Goal: Task Accomplishment & Management: Use online tool/utility

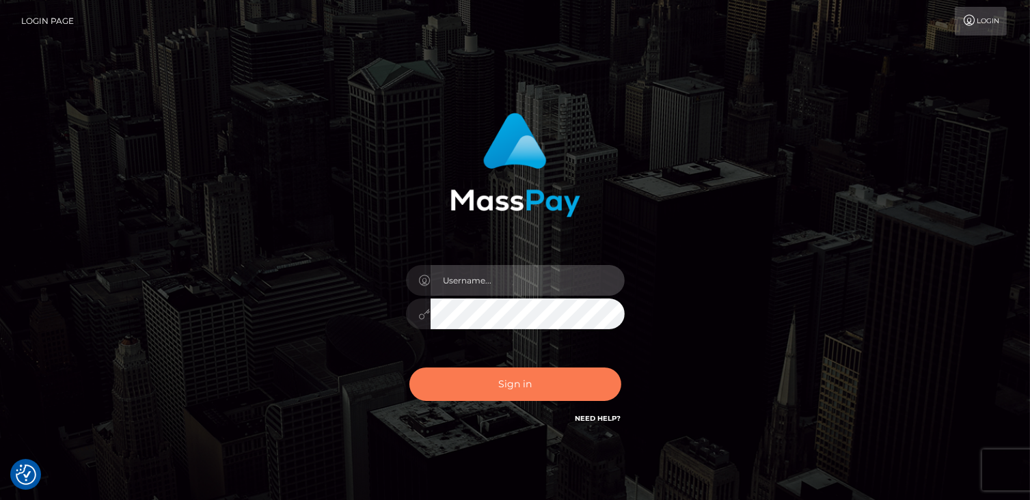
type input "catalinad"
click at [527, 383] on button "Sign in" at bounding box center [515, 384] width 212 height 33
type input "catalinad"
click at [544, 385] on button "Sign in" at bounding box center [515, 384] width 212 height 33
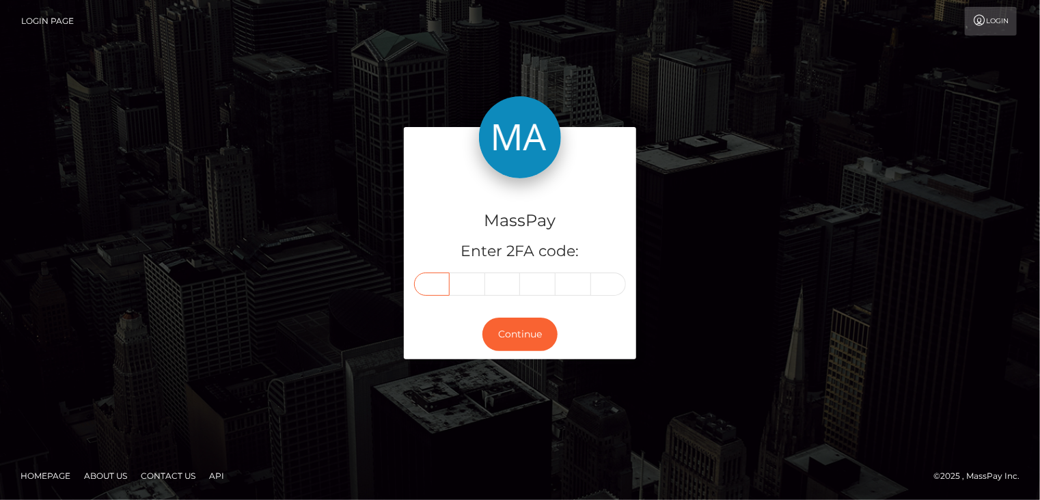
click at [427, 288] on input "text" at bounding box center [432, 284] width 36 height 23
type input "7"
type input "3"
type input "5"
type input "0"
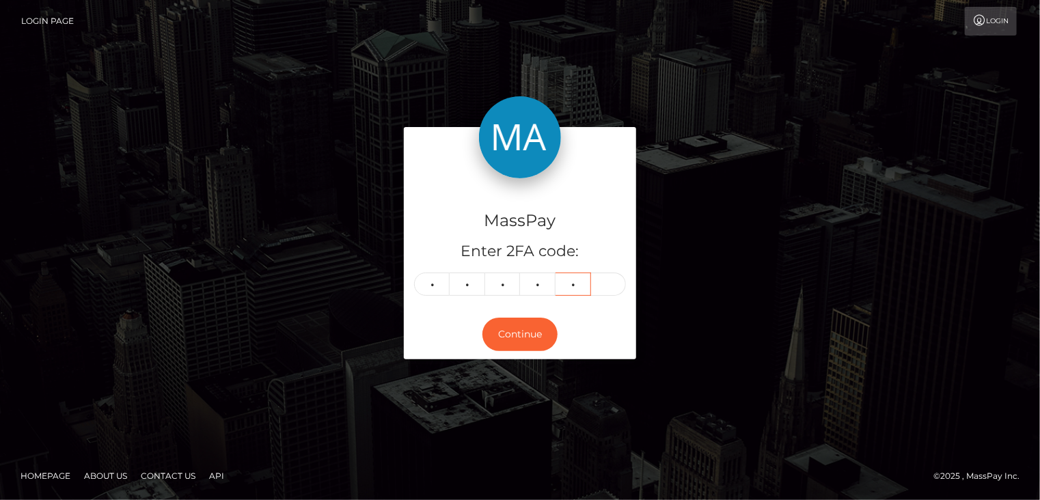
type input "2"
type input "8"
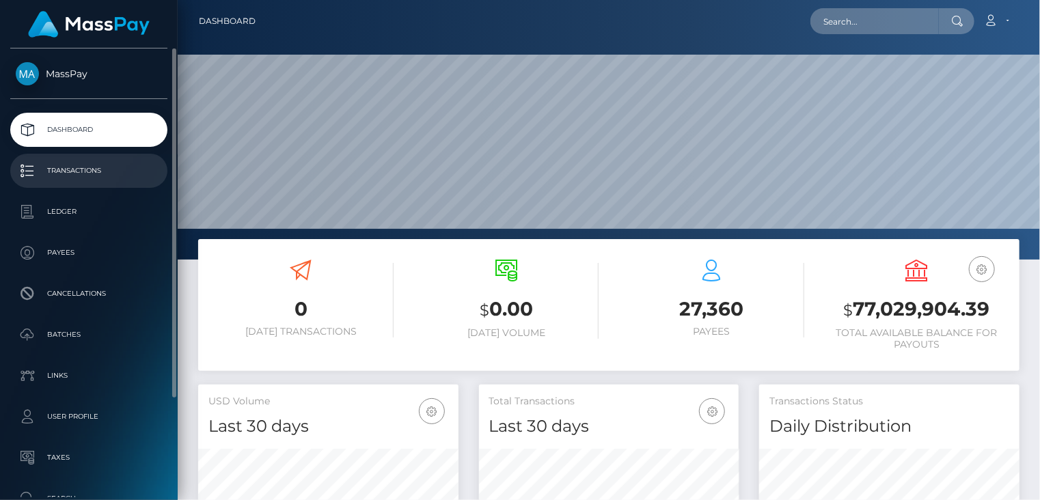
scroll to position [260, 862]
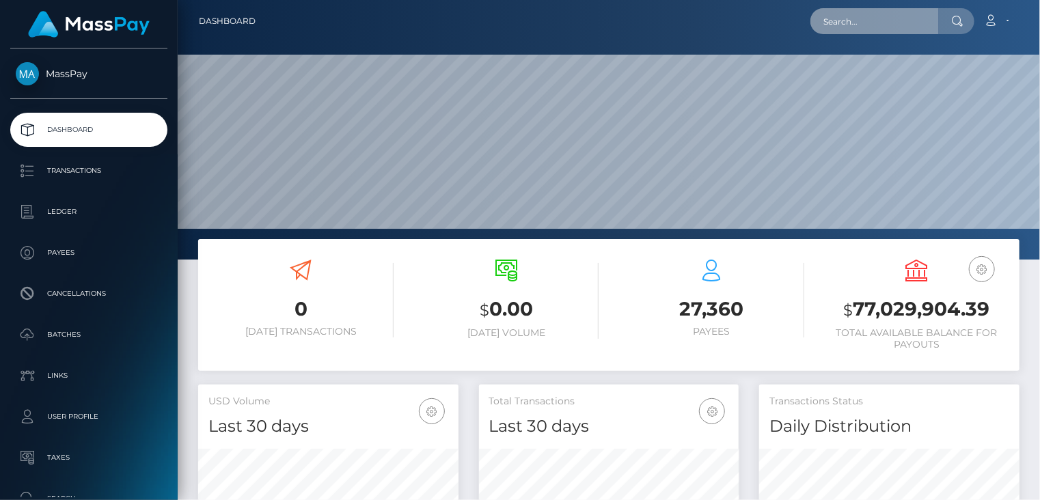
click at [871, 23] on input "text" at bounding box center [874, 21] width 128 height 26
paste input "poact_gsbVFT5vt3KV"
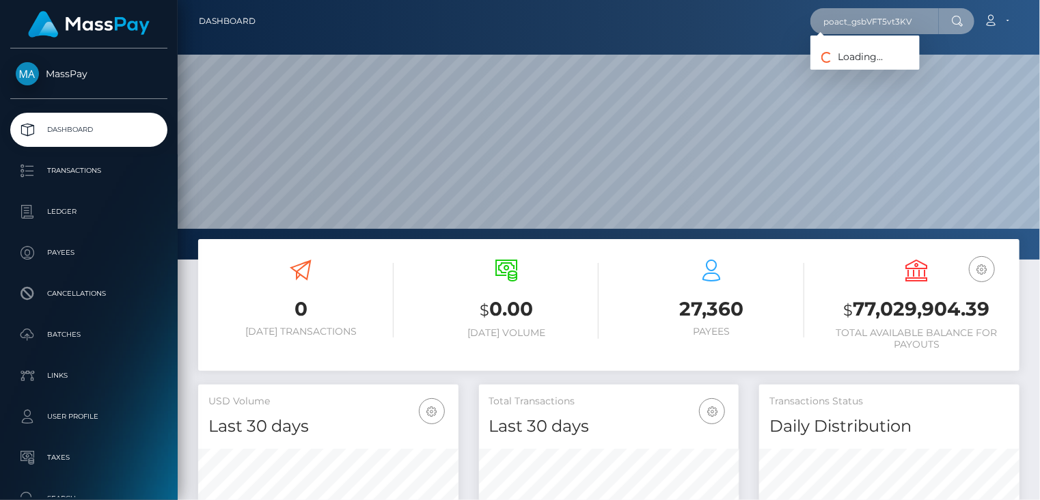
type input "poact_gsbVFT5vt3KV"
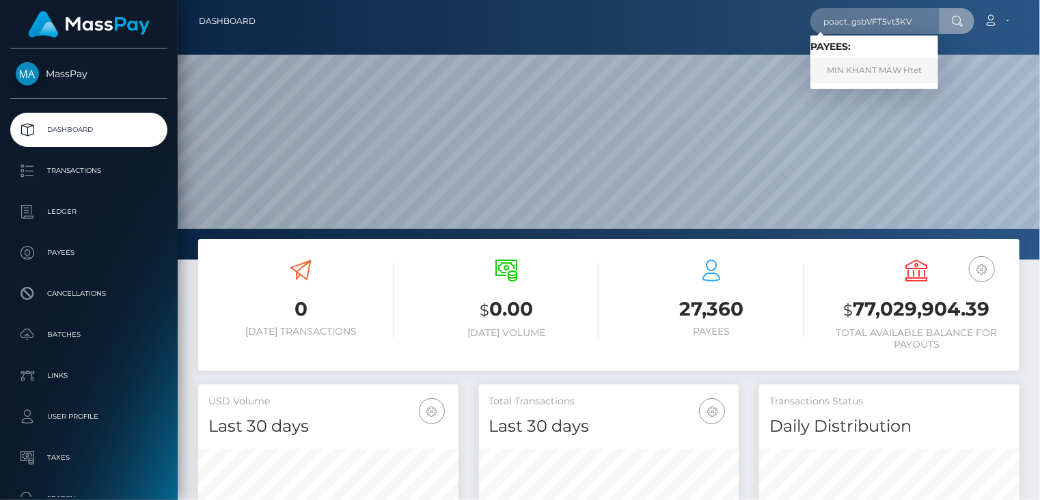
click at [884, 80] on link "MIN KHANT MAW Htet" at bounding box center [874, 70] width 128 height 25
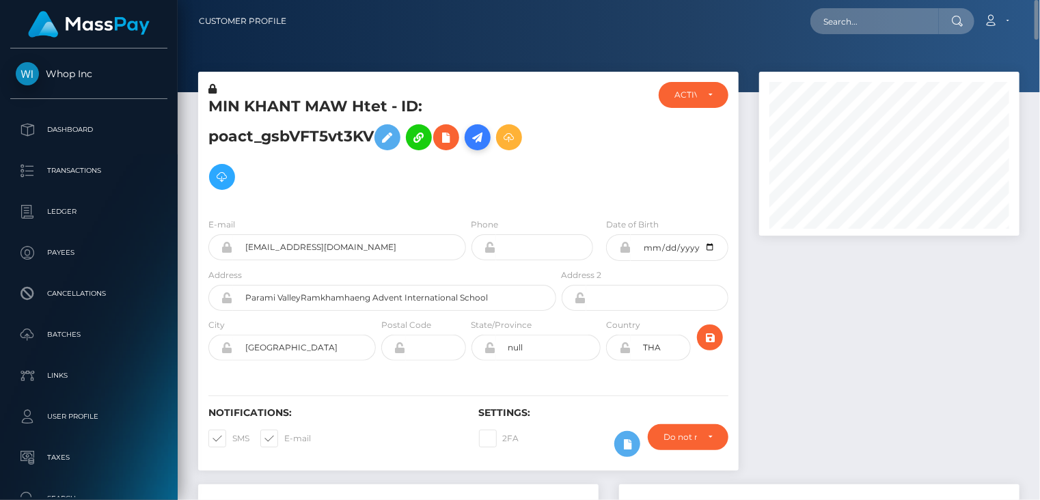
click at [482, 146] on icon at bounding box center [477, 137] width 16 height 17
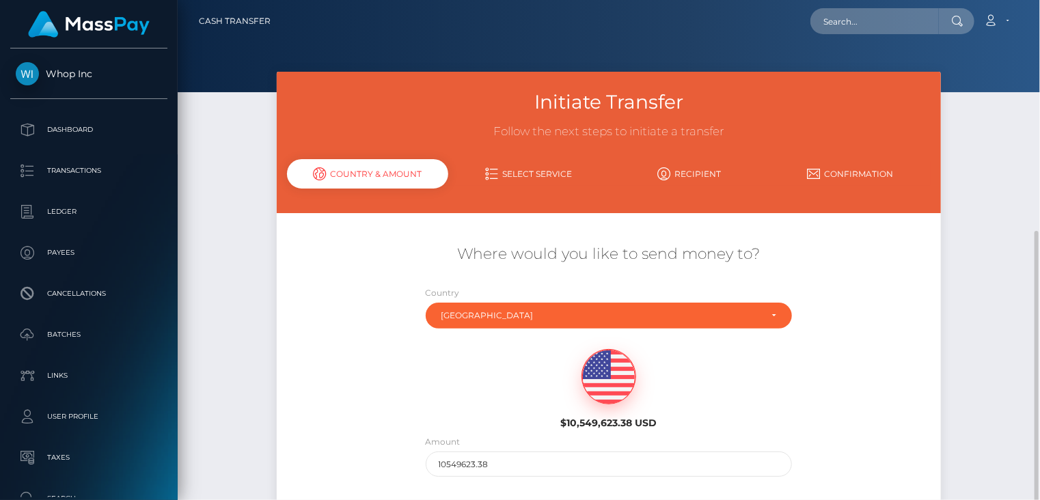
scroll to position [128, 0]
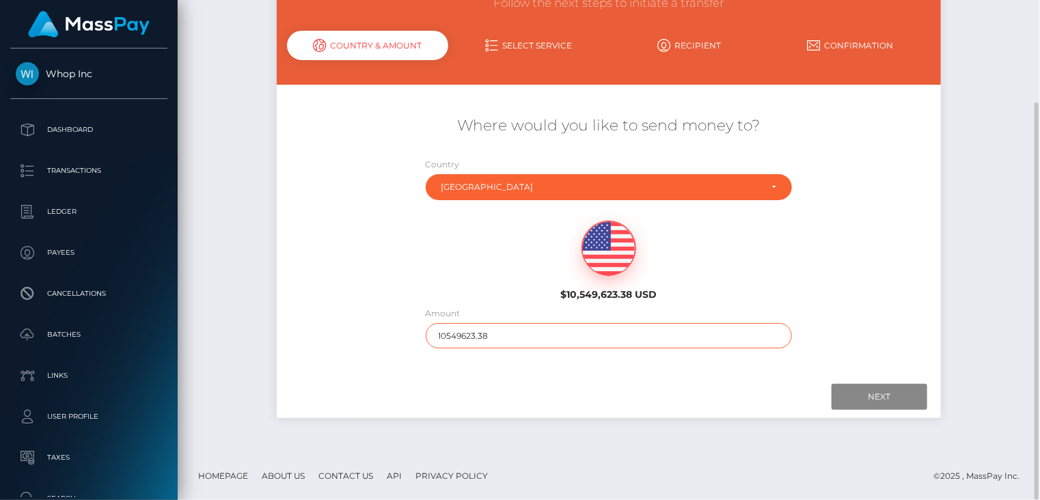
drag, startPoint x: 513, startPoint y: 335, endPoint x: 417, endPoint y: 341, distance: 95.8
click at [417, 341] on div "Amount 10549623.38" at bounding box center [608, 330] width 387 height 49
type input "100"
click at [906, 411] on div "Next Finish Previous" at bounding box center [609, 397] width 664 height 42
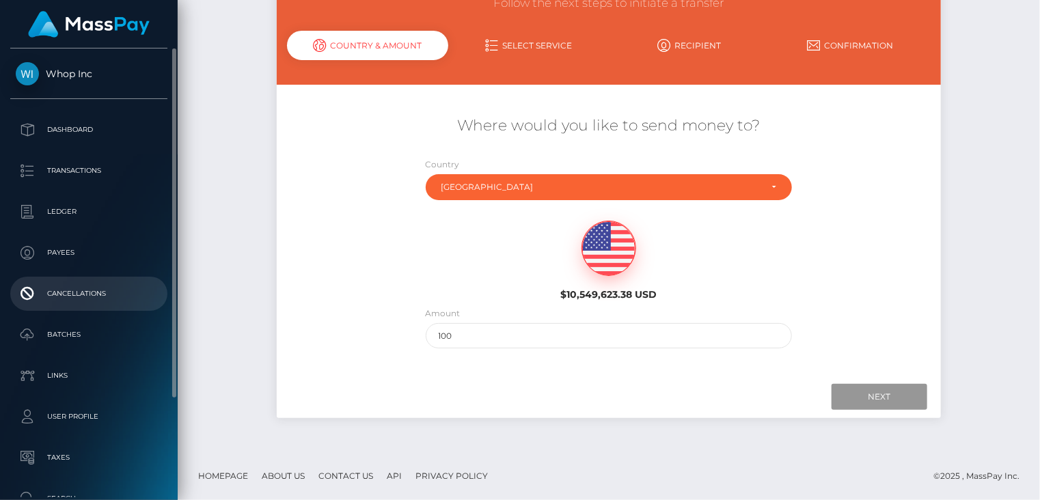
drag, startPoint x: 906, startPoint y: 402, endPoint x: 113, endPoint y: 279, distance: 801.8
click at [906, 400] on input "Next" at bounding box center [879, 397] width 96 height 26
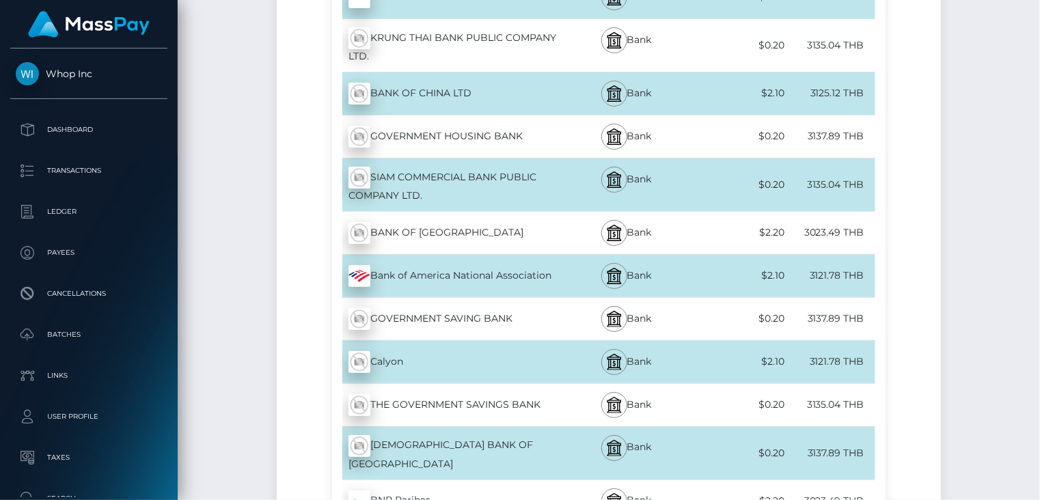
scroll to position [0, 0]
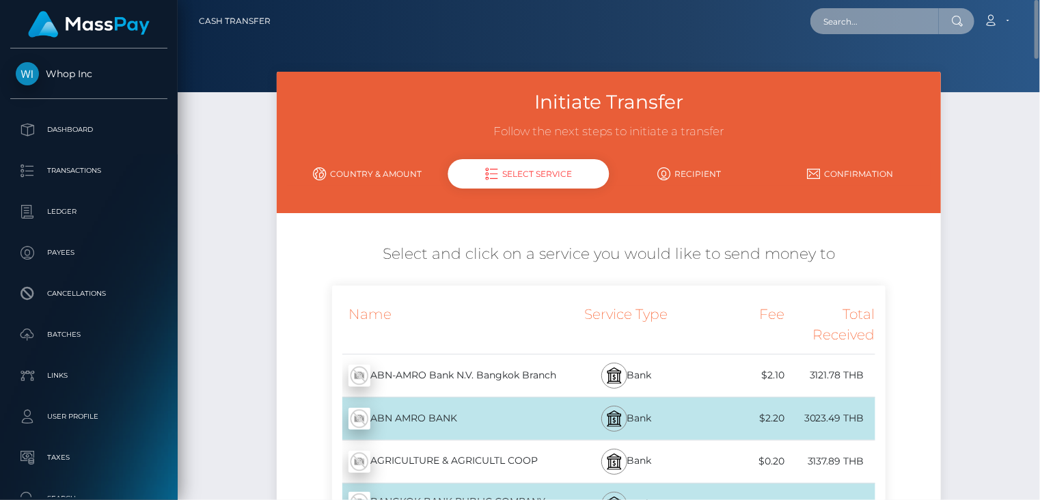
click at [880, 18] on input "text" at bounding box center [874, 21] width 128 height 26
paste input "2450341-1756306465"
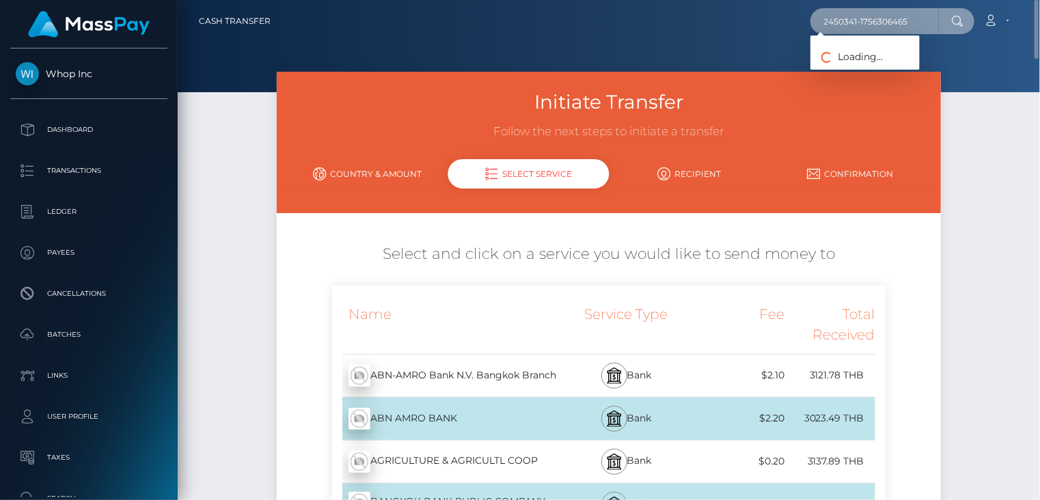
type input "2450341-1756306465"
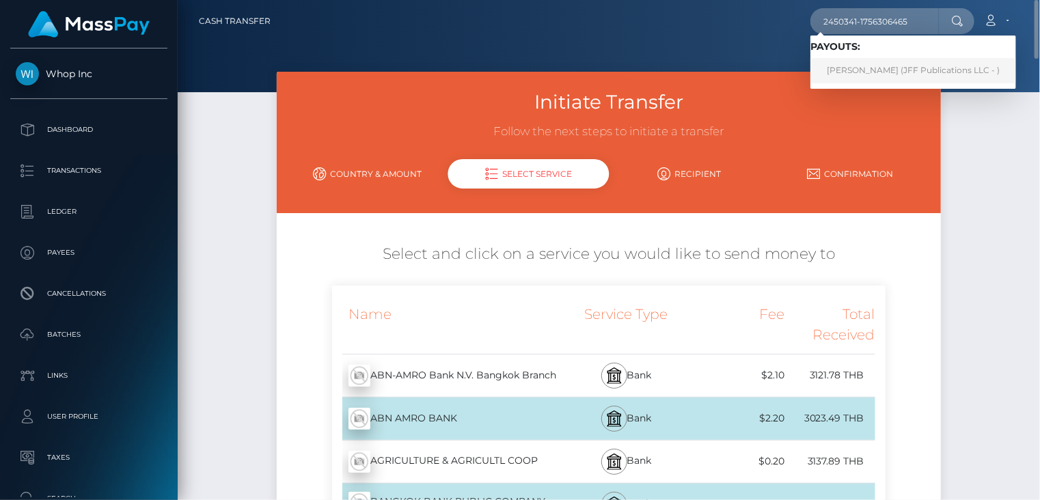
click at [870, 72] on link "Yoshihito Inoue (JFF Publications LLC - )" at bounding box center [913, 70] width 206 height 25
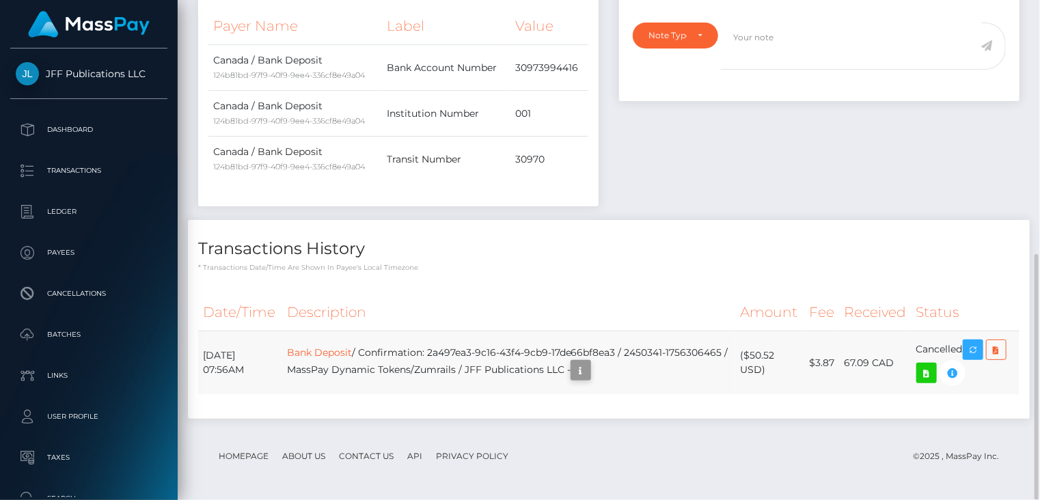
scroll to position [164, 260]
click at [589, 372] on icon "button" at bounding box center [580, 370] width 16 height 17
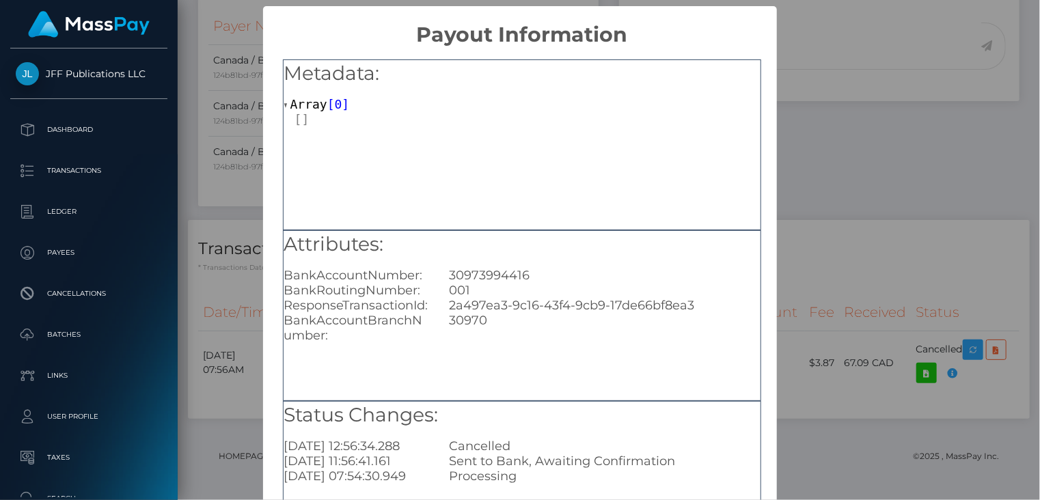
scroll to position [150, 0]
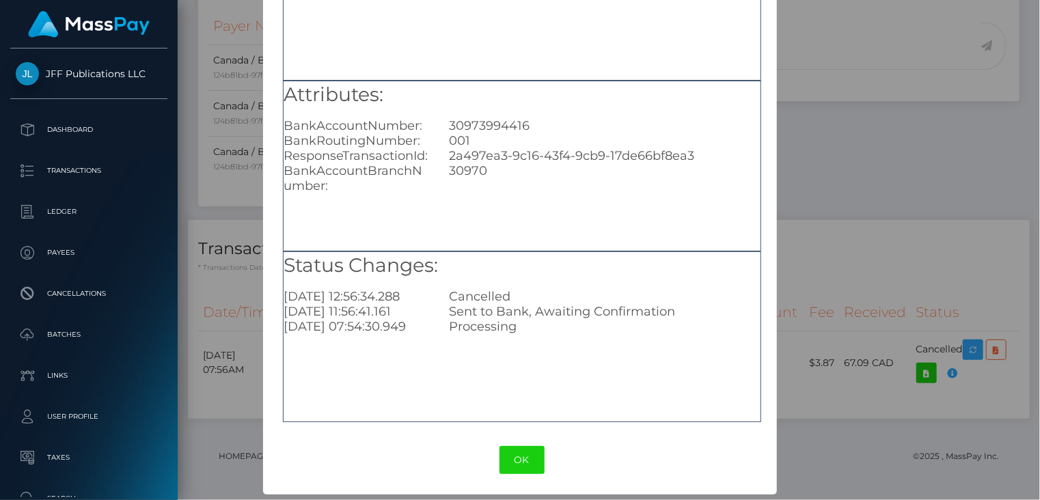
click at [923, 176] on div "× Payout Information Metadata: Array [ 0 ] Attributes: BankAccountNumber: 30973…" at bounding box center [520, 250] width 1040 height 500
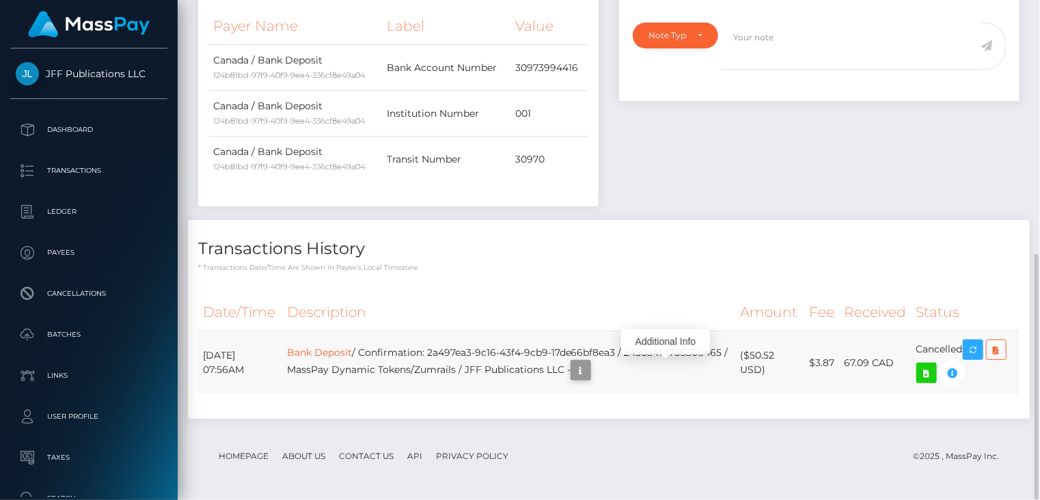
scroll to position [164, 260]
click at [589, 375] on icon "button" at bounding box center [580, 370] width 16 height 17
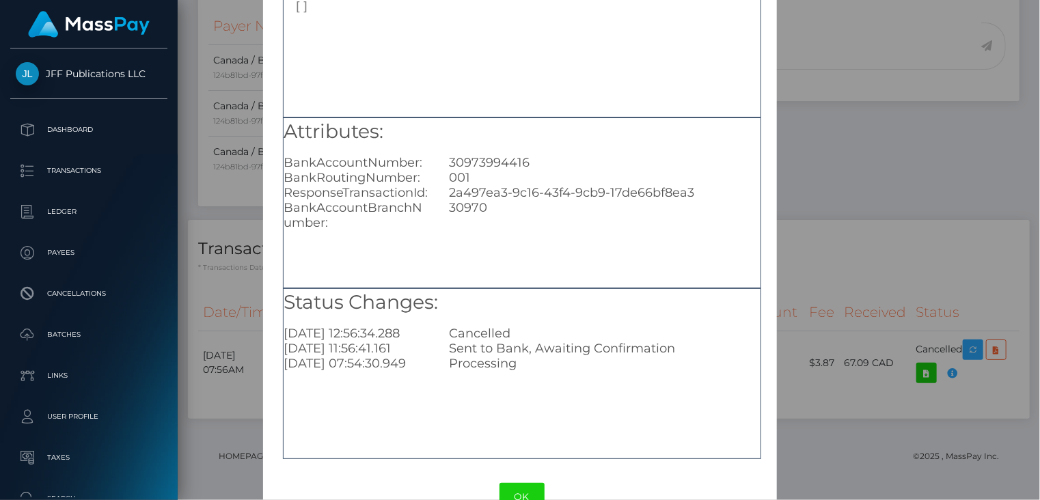
scroll to position [150, 0]
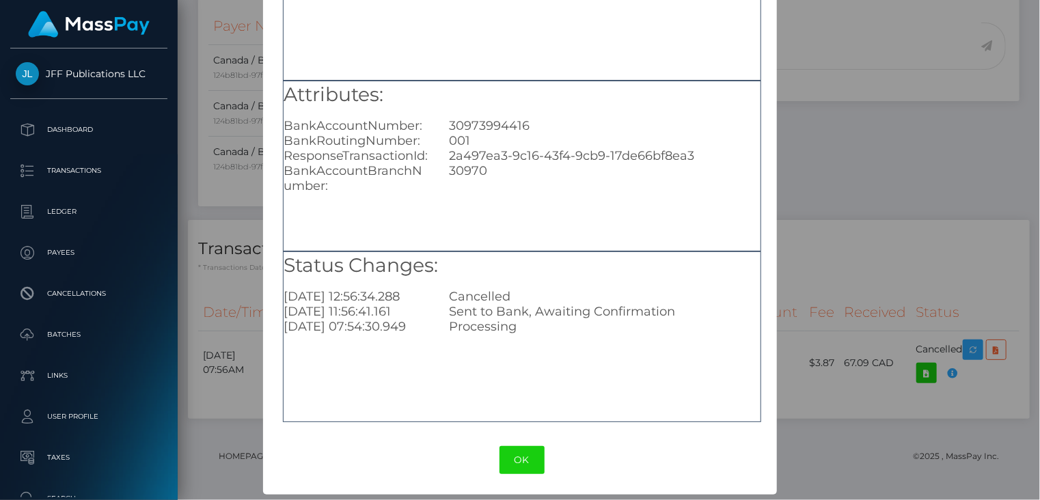
click at [220, 427] on div "× Payout Information Metadata: Array [ 0 ] Attributes: BankAccountNumber: 30973…" at bounding box center [520, 250] width 1040 height 500
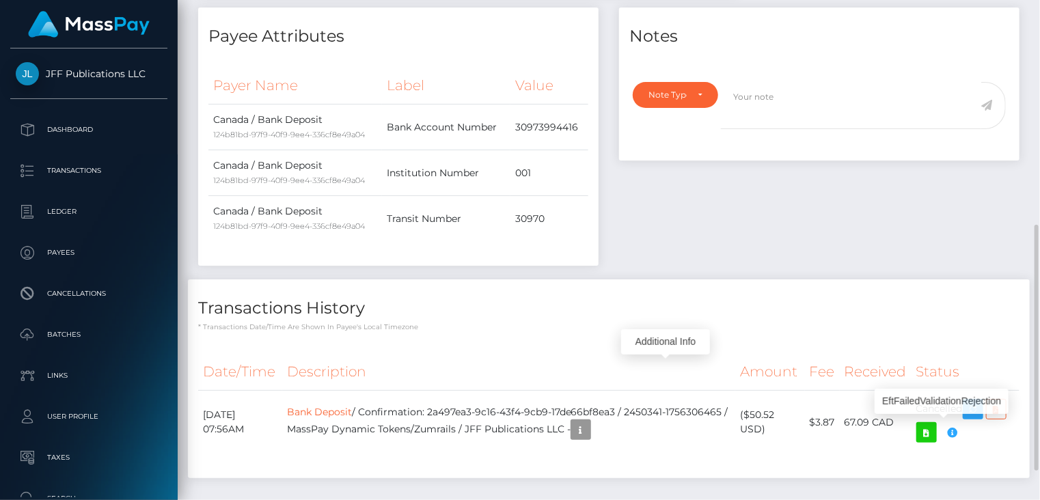
scroll to position [164, 260]
click at [949, 428] on icon "button" at bounding box center [952, 432] width 16 height 17
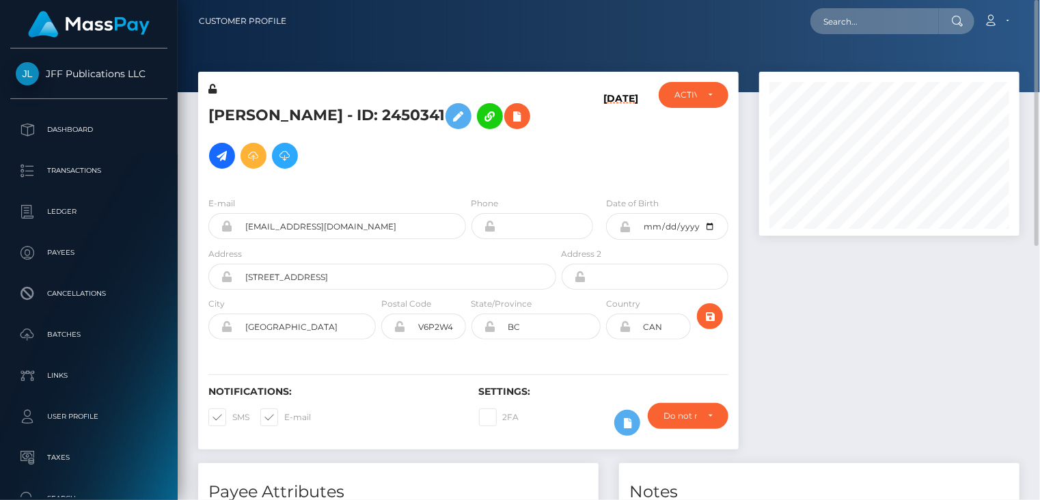
click at [333, 107] on h5 "Yoshihito Inoue - ID: 2450341" at bounding box center [378, 135] width 340 height 79
click at [333, 107] on h5 "[PERSON_NAME] - ID: 2450341" at bounding box center [378, 135] width 340 height 79
copy h5 "Yoshihito Inoue - ID: 2450341"
paste input "jockerai.yt+70a83ec578@gmail.com"
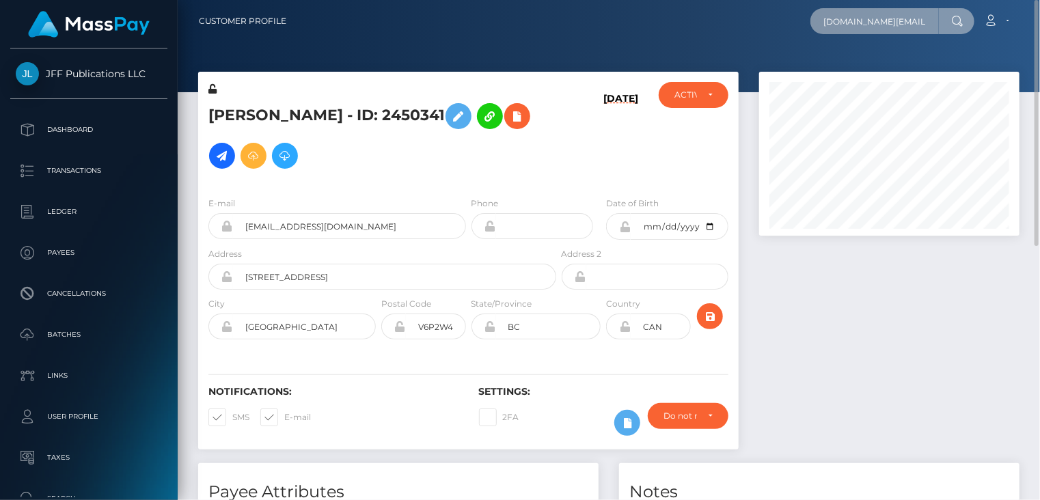
scroll to position [0, 45]
type input "jockerai.yt+70a83ec578@gmail.com"
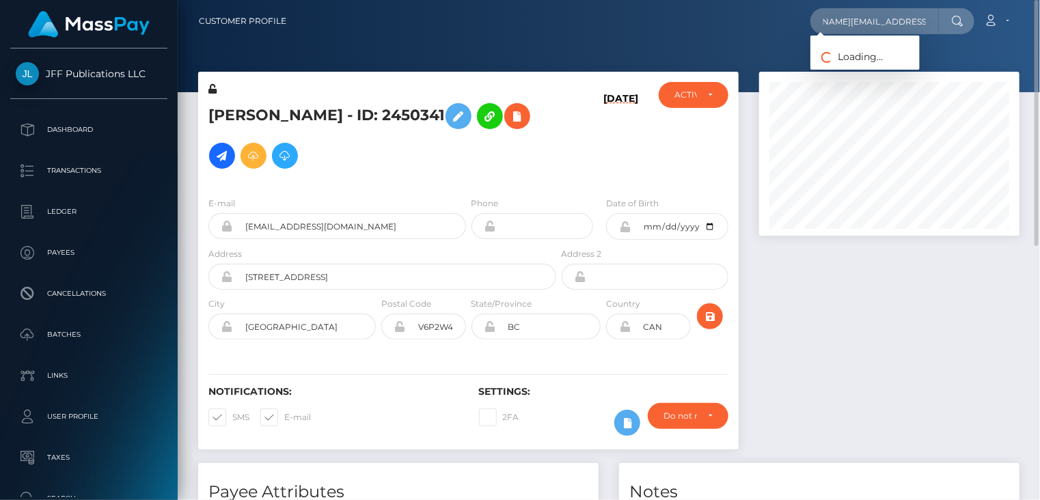
scroll to position [0, 0]
click at [880, 79] on link "EMMA MOORE" at bounding box center [864, 70] width 109 height 25
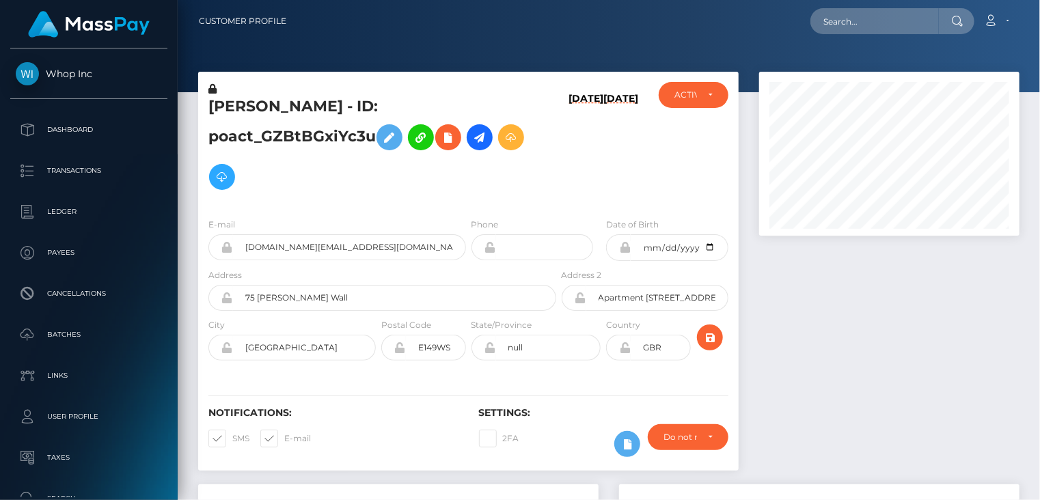
scroll to position [164, 260]
click at [331, 96] on h5 "EMMA MOORE - ID: poact_GZBtBGxiYc3u" at bounding box center [378, 146] width 340 height 100
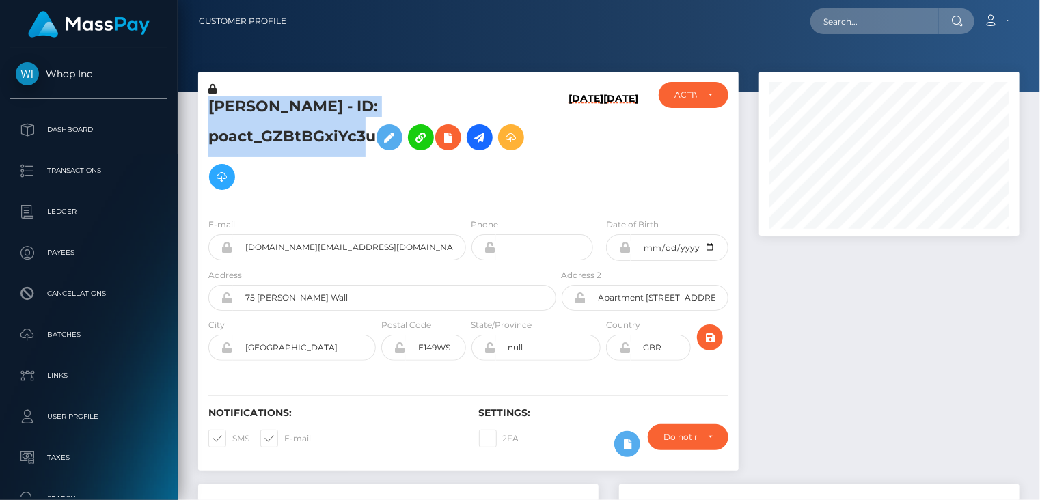
click at [331, 97] on h5 "EMMA MOORE - ID: poact_GZBtBGxiYc3u" at bounding box center [378, 146] width 340 height 100
copy h5 "EMMA MOORE - ID: poact_GZBtBGxiYc3u"
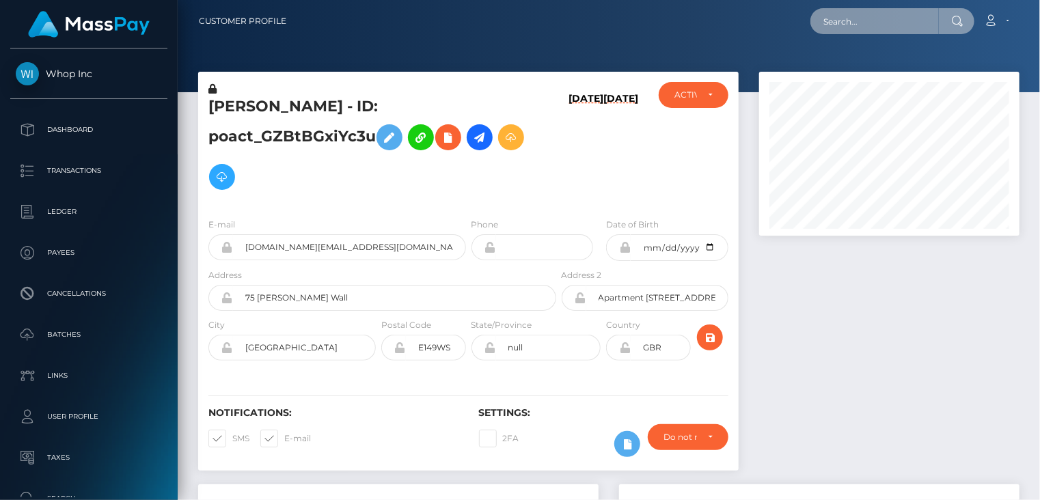
click at [851, 31] on input "text" at bounding box center [874, 21] width 128 height 26
paste input "i6edr096mvb1k9cthyj4xs0b"
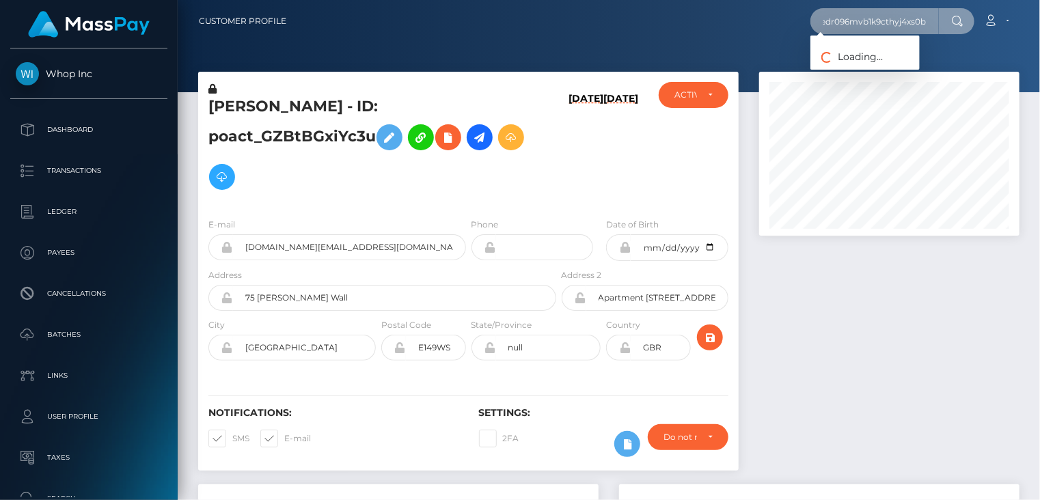
type input "i6edr096mvb1k9cthyj4xs0b"
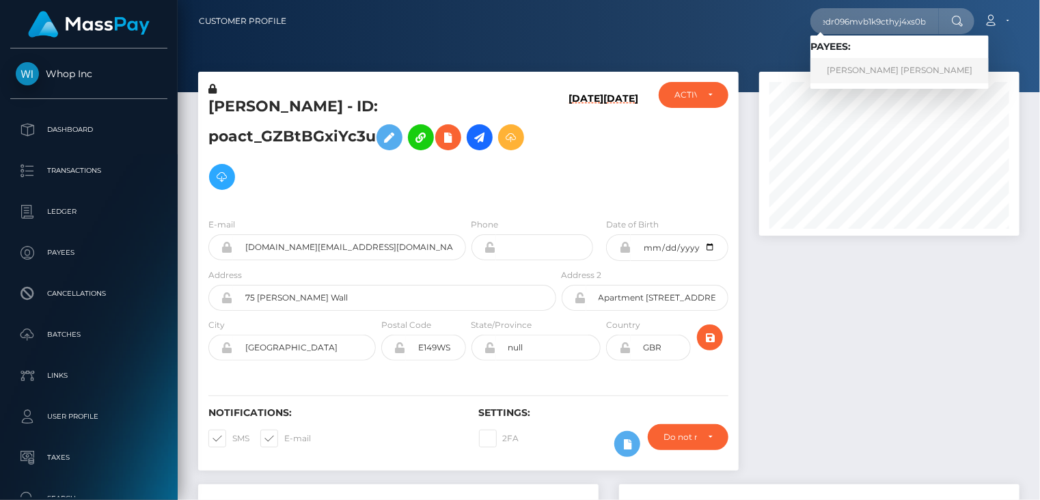
scroll to position [0, 0]
click at [863, 70] on link "JOSE Jesus MARTINEZ" at bounding box center [899, 70] width 178 height 25
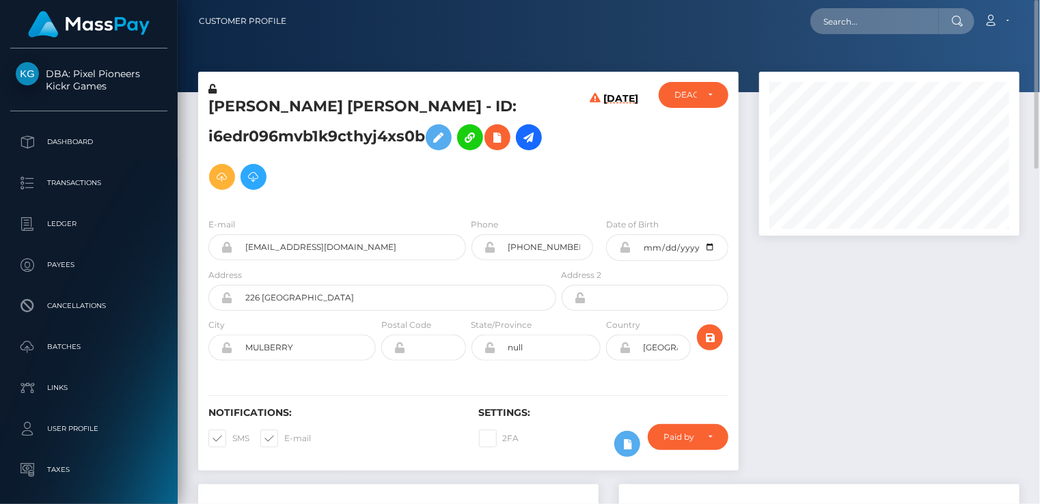
click at [330, 136] on h5 "JOSE Jesus MARTINEZ - ID: i6edr096mvb1k9cthyj4xs0b" at bounding box center [378, 146] width 340 height 100
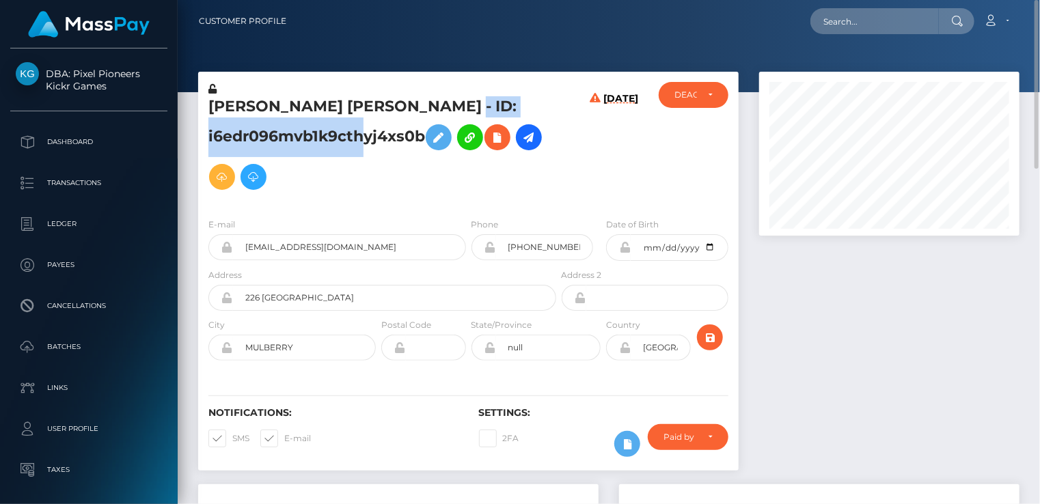
click at [330, 137] on h5 "JOSE Jesus MARTINEZ - ID: i6edr096mvb1k9cthyj4xs0b" at bounding box center [378, 146] width 340 height 100
copy h5 "i6edr096mvb1k9cthyj4xs0b"
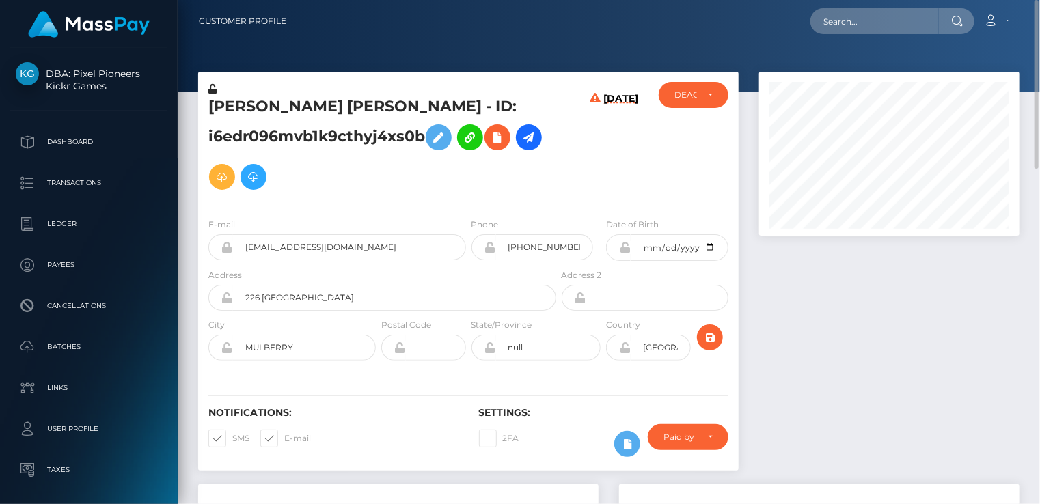
click at [339, 99] on h5 "JOSE Jesus MARTINEZ - ID: i6edr096mvb1k9cthyj4xs0b" at bounding box center [378, 146] width 340 height 100
click at [339, 96] on div "JOSE Jesus MARTINEZ - ID: i6edr096mvb1k9cthyj4xs0b" at bounding box center [378, 144] width 361 height 125
click at [340, 115] on h5 "JOSE Jesus MARTINEZ - ID: i6edr096mvb1k9cthyj4xs0b" at bounding box center [378, 146] width 340 height 100
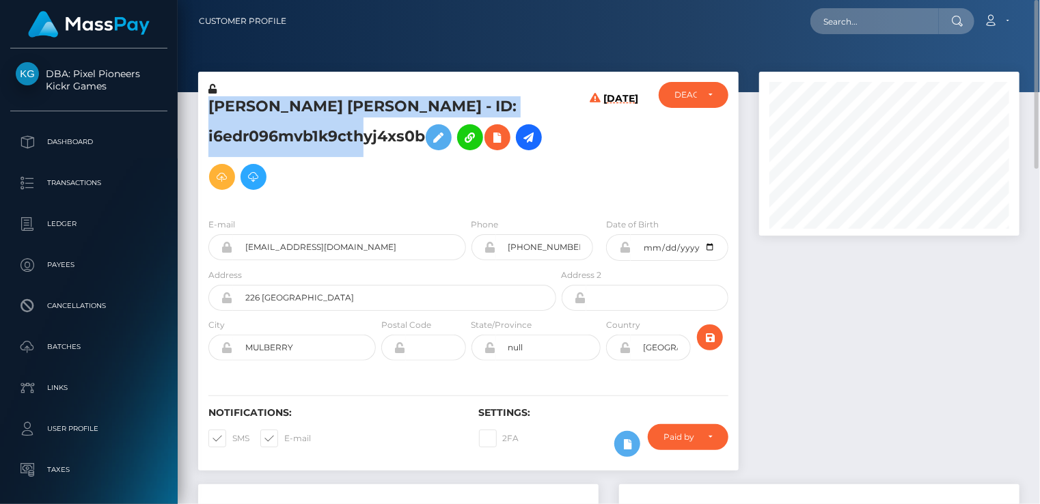
click at [340, 115] on h5 "JOSE Jesus MARTINEZ - ID: i6edr096mvb1k9cthyj4xs0b" at bounding box center [378, 146] width 340 height 100
click at [503, 140] on icon at bounding box center [497, 137] width 16 height 17
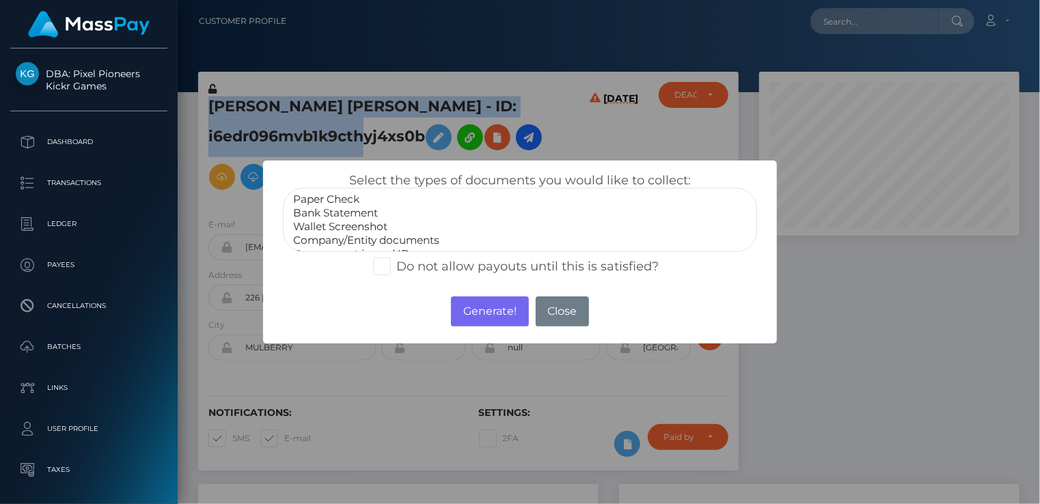
scroll to position [27, 0]
click at [403, 215] on option "Company/Entity documents" at bounding box center [520, 213] width 457 height 14
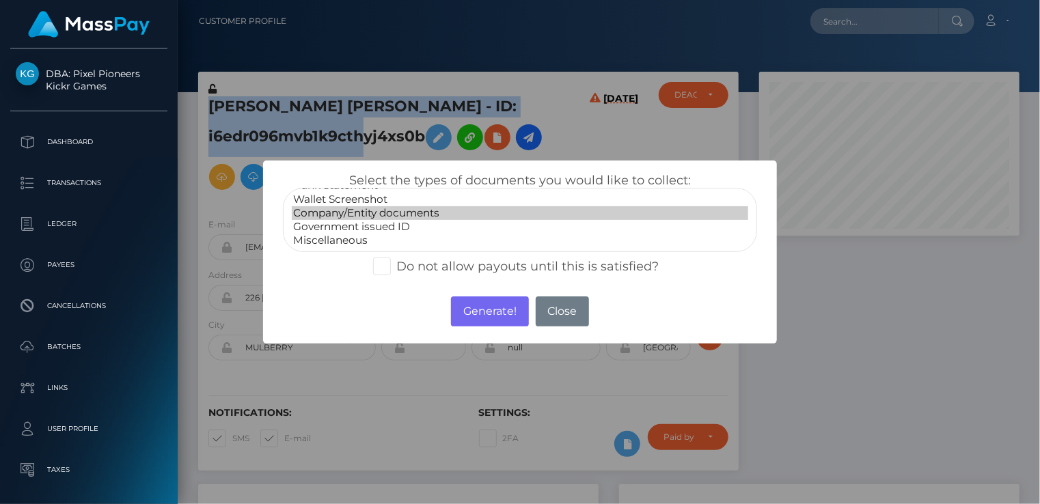
select select "Government issued ID"
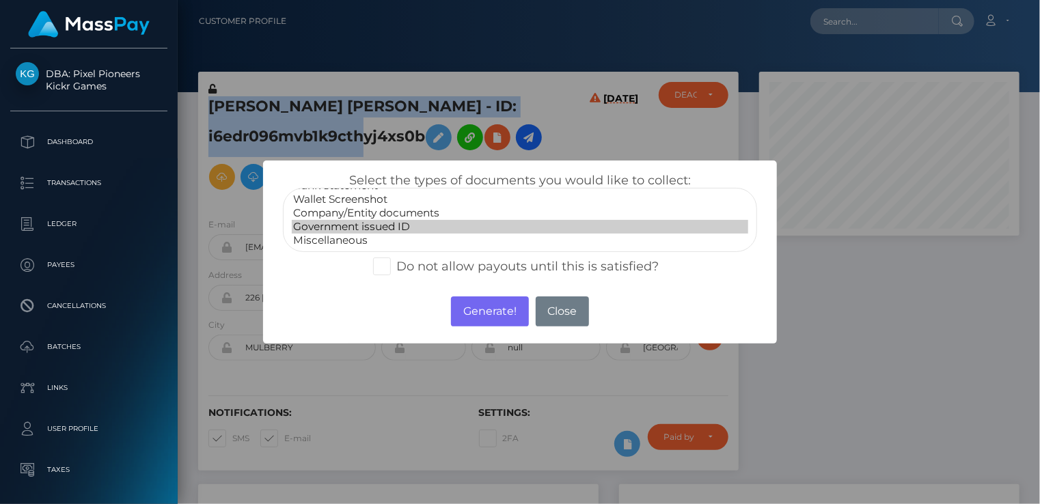
click at [402, 228] on option "Government issued ID" at bounding box center [520, 227] width 457 height 14
click at [494, 310] on button "Generate!" at bounding box center [489, 311] width 77 height 30
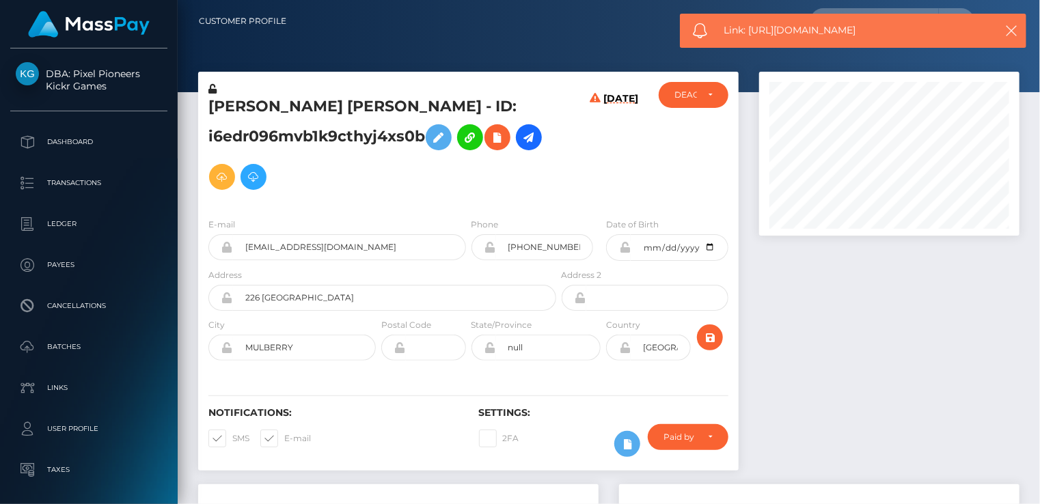
click at [827, 36] on span "Link: https://l.maspay.io/ChfLv" at bounding box center [852, 30] width 257 height 14
copy span "Link: https://l.maspay.io/ChfLv"
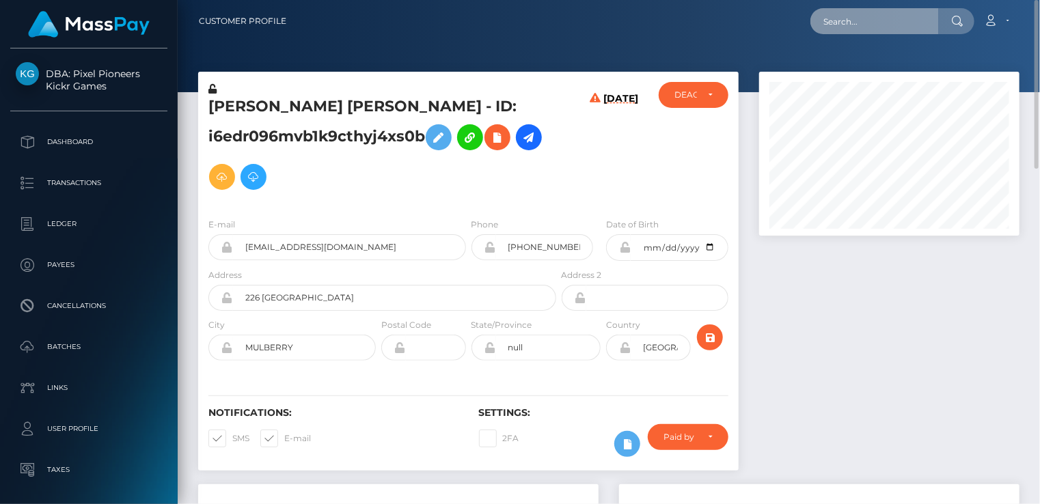
click at [882, 33] on input "text" at bounding box center [874, 21] width 128 height 26
paste input "poact_Iq3eaBCuBCXu"
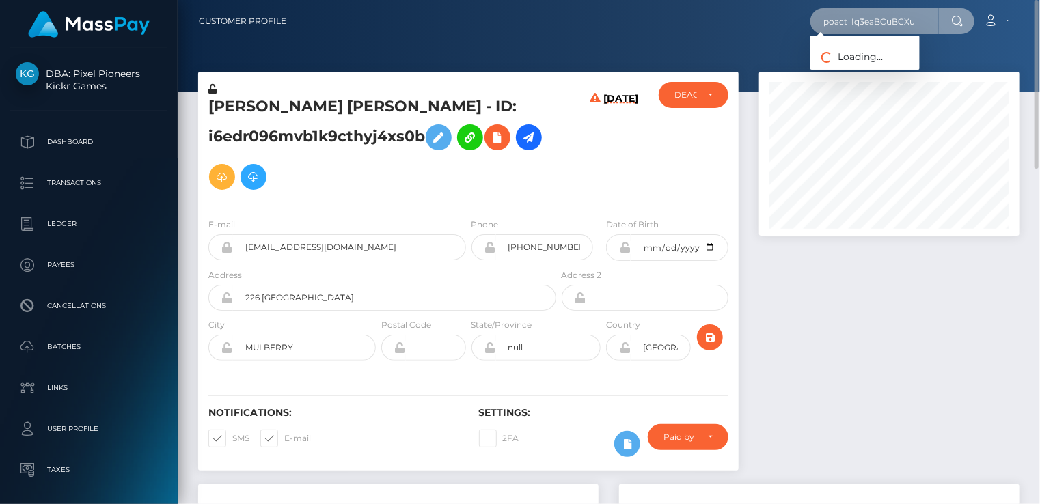
type input "poact_Iq3eaBCuBCXu"
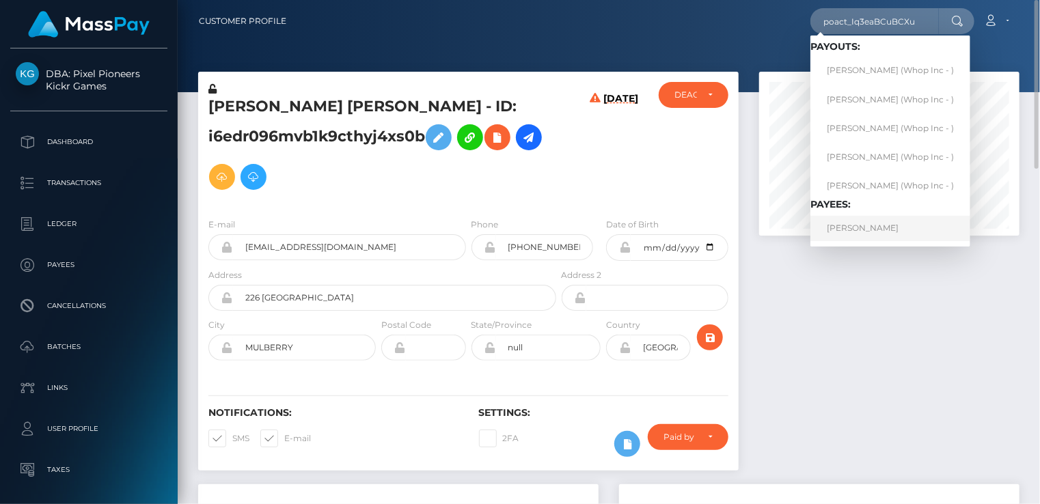
click at [881, 236] on link "AMMAR AHMED Ahmed" at bounding box center [890, 228] width 160 height 25
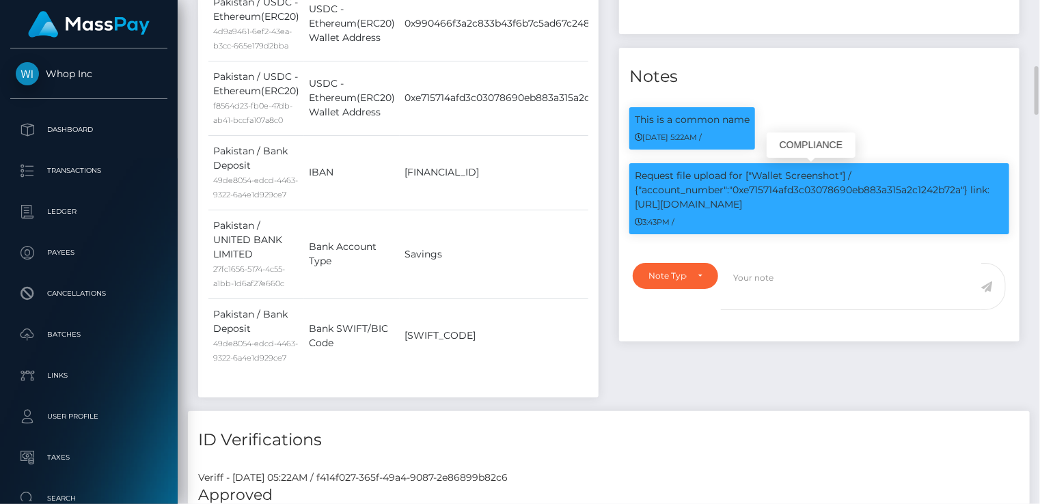
scroll to position [164, 260]
click at [788, 178] on p "Request file upload for ["Wallet Screenshot"] / {"account_number":"0xe715714afd…" at bounding box center [819, 190] width 369 height 43
click at [797, 190] on p "Request file upload for ["Wallet Screenshot"] / {"account_number":"0xe715714afd…" at bounding box center [819, 190] width 369 height 43
drag, startPoint x: 797, startPoint y: 190, endPoint x: 689, endPoint y: 195, distance: 108.8
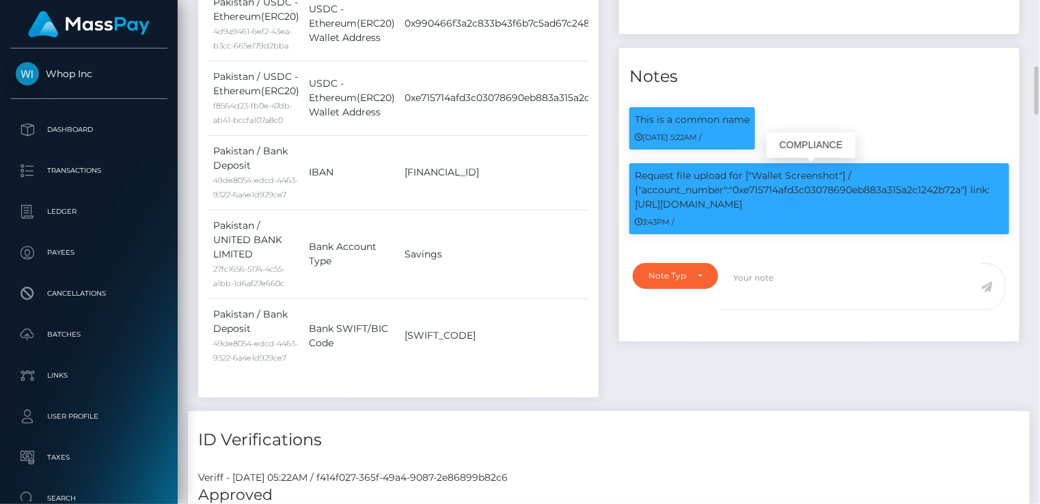
click at [689, 195] on p "Request file upload for ["Wallet Screenshot"] / {"account_number":"0xe715714afd…" at bounding box center [819, 190] width 369 height 43
click at [863, 190] on p "Request file upload for ["Wallet Screenshot"] / {"account_number":"0xe715714afd…" at bounding box center [819, 190] width 369 height 43
copy p "0xe715714afd3c03078690eb883a315a2c1242b72a"
drag, startPoint x: 973, startPoint y: 192, endPoint x: 980, endPoint y: 197, distance: 8.7
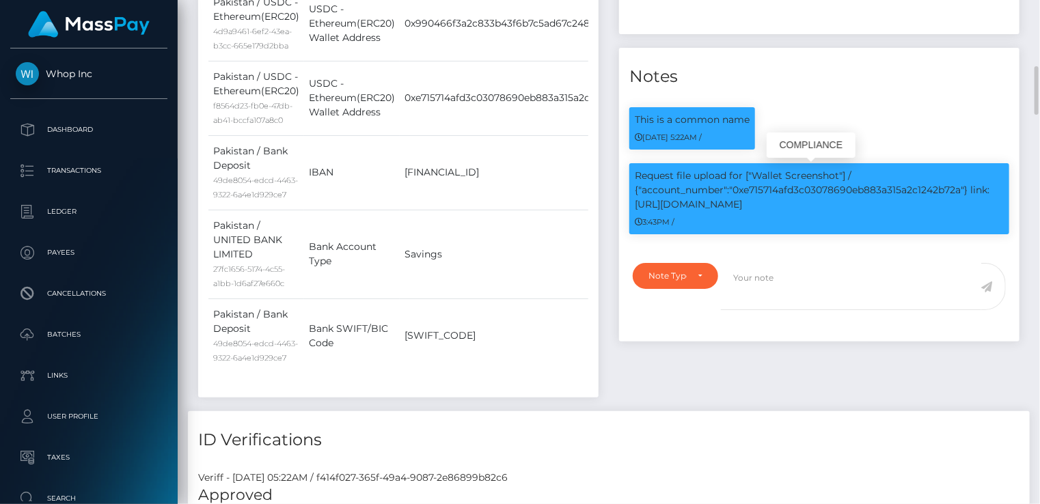
click at [980, 197] on p "Request file upload for ["Wallet Screenshot"] / {"account_number":"0xe715714afd…" at bounding box center [819, 190] width 369 height 43
copy p "link: [URL][DOMAIN_NAME]"
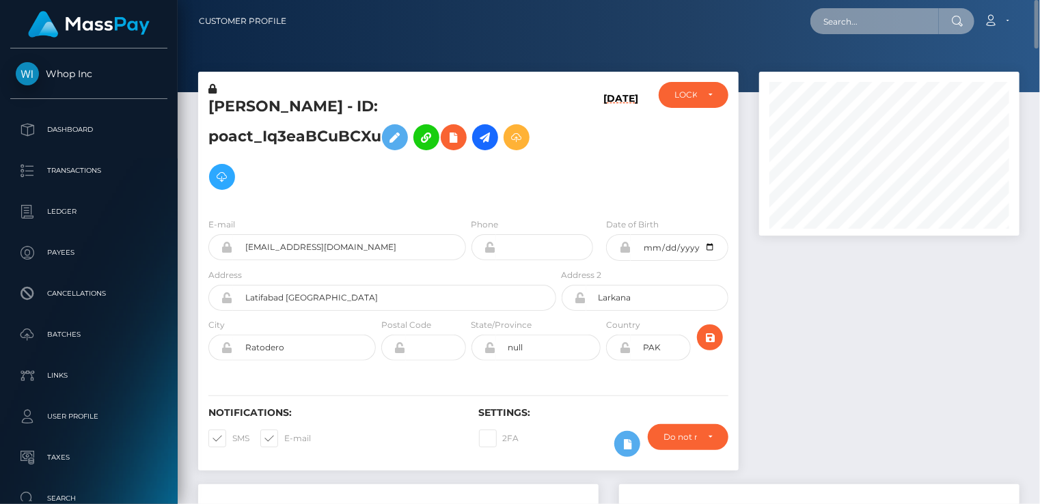
click at [878, 25] on input "text" at bounding box center [874, 21] width 128 height 26
paste input "ad557a3d-841e-11f0-8023-0266f44cc279"
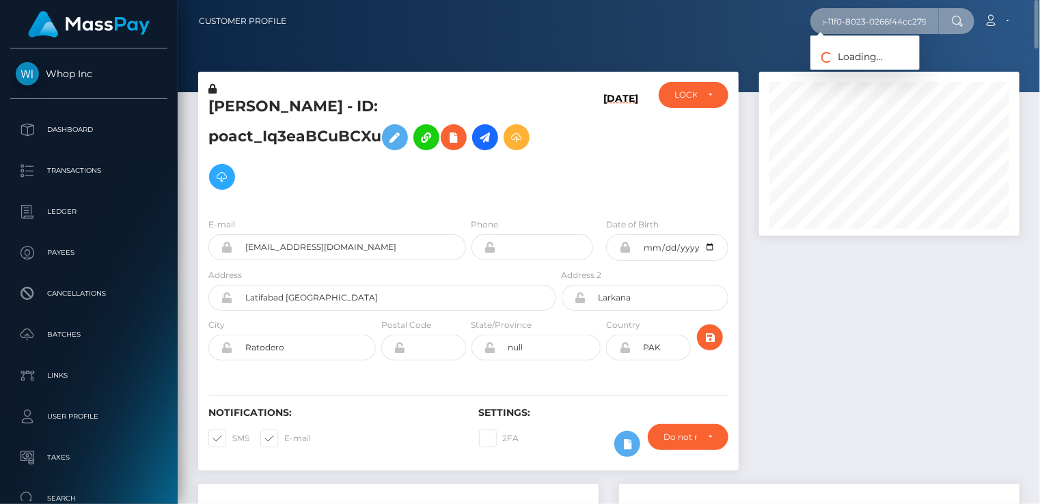
type input "ad557a3d-841e-11f0-8023-0266f44cc279"
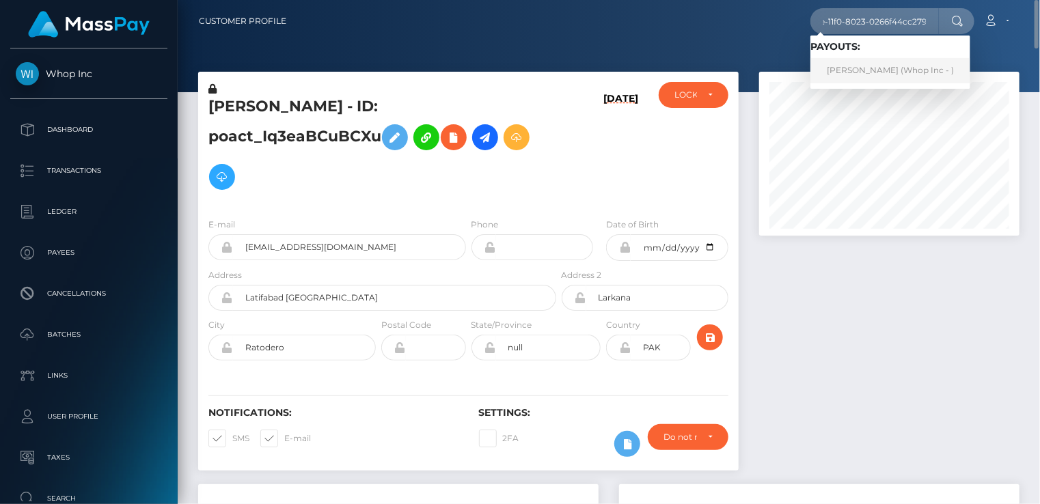
scroll to position [0, 0]
click at [857, 74] on link "[PERSON_NAME] (Whop Inc - )" at bounding box center [890, 70] width 160 height 25
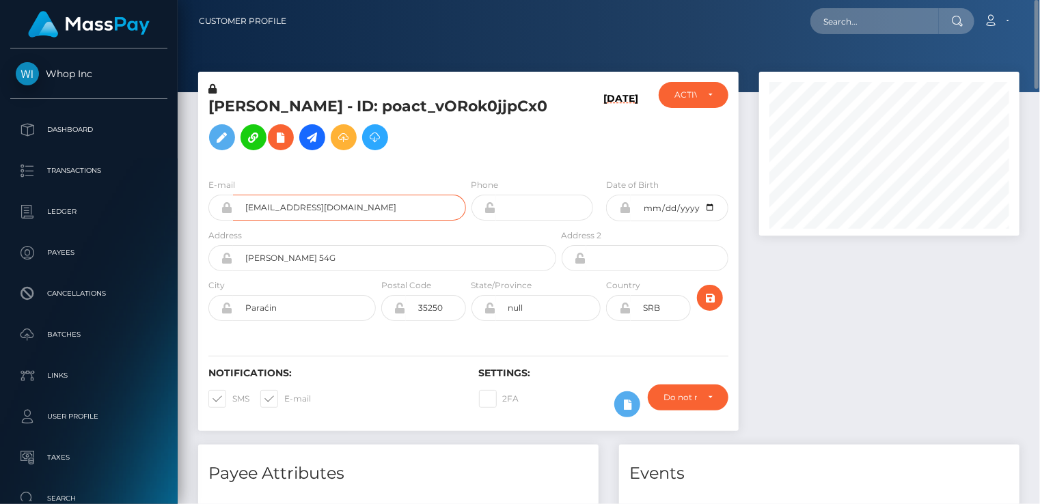
click at [314, 211] on input "stefantosic75+e703b9dafb@gmail.com" at bounding box center [349, 208] width 233 height 26
click at [453, 110] on h5 "STEFAN TOSIC - ID: poact_vORok0jjpCx0" at bounding box center [378, 126] width 340 height 61
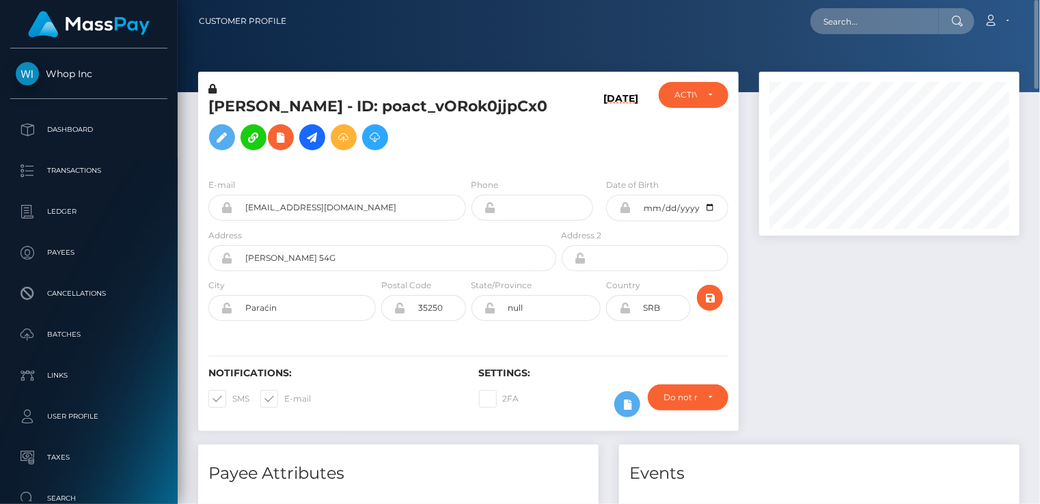
copy h5 "poact_vORok0jjpCx0"
click at [1030, 383] on div at bounding box center [1035, 252] width 10 height 504
click at [303, 143] on link at bounding box center [312, 137] width 26 height 26
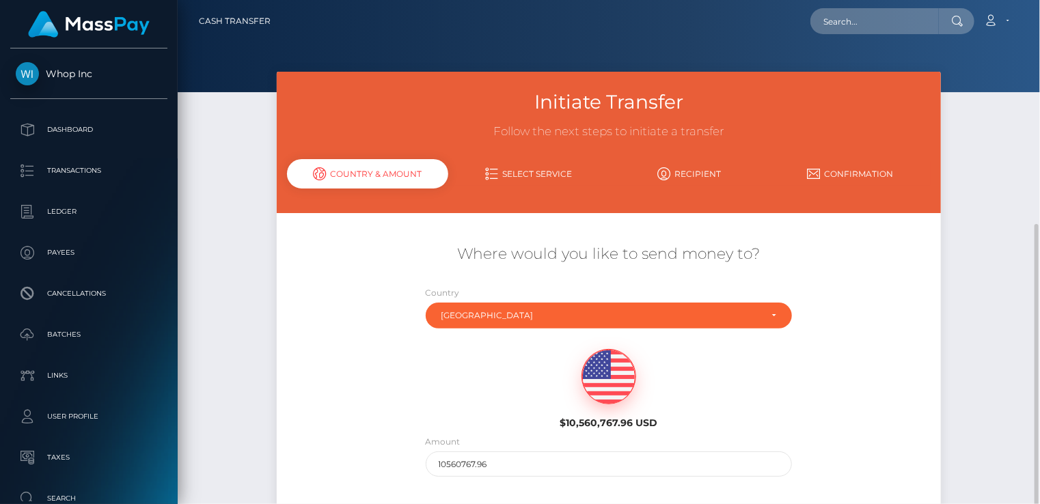
scroll to position [124, 0]
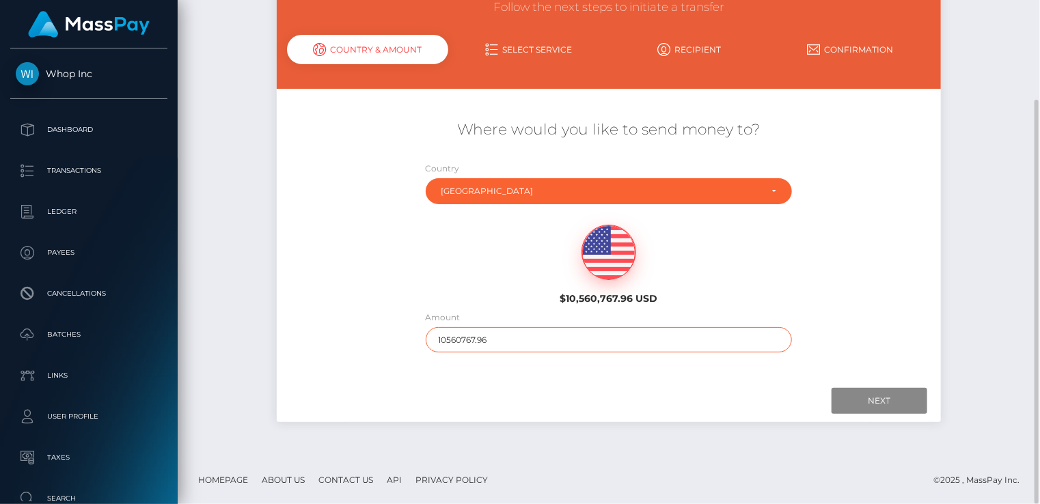
drag, startPoint x: 512, startPoint y: 347, endPoint x: 431, endPoint y: 342, distance: 80.8
click at [431, 342] on input "10560767.96" at bounding box center [609, 339] width 367 height 25
type input "100"
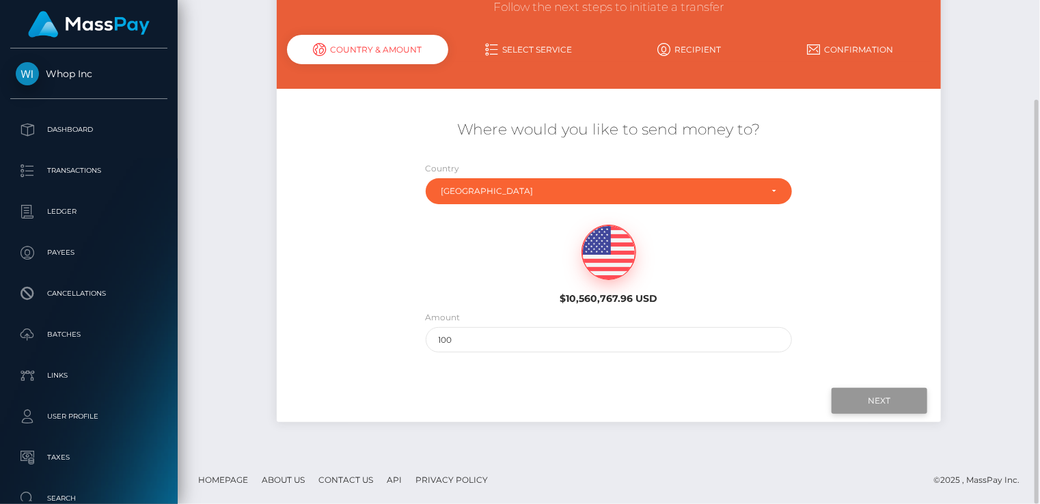
click at [867, 398] on input "Next" at bounding box center [879, 401] width 96 height 26
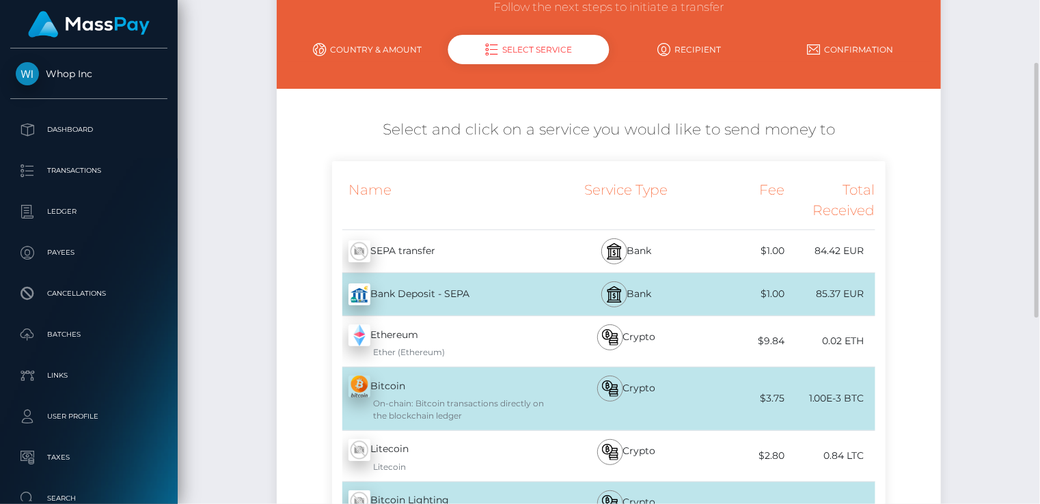
scroll to position [0, 0]
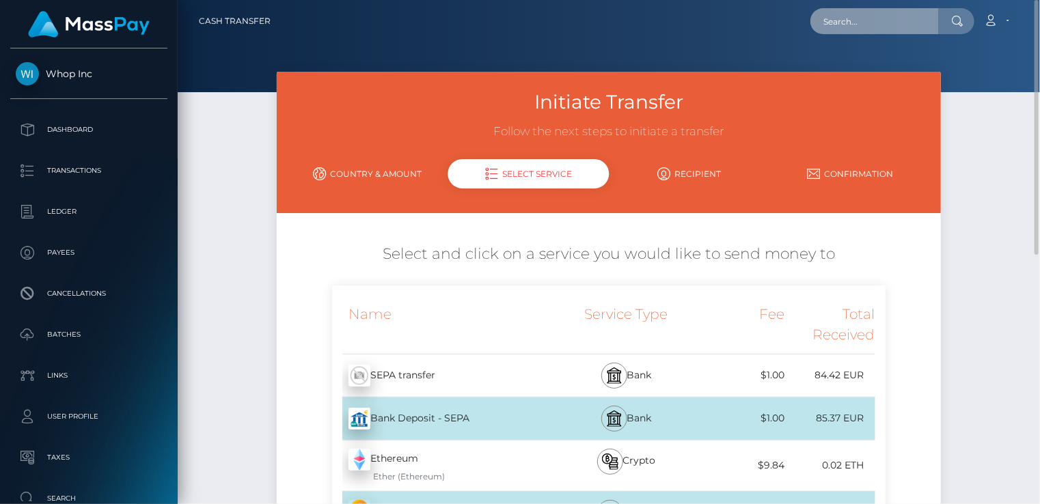
click at [913, 31] on input "text" at bounding box center [874, 21] width 128 height 26
paste input "anSngaVrlGdpHFwvI3eaffE86oy2"
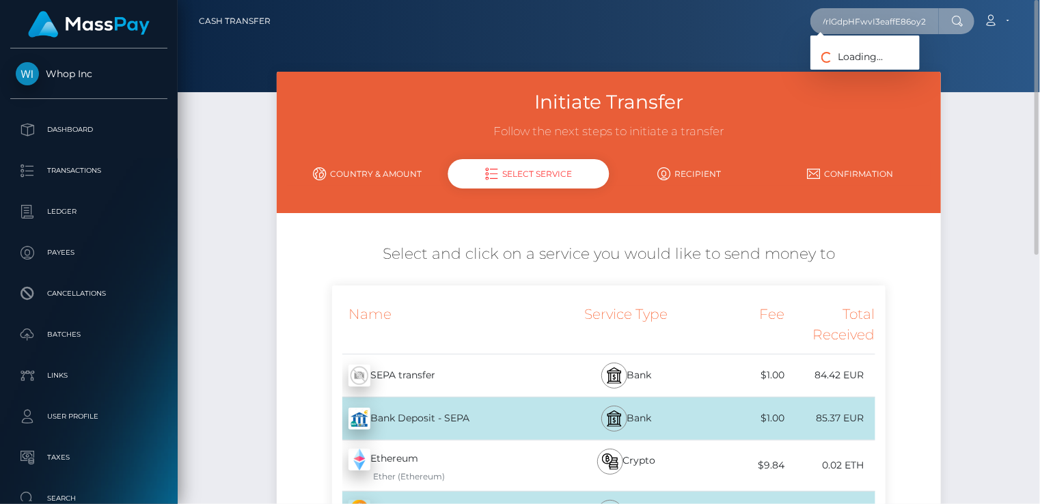
type input "anSngaVrlGdpHFwvI3eaffE86oy2"
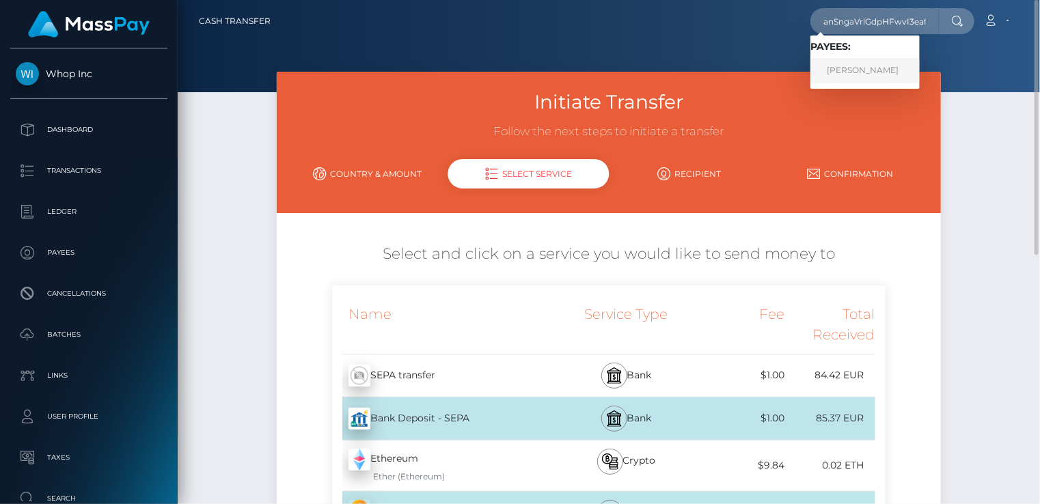
click at [853, 79] on link "TAMARE ZCONONA HARRIS" at bounding box center [864, 70] width 109 height 25
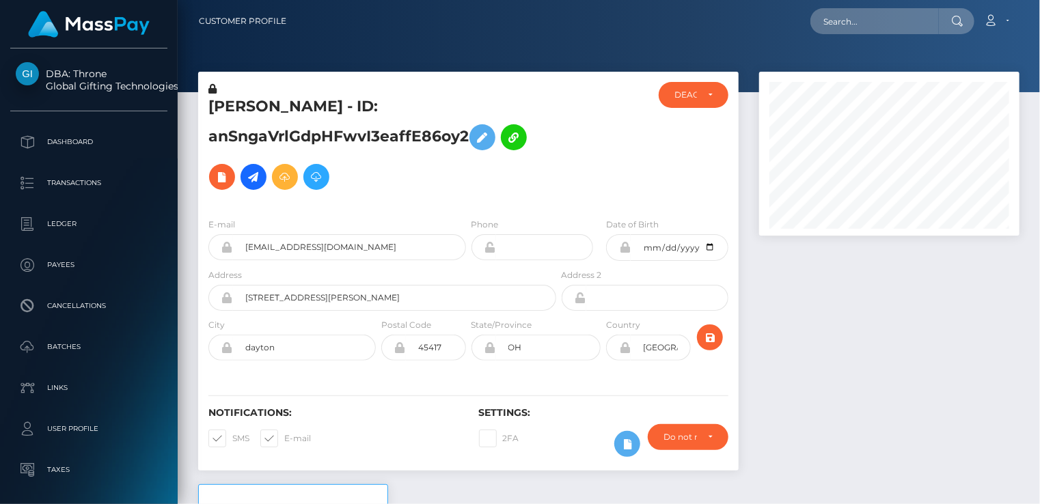
scroll to position [164, 260]
click at [377, 109] on h5 "[PERSON_NAME] - ID: anSngaVrlGdpHFwvI3eaffE86oy2" at bounding box center [378, 146] width 340 height 100
copy h5 "[PERSON_NAME] - ID: anSngaVrlGdpHFwvI3eaffE86oy2"
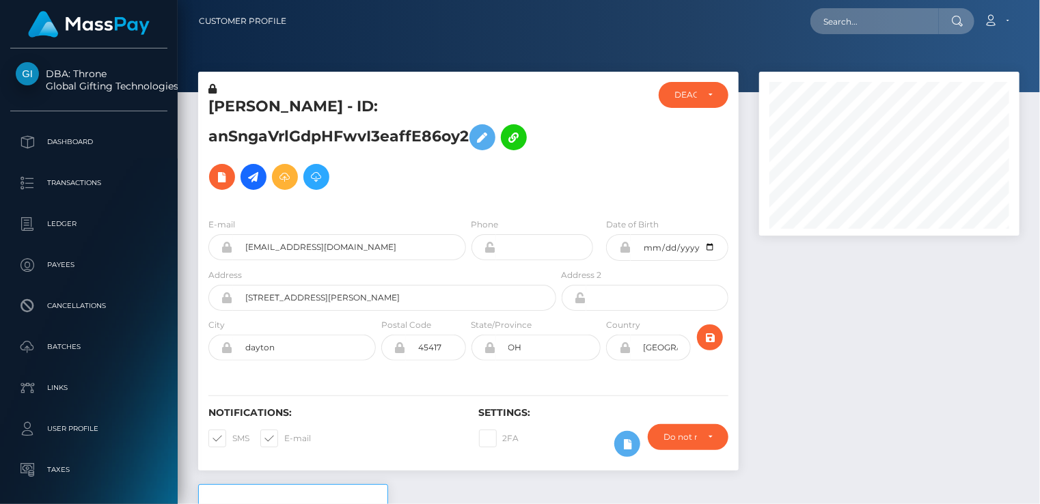
click at [408, 194] on h5 "[PERSON_NAME] - ID: anSngaVrlGdpHFwvI3eaffE86oy2" at bounding box center [378, 146] width 340 height 100
click at [833, 12] on input "text" at bounding box center [874, 21] width 128 height 26
paste input "2450341-1756306465"
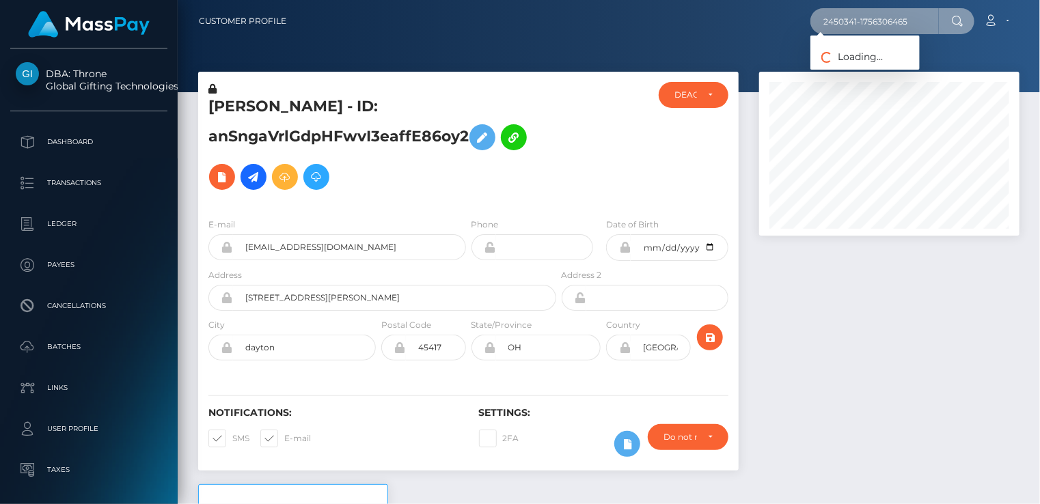
type input "2450341-1756306465"
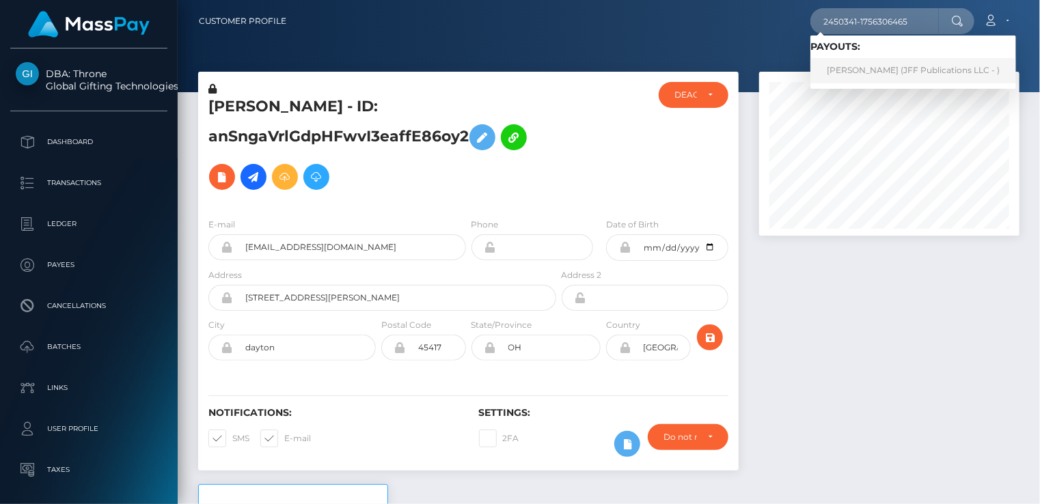
click at [871, 67] on link "[PERSON_NAME] (JFF Publications LLC - )" at bounding box center [913, 70] width 206 height 25
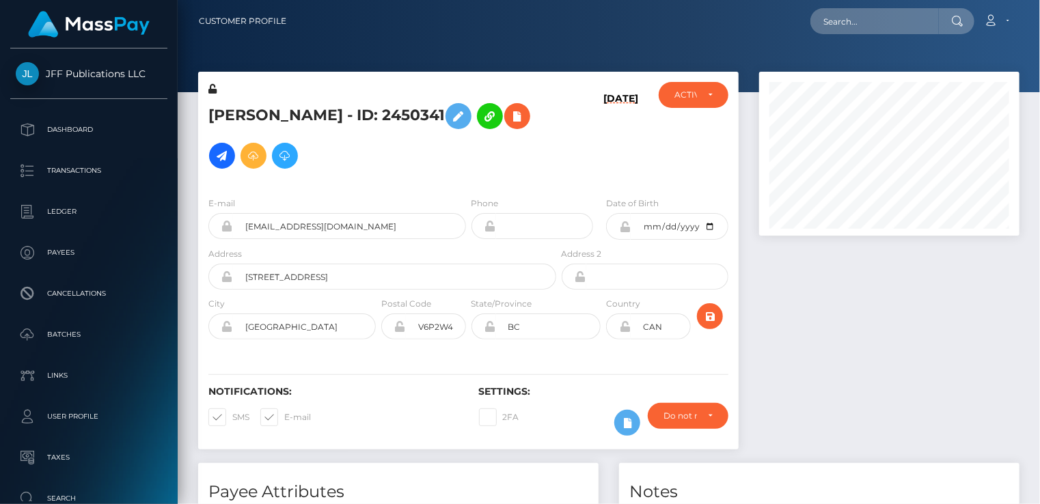
scroll to position [511, 0]
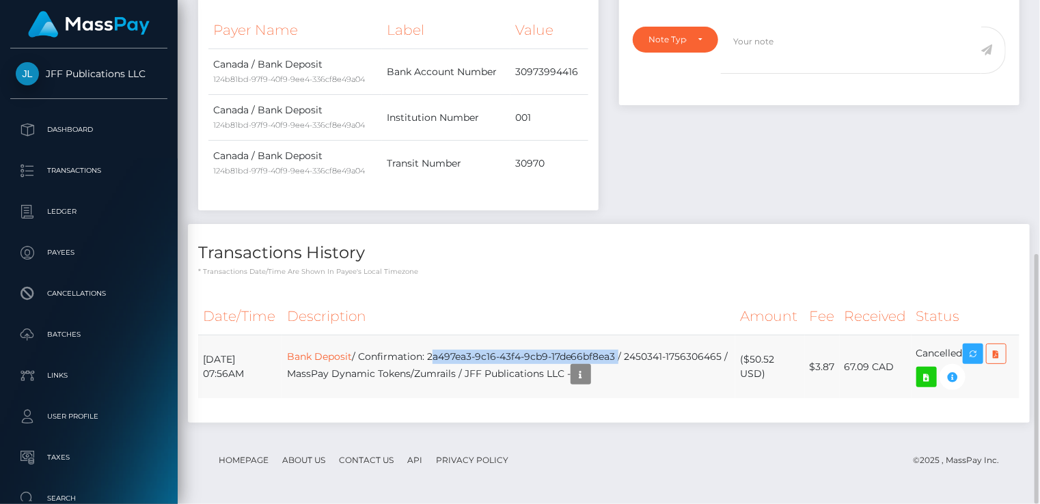
drag, startPoint x: 450, startPoint y: 359, endPoint x: 639, endPoint y: 356, distance: 188.6
click at [639, 356] on td "Bank Deposit / Confirmation: 2a497ea3-9c16-43f4-9cb9-17de66bf8ea3 / 2450341-175…" at bounding box center [508, 367] width 453 height 64
copy td "2a497ea3-9c16-43f4-9cb9-17de66bf8ea3"
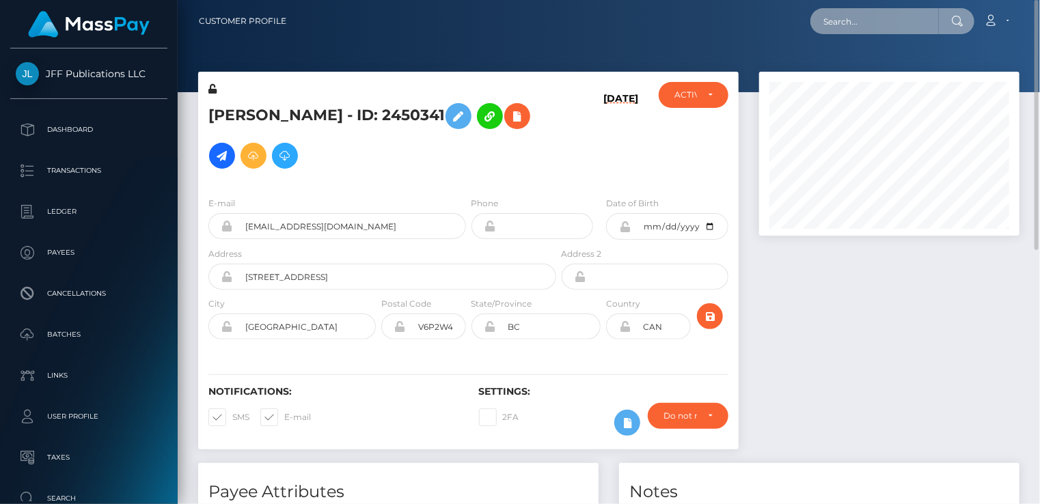
click at [869, 27] on input "text" at bounding box center [874, 21] width 128 height 26
paste input "mcluck-2008006579"
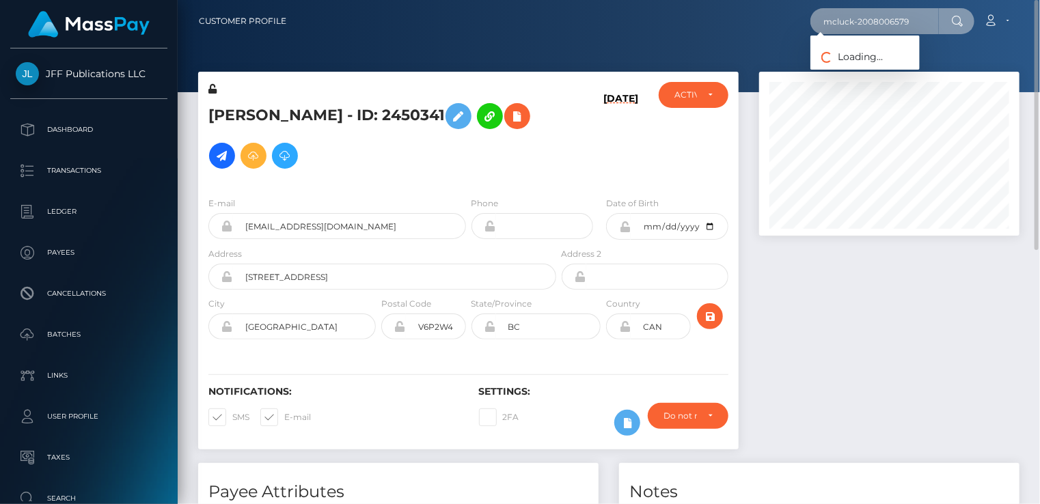
type input "mcluck-2008006579"
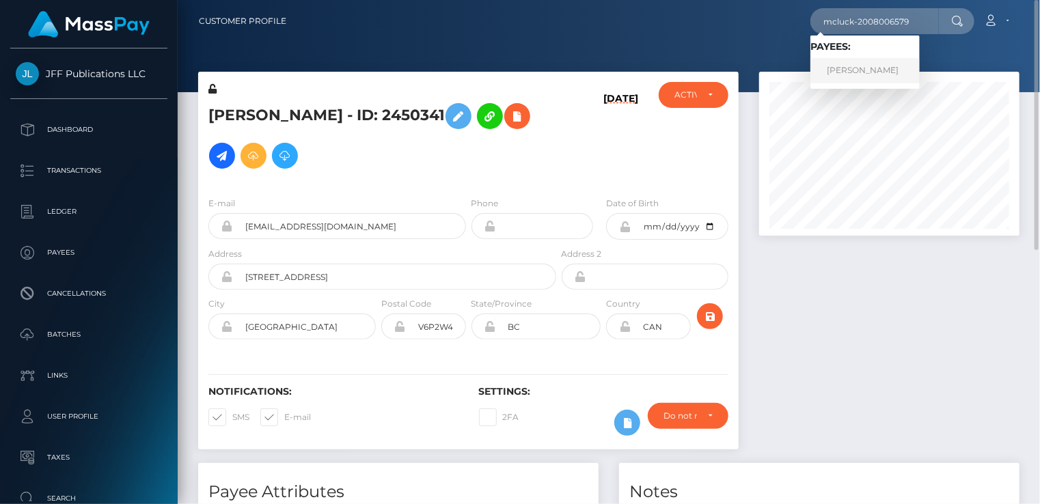
click at [877, 79] on link "[PERSON_NAME]" at bounding box center [864, 70] width 109 height 25
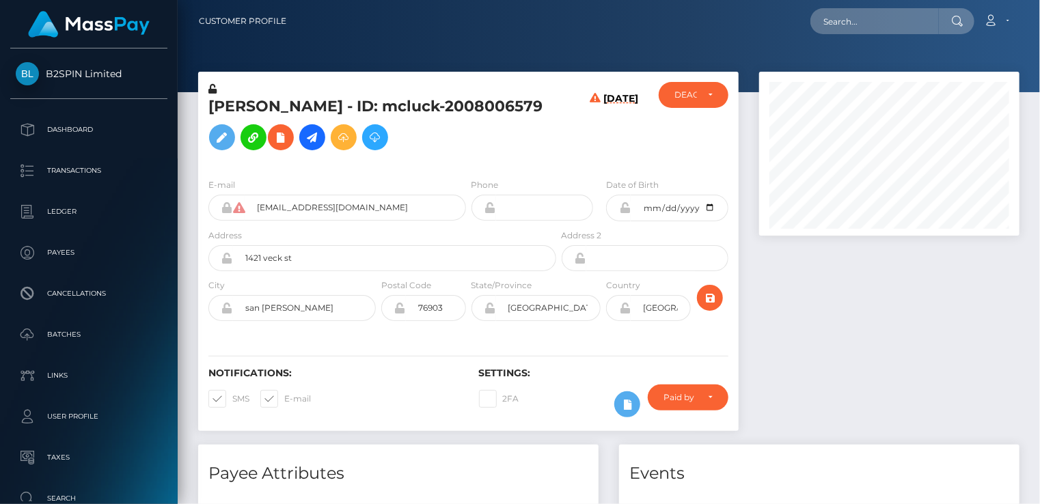
scroll to position [164, 260]
click at [276, 112] on h5 "[PERSON_NAME] - ID: mcluck-2008006579" at bounding box center [378, 126] width 340 height 61
copy h5 "[PERSON_NAME] - ID: mcluck-2008006579"
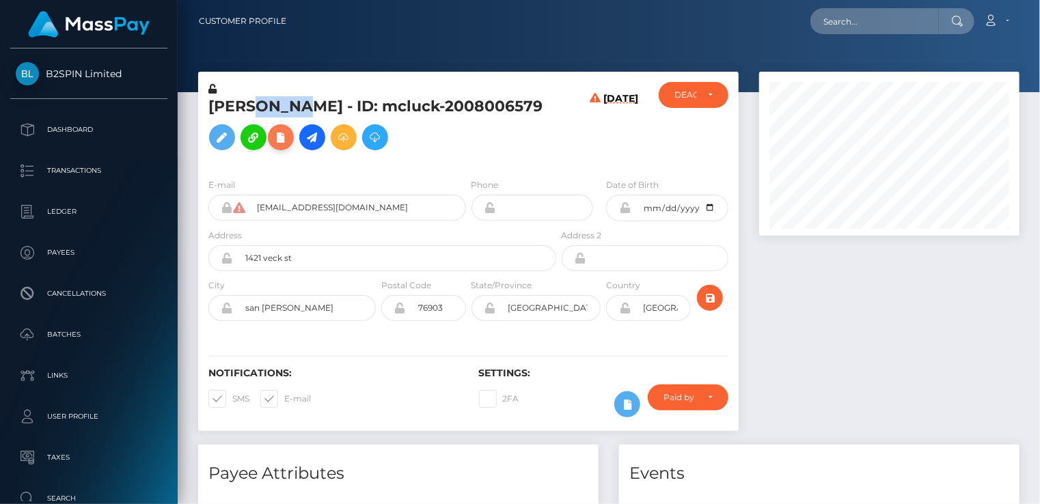
click at [294, 148] on button at bounding box center [281, 137] width 26 height 26
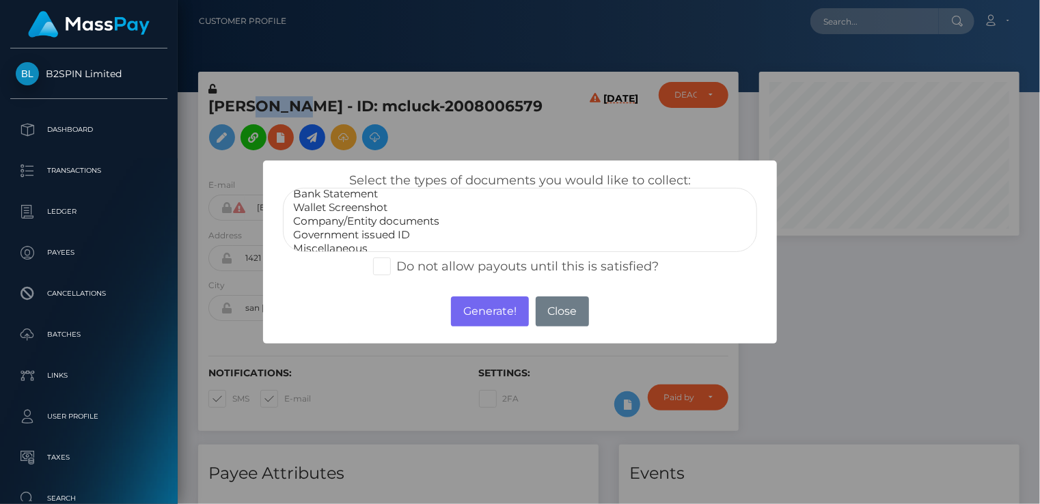
scroll to position [27, 0]
select select "Government issued ID"
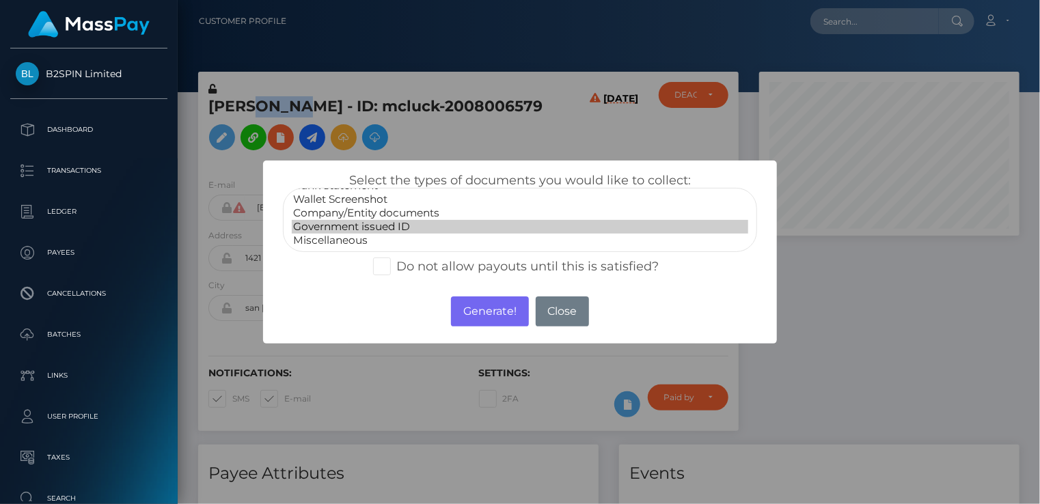
click at [367, 227] on option "Government issued ID" at bounding box center [520, 227] width 457 height 14
click at [495, 290] on div "× Select the types of documents you would like to collect: Paper Check Bank Sta…" at bounding box center [520, 252] width 514 height 182
click at [496, 313] on button "Generate!" at bounding box center [489, 311] width 77 height 30
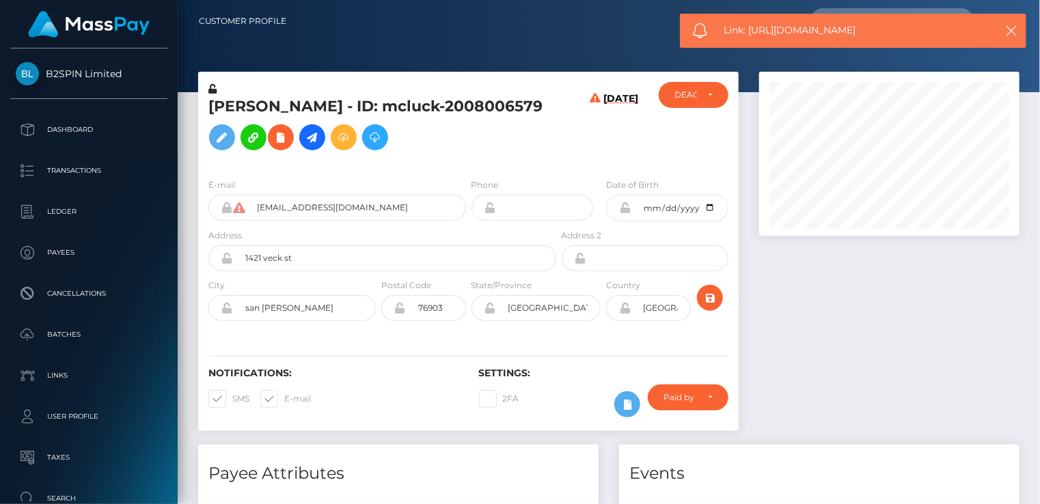
click at [812, 35] on span "Link: https://l.maspay.io/OhfV0" at bounding box center [852, 30] width 257 height 14
copy span "Link: https://l.maspay.io/OhfV0"
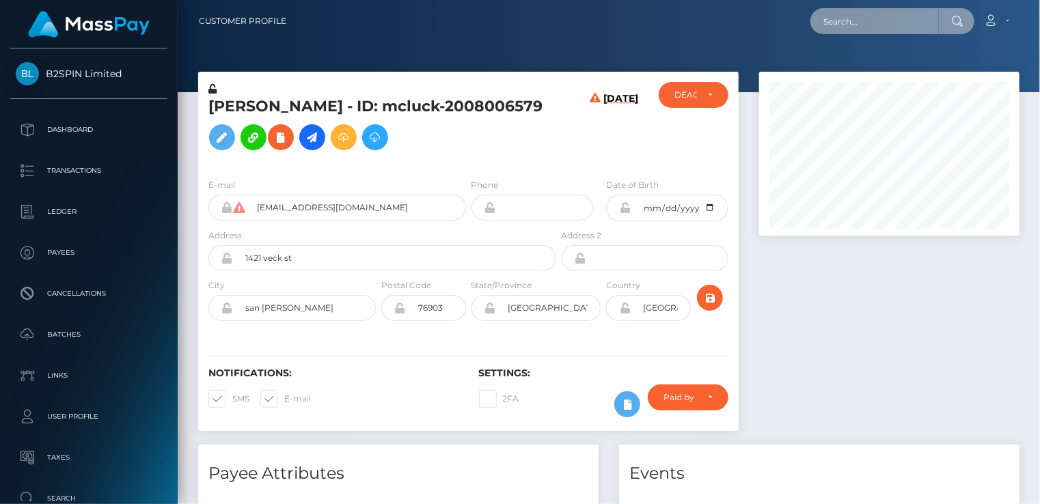
paste input "mcluck-2024218063"
type input "mcluck-2024218063"
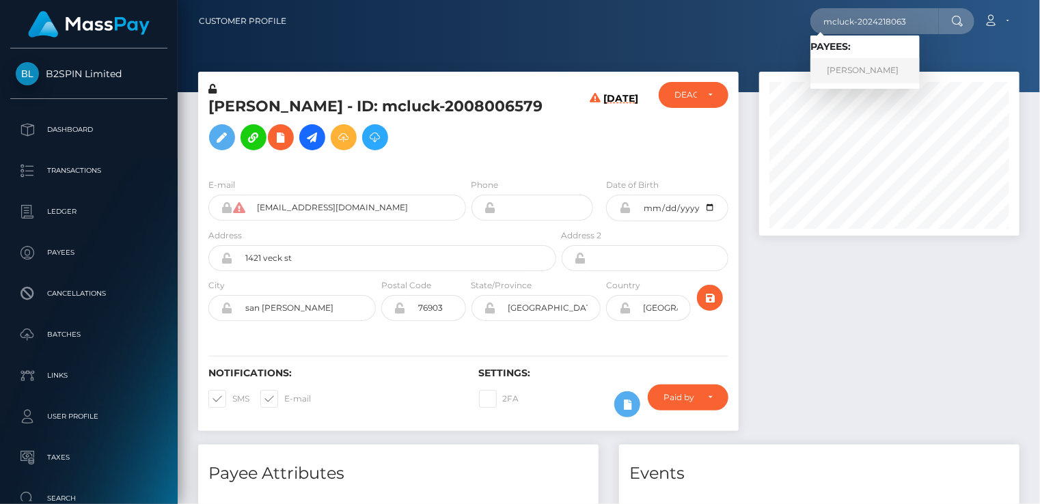
click at [872, 80] on link "CARL LEE COX" at bounding box center [864, 70] width 109 height 25
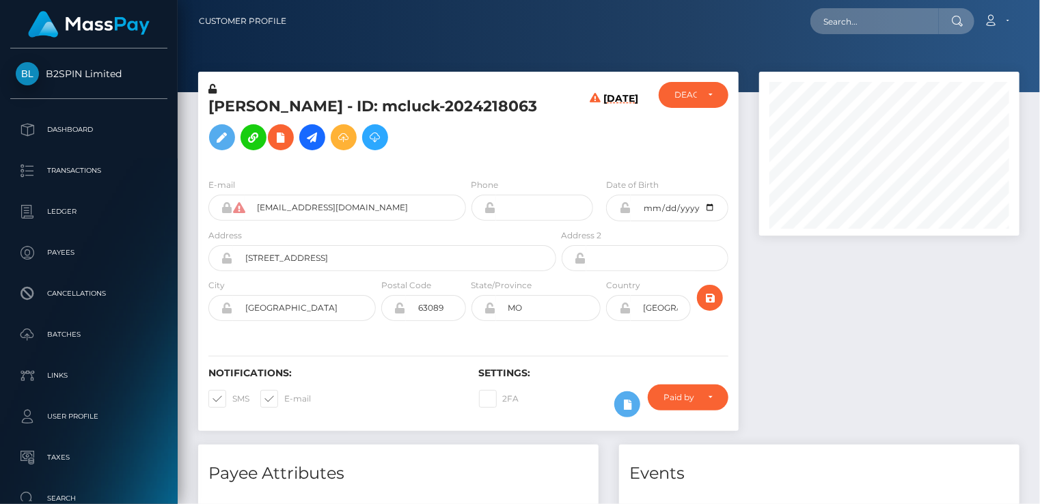
scroll to position [164, 260]
click at [273, 146] on icon at bounding box center [281, 137] width 16 height 17
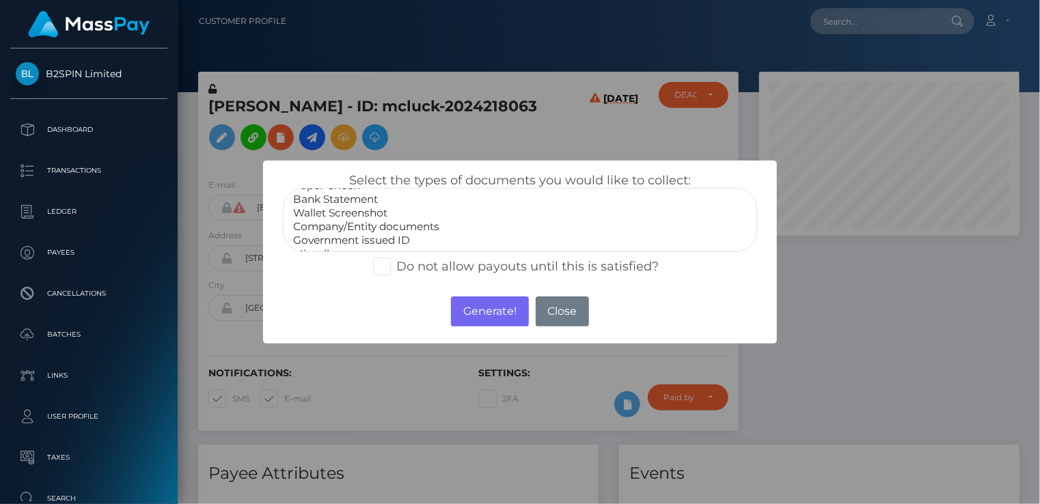
scroll to position [27, 0]
select select "Government issued ID"
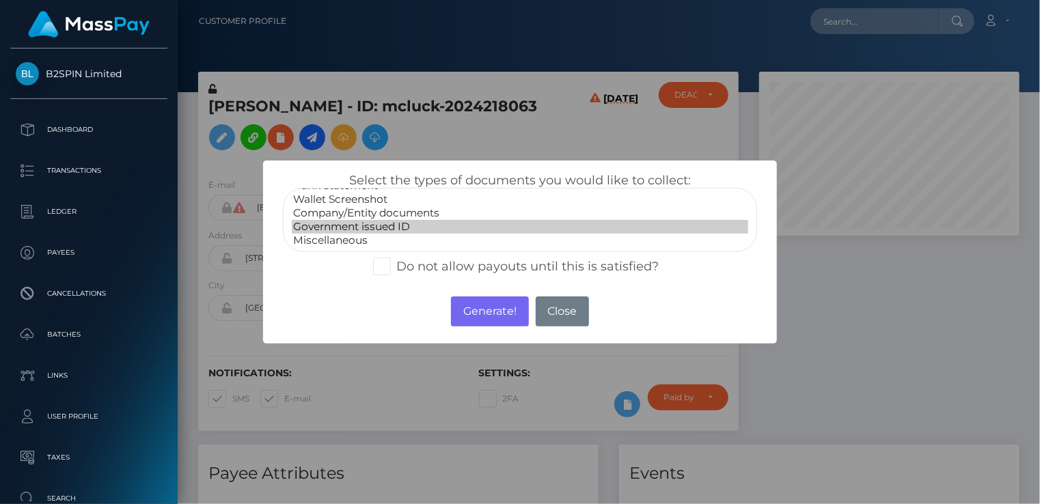
click at [397, 227] on option "Government issued ID" at bounding box center [520, 227] width 457 height 14
click at [495, 320] on button "Generate!" at bounding box center [489, 311] width 77 height 30
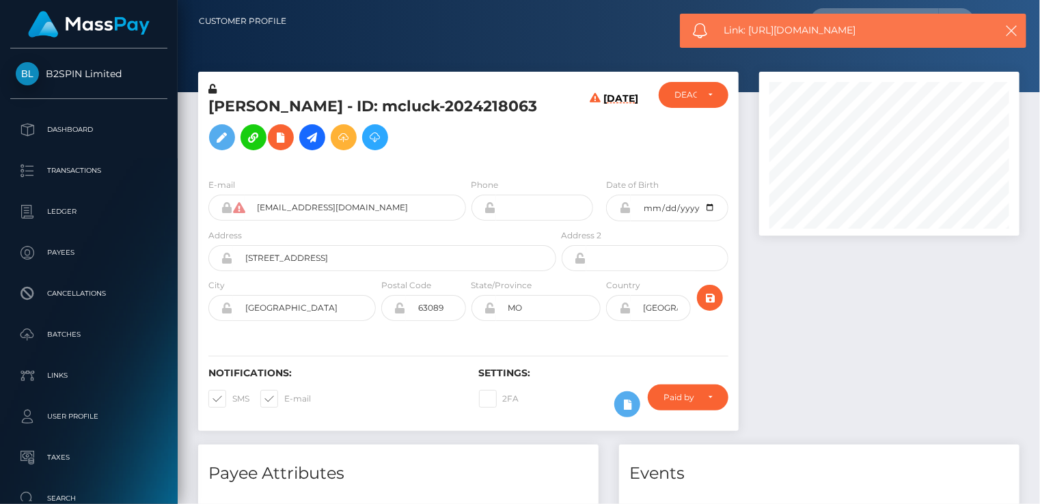
click at [795, 27] on span "Link: https://l.maspay.io/AhfB6" at bounding box center [852, 30] width 257 height 14
click at [794, 25] on span "Link: https://l.maspay.io/AhfB6" at bounding box center [852, 30] width 257 height 14
copy span "Link: https://l.maspay.io/AhfB6"
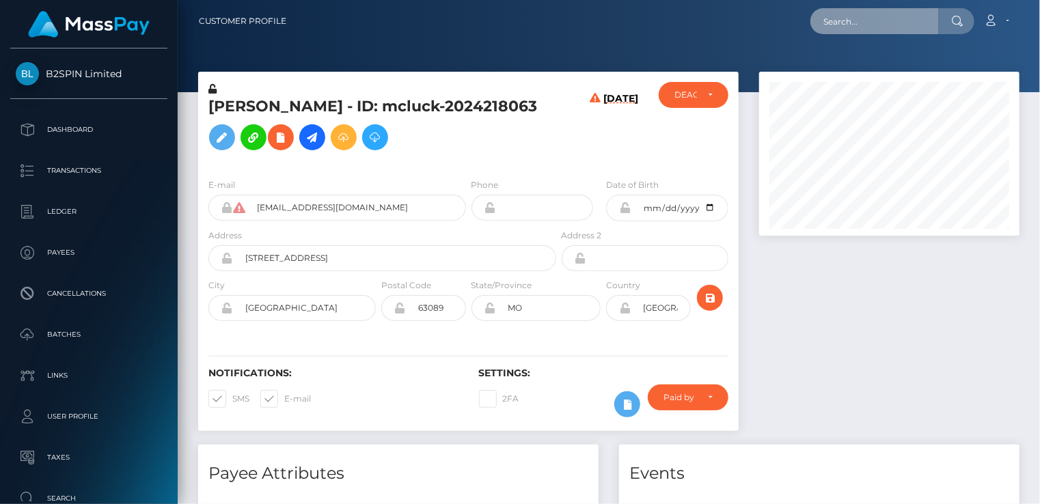
click at [872, 22] on input "text" at bounding box center [874, 21] width 128 height 26
paste input "poact_BygDn9wLgYub"
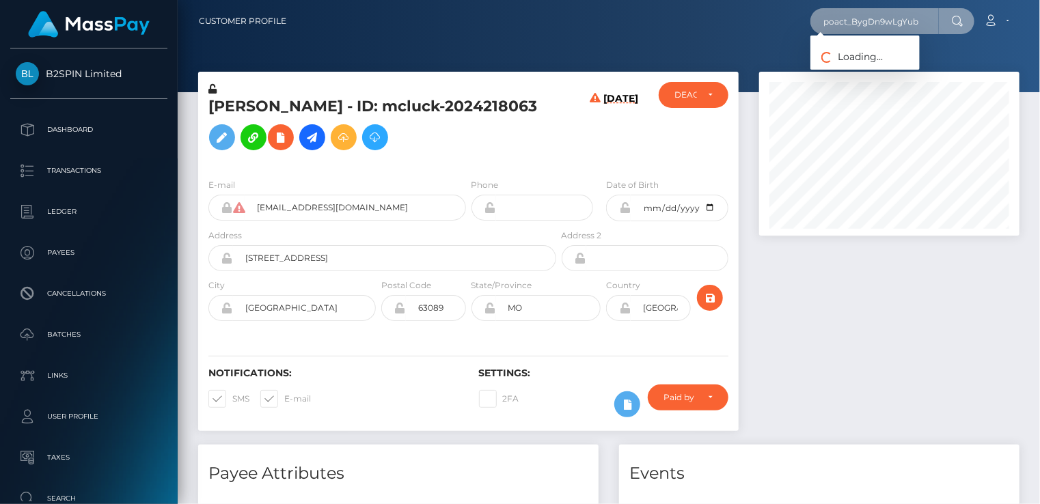
type input "poact_BygDn9wLgYub"
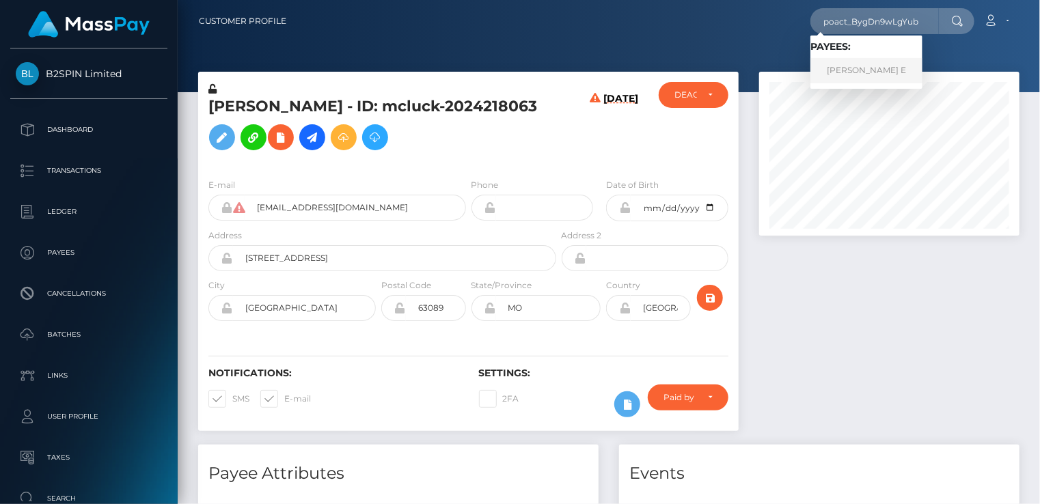
click at [866, 75] on link "Maheswaran E" at bounding box center [866, 70] width 112 height 25
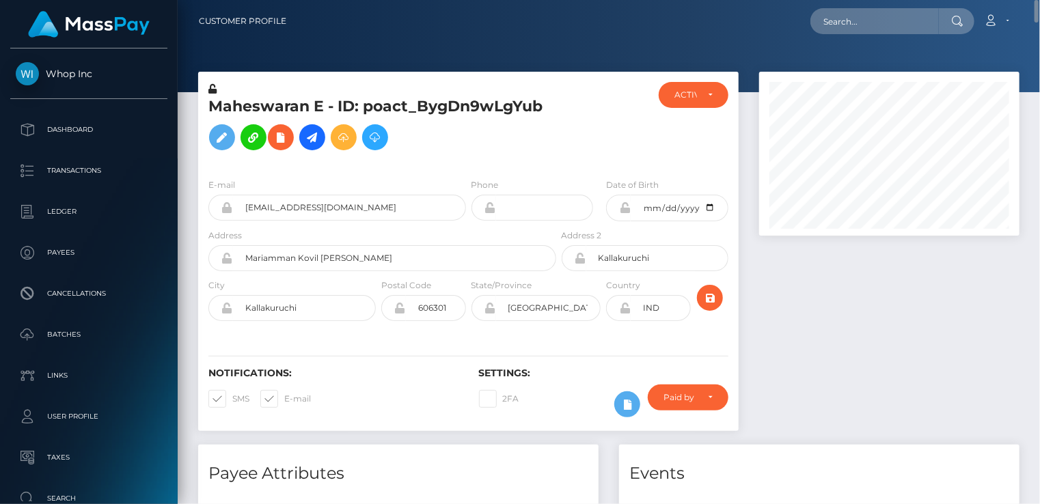
click at [394, 107] on h5 "Maheswaran E - ID: poact_BygDn9wLgYub" at bounding box center [378, 126] width 340 height 61
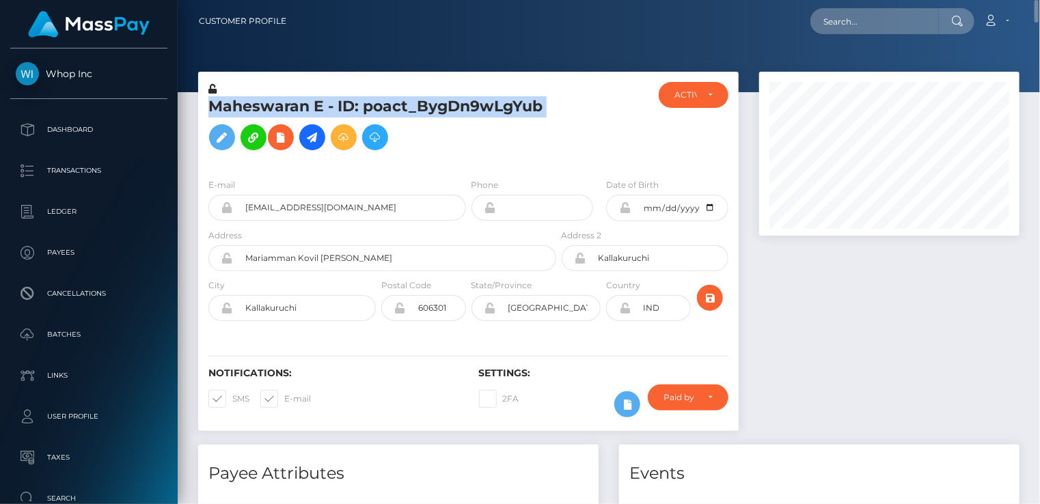
copy h5 "Maheswaran E - ID: poact_BygDn9wLgYub"
click at [879, 28] on input "text" at bounding box center [874, 21] width 128 height 26
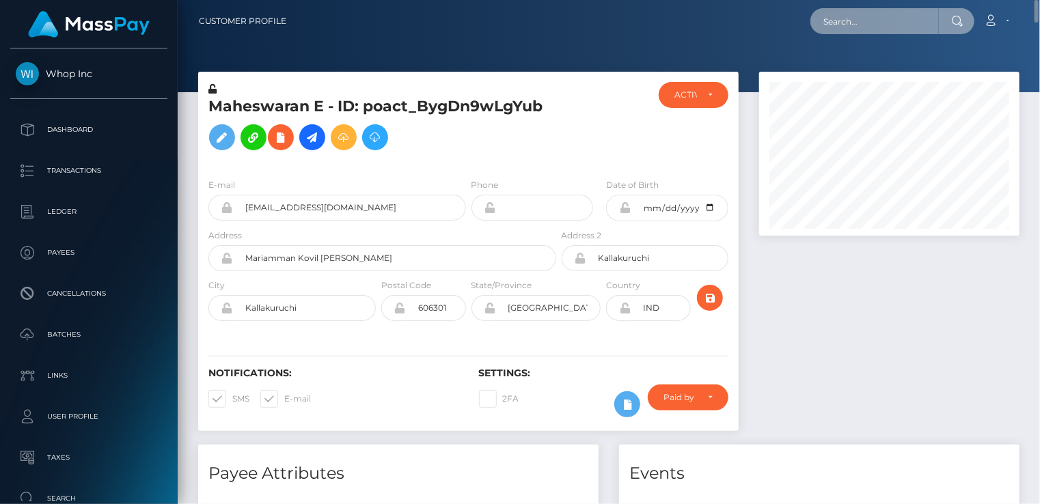
paste input "285119791344136192"
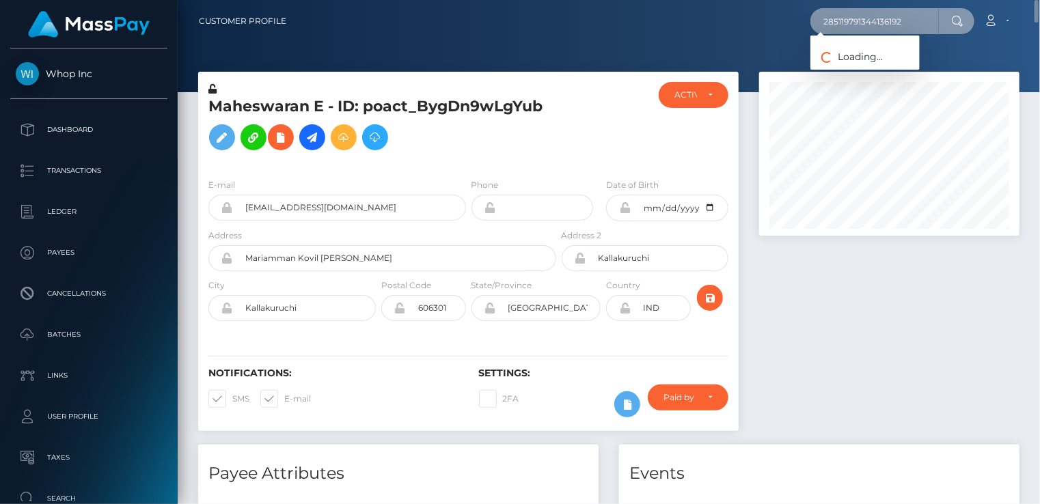
type input "285119791344136192"
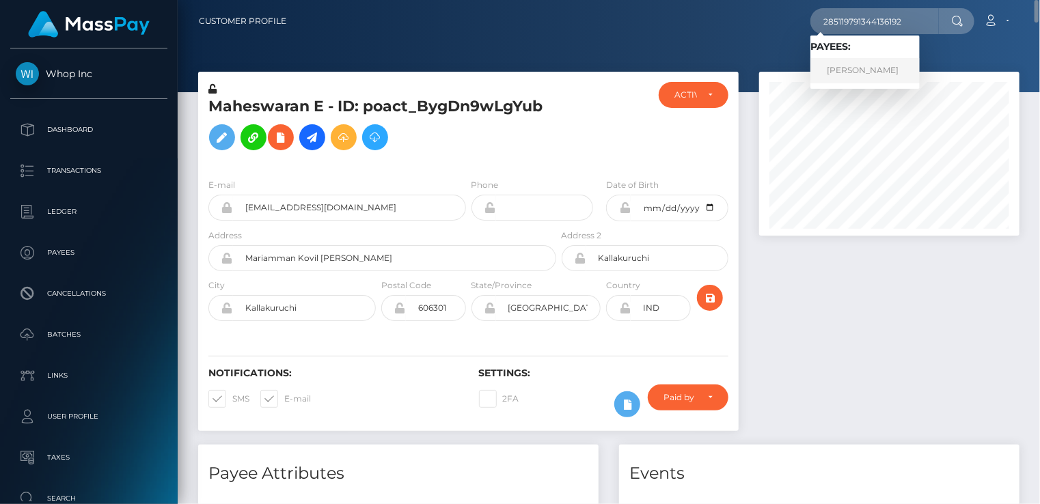
click at [850, 74] on link "[PERSON_NAME]" at bounding box center [864, 70] width 109 height 25
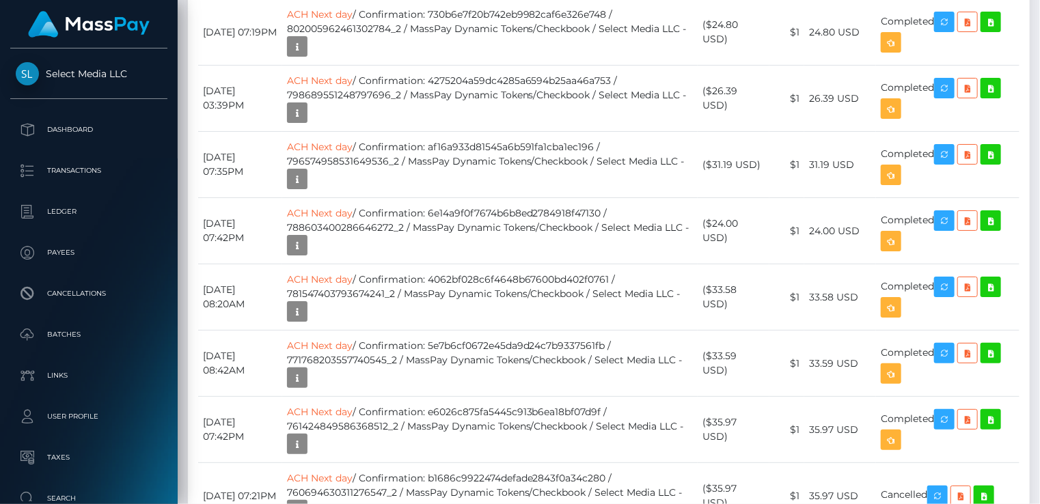
scroll to position [1821, 0]
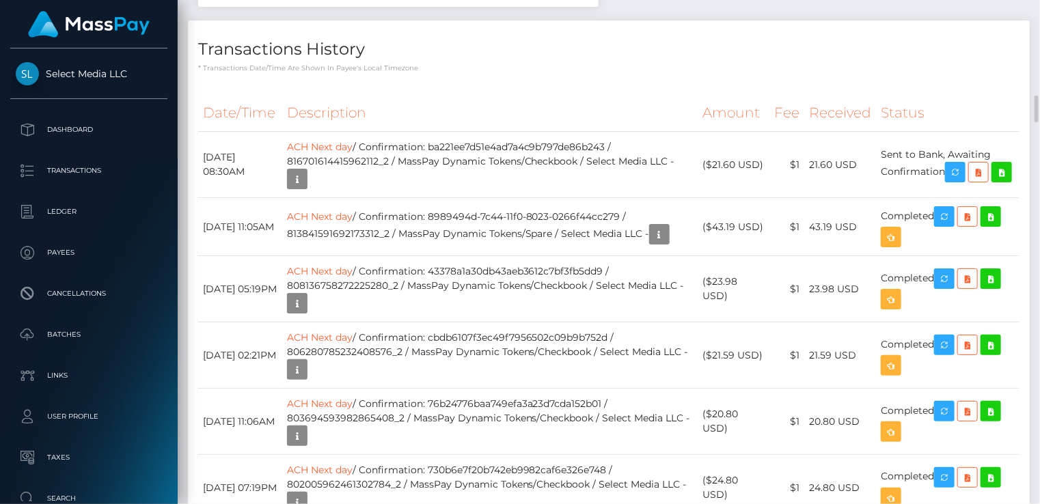
click at [577, 94] on th "Description" at bounding box center [489, 113] width 415 height 38
click at [952, 208] on icon "button" at bounding box center [944, 216] width 16 height 17
drag, startPoint x: 452, startPoint y: 134, endPoint x: 640, endPoint y: 129, distance: 187.9
click at [640, 198] on td "ACH Next day / Confirmation: 8989494d-7c44-11f0-8023-0266f44cc279 / 81384159169…" at bounding box center [489, 227] width 415 height 58
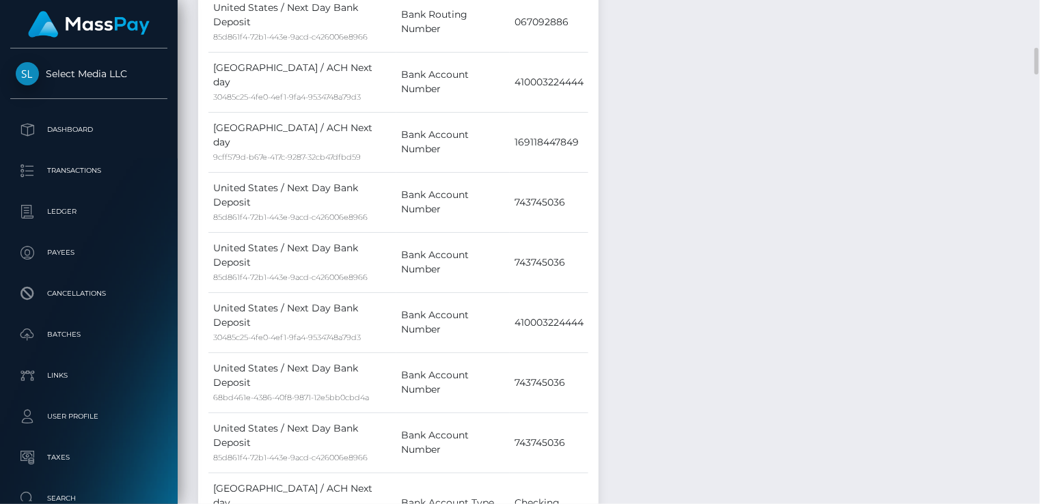
scroll to position [0, 0]
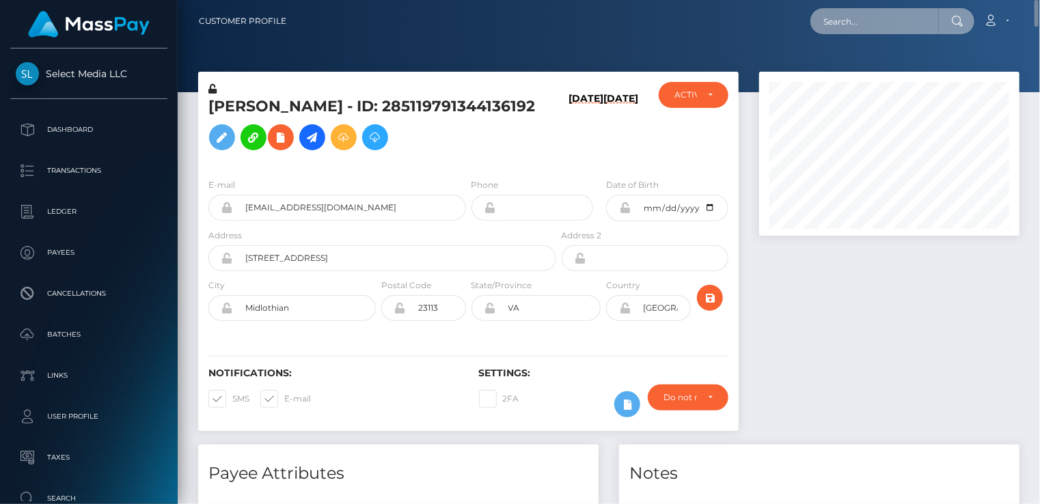
click at [874, 20] on input "text" at bounding box center [874, 21] width 128 height 26
paste input "8950"
type input "8950"
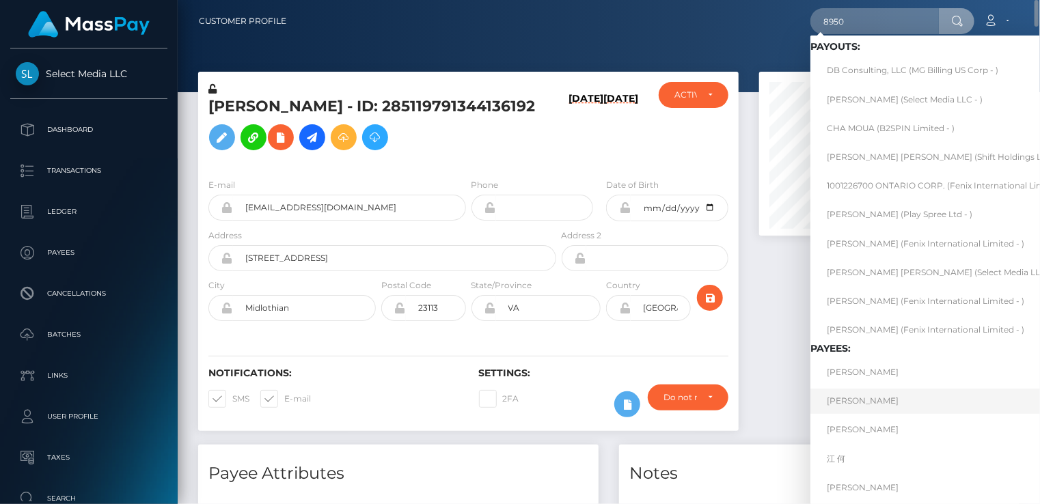
click at [872, 408] on link "Dawnmarie C Pascual" at bounding box center [948, 401] width 277 height 25
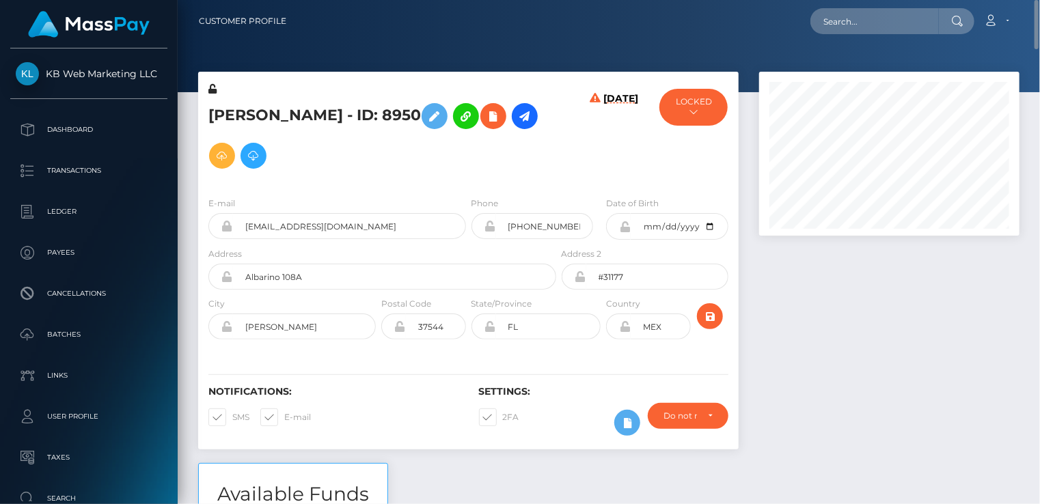
click at [372, 120] on h5 "[PERSON_NAME] - ID: 8950" at bounding box center [378, 135] width 340 height 79
copy h5 "[PERSON_NAME] - ID: 8950"
click at [908, 28] on input "text" at bounding box center [874, 21] width 128 height 26
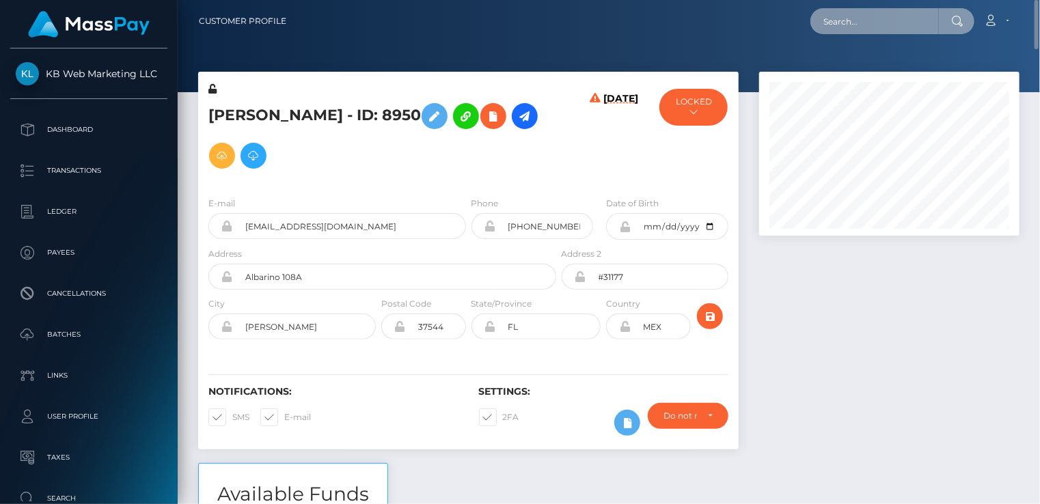
paste input "Star-659792"
type input "Star-659792"
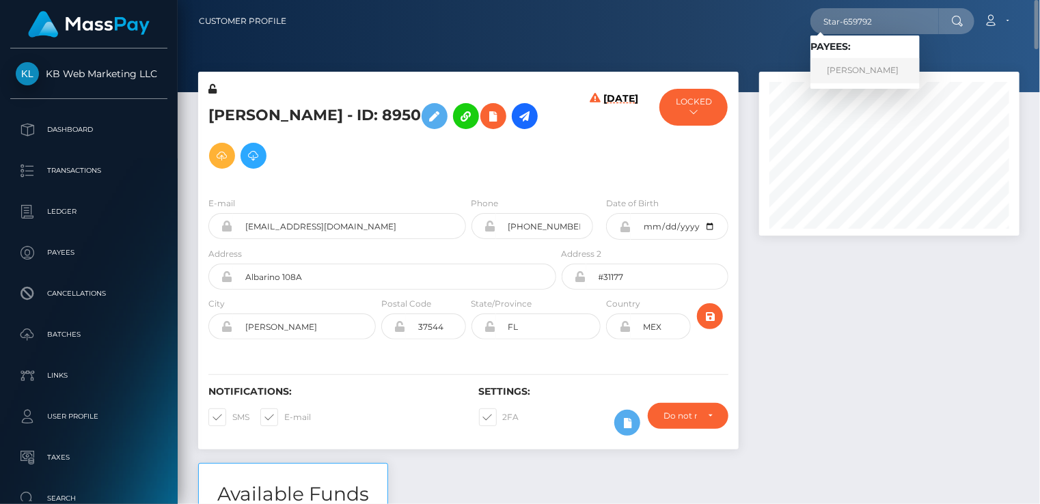
click at [876, 78] on link "Anthony Pacheco" at bounding box center [864, 70] width 109 height 25
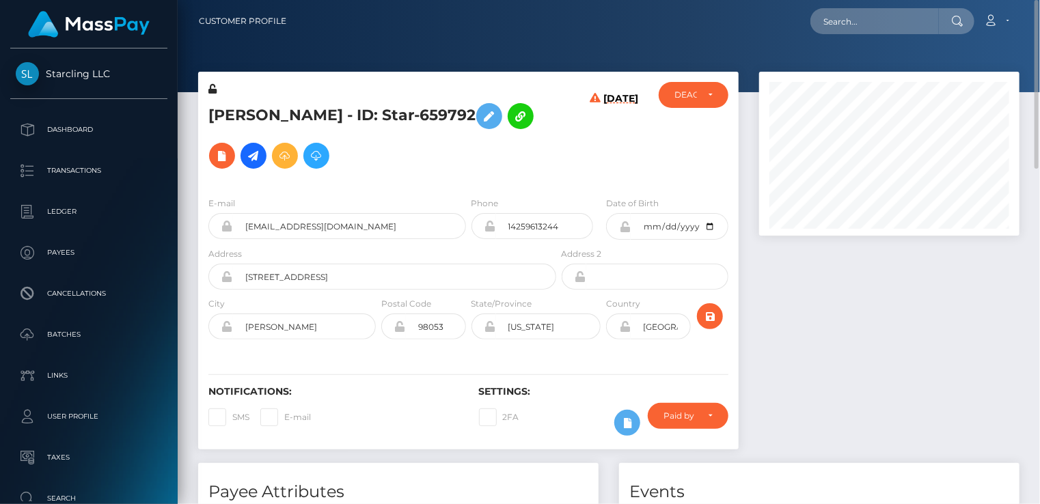
drag, startPoint x: 389, startPoint y: 118, endPoint x: 477, endPoint y: 126, distance: 87.8
click at [477, 126] on h5 "[PERSON_NAME] - ID: Star-659792" at bounding box center [378, 135] width 340 height 79
copy h5 "Star-659792"
drag, startPoint x: 277, startPoint y: 123, endPoint x: 271, endPoint y: 104, distance: 20.1
click at [271, 105] on h5 "[PERSON_NAME] - ID: Star-659792" at bounding box center [378, 135] width 340 height 79
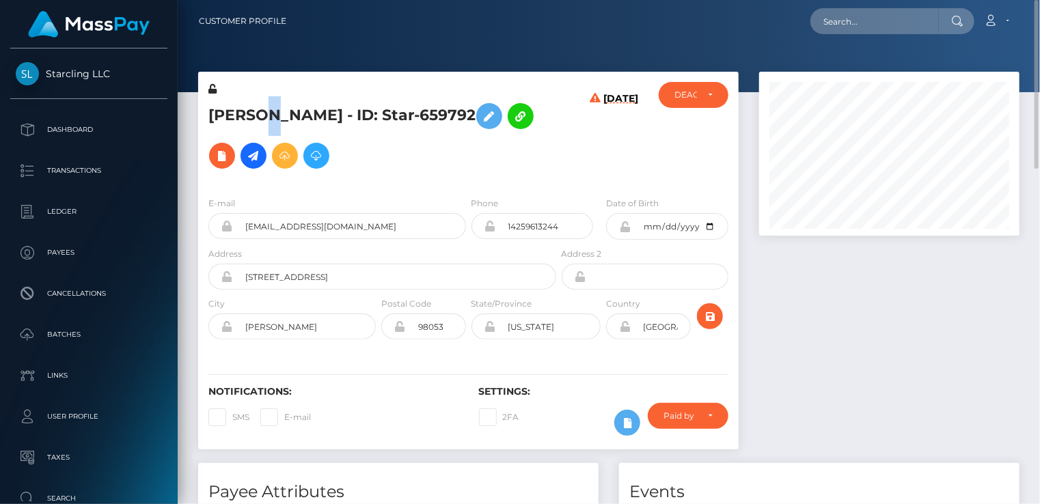
drag, startPoint x: 212, startPoint y: 110, endPoint x: 480, endPoint y: 130, distance: 269.2
click at [480, 130] on h5 "Anthony Pacheco - ID: Star-659792" at bounding box center [378, 135] width 340 height 79
copy h5 "Anthony Pacheco - ID: Star-659792"
click at [224, 156] on icon at bounding box center [222, 156] width 16 height 17
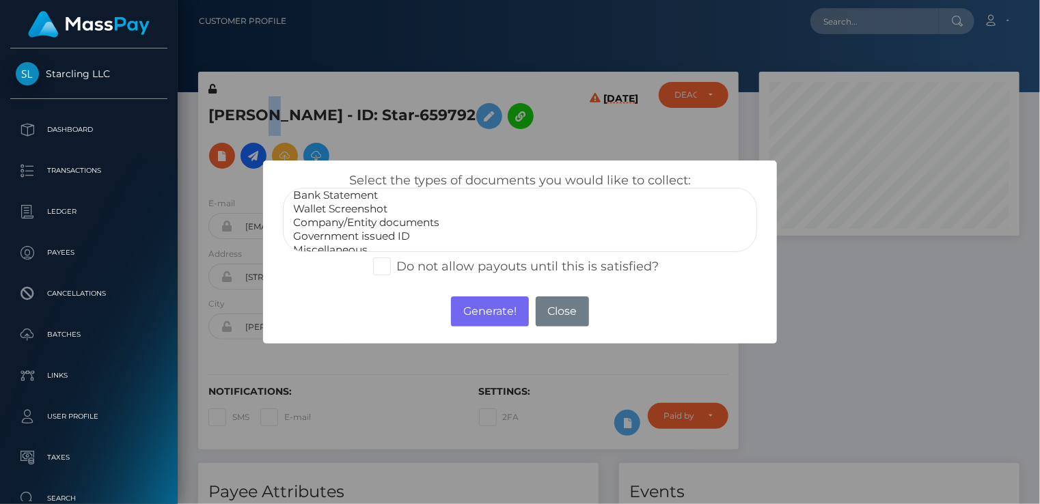
scroll to position [27, 0]
select select "Government issued ID"
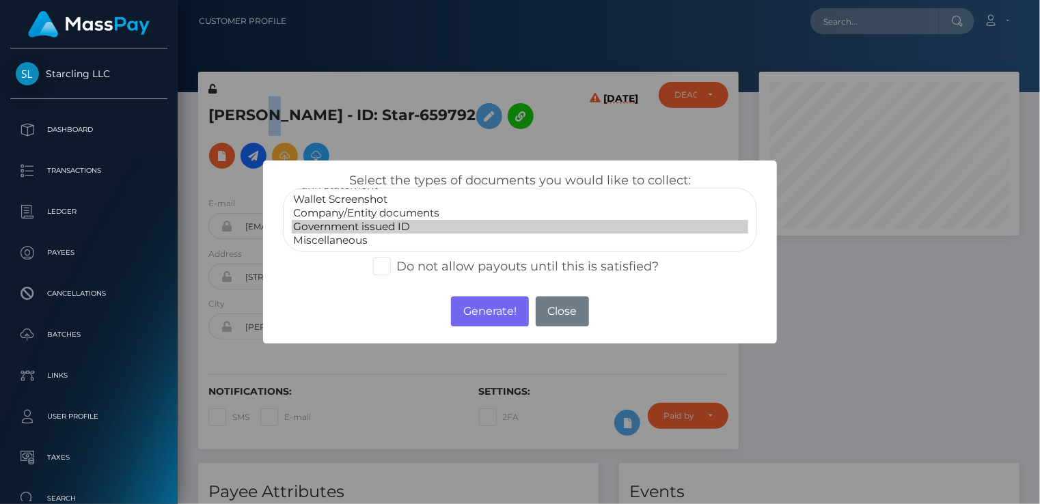
click at [409, 224] on option "Government issued ID" at bounding box center [520, 227] width 457 height 14
click at [511, 309] on button "Generate!" at bounding box center [489, 311] width 77 height 30
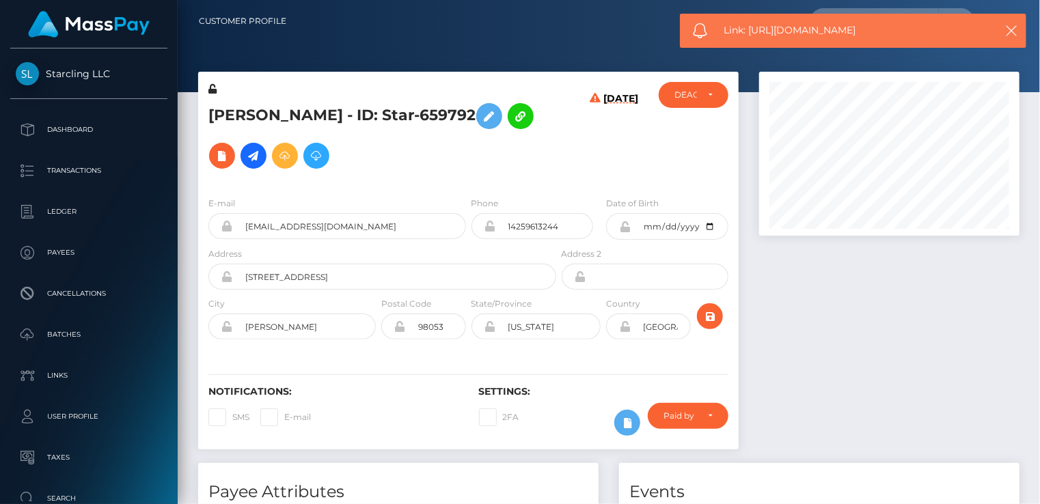
click at [820, 29] on span "Link: https://l.maspay.io/UhfNT" at bounding box center [852, 30] width 257 height 14
click at [820, 30] on span "Link: https://l.maspay.io/UhfNT" at bounding box center [852, 30] width 257 height 14
copy span "Link: https://l.maspay.io/UhfNT"
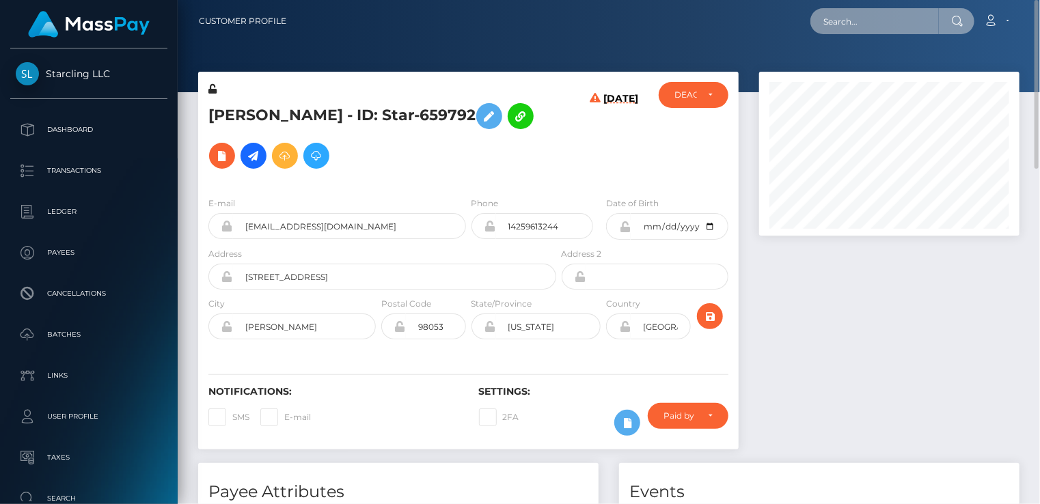
paste input "poact_UNpRFWu09ZU1"
type input "poact_UNpRFWu09ZU1"
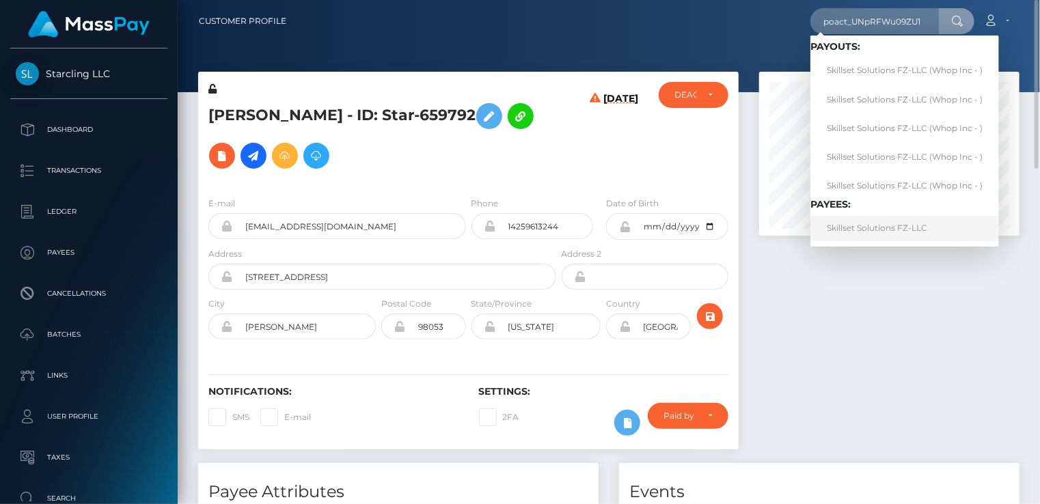
click at [863, 238] on link "Skillset Solutions FZ-LLC" at bounding box center [904, 228] width 189 height 25
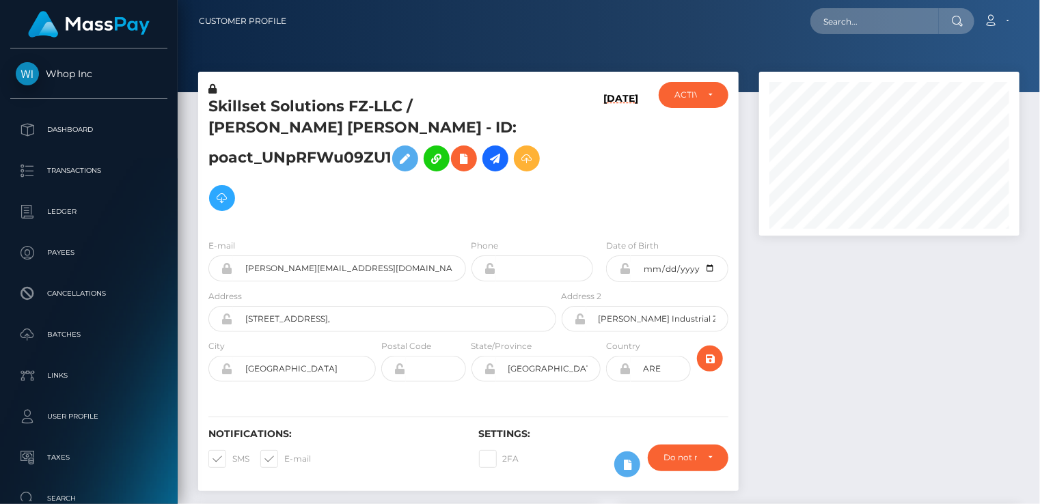
scroll to position [164, 260]
click at [312, 255] on input "[PERSON_NAME][EMAIL_ADDRESS][DOMAIN_NAME]" at bounding box center [349, 268] width 233 height 26
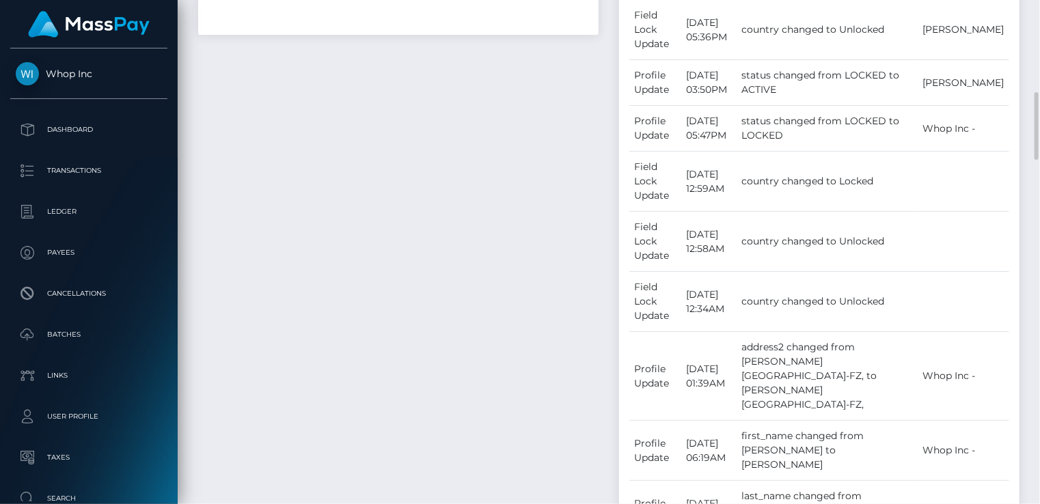
scroll to position [0, 0]
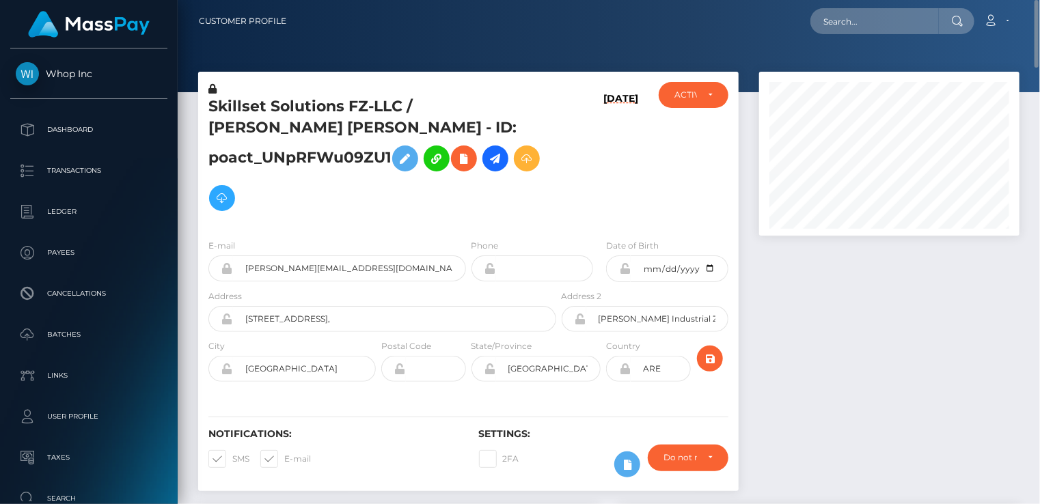
click at [447, 101] on h5 "Skillset Solutions FZ-LLC / [PERSON_NAME] [PERSON_NAME] - ID: poact_UNpRFWu09ZU1" at bounding box center [378, 157] width 340 height 122
copy h5 "[PERSON_NAME]"
click at [456, 167] on icon at bounding box center [464, 158] width 16 height 17
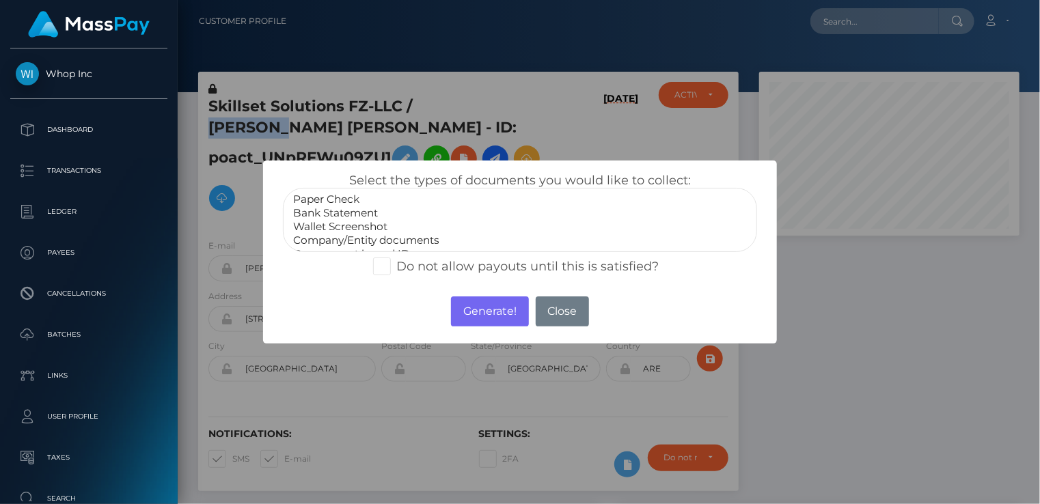
select select "Bank Statement"
click at [371, 211] on option "Bank Statement" at bounding box center [520, 213] width 457 height 14
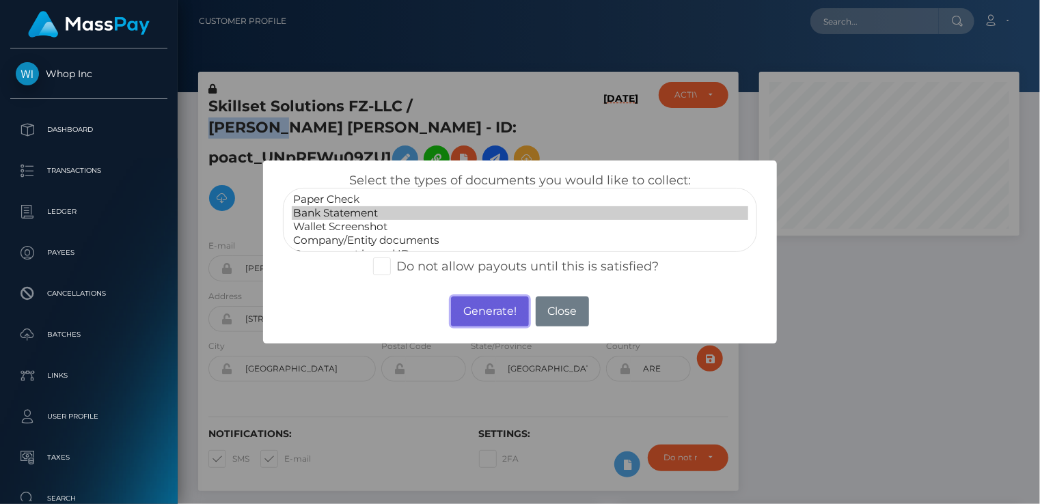
click at [489, 317] on button "Generate!" at bounding box center [489, 311] width 77 height 30
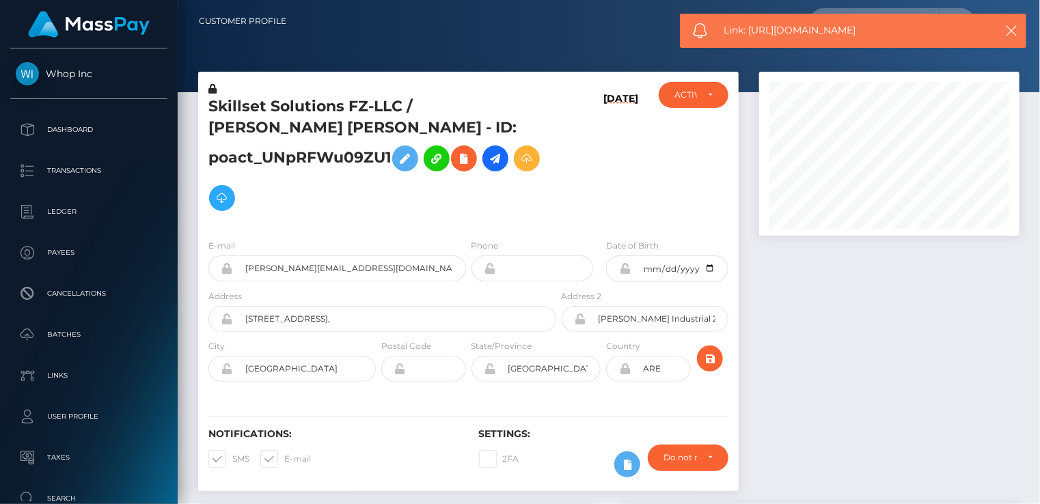
click at [819, 33] on span "Link: https://l.maspay.io/3hfMi" at bounding box center [852, 30] width 257 height 14
copy span "Link: https://l.maspay.io/3hfMi"
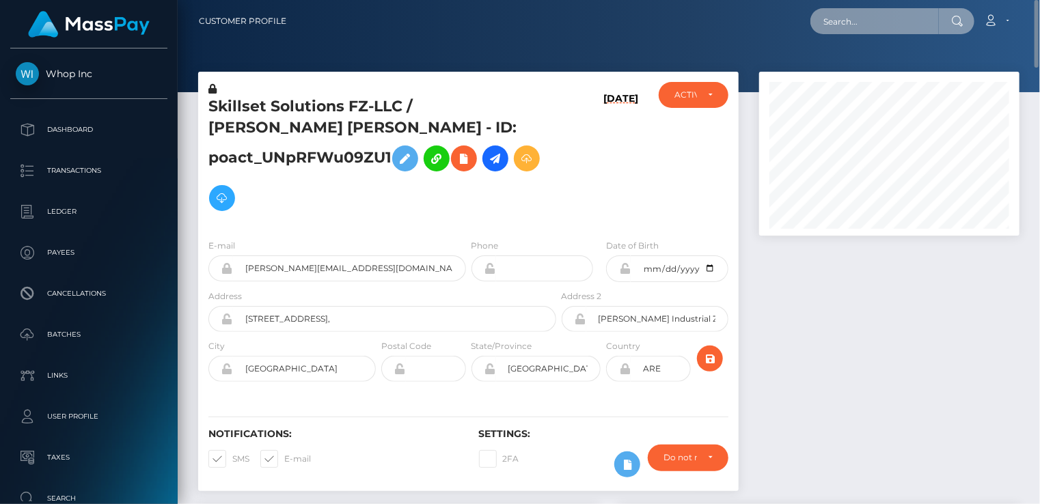
paste input "poact_H3JkRzWZI86z"
type input "poact_H3JkRzWZI86z"
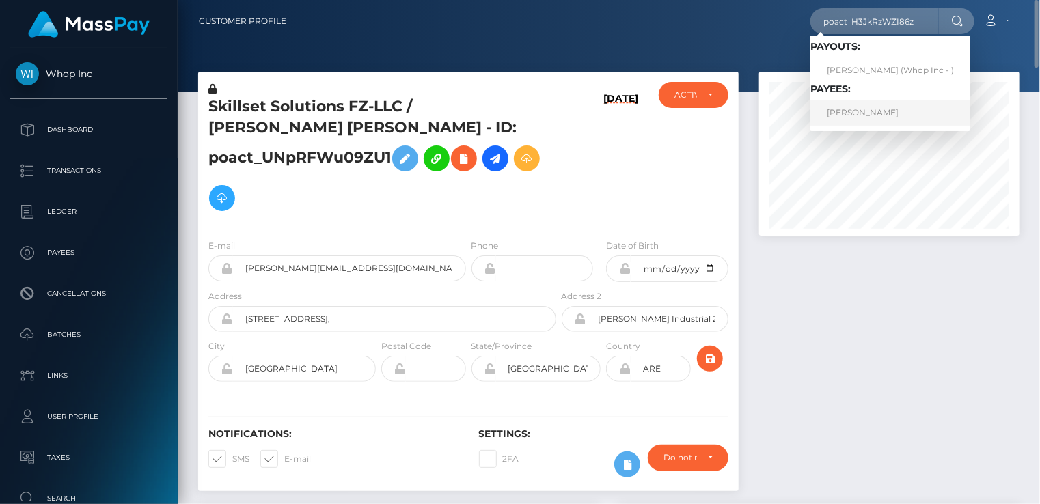
click at [846, 118] on link "KEVIN WEIGER" at bounding box center [890, 112] width 160 height 25
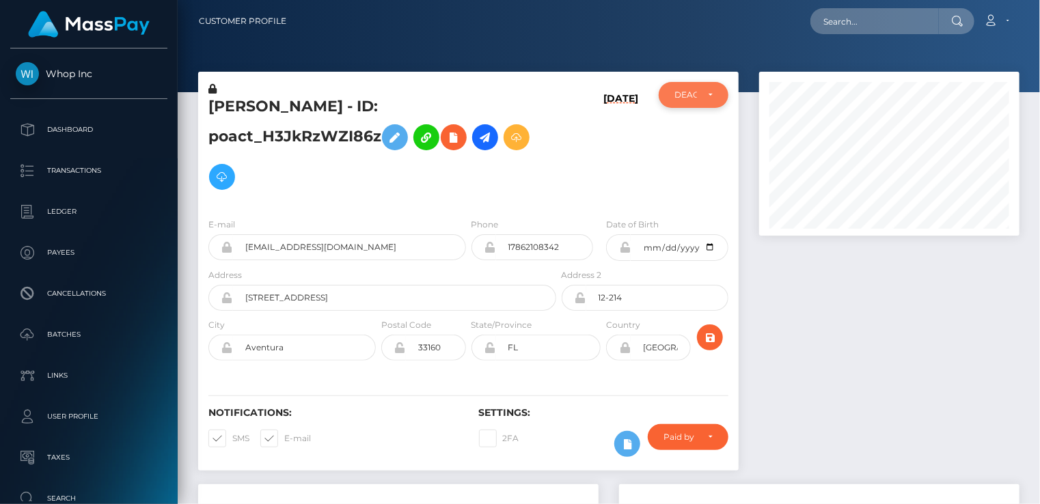
scroll to position [164, 260]
click at [314, 234] on input "[EMAIL_ADDRESS][DOMAIN_NAME]" at bounding box center [349, 247] width 233 height 26
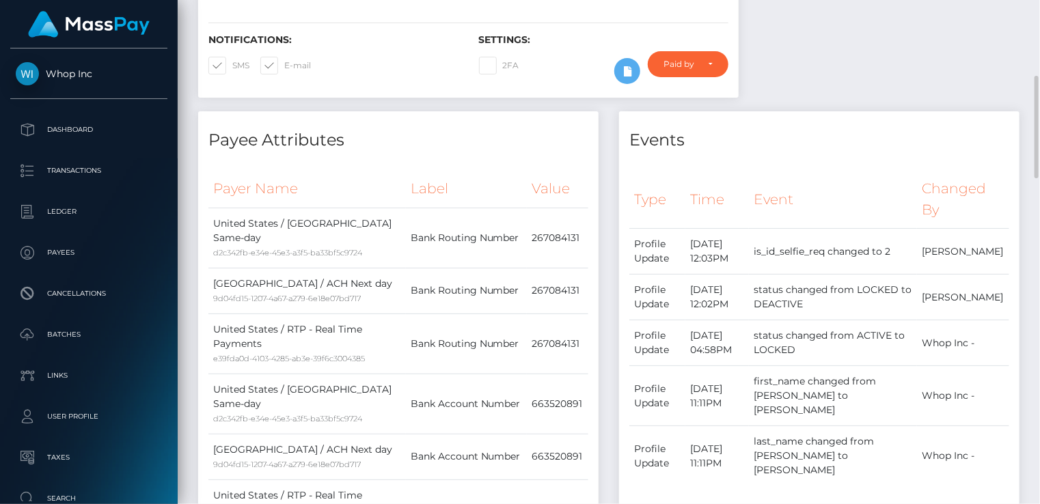
scroll to position [0, 0]
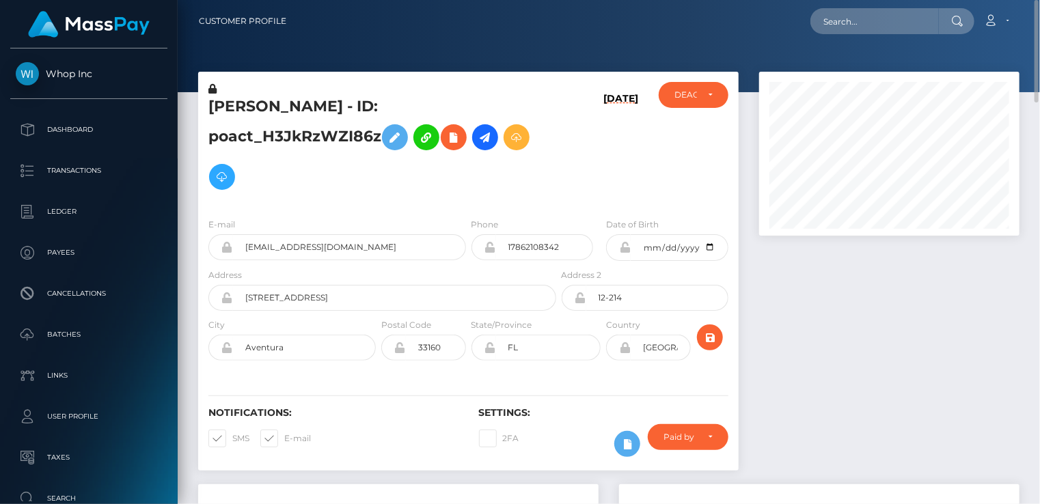
click at [235, 112] on h5 "[PERSON_NAME] - ID: poact_H3JkRzWZI86z" at bounding box center [378, 146] width 340 height 100
copy h5 "[PERSON_NAME]"
click at [445, 143] on icon at bounding box center [453, 137] width 16 height 17
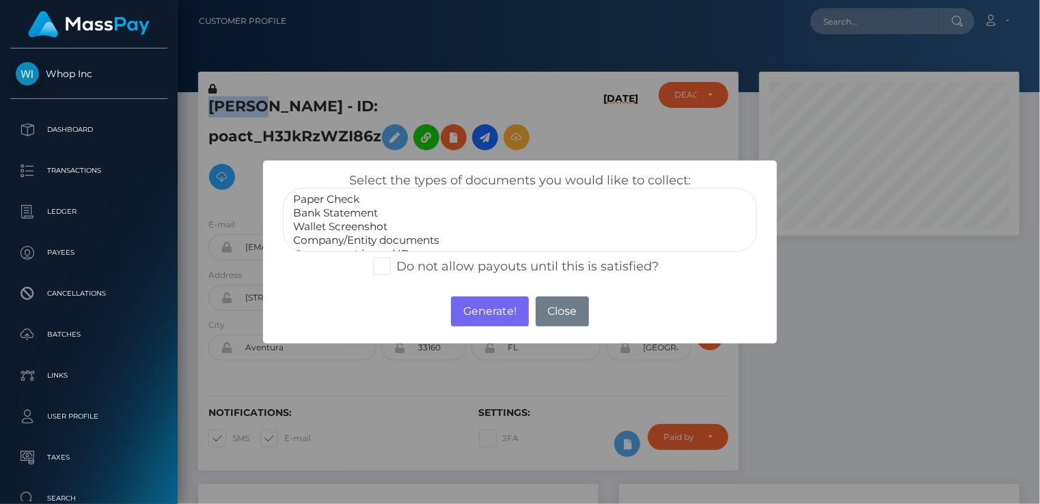
click at [427, 245] on select "Paper Check Bank Statement Wallet Screenshot Company/Entity documents Governmen…" at bounding box center [520, 220] width 475 height 64
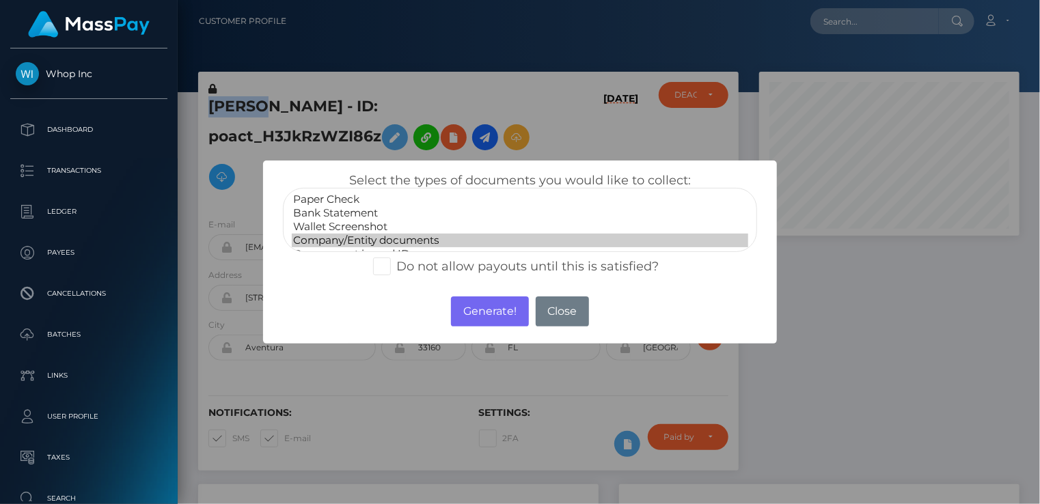
scroll to position [27, 0]
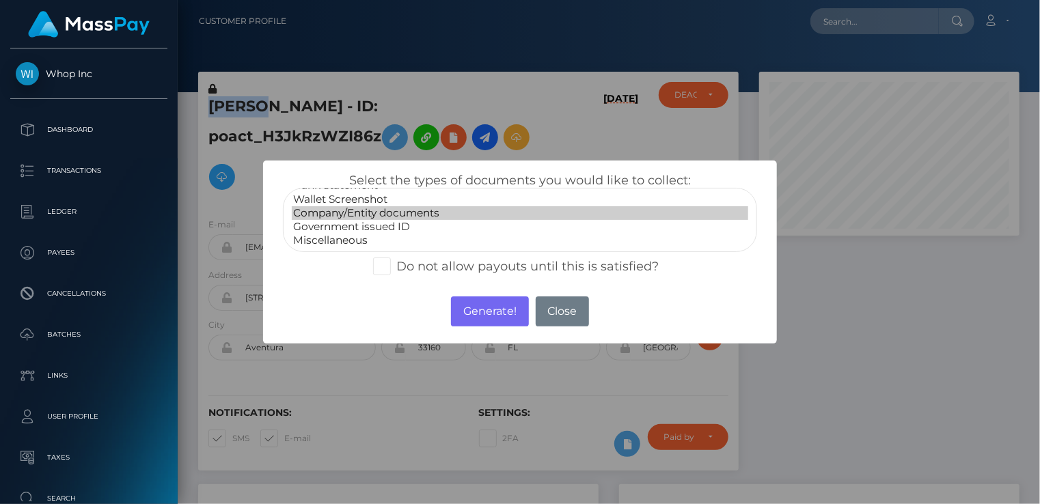
select select "Company/Entity documents"
click at [438, 217] on option "Company/Entity documents" at bounding box center [520, 213] width 457 height 14
click at [495, 309] on button "Generate!" at bounding box center [489, 311] width 77 height 30
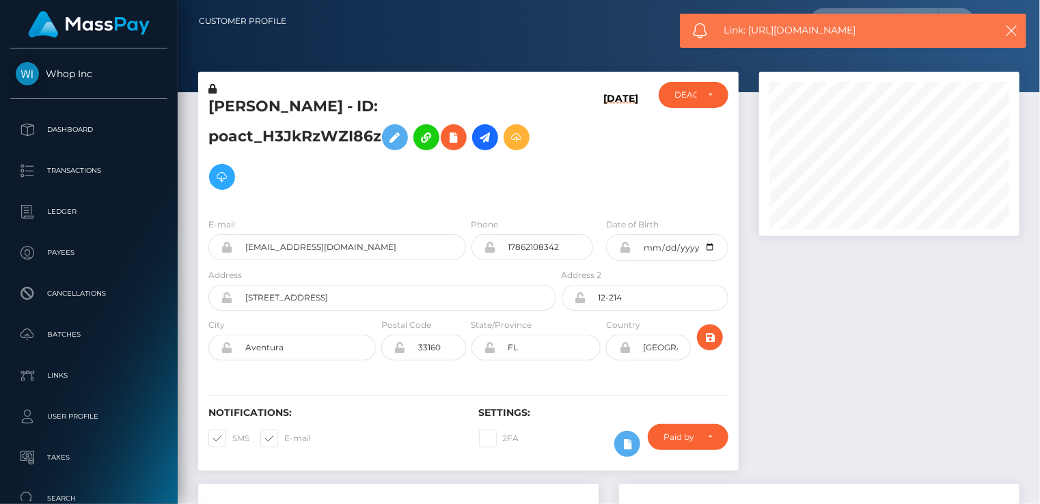
click at [815, 29] on span "Link: https://l.maspay.io/1hf1F" at bounding box center [852, 30] width 257 height 14
click at [814, 25] on span "Link: https://l.maspay.io/1hf1F" at bounding box center [852, 30] width 257 height 14
click at [812, 30] on span "Link: https://l.maspay.io/1hf1F" at bounding box center [852, 30] width 257 height 14
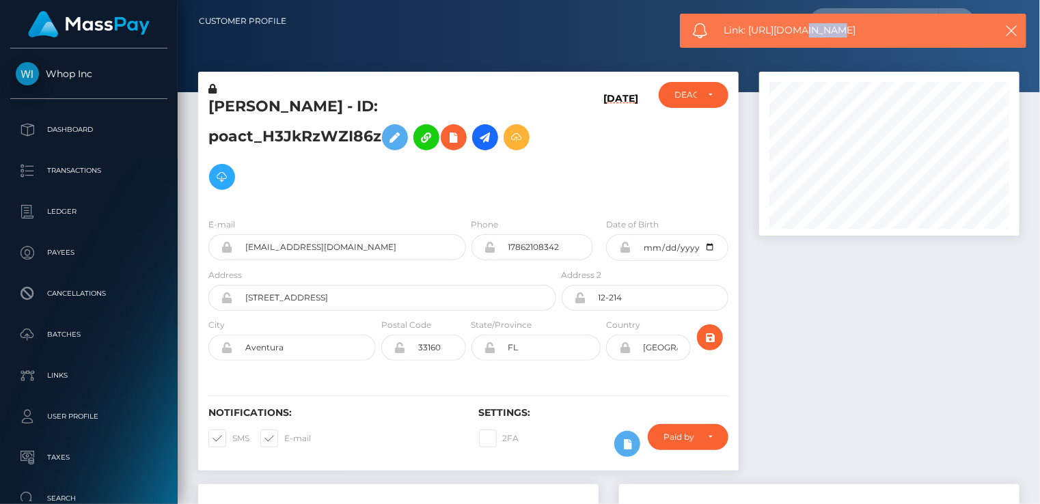
click at [812, 30] on span "Link: https://l.maspay.io/1hf1F" at bounding box center [852, 30] width 257 height 14
copy span "Link: https://l.maspay.io/1hf1F"
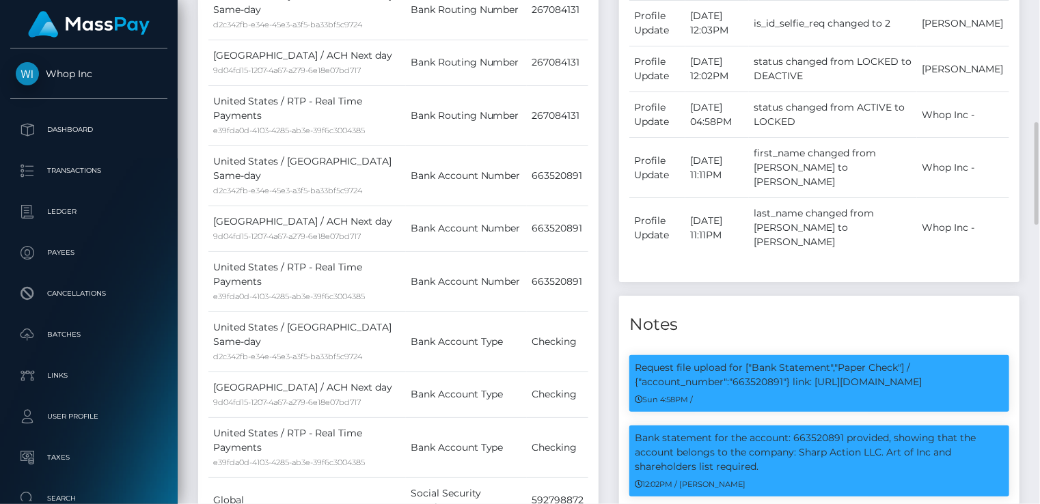
scroll to position [0, 0]
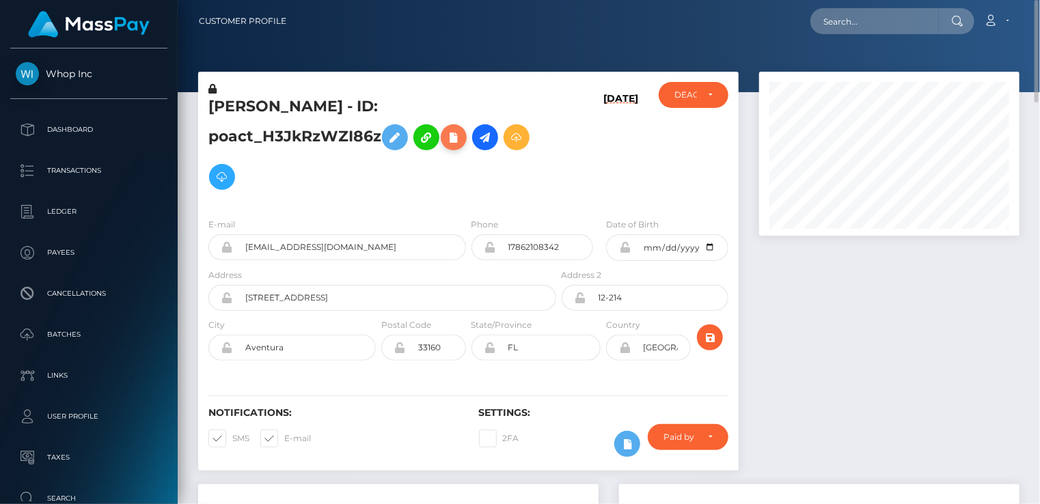
click at [445, 144] on icon at bounding box center [453, 137] width 16 height 17
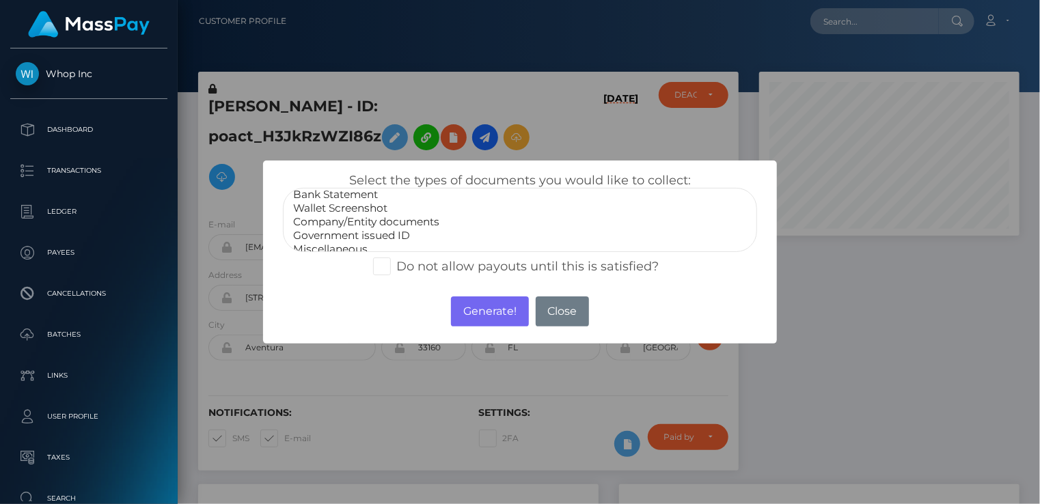
scroll to position [27, 0]
select select "Government issued ID"
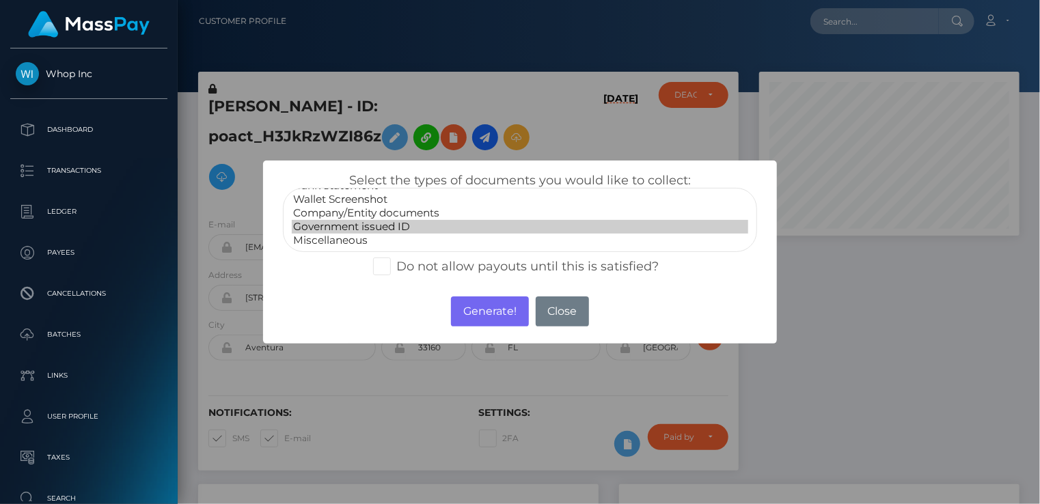
click at [376, 227] on option "Government issued ID" at bounding box center [520, 227] width 457 height 14
click at [482, 320] on button "Generate!" at bounding box center [489, 311] width 77 height 30
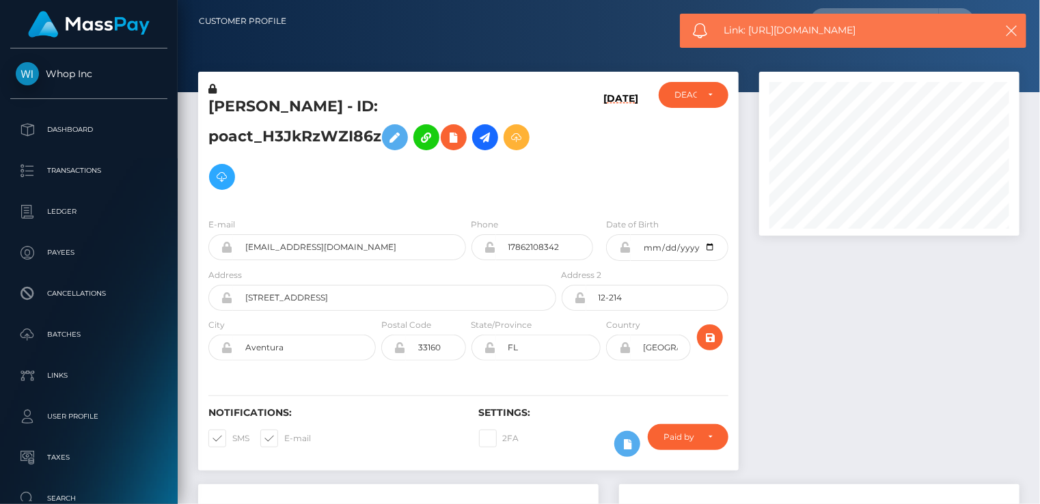
click at [814, 34] on span "Link: https://l.maspay.io/ahf0I" at bounding box center [852, 30] width 257 height 14
copy span "Link: https://l.maspay.io/ahf0I"
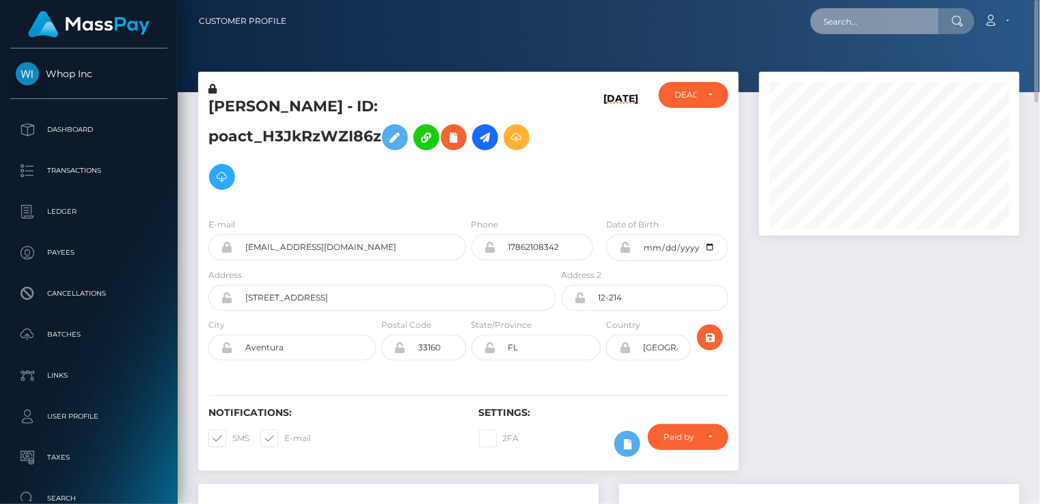
click at [871, 31] on input "text" at bounding box center [874, 21] width 128 height 26
paste input "poact_b7pOGJs575G5"
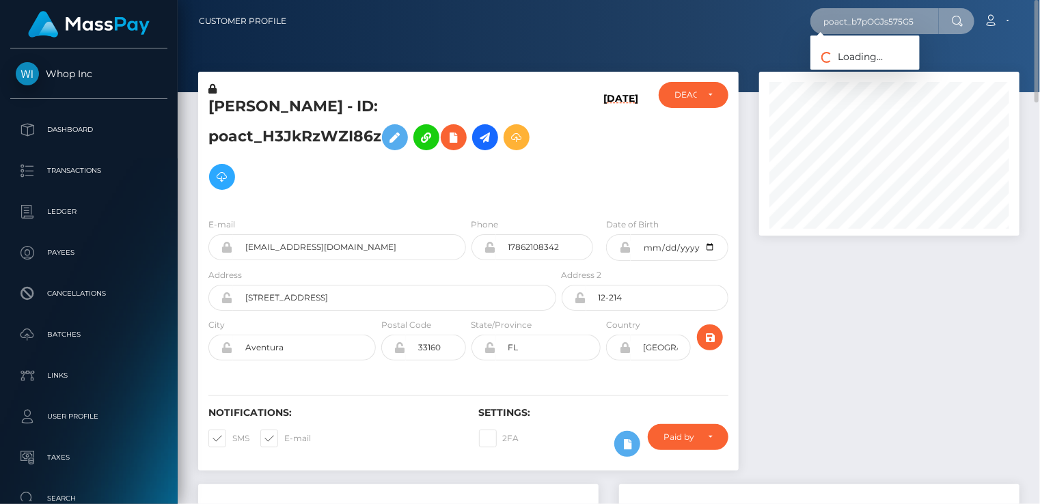
type input "poact_b7pOGJs575G5"
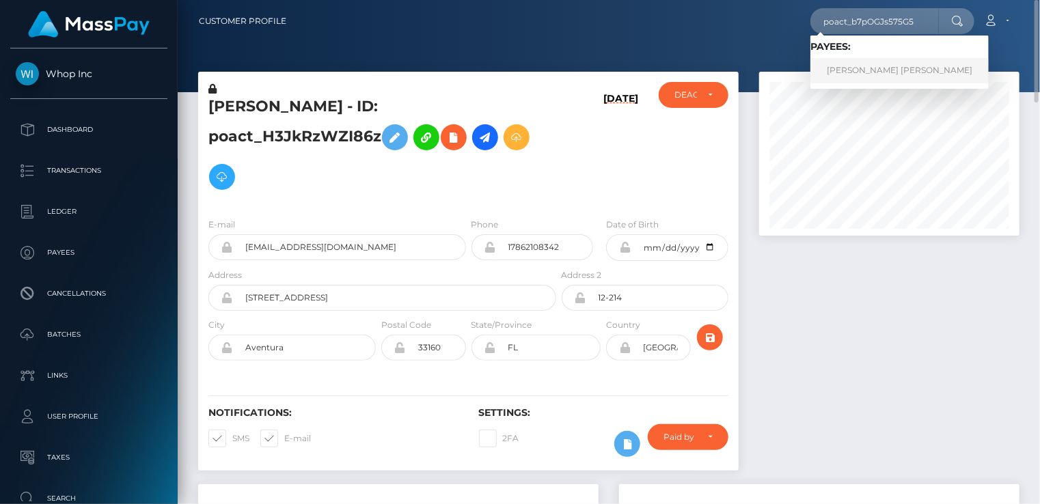
click at [856, 68] on link "samuel vargas zapata" at bounding box center [899, 70] width 178 height 25
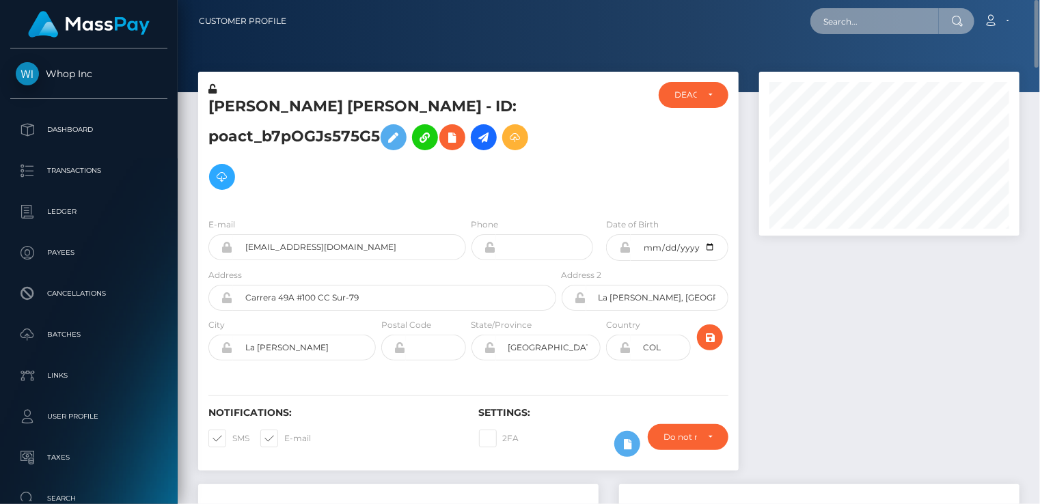
click at [899, 29] on input "text" at bounding box center [874, 21] width 128 height 26
paste input "poact_1MW4aP5lorEz"
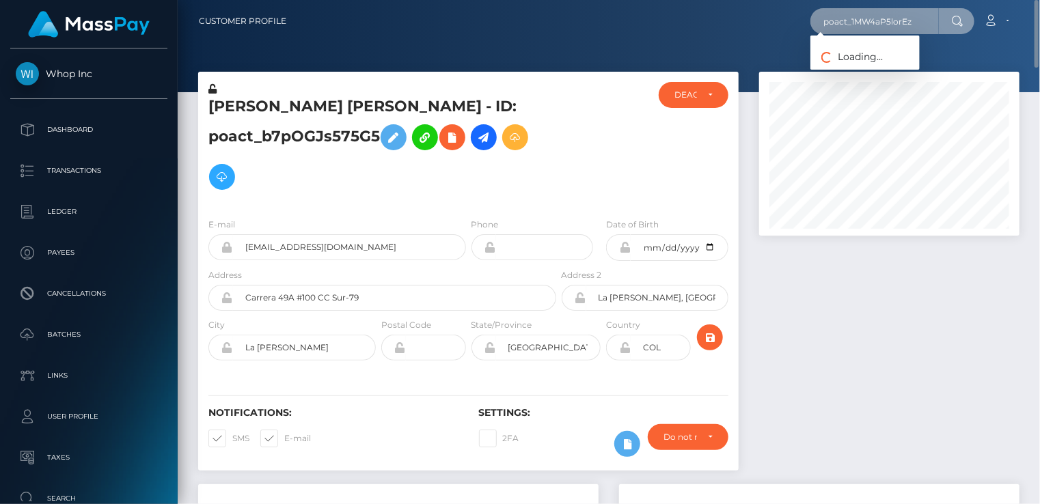
type input "poact_1MW4aP5lorEz"
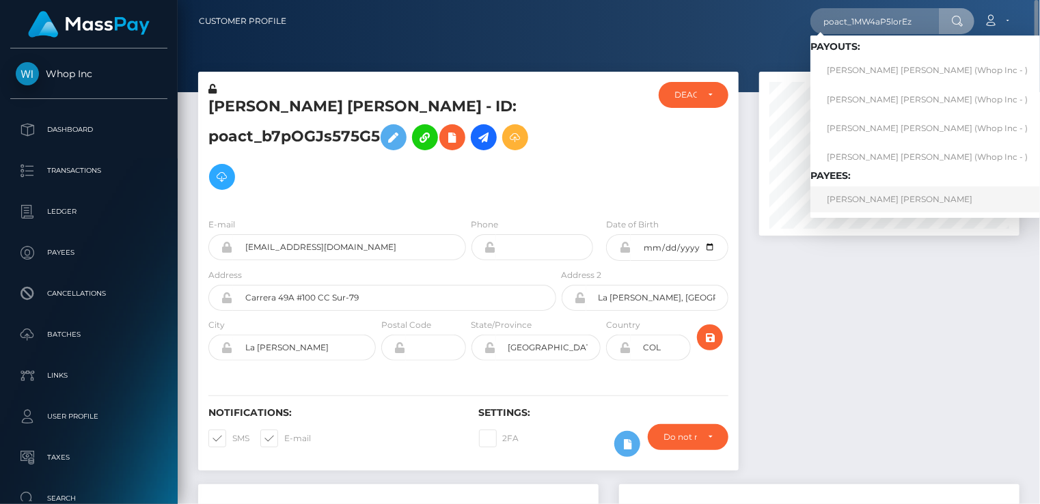
click at [885, 203] on link "[PERSON_NAME] [PERSON_NAME]" at bounding box center [927, 198] width 234 height 25
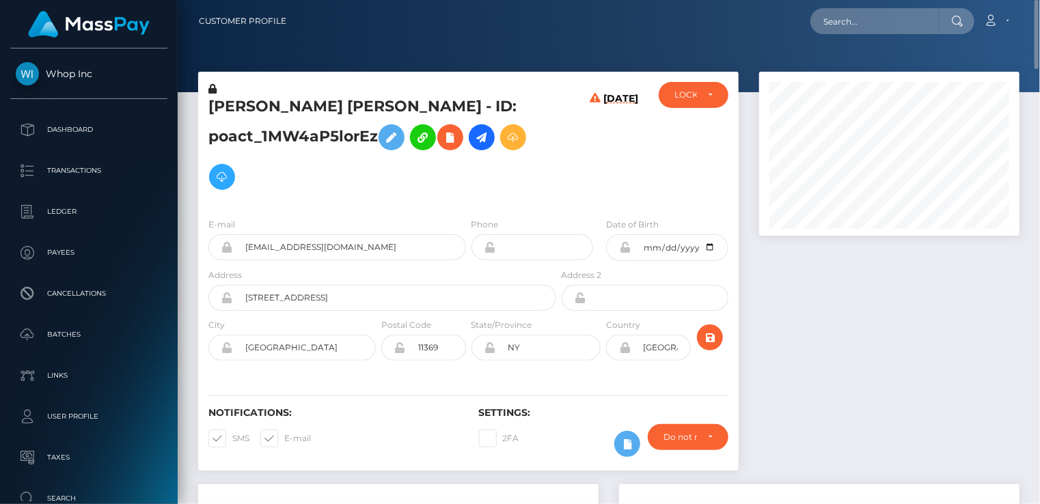
click at [312, 112] on h5 "[PERSON_NAME] [PERSON_NAME] - ID: poact_1MW4aP5lorEz" at bounding box center [378, 146] width 340 height 100
click at [312, 112] on h5 "EDUARDO ISRAEL SONTAY HERRERA - ID: poact_1MW4aP5lorEz" at bounding box center [378, 146] width 340 height 100
click at [311, 109] on h5 "EDUARDO ISRAEL SONTAY HERRERA - ID: poact_1MW4aP5lorEz" at bounding box center [378, 146] width 340 height 100
drag, startPoint x: 309, startPoint y: 107, endPoint x: 309, endPoint y: 99, distance: 8.2
click at [309, 100] on h5 "EDUARDO ISRAEL SONTAY HERRERA - ID: poact_1MW4aP5lorEz" at bounding box center [378, 146] width 340 height 100
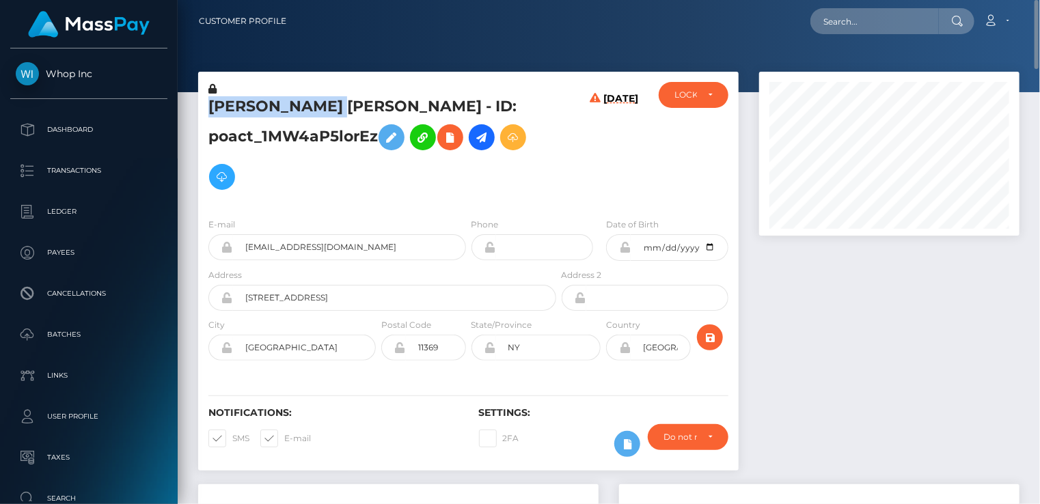
drag, startPoint x: 309, startPoint y: 99, endPoint x: 305, endPoint y: 90, distance: 9.8
click at [305, 91] on div "EDUARDO ISRAEL SONTAY HERRERA - ID: poact_1MW4aP5lorEz" at bounding box center [378, 144] width 361 height 125
click at [304, 93] on div "EDUARDO ISRAEL SONTAY HERRERA - ID: poact_1MW4aP5lorEz" at bounding box center [378, 144] width 361 height 125
click at [309, 102] on h5 "EDUARDO ISRAEL SONTAY HERRERA - ID: poact_1MW4aP5lorEz" at bounding box center [378, 146] width 340 height 100
click at [311, 102] on h5 "EDUARDO ISRAEL SONTAY HERRERA - ID: poact_1MW4aP5lorEz" at bounding box center [378, 146] width 340 height 100
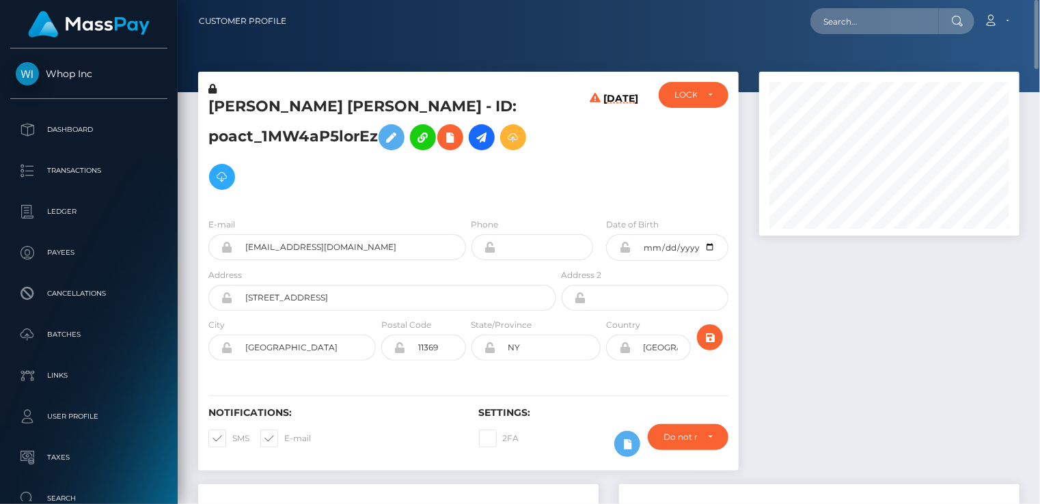
click at [312, 102] on h5 "EDUARDO ISRAEL SONTAY HERRERA - ID: poact_1MW4aP5lorEz" at bounding box center [378, 146] width 340 height 100
drag, startPoint x: 312, startPoint y: 98, endPoint x: 317, endPoint y: 83, distance: 15.8
click at [317, 83] on div "EDUARDO ISRAEL SONTAY HERRERA - ID: poact_1MW4aP5lorEz" at bounding box center [378, 144] width 361 height 125
click at [315, 122] on h5 "EDUARDO ISRAEL SONTAY HERRERA - ID: poact_1MW4aP5lorEz" at bounding box center [378, 146] width 340 height 100
click at [314, 121] on h5 "EDUARDO ISRAEL SONTAY HERRERA - ID: poact_1MW4aP5lorEz" at bounding box center [378, 146] width 340 height 100
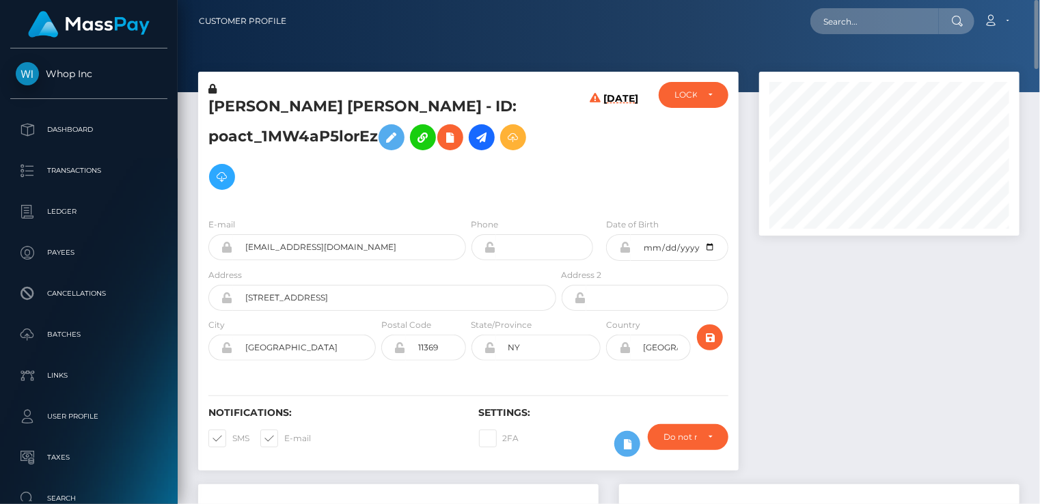
click at [314, 121] on h5 "EDUARDO ISRAEL SONTAY HERRERA - ID: poact_1MW4aP5lorEz" at bounding box center [378, 146] width 340 height 100
click at [314, 118] on h5 "EDUARDO ISRAEL SONTAY HERRERA - ID: poact_1MW4aP5lorEz" at bounding box center [378, 146] width 340 height 100
click at [316, 103] on h5 "EDUARDO ISRAEL SONTAY HERRERA - ID: poact_1MW4aP5lorEz" at bounding box center [378, 146] width 340 height 100
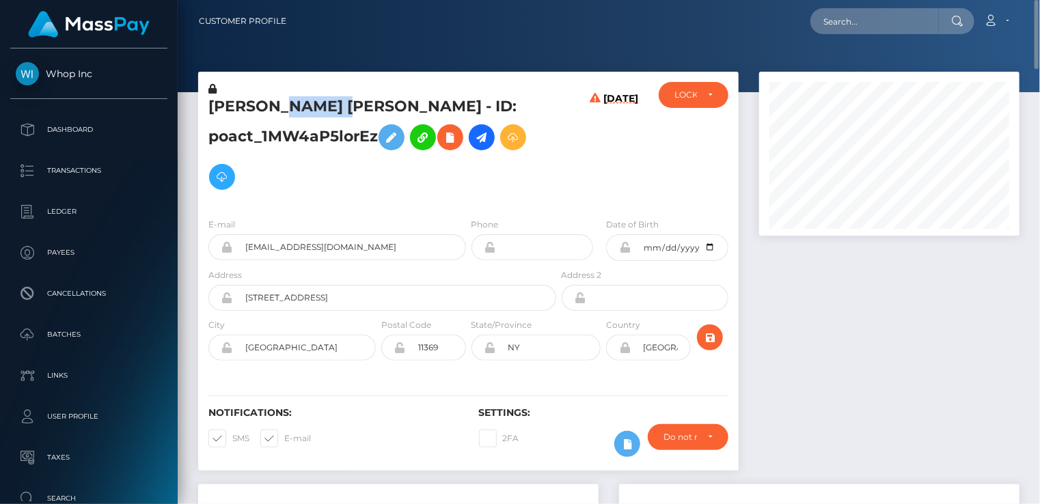
click at [316, 102] on h5 "EDUARDO ISRAEL SONTAY HERRERA - ID: poact_1MW4aP5lorEz" at bounding box center [378, 146] width 340 height 100
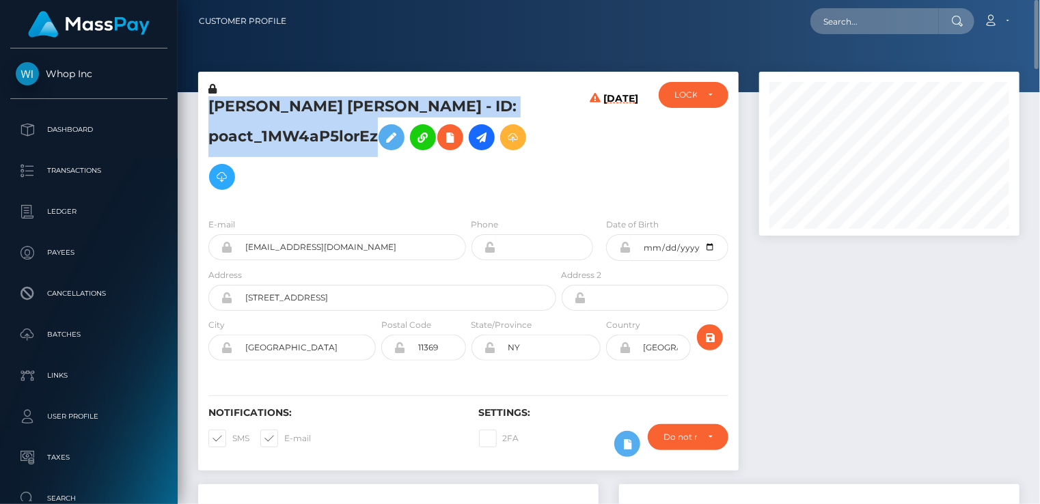
copy h5 "EDUARDO ISRAEL SONTAY HERRERA - ID: poact_1MW4aP5lorEz"
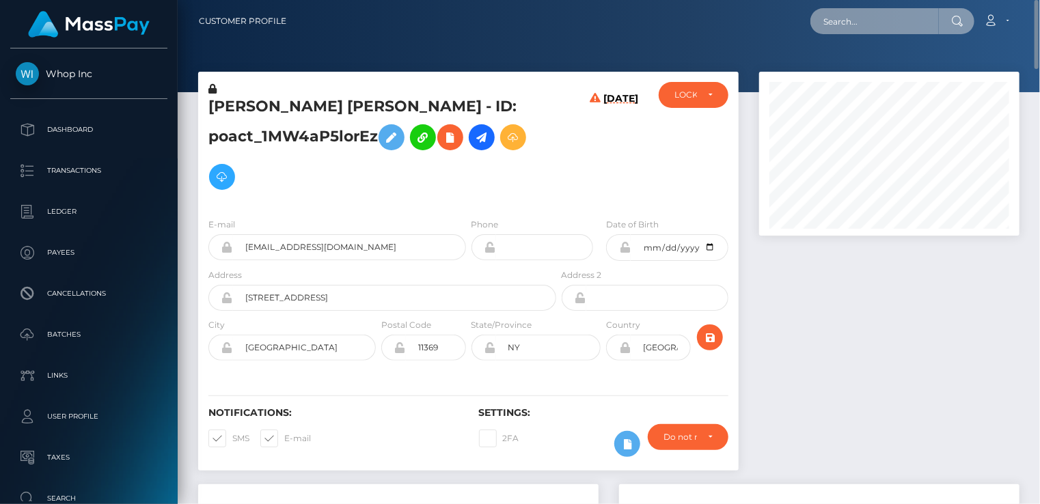
paste input "poact_bCm9TT16bKI8"
type input "poact_bCm9TT16bKI8"
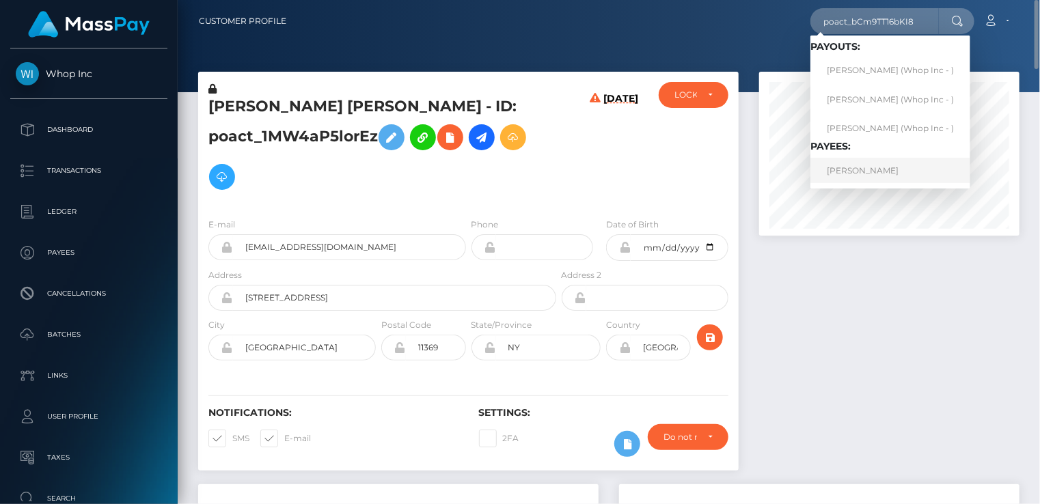
click at [898, 167] on link "EMRE GÜNDOĞDU" at bounding box center [890, 170] width 160 height 25
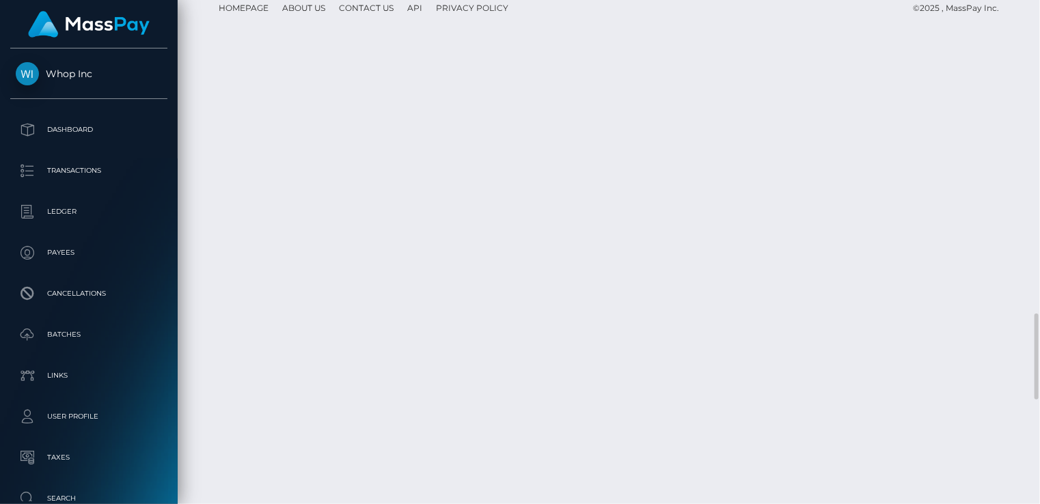
scroll to position [2279, 0]
copy td "MSP7010c84df6663ef"
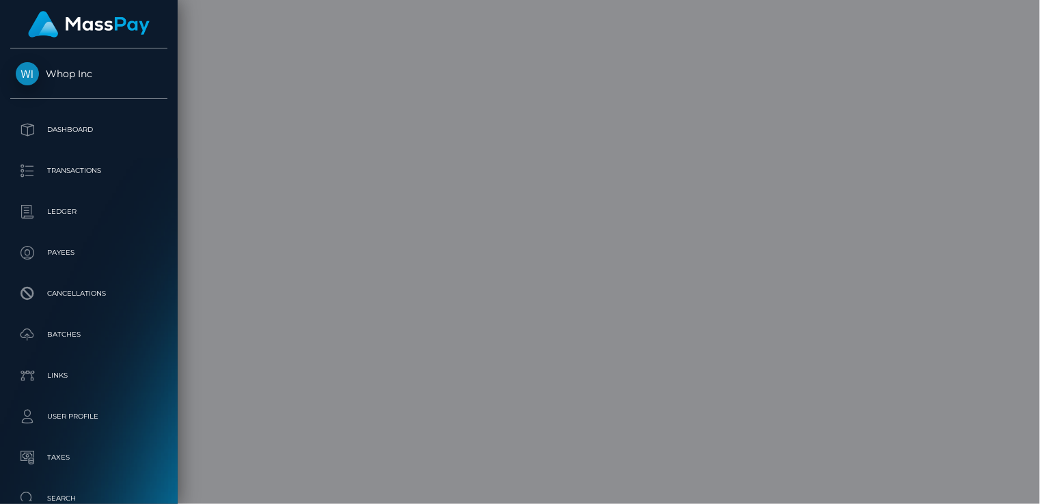
scroll to position [0, 0]
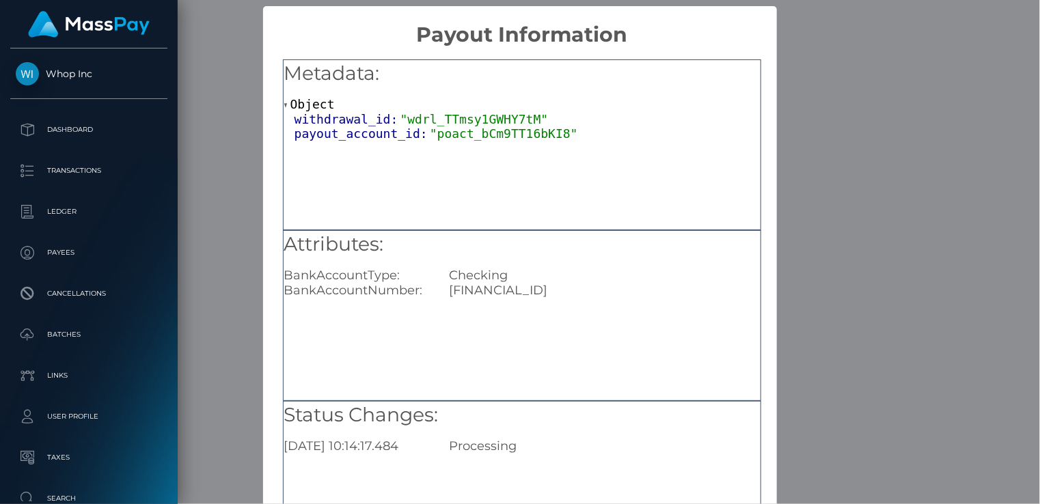
click at [836, 137] on div "× Payout Information Metadata: Object withdrawal_id: "wdrl_TTmsy1GWHY7tM" payou…" at bounding box center [520, 252] width 1040 height 504
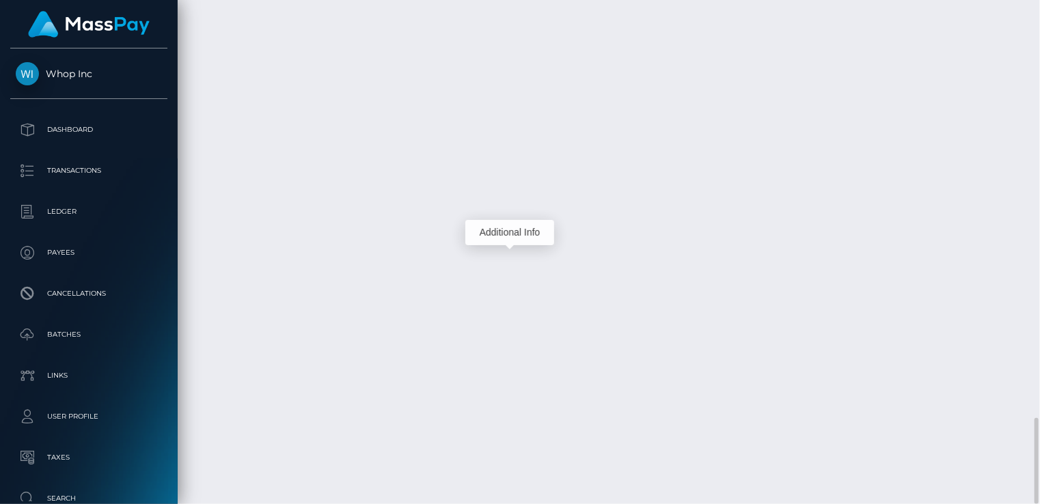
scroll to position [164, 260]
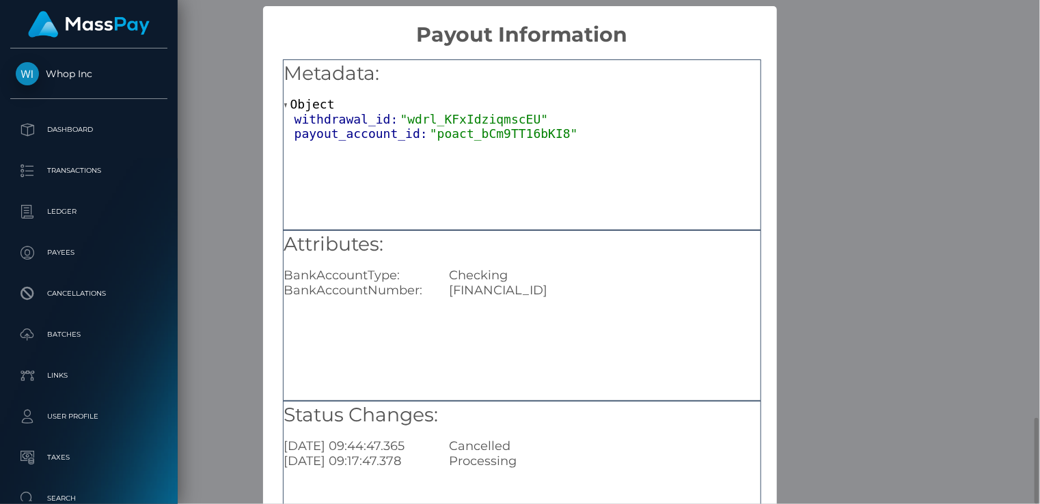
scroll to position [0, 0]
click at [885, 132] on div "× Payout Information Metadata: Object withdrawal_id: "wdrl_KFxIdziqmscEU" payou…" at bounding box center [520, 252] width 1040 height 504
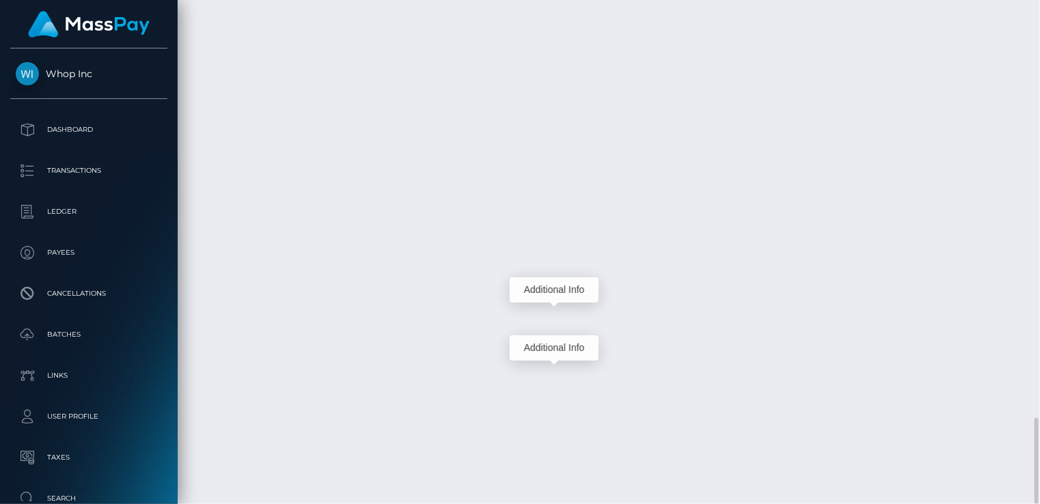
scroll to position [164, 260]
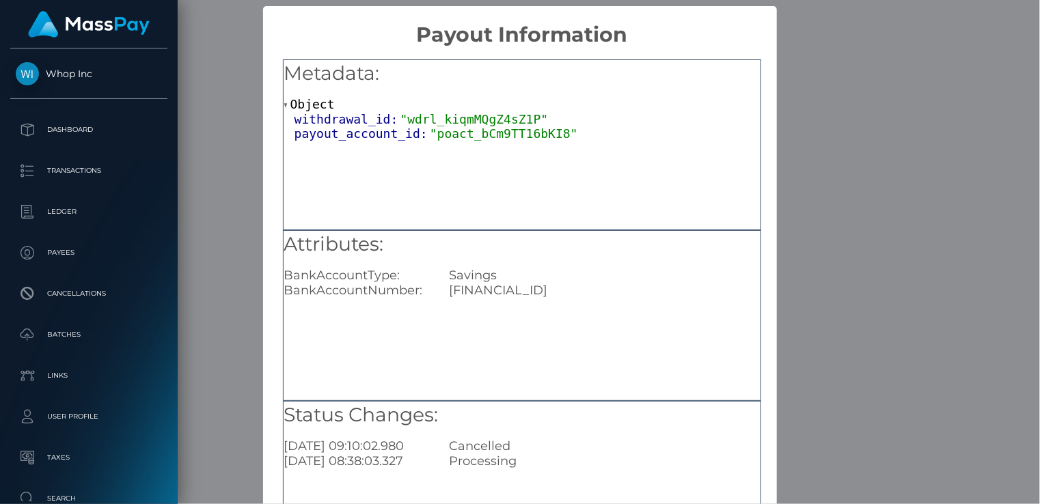
click at [838, 125] on div "× Payout Information Metadata: Object withdrawal_id: "wdrl_kiqmMQgZ4sZ1P" payou…" at bounding box center [520, 252] width 1040 height 504
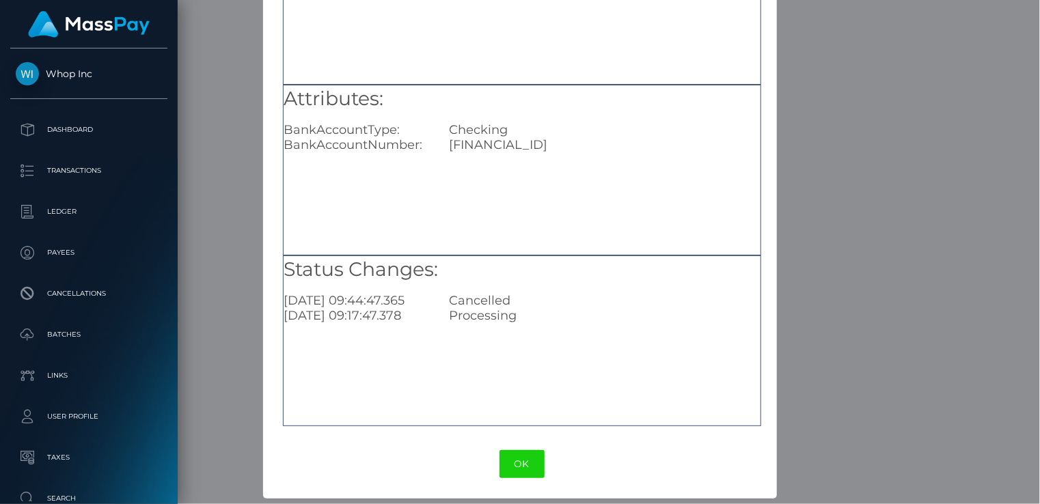
scroll to position [0, 0]
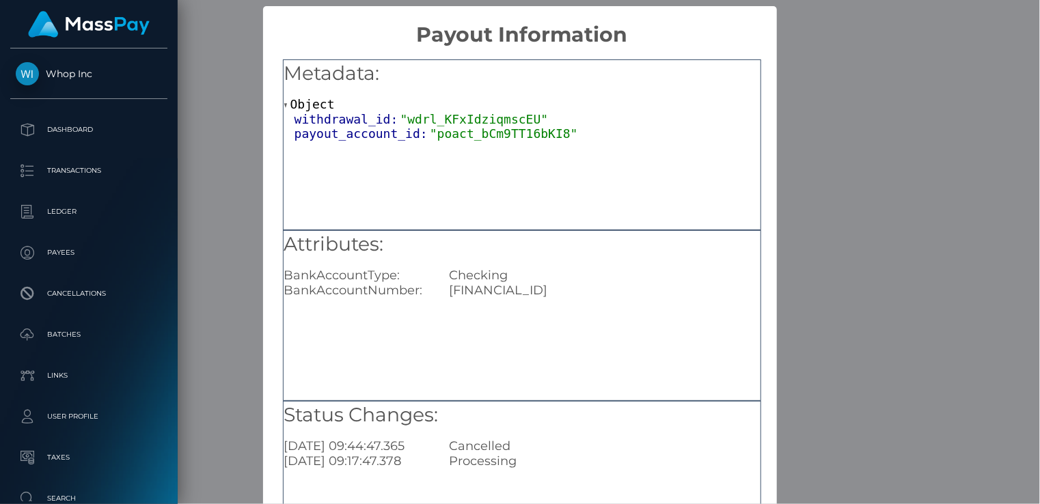
drag, startPoint x: 597, startPoint y: 277, endPoint x: 620, endPoint y: 294, distance: 29.2
click at [620, 294] on div "TR890011100000000117147746" at bounding box center [604, 290] width 331 height 15
click at [605, 293] on div "TR890011100000000117147746" at bounding box center [604, 290] width 331 height 15
drag, startPoint x: 601, startPoint y: 296, endPoint x: 635, endPoint y: 294, distance: 34.2
click at [635, 294] on div "TR890011100000000117147746" at bounding box center [604, 290] width 331 height 15
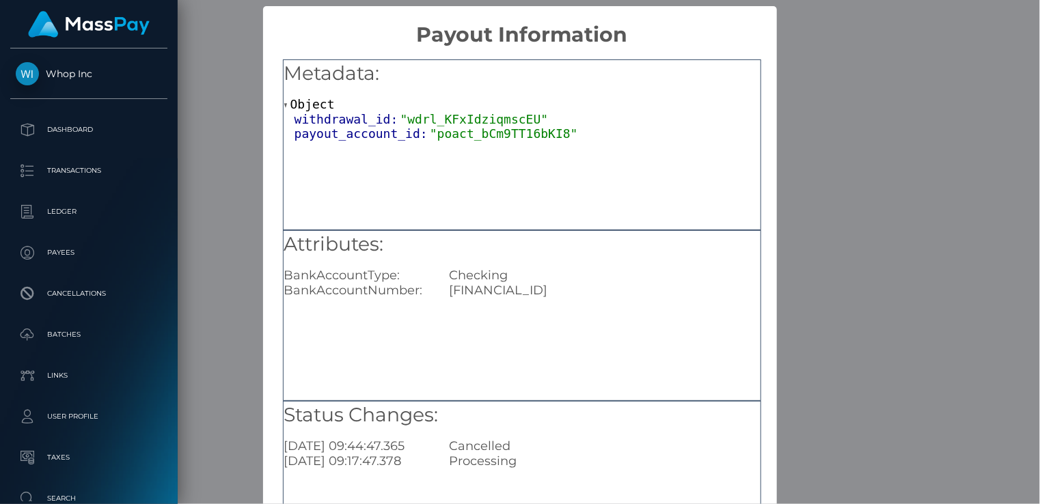
copy div "7746"
click at [240, 443] on div "× Payout Information Metadata: Object withdrawal_id: "wdrl_KFxIdziqmscEU" payou…" at bounding box center [520, 252] width 1040 height 504
click at [231, 412] on div "× Payout Information Metadata: Object withdrawal_id: "wdrl_KFxIdziqmscEU" payou…" at bounding box center [520, 252] width 1040 height 504
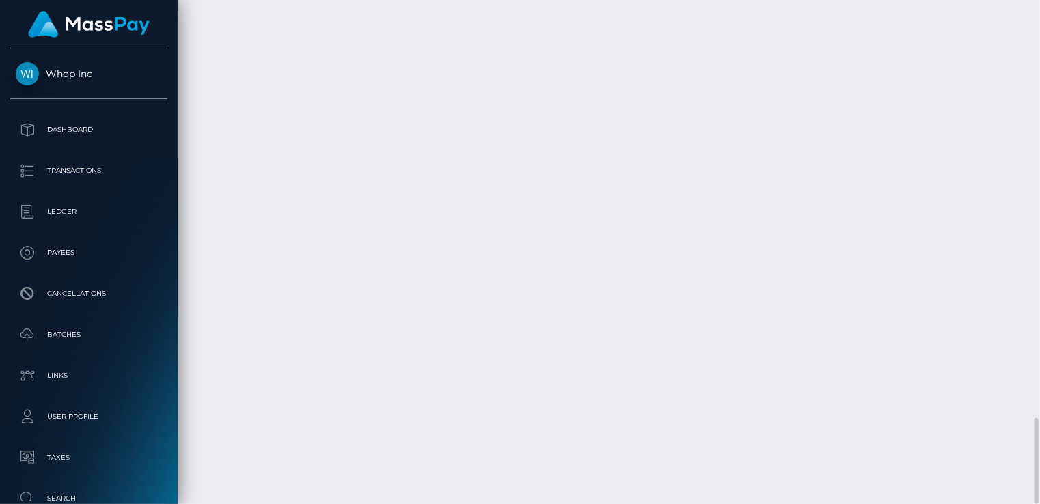
scroll to position [164, 260]
copy td "MSPfa98648ed754f1c"
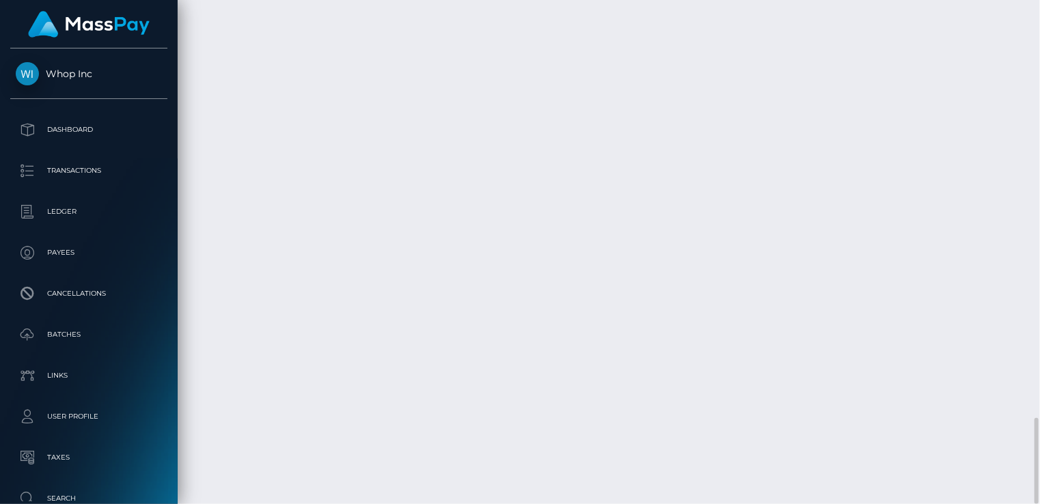
copy td "MSP7010c84df6663ef"
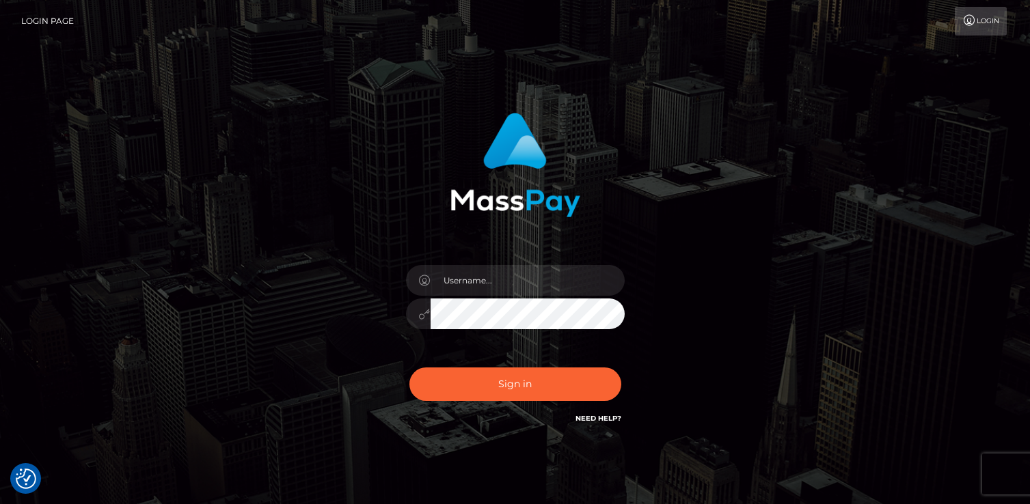
checkbox input "true"
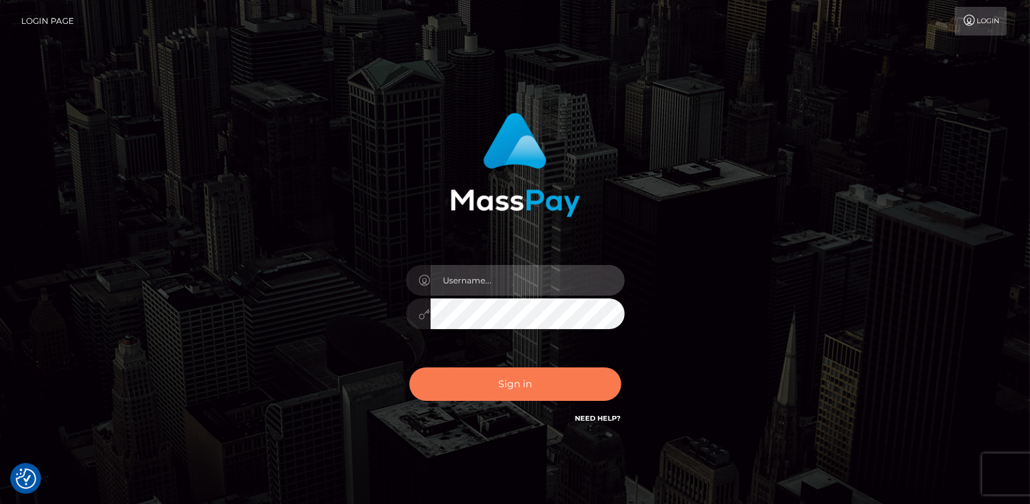
type input "catalinad"
click at [513, 383] on button "Sign in" at bounding box center [515, 384] width 212 height 33
type input "catalinad"
click at [490, 383] on button "Sign in" at bounding box center [515, 384] width 212 height 33
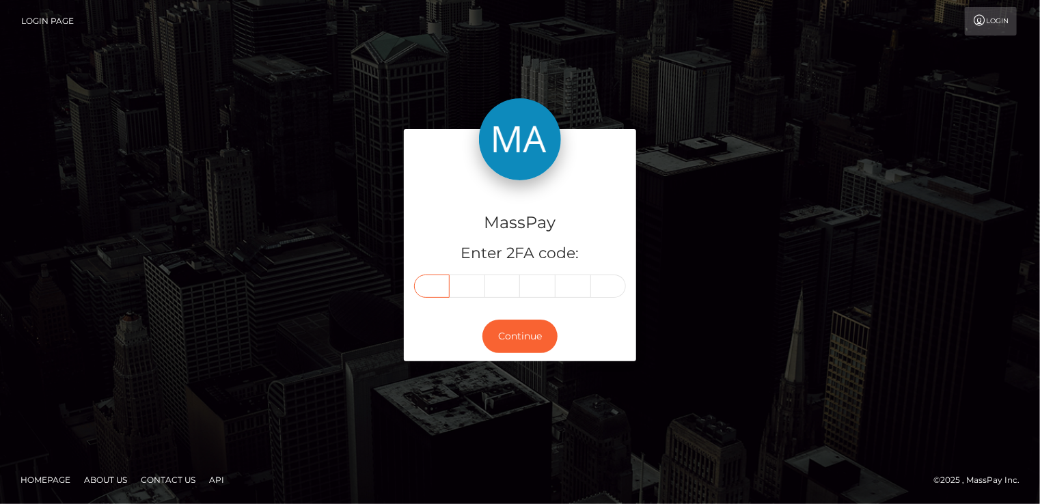
click at [440, 296] on input "text" at bounding box center [432, 286] width 36 height 23
type input "3"
type input "0"
type input "9"
type input "6"
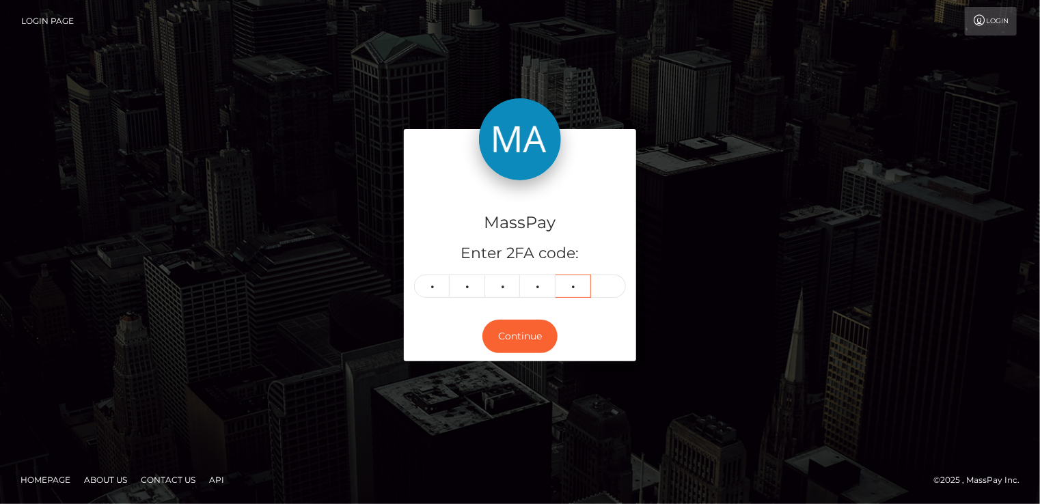
type input "9"
type input "1"
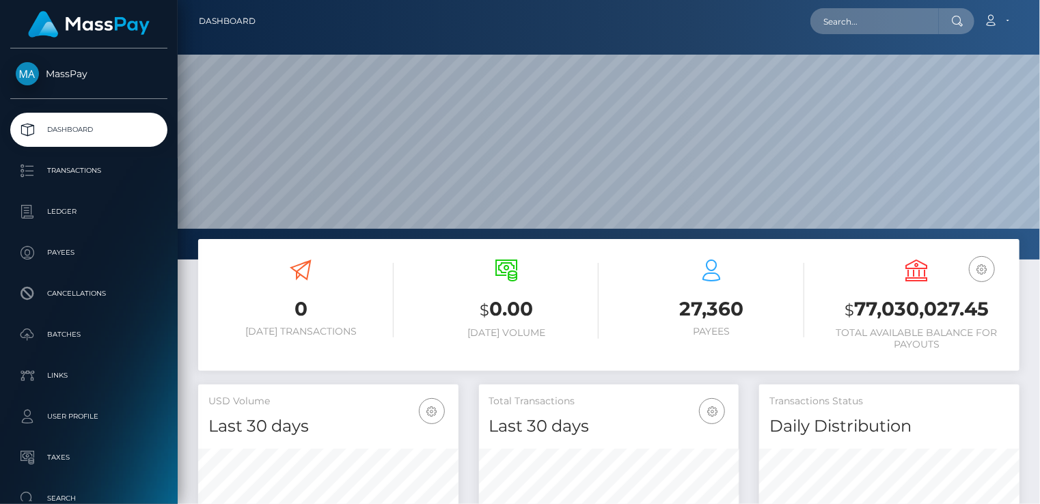
scroll to position [242, 260]
drag, startPoint x: 894, startPoint y: 33, endPoint x: 892, endPoint y: 25, distance: 8.5
click at [894, 33] on input "text" at bounding box center [874, 21] width 128 height 26
paste input "poact_p7mKW5adyBNs"
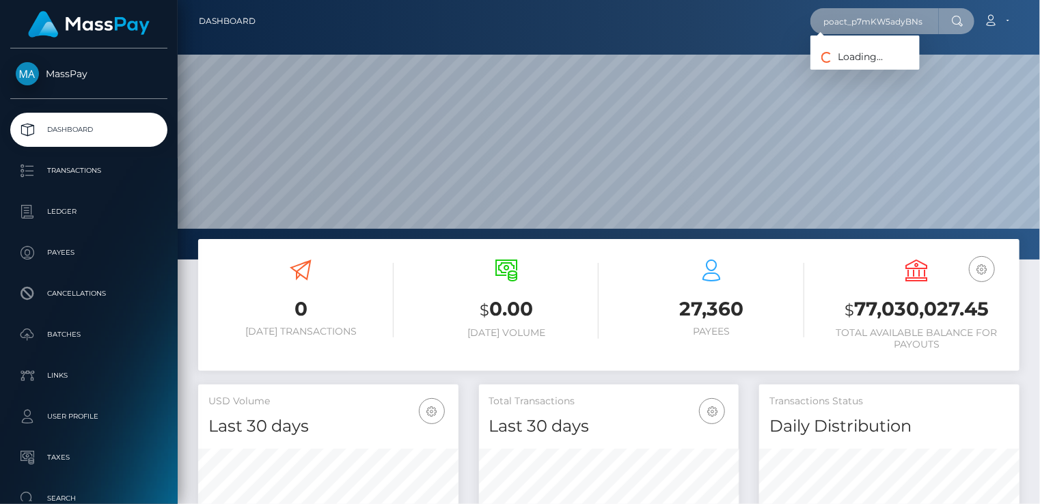
type input "poact_p7mKW5adyBNs"
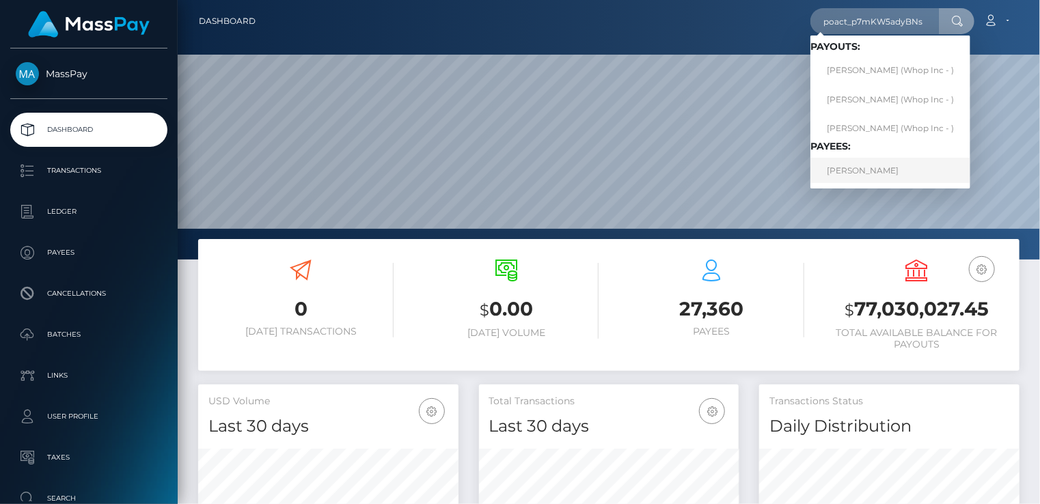
click at [863, 176] on link "[PERSON_NAME]" at bounding box center [890, 170] width 160 height 25
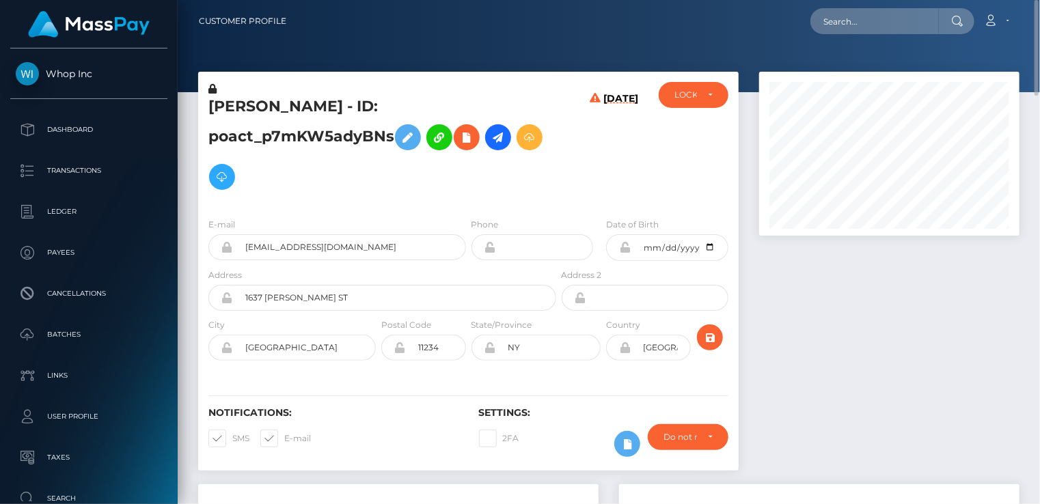
click at [314, 102] on h5 "AHMED MOHAMMAD - ID: poact_p7mKW5adyBNs" at bounding box center [378, 146] width 340 height 100
click at [313, 103] on h5 "AHMED MOHAMMAD - ID: poact_p7mKW5adyBNs" at bounding box center [378, 146] width 340 height 100
click at [312, 106] on h5 "AHMED MOHAMMAD - ID: poact_p7mKW5adyBNs" at bounding box center [378, 146] width 340 height 100
click at [309, 108] on h5 "AHMED MOHAMMAD - ID: poact_p7mKW5adyBNs" at bounding box center [378, 146] width 340 height 100
click at [309, 109] on h5 "AHMED MOHAMMAD - ID: poact_p7mKW5adyBNs" at bounding box center [378, 146] width 340 height 100
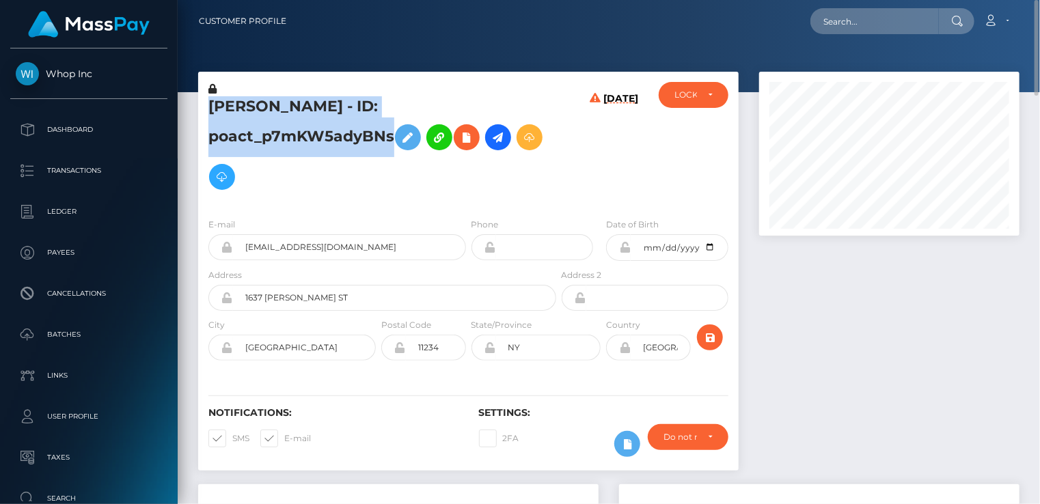
click at [309, 110] on h5 "AHMED MOHAMMAD - ID: poact_p7mKW5adyBNs" at bounding box center [378, 146] width 340 height 100
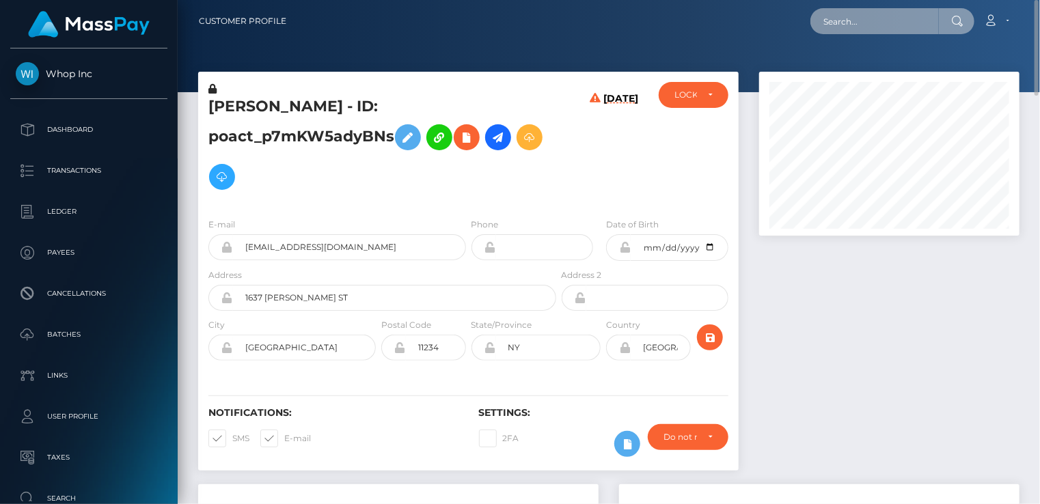
paste input "poact_Ms5gYgx6EcXV"
type input "poact_Ms5gYgx6EcXV"
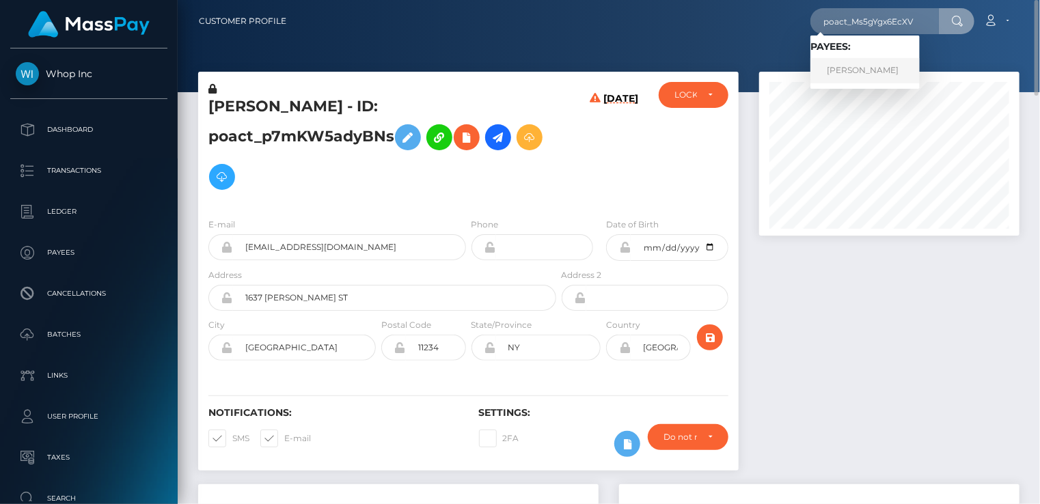
click at [866, 79] on link "JUAN PABLO VARGAS" at bounding box center [864, 70] width 109 height 25
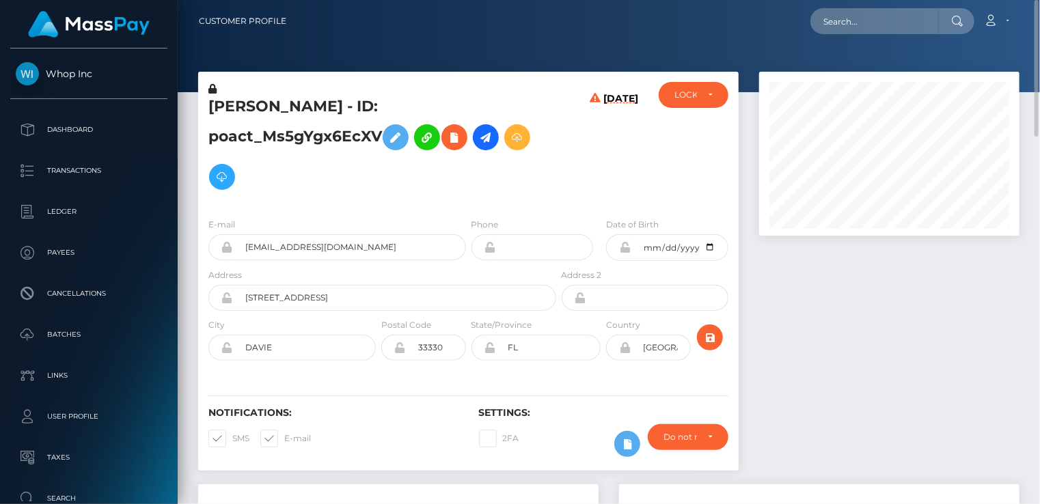
click at [322, 111] on h5 "[PERSON_NAME] - ID: poact_Ms5gYgx6EcXV" at bounding box center [378, 146] width 340 height 100
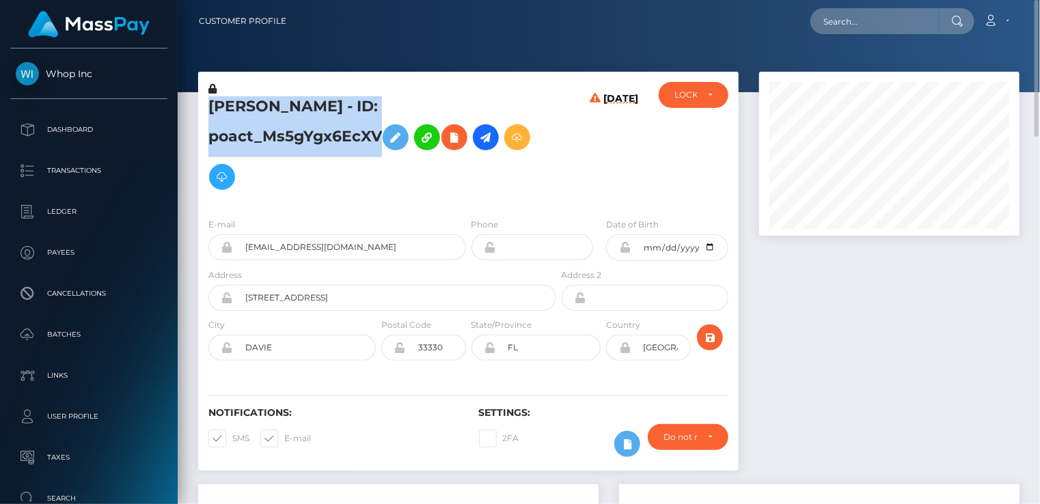
click at [322, 111] on h5 "[PERSON_NAME] - ID: poact_Ms5gYgx6EcXV" at bounding box center [378, 146] width 340 height 100
copy h5 "[PERSON_NAME] - ID: poact_Ms5gYgx6EcXV"
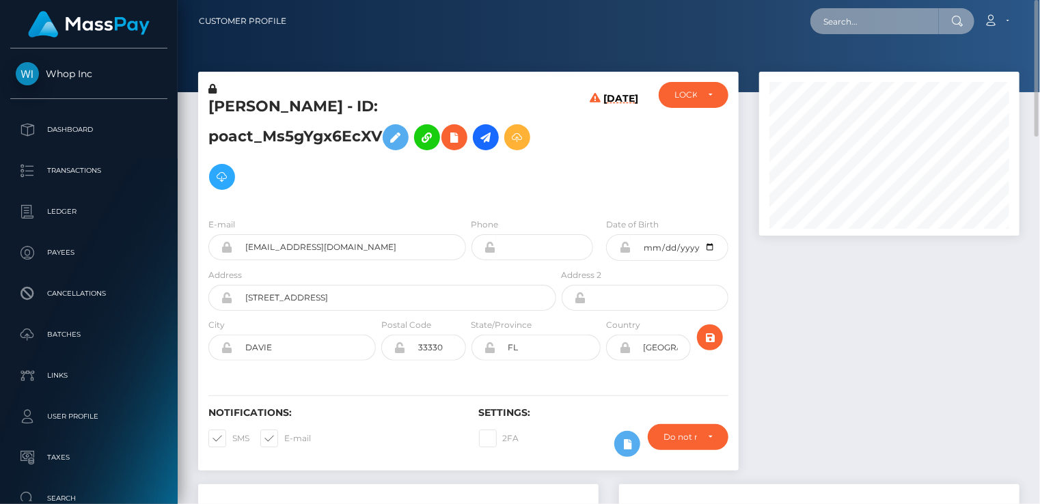
click at [857, 16] on input "text" at bounding box center [874, 21] width 128 height 26
paste input "MSPeb3352f5a6691fc"
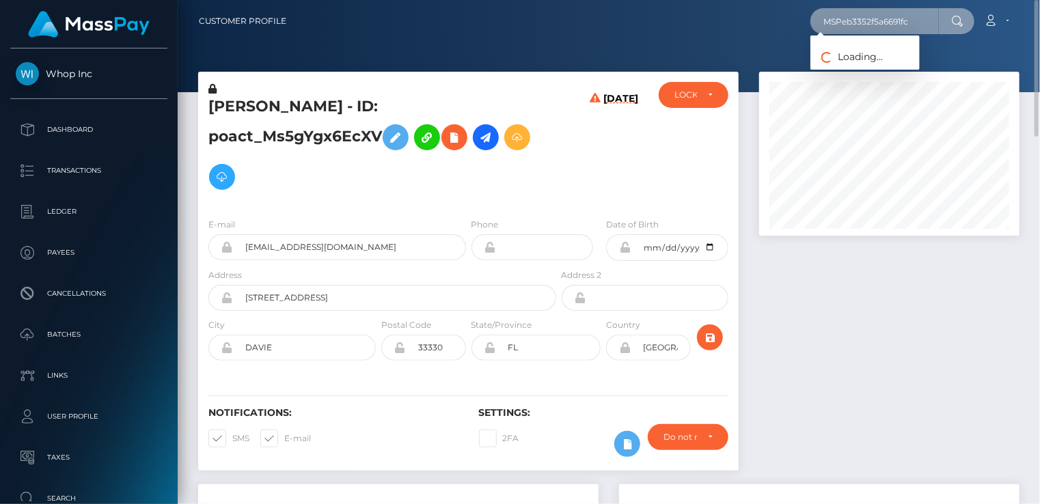
type input "MSPeb3352f5a6691fc"
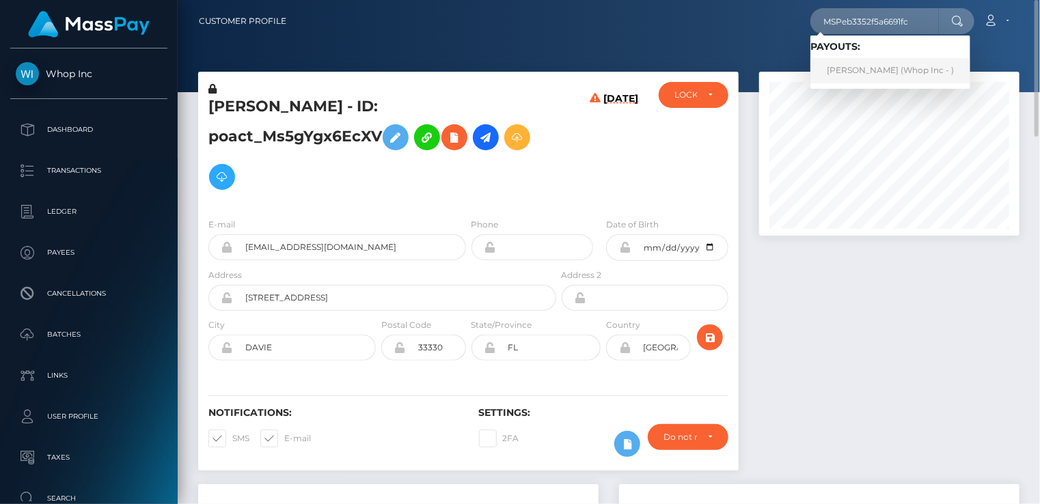
click at [855, 64] on link "[PERSON_NAME] (Whop Inc - )" at bounding box center [890, 70] width 160 height 25
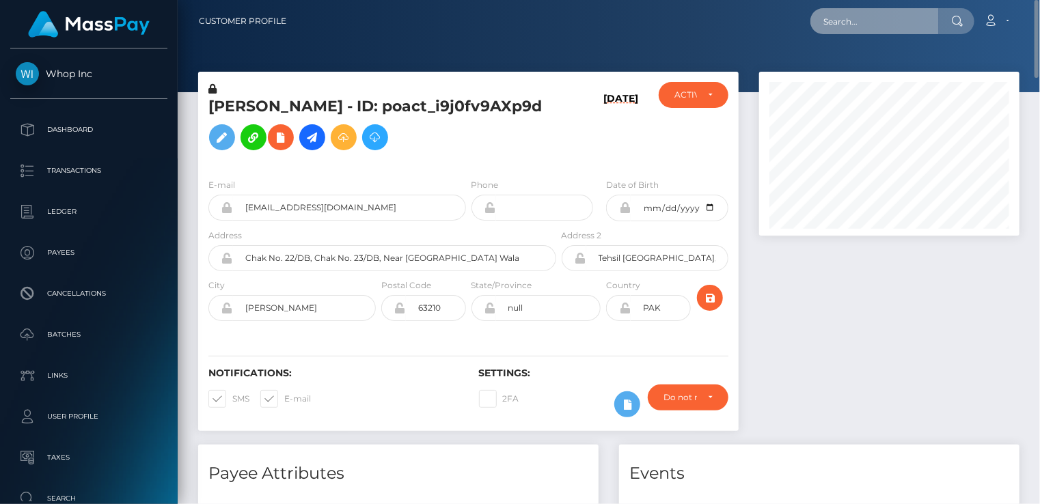
click at [883, 23] on input "text" at bounding box center [874, 21] width 128 height 26
paste input "MSP3581D64122552F4"
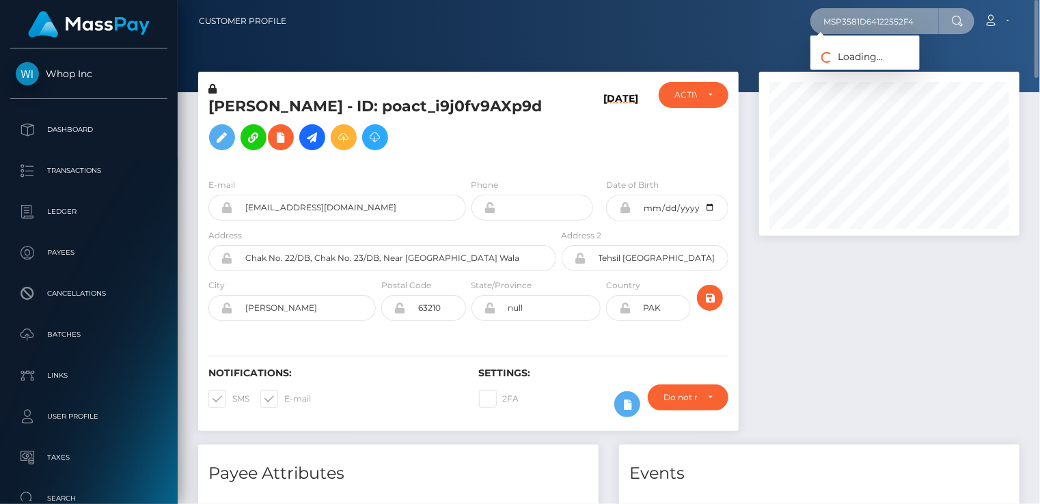
type input "MSP3581D64122552F4"
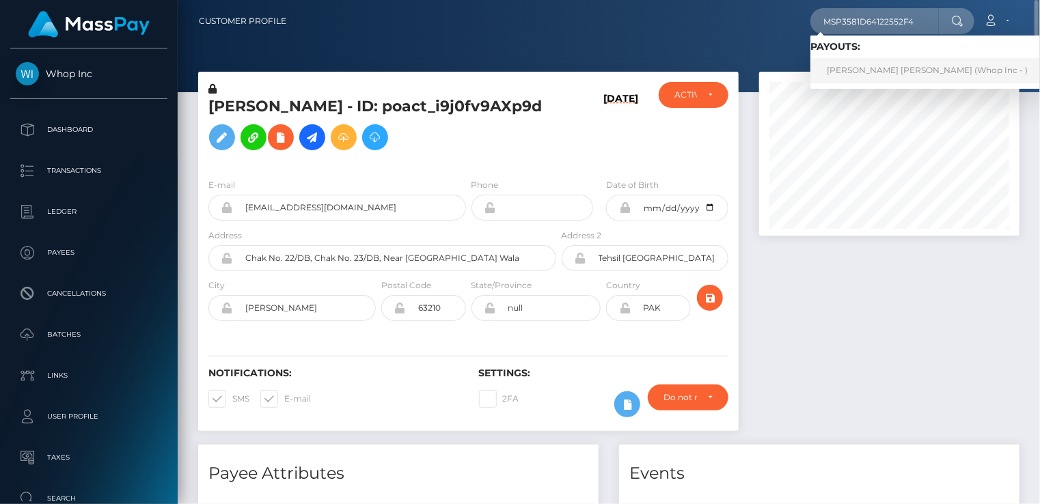
click at [878, 76] on link "[PERSON_NAME] [PERSON_NAME] (Whop Inc - )" at bounding box center [927, 70] width 234 height 25
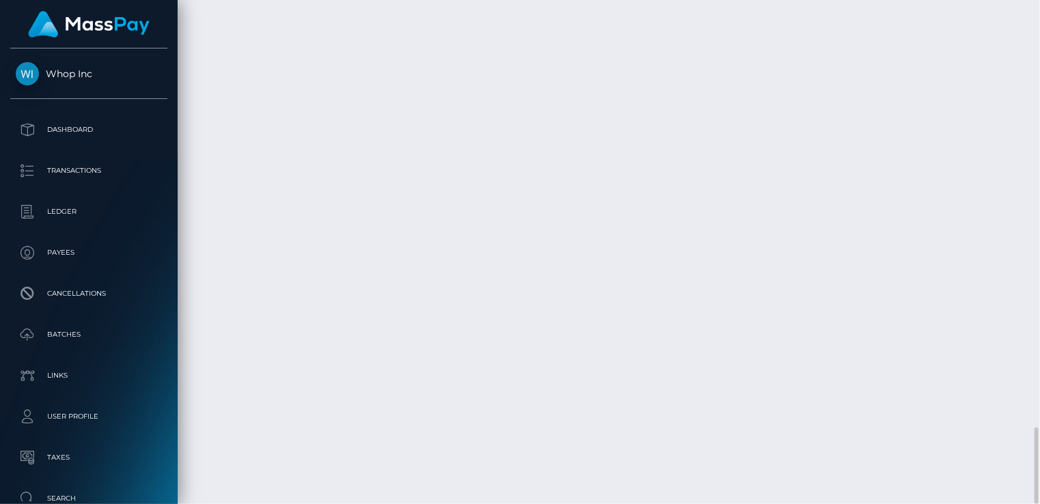
scroll to position [164, 260]
copy td "MSP5be0387dc3f44ae"
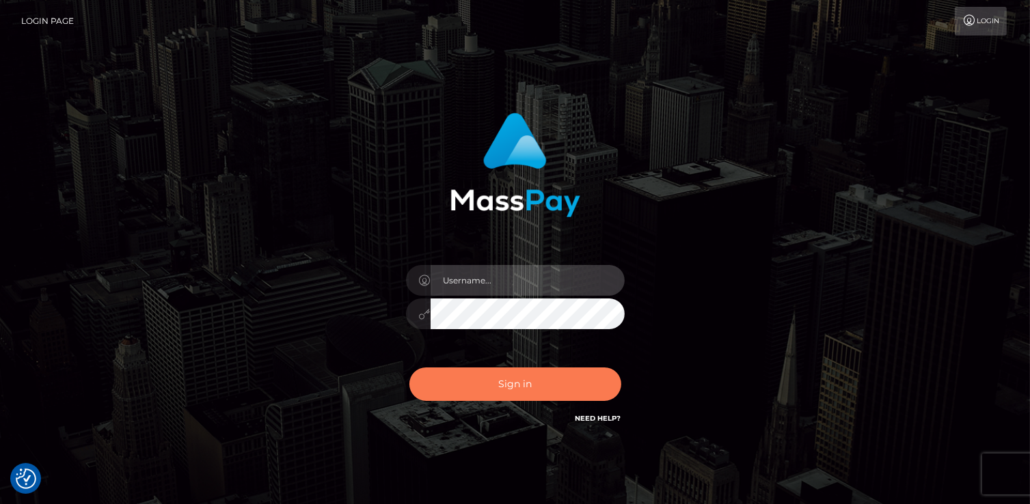
type input "catalinad"
click at [523, 387] on button "Sign in" at bounding box center [515, 384] width 212 height 33
type input "catalinad"
click at [547, 389] on button "Sign in" at bounding box center [515, 384] width 212 height 33
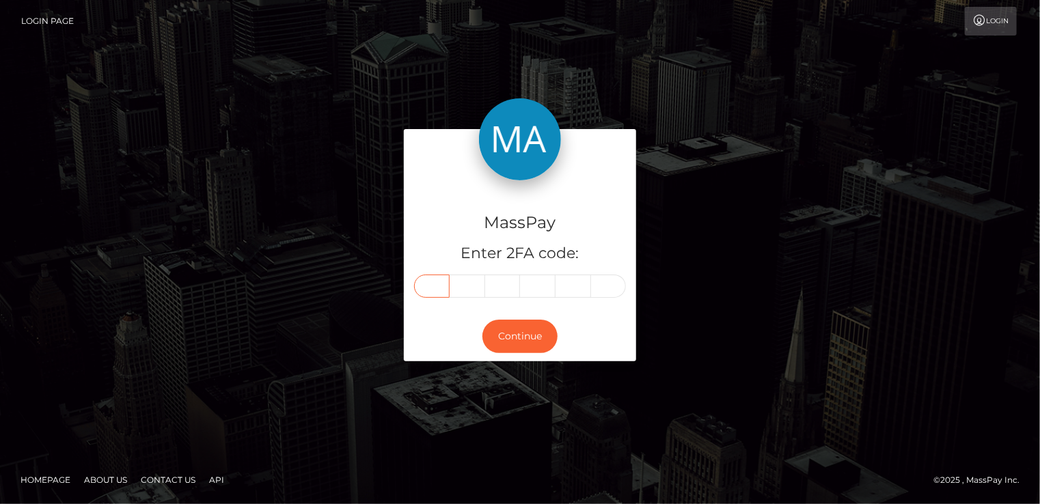
click at [436, 284] on input "text" at bounding box center [432, 286] width 36 height 23
type input "1"
type input "2"
type input "4"
type input "0"
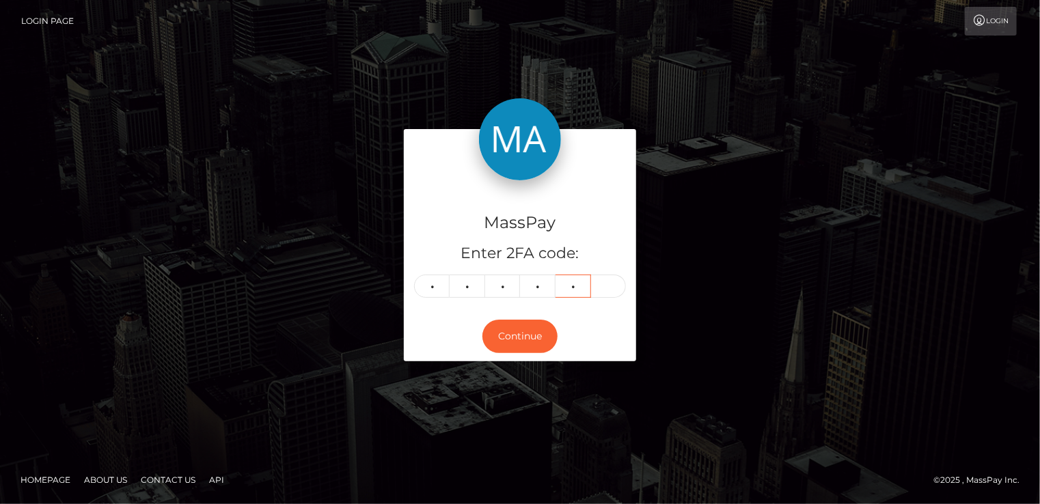
type input "3"
type input "5"
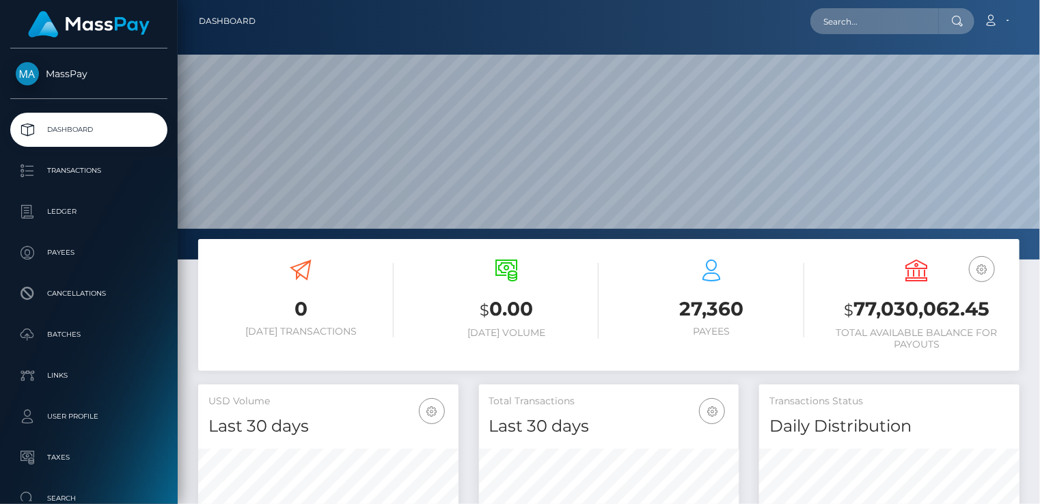
scroll to position [242, 260]
click at [894, 24] on input "text" at bounding box center [874, 21] width 128 height 26
paste input "[EMAIL_ADDRESS][DOMAIN_NAME]"
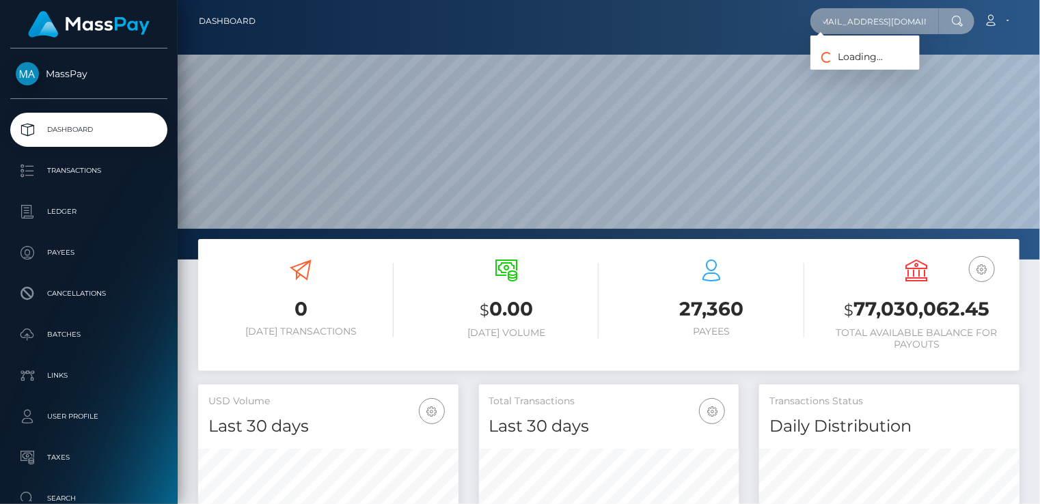
type input "[EMAIL_ADDRESS][DOMAIN_NAME]"
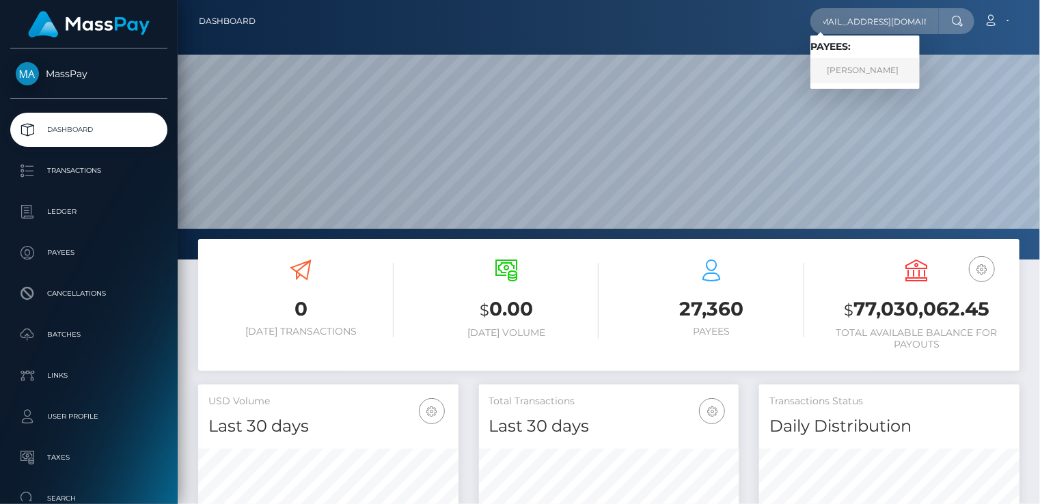
scroll to position [0, 0]
click at [878, 71] on link "heidi vegemite" at bounding box center [864, 70] width 109 height 25
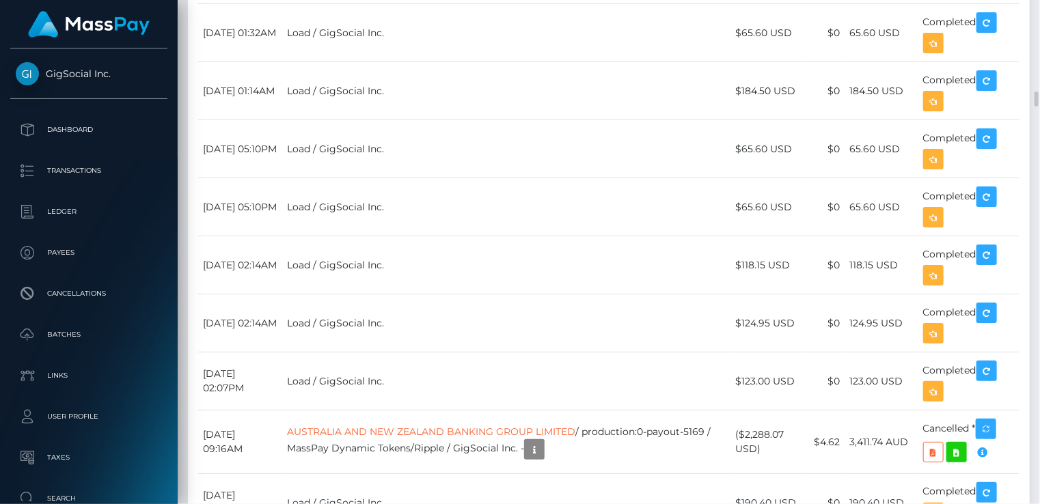
scroll to position [164, 260]
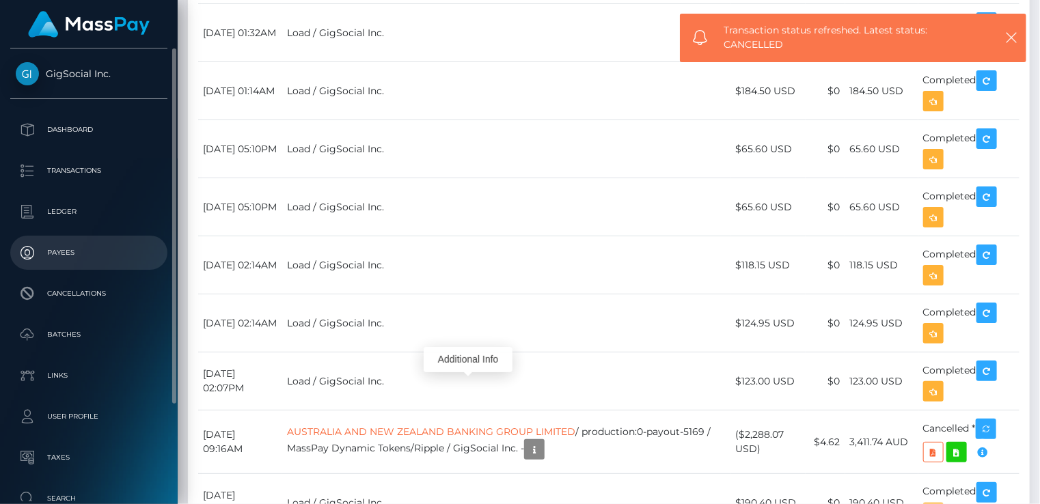
drag, startPoint x: 467, startPoint y: 230, endPoint x: 25, endPoint y: 254, distance: 442.0
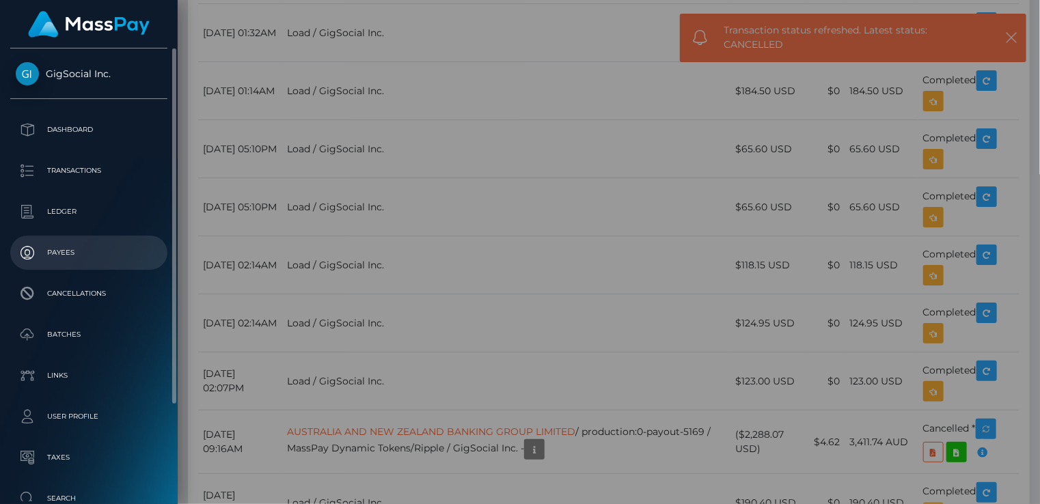
scroll to position [0, 0]
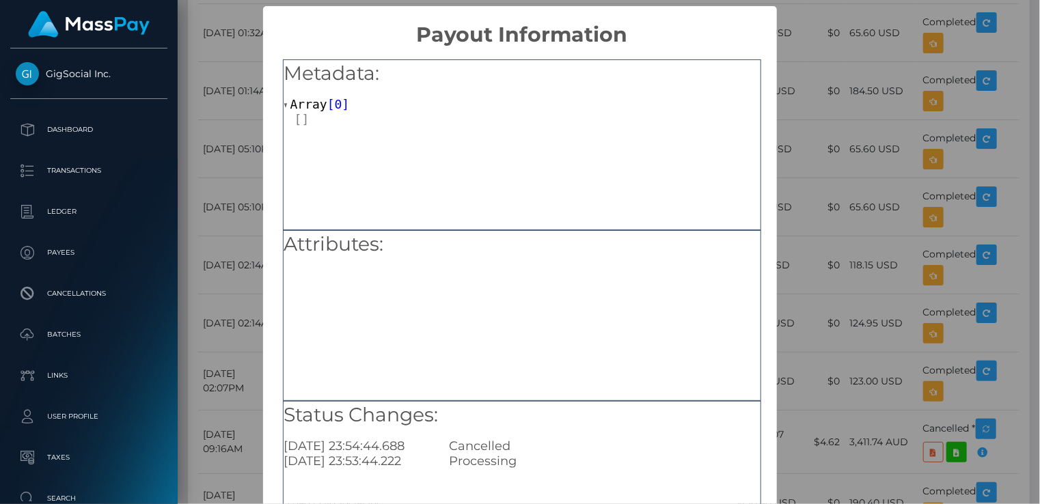
click at [894, 35] on div "× Payout Information Metadata: Array [ 0 ] Attributes: Status Changes: 2025-08-…" at bounding box center [520, 252] width 1040 height 504
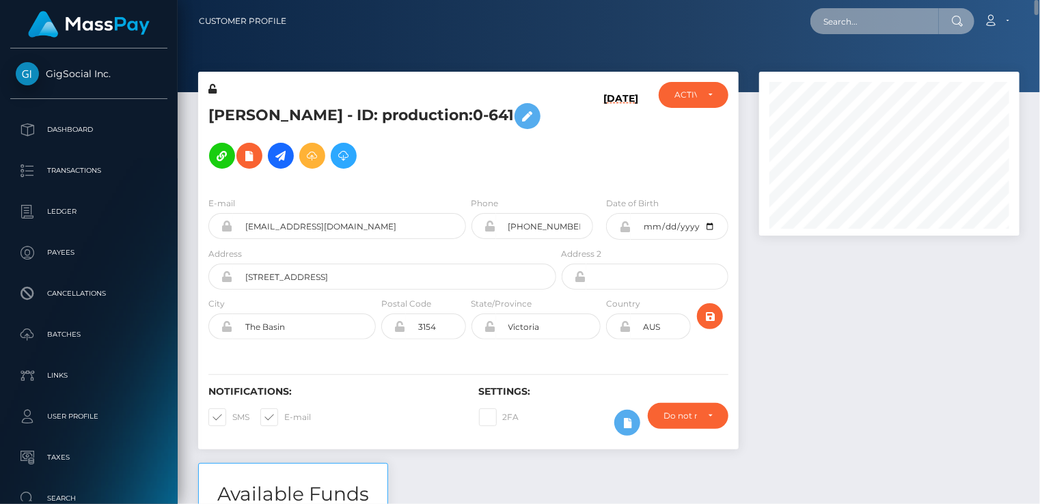
click at [883, 29] on input "text" at bounding box center [874, 21] width 128 height 26
paste input "f99a393e167b4ff8b067ea8954dd2ee4"
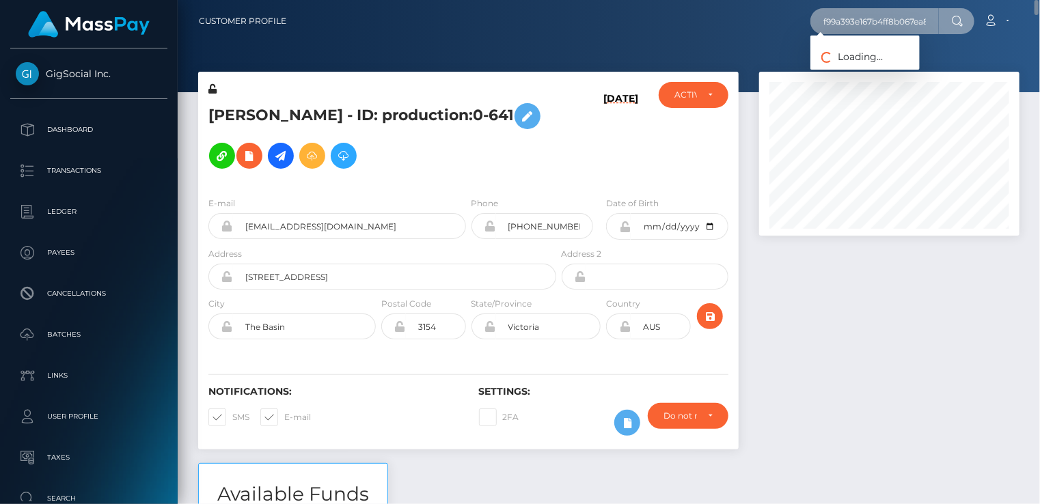
scroll to position [0, 51]
type input "f99a393e167b4ff8b067ea8954dd2ee4"
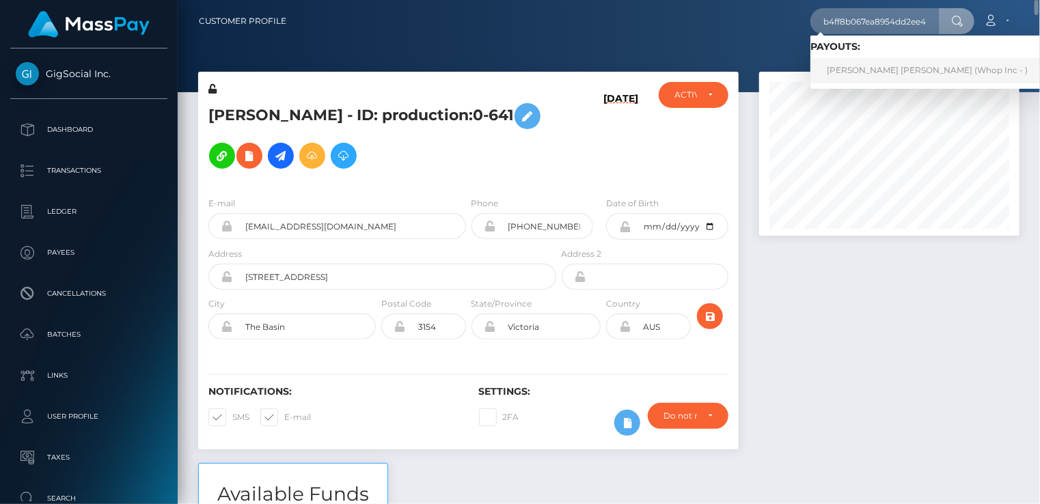
scroll to position [0, 0]
click at [834, 68] on link "DANIEL ALEXIO PIMENTEL (Whop Inc - )" at bounding box center [927, 70] width 234 height 25
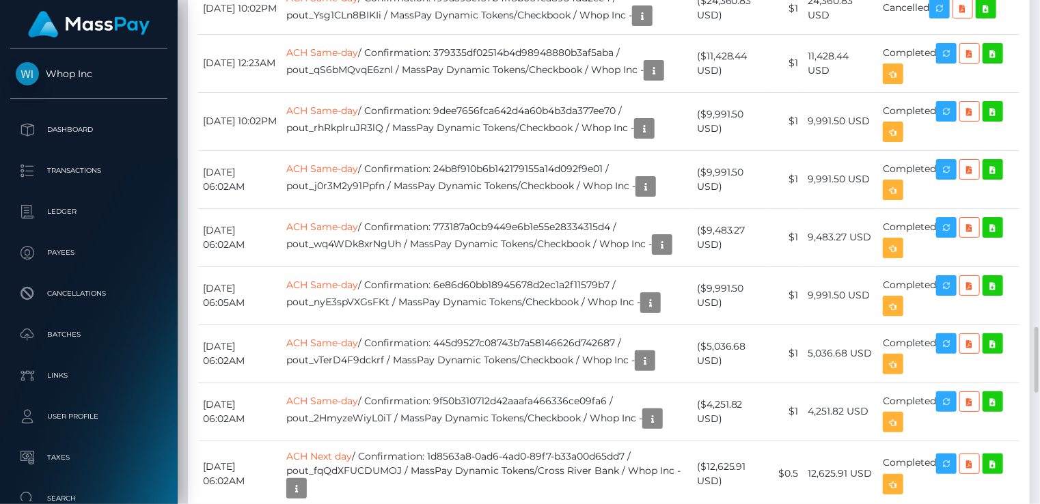
scroll to position [2279, 0]
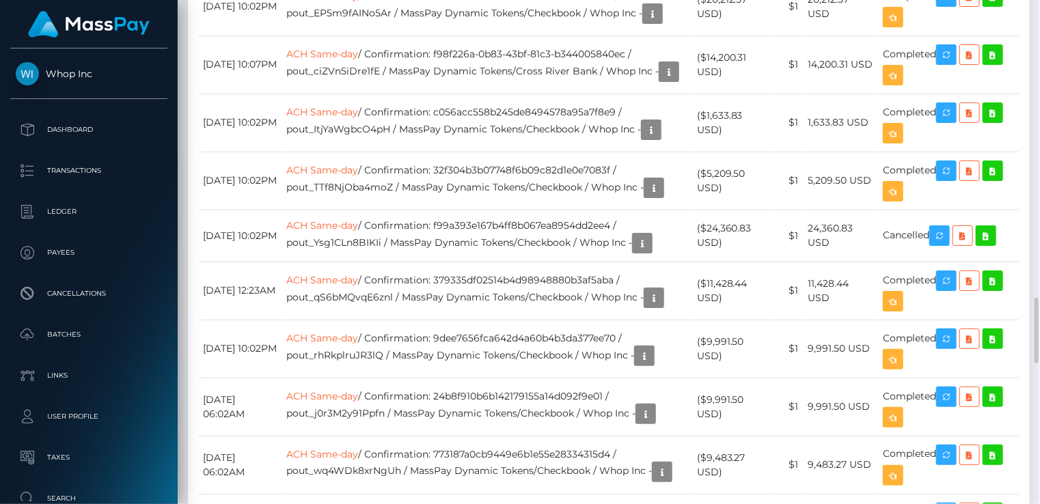
click at [473, 135] on div "Date/Time Description Amount Fee Received Status ACH Same-day ACH Same-day" at bounding box center [609, 491] width 842 height 1330
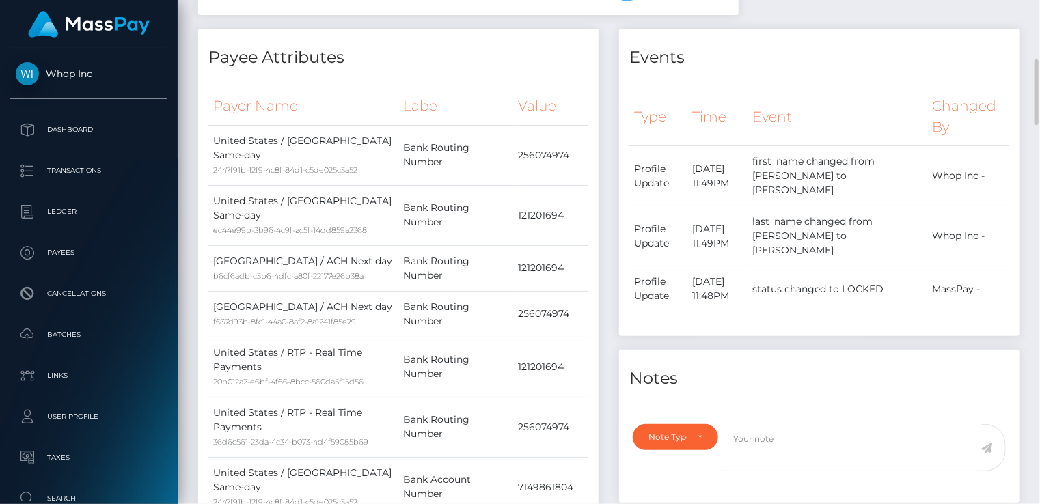
scroll to position [0, 0]
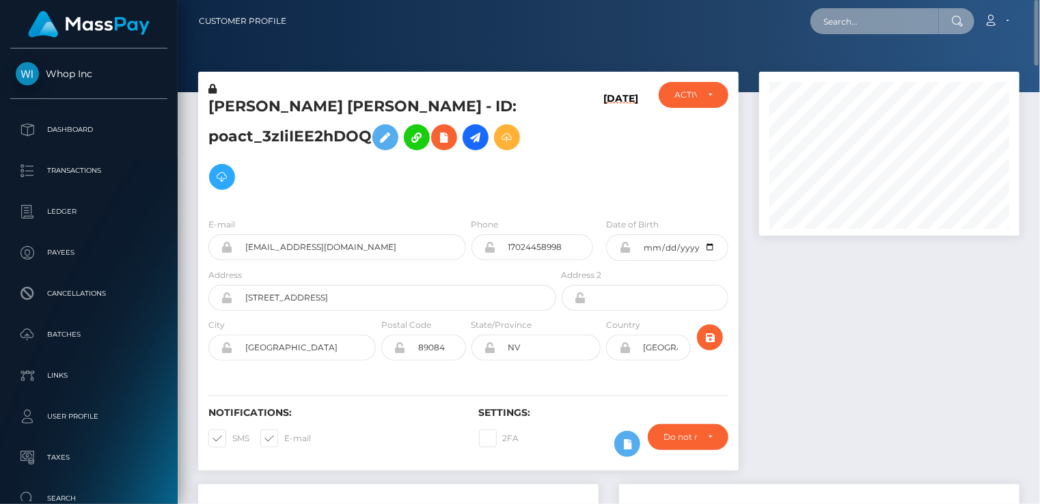
click at [868, 10] on input "text" at bounding box center [874, 21] width 128 height 26
paste input "MSPf9d152e20a28625"
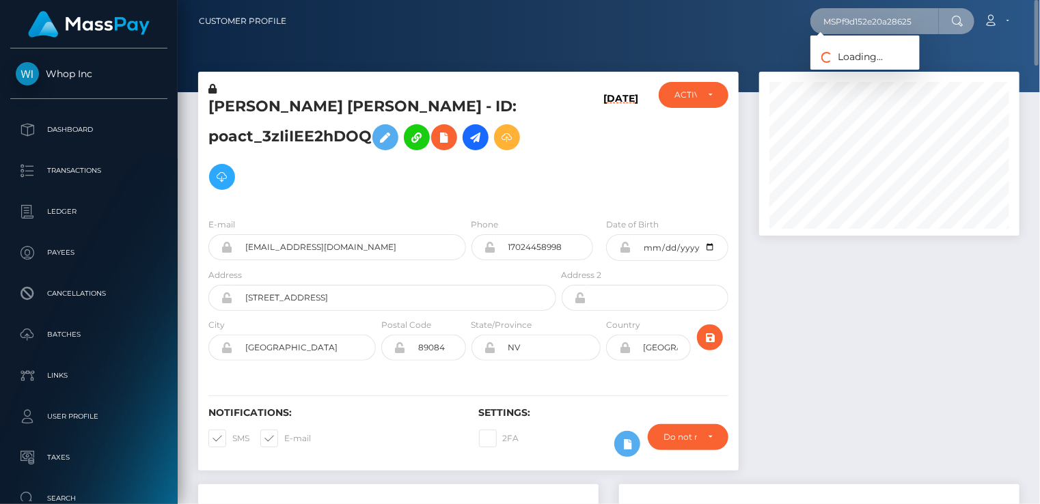
type input "MSPf9d152e20a28625"
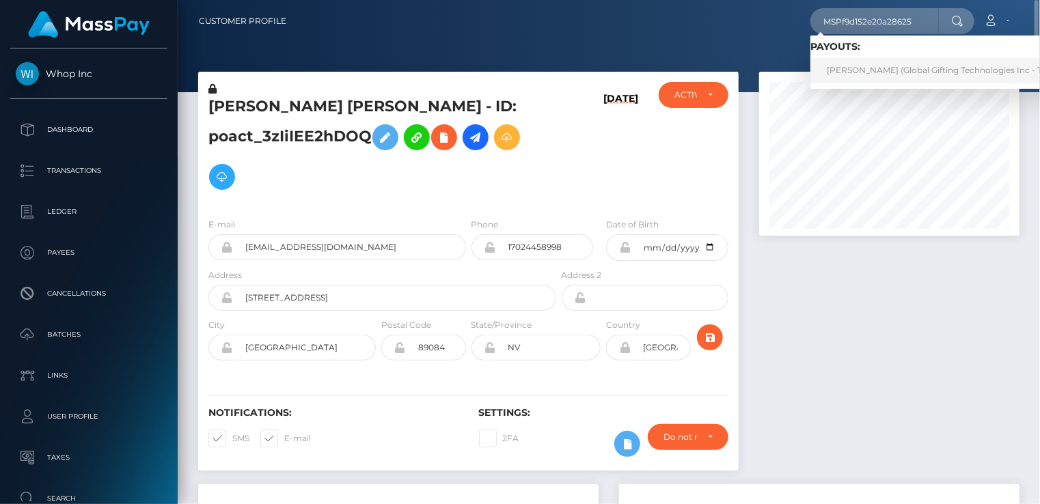
click at [887, 68] on link "[PERSON_NAME] (Global Gifting Technologies Inc - Throne)" at bounding box center [947, 70] width 275 height 25
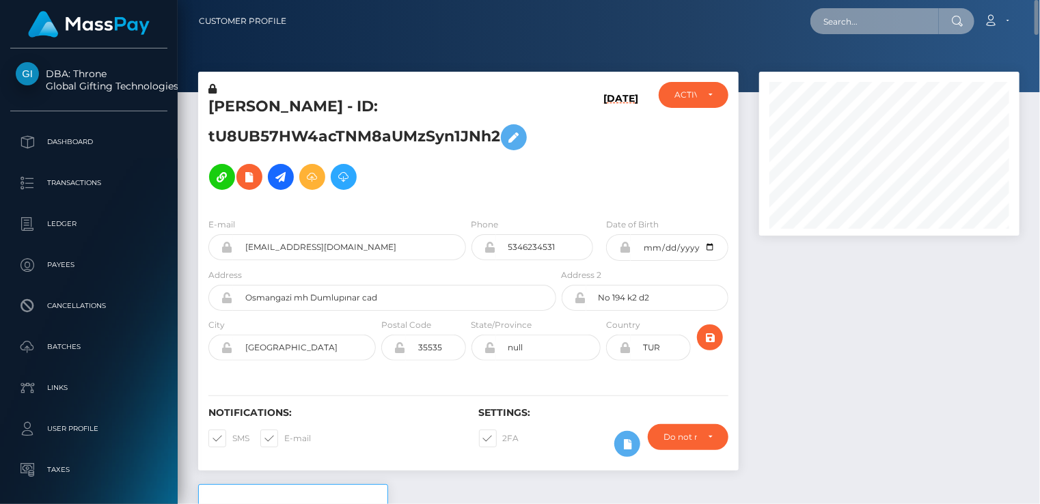
click at [893, 25] on input "text" at bounding box center [874, 21] width 128 height 26
paste input "pout_Ysg1CLn8BIKIi"
type input "pout_Ysg1CLn8BIKIi"
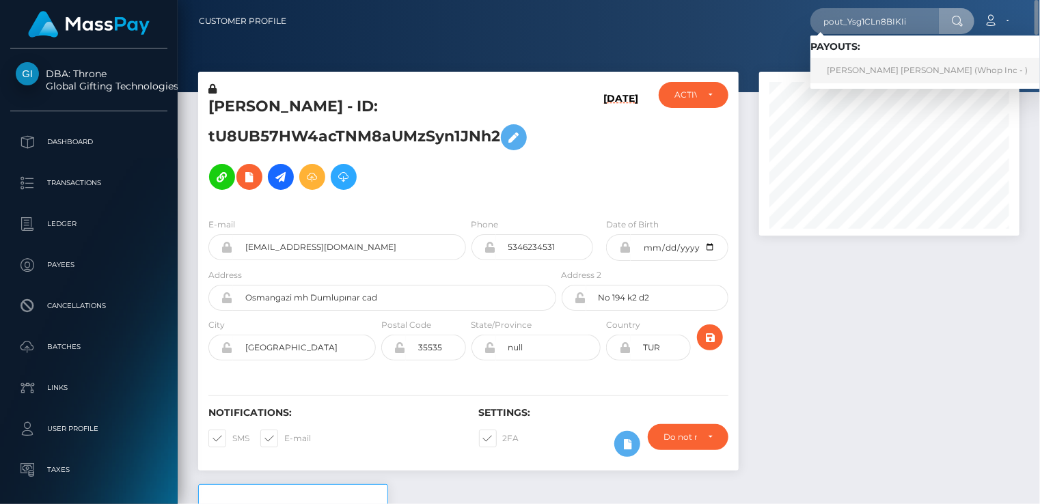
click at [869, 72] on link "DANIEL ALEXIO PIMENTEL (Whop Inc - )" at bounding box center [927, 70] width 234 height 25
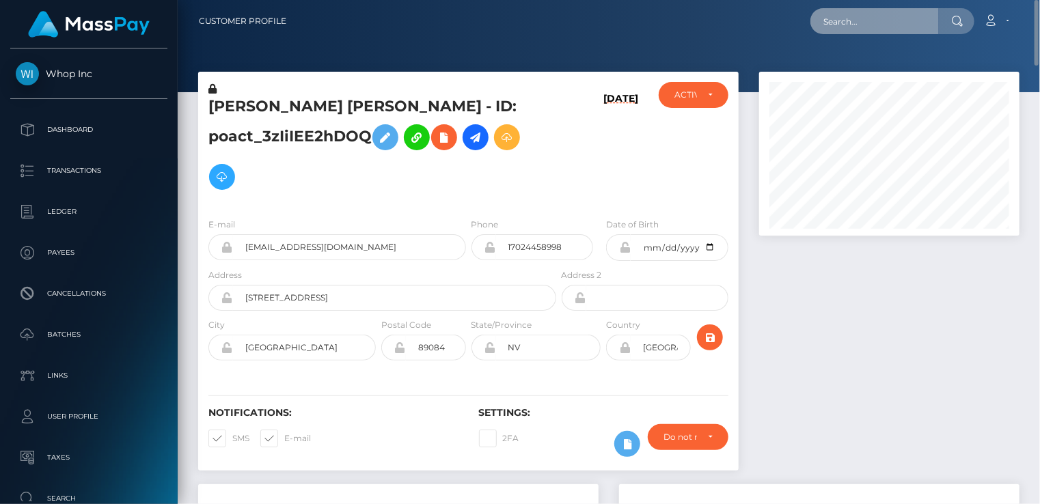
click at [893, 23] on input "text" at bounding box center [874, 21] width 128 height 26
paste input "MSP52d1b037013c63a"
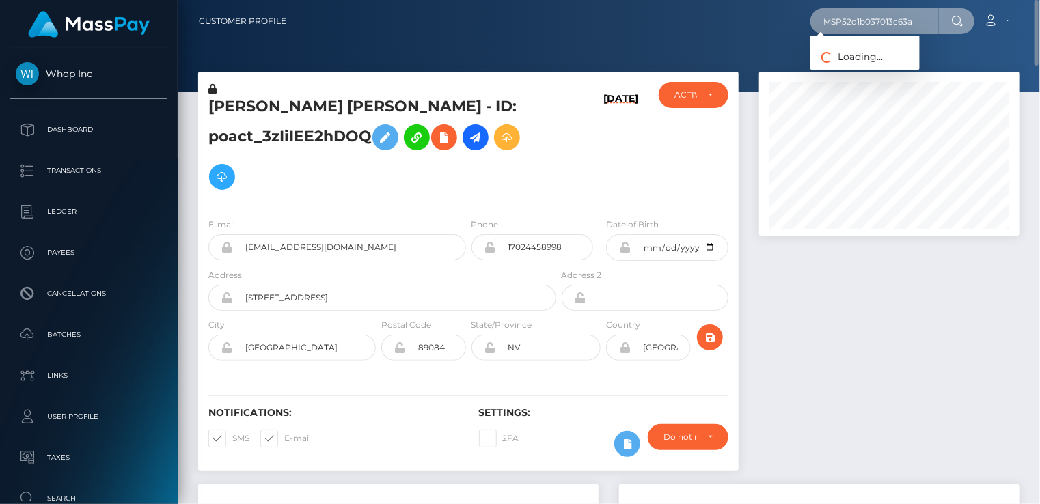
type input "MSP52d1b037013c63a"
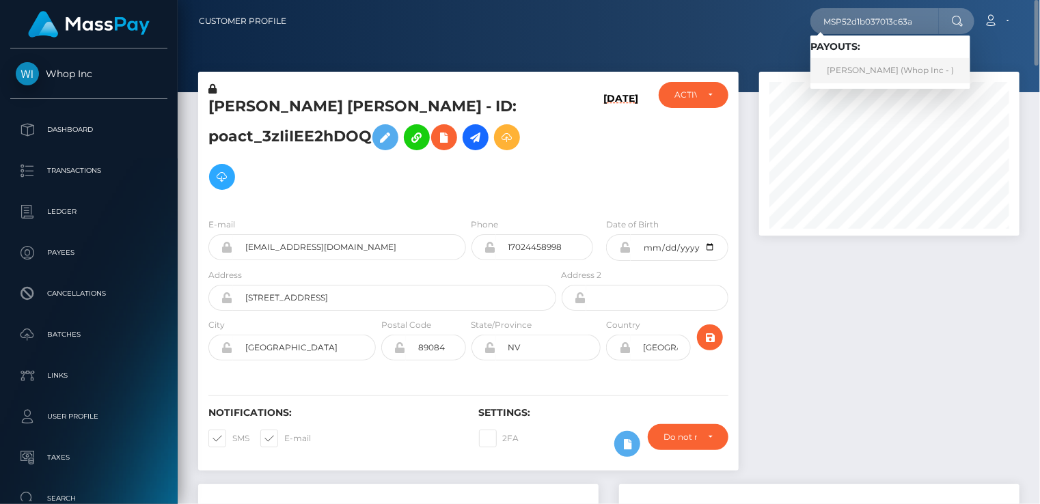
click at [865, 69] on link "[PERSON_NAME] (Whop Inc - )" at bounding box center [890, 70] width 160 height 25
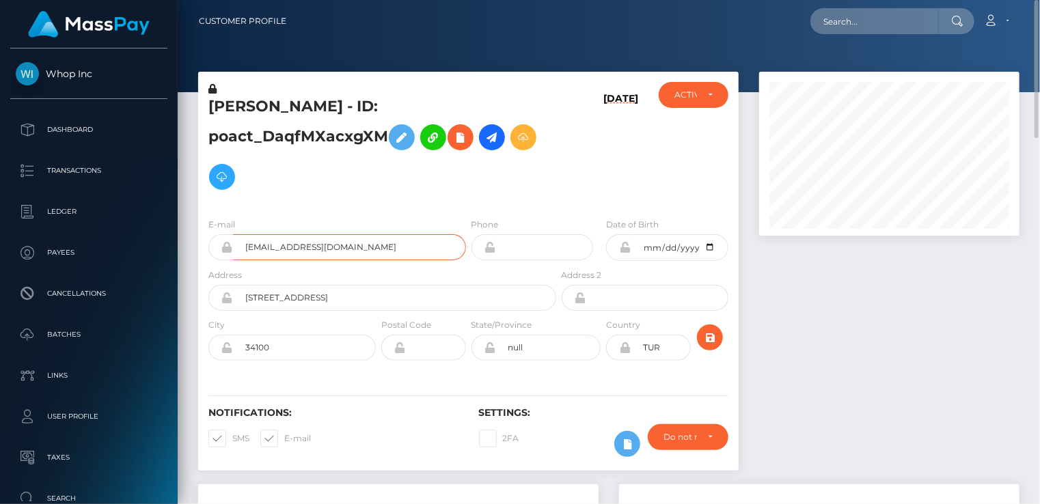
click at [343, 246] on input "[EMAIL_ADDRESS][DOMAIN_NAME]" at bounding box center [349, 247] width 233 height 26
click at [1013, 361] on div at bounding box center [889, 278] width 281 height 413
click at [901, 30] on input "text" at bounding box center [874, 21] width 128 height 26
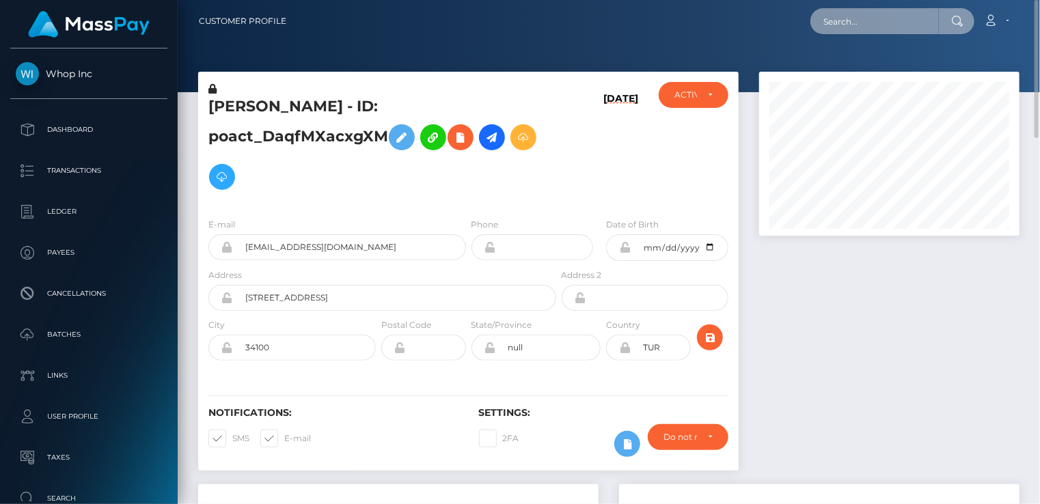
paste input "MSPfca7b230cb0e43d"
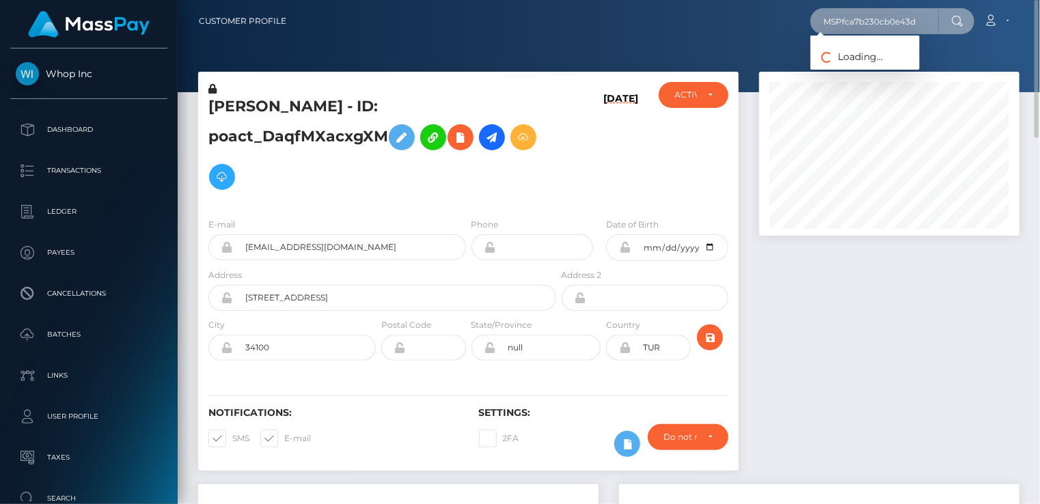
type input "MSPfca7b230cb0e43d"
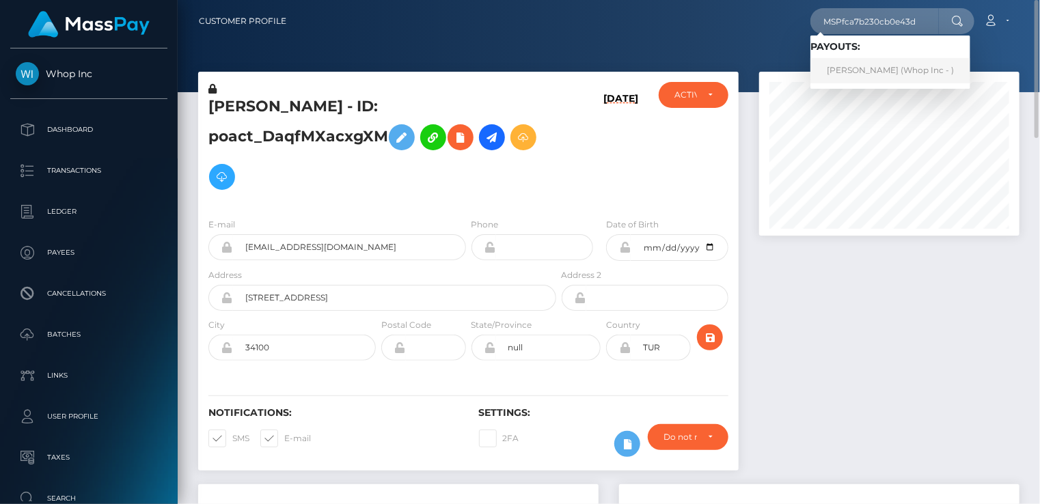
click at [876, 74] on link "[PERSON_NAME] (Whop Inc - )" at bounding box center [890, 70] width 160 height 25
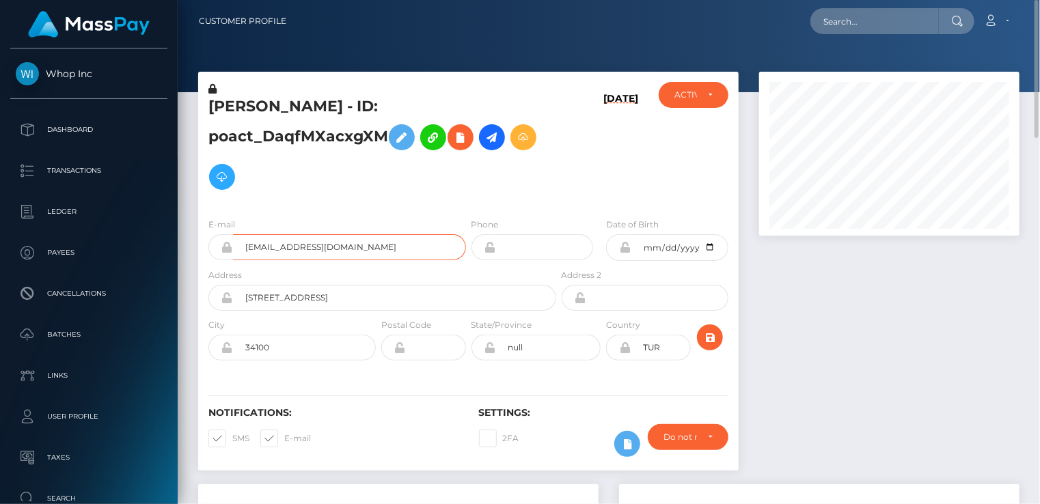
click at [309, 253] on input "[EMAIL_ADDRESS][DOMAIN_NAME]" at bounding box center [349, 247] width 233 height 26
click at [307, 249] on input "emremert19942014@gmail.com" at bounding box center [349, 247] width 233 height 26
click at [305, 248] on input "emremert19942014@gmail.com" at bounding box center [349, 247] width 233 height 26
click at [302, 247] on input "emremert19942014@gmail.com" at bounding box center [349, 247] width 233 height 26
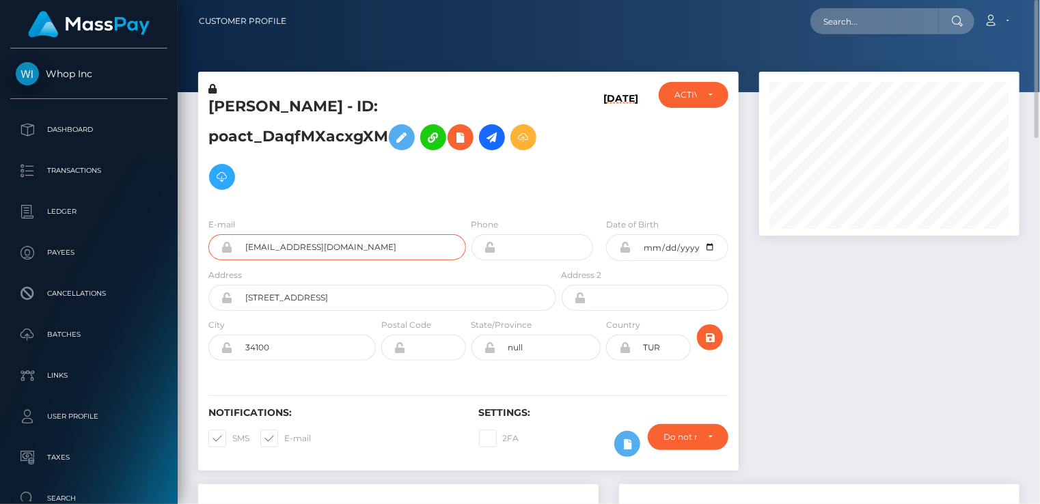
click at [302, 247] on input "emremert19942014@gmail.com" at bounding box center [349, 247] width 233 height 26
click at [301, 244] on input "emremert19942014@gmail.com" at bounding box center [349, 247] width 233 height 26
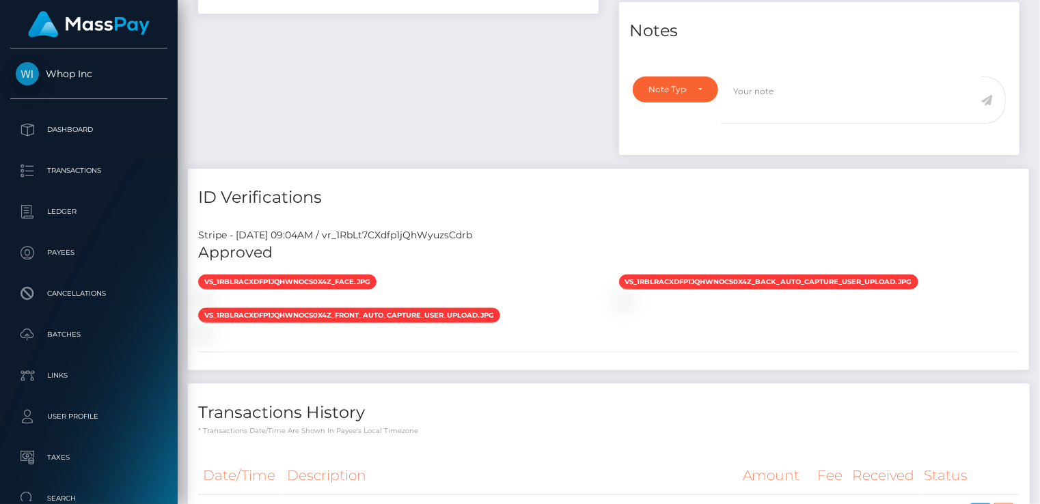
scroll to position [1329, 0]
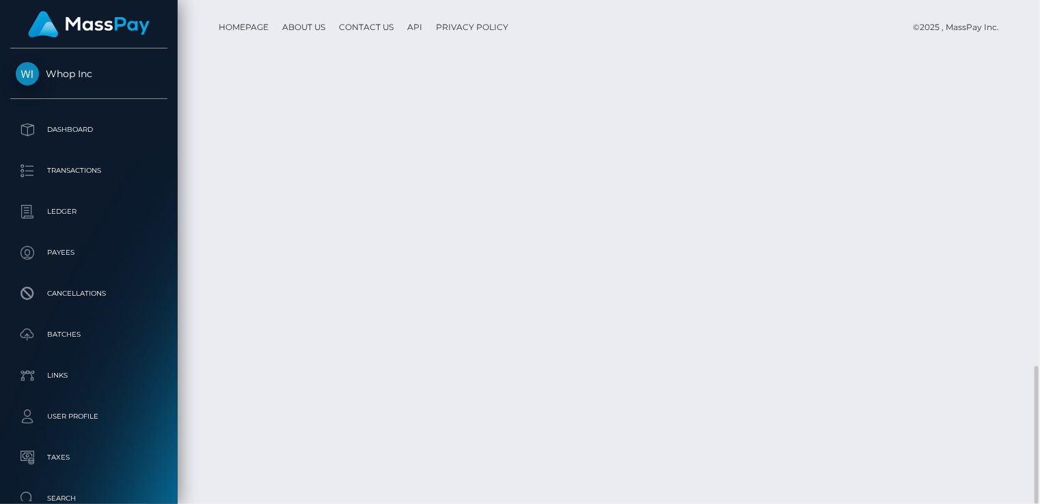
drag, startPoint x: 786, startPoint y: 361, endPoint x: 749, endPoint y: 364, distance: 37.0
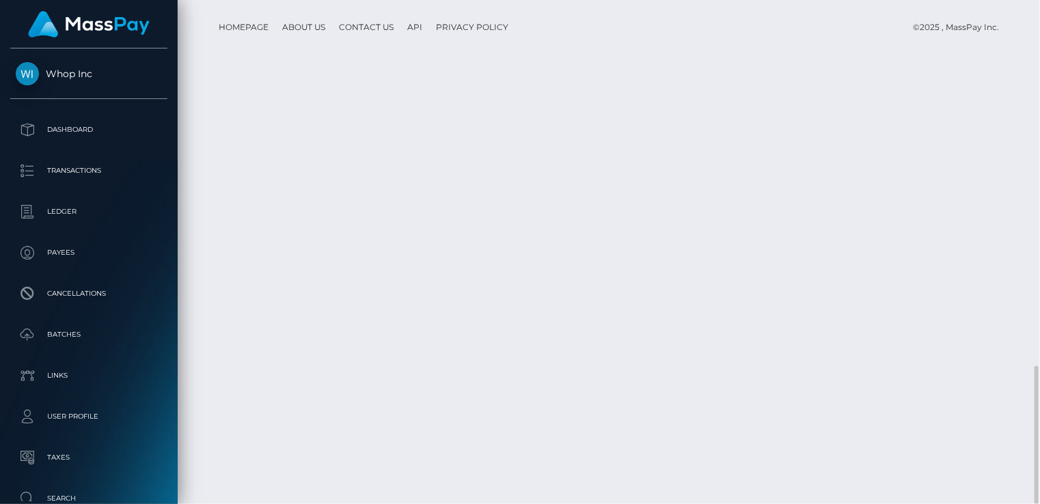
copy td "$564.30"
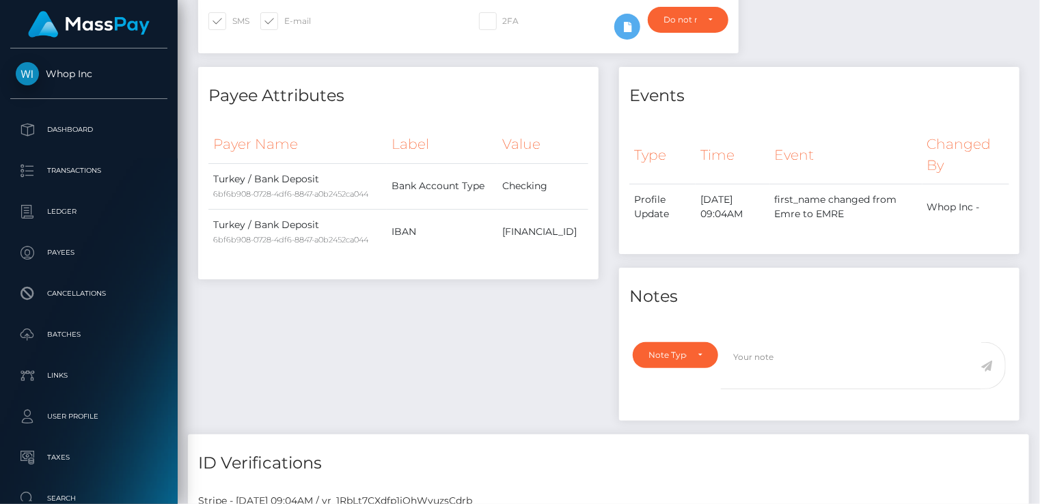
scroll to position [0, 0]
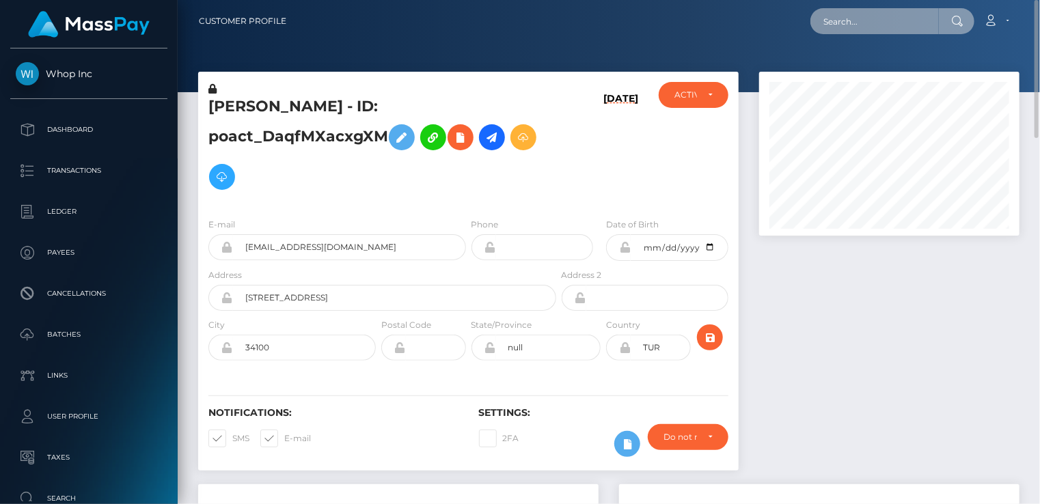
click at [857, 23] on input "text" at bounding box center [874, 21] width 128 height 26
paste input "MSP70823a41d8fd887"
type input "MSP70823a41d8fd887"
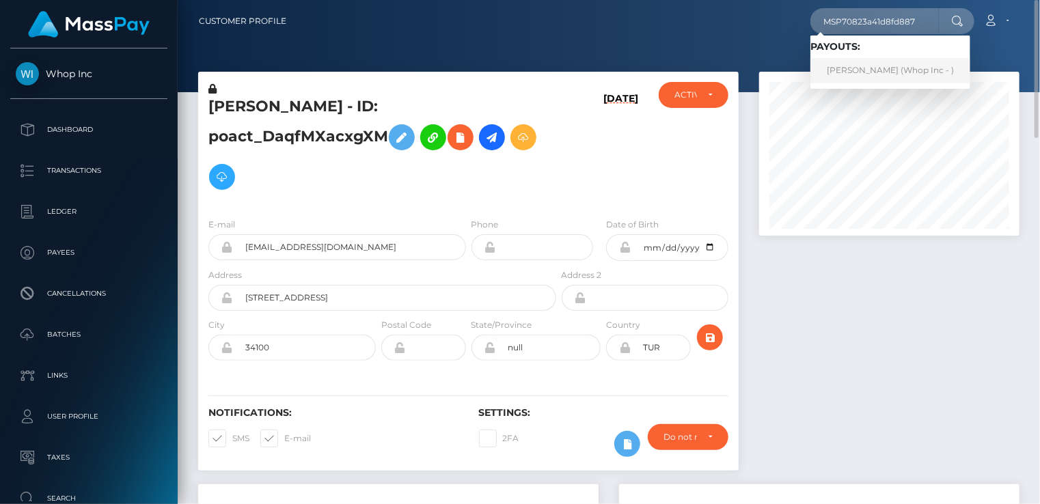
click at [892, 76] on link "EMRE GÜNDOĞDU (Whop Inc - )" at bounding box center [890, 70] width 160 height 25
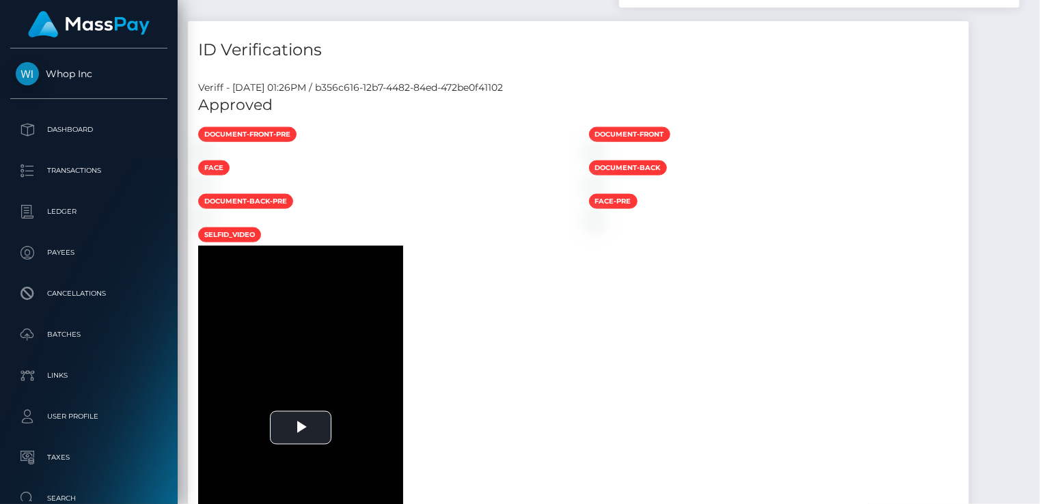
scroll to position [147, 0]
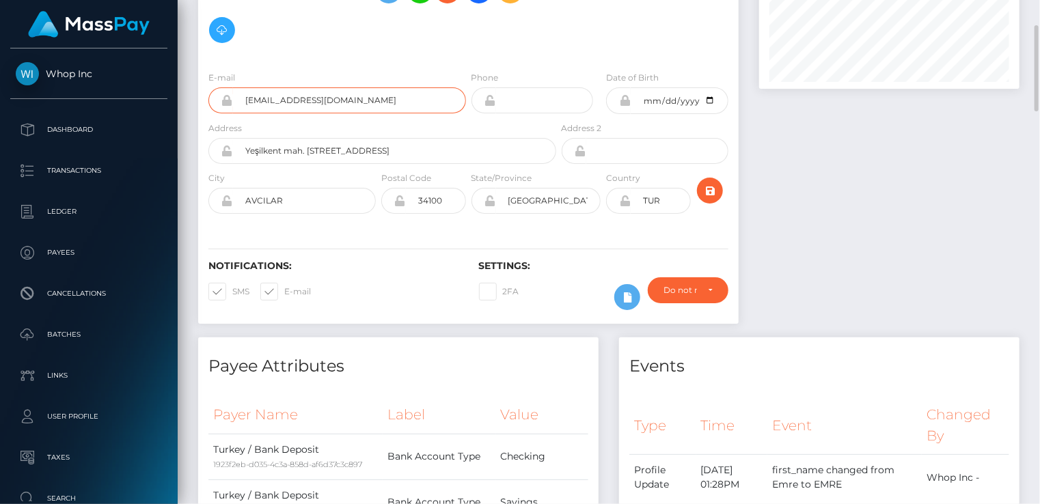
click at [348, 106] on input "emremert19942014+35e02408c6@gmail.com" at bounding box center [349, 100] width 233 height 26
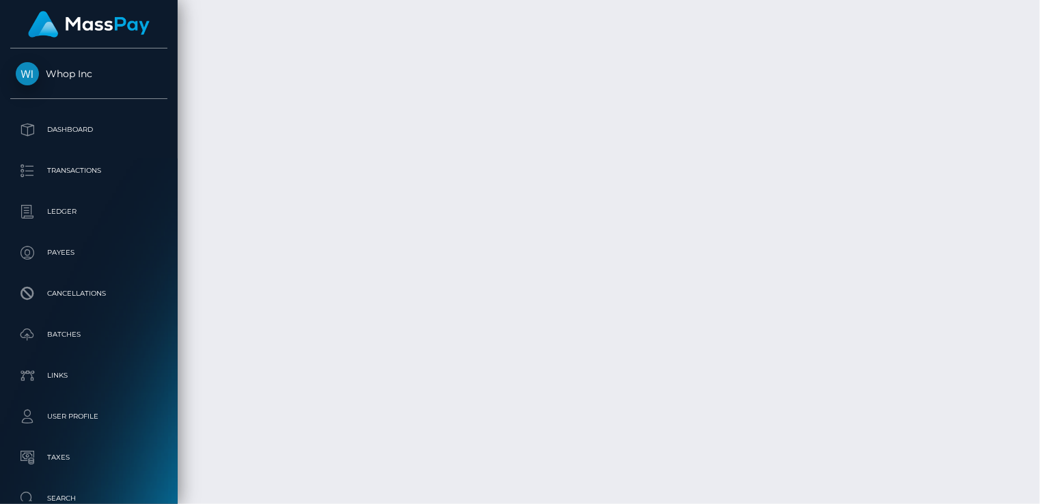
scroll to position [2426, 0]
drag, startPoint x: 491, startPoint y: 357, endPoint x: 591, endPoint y: 99, distance: 276.2
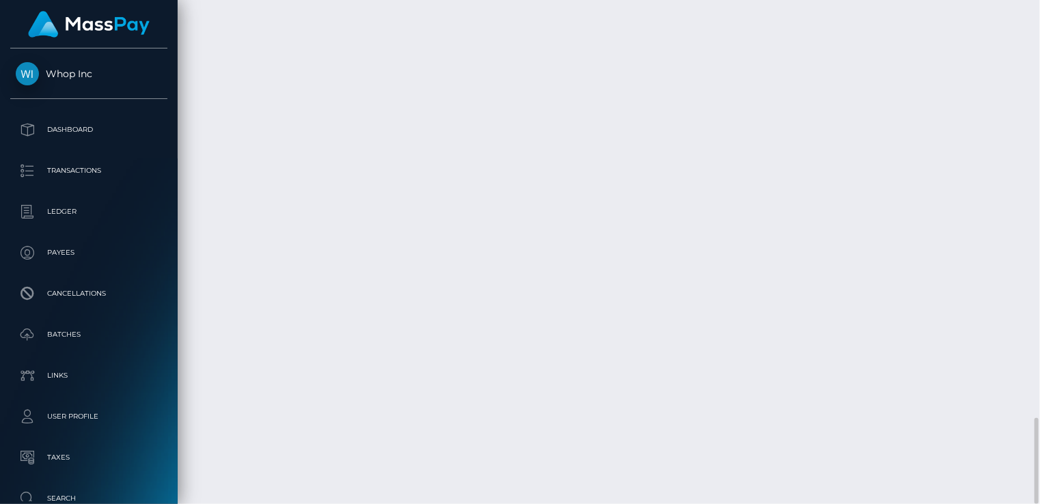
scroll to position [164, 260]
drag, startPoint x: 457, startPoint y: 363, endPoint x: 670, endPoint y: 362, distance: 213.1
copy td "MSP70823a41d8fd887 / pout_d7Voa0obFLxey"
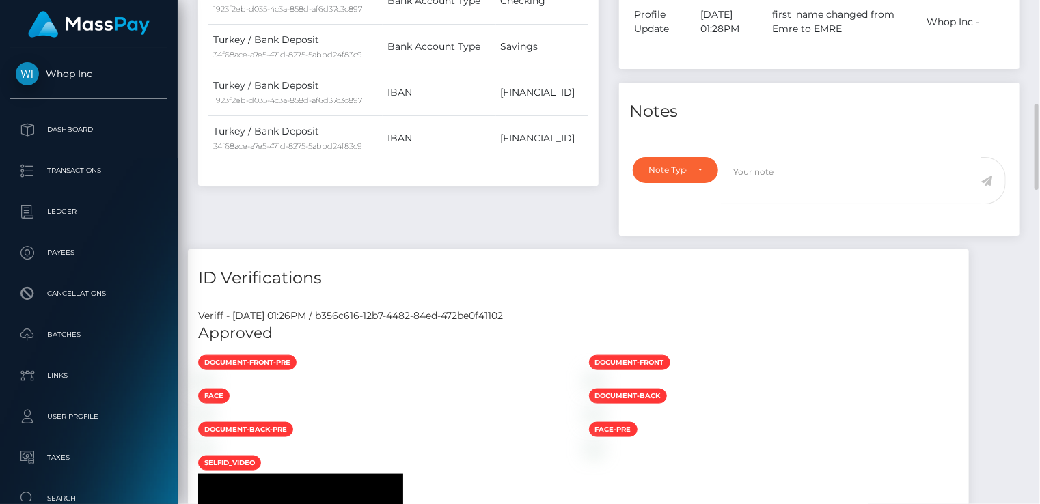
scroll to position [0, 0]
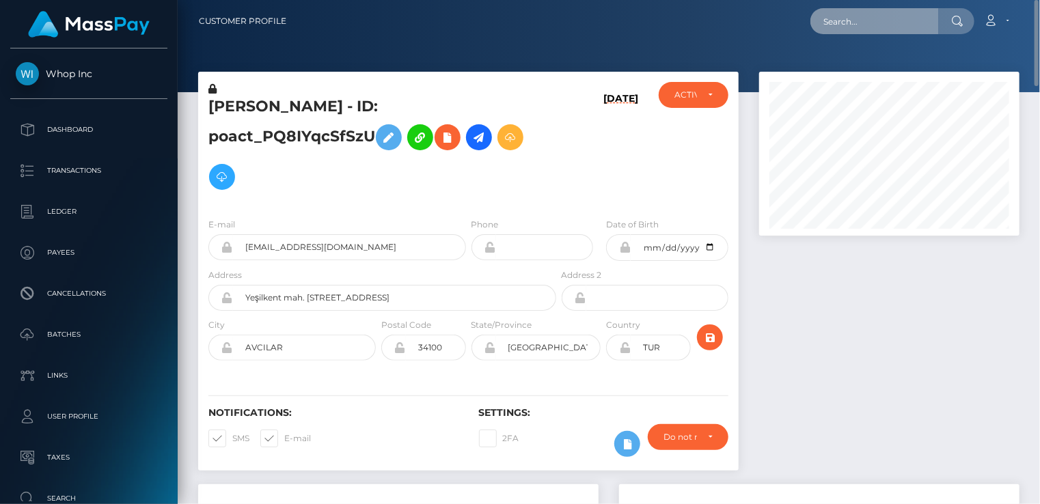
click at [894, 25] on input "text" at bounding box center [874, 21] width 128 height 26
paste input "poact_36eFpZIq3s2e"
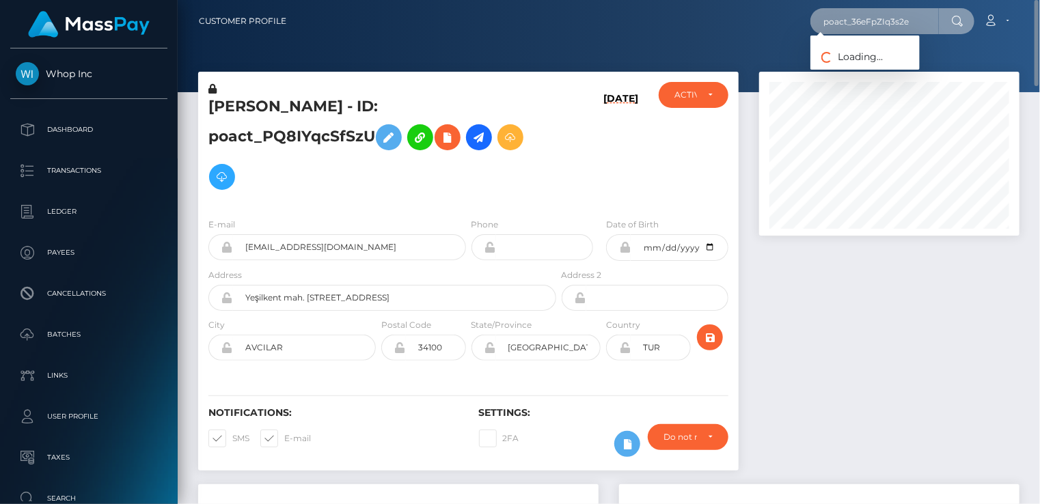
type input "poact_36eFpZIq3s2e"
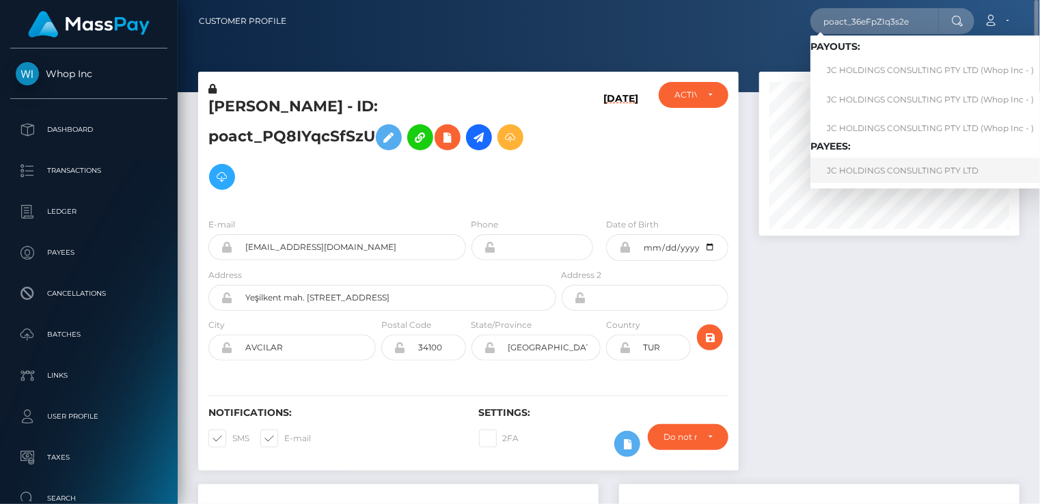
click at [935, 173] on link "JC HOLDINGS CONSULTING PTY LTD" at bounding box center [930, 170] width 240 height 25
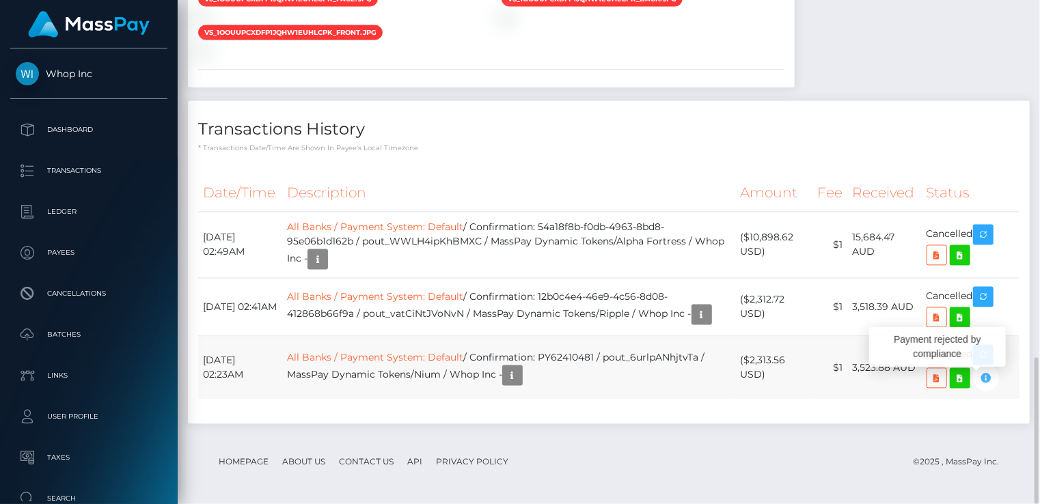
scroll to position [164, 260]
click at [585, 353] on td "All Banks / Payment System: Default / Confirmation: PY62410481 / pout_6urlpANhj…" at bounding box center [508, 369] width 453 height 64
copy td "PY62410481"
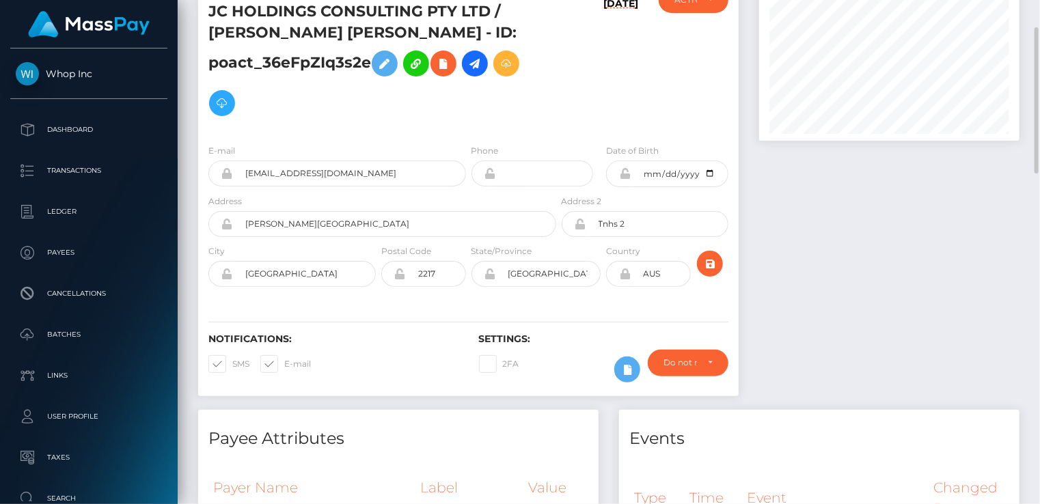
scroll to position [0, 0]
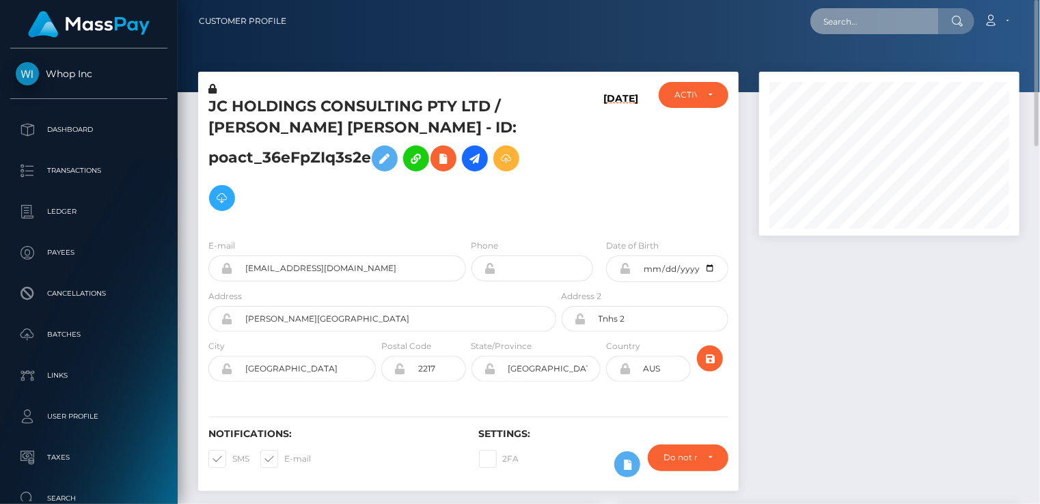
click at [896, 23] on input "text" at bounding box center [874, 21] width 128 height 26
paste input "pout_Ysg1CLn8BIKIi"
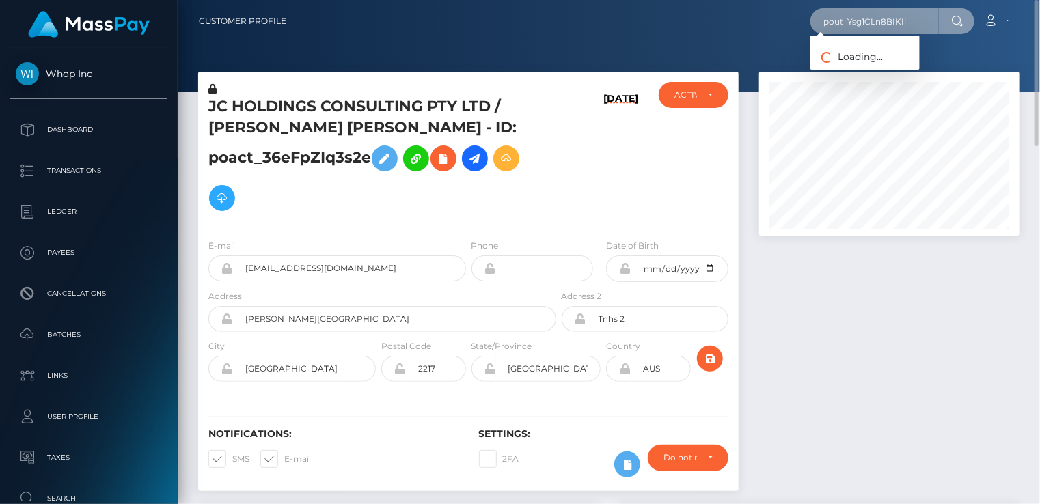
type input "pout_Ysg1CLn8BIKIi"
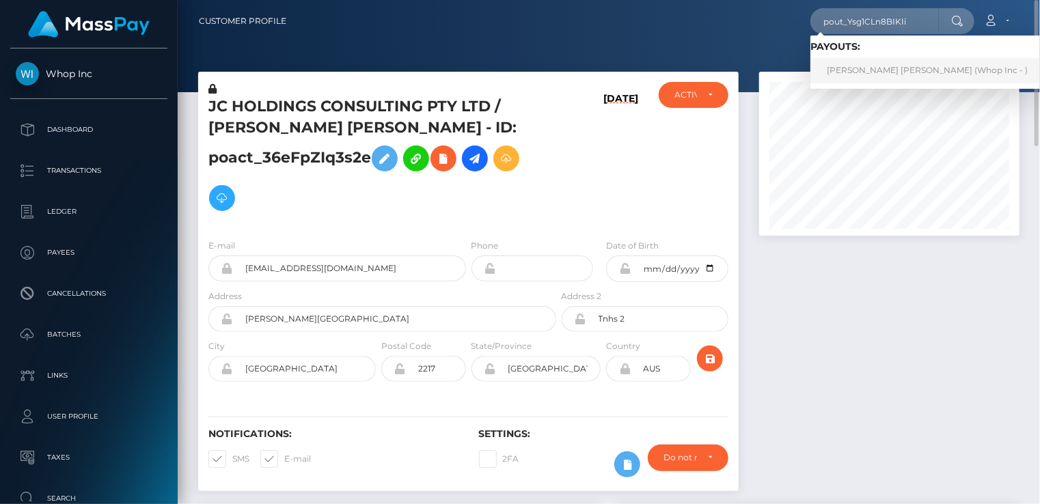
click at [840, 70] on link "DANIEL ALEXIO PIMENTEL (Whop Inc - )" at bounding box center [927, 70] width 234 height 25
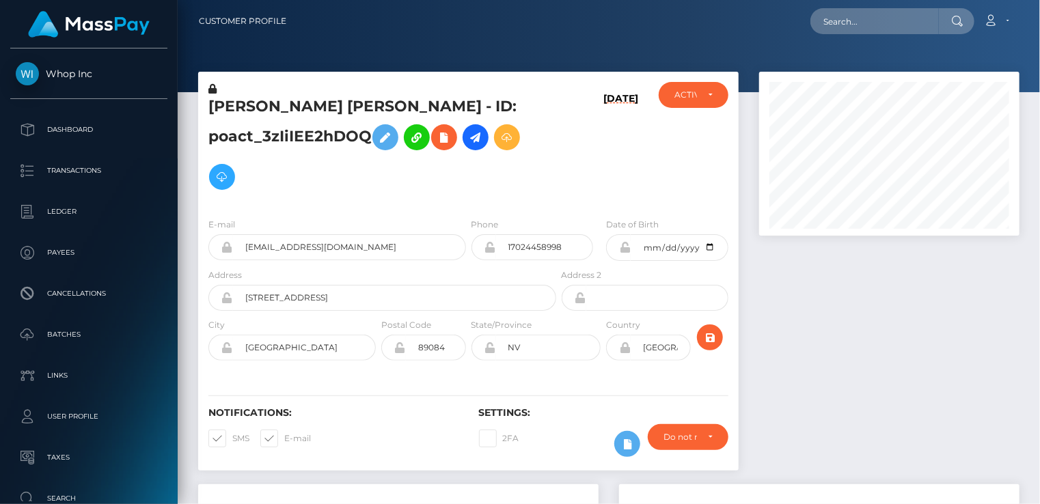
scroll to position [164, 260]
click at [292, 249] on input "[EMAIL_ADDRESS][DOMAIN_NAME]" at bounding box center [349, 247] width 233 height 26
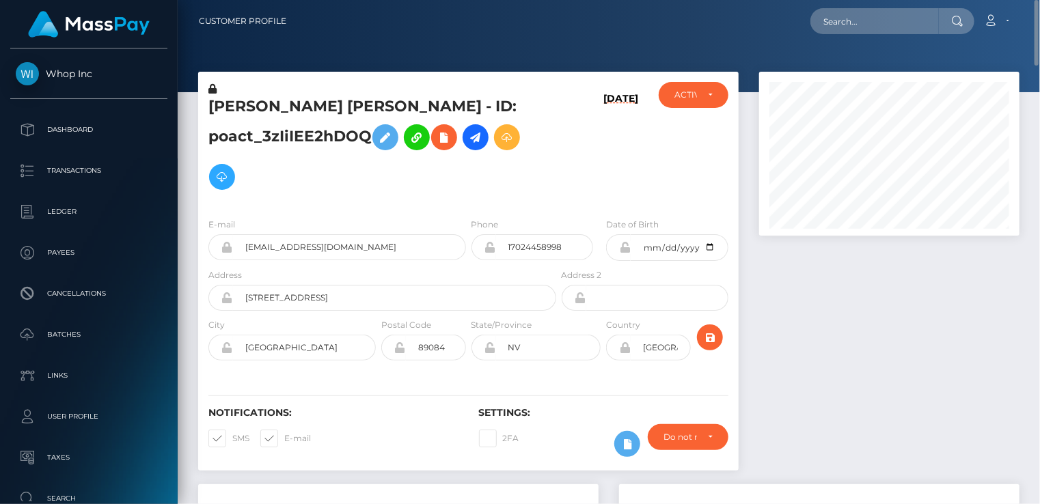
click at [1015, 475] on div at bounding box center [889, 278] width 281 height 413
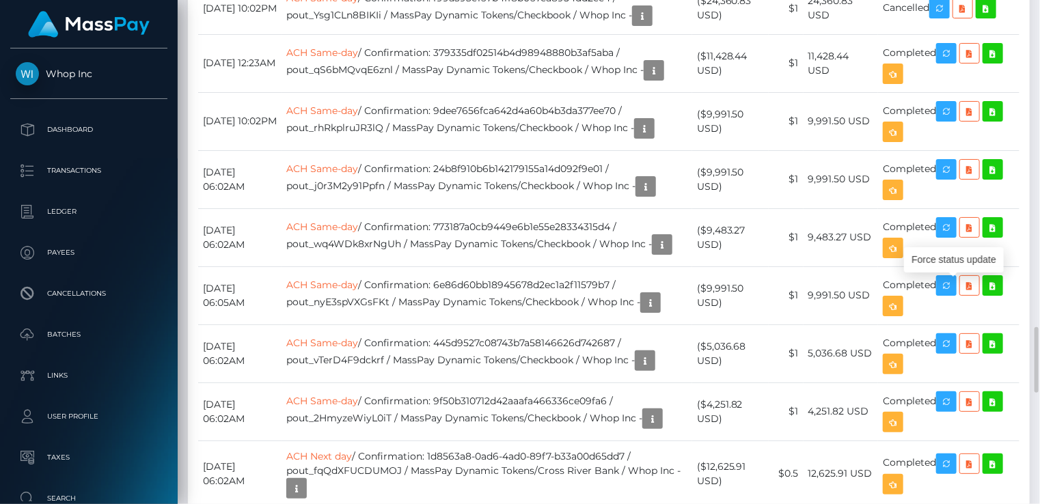
scroll to position [164, 260]
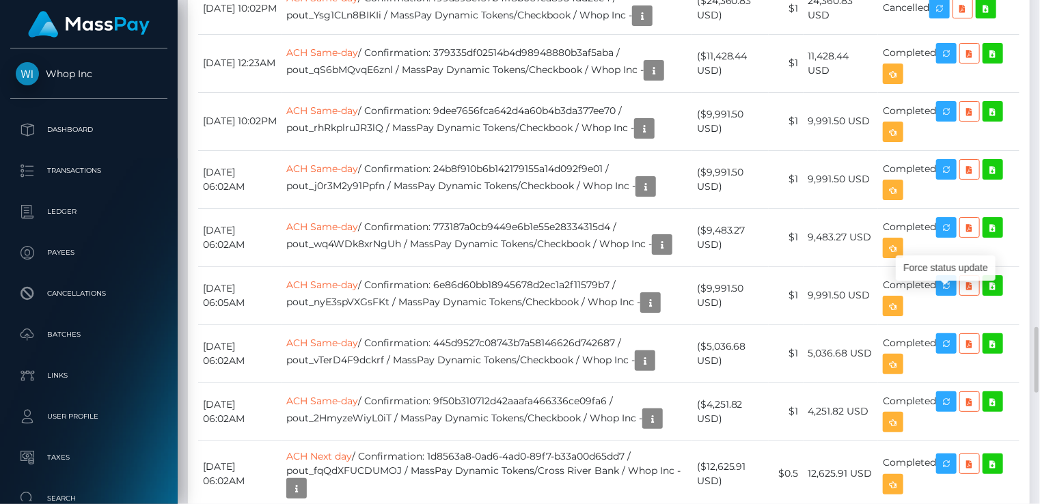
scroll to position [164, 260]
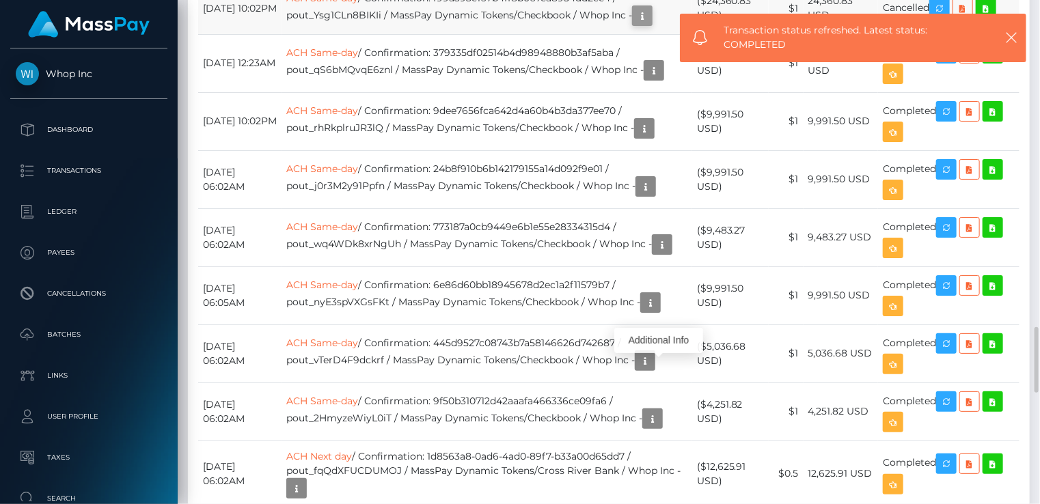
click at [650, 25] on icon "button" at bounding box center [642, 16] width 16 height 17
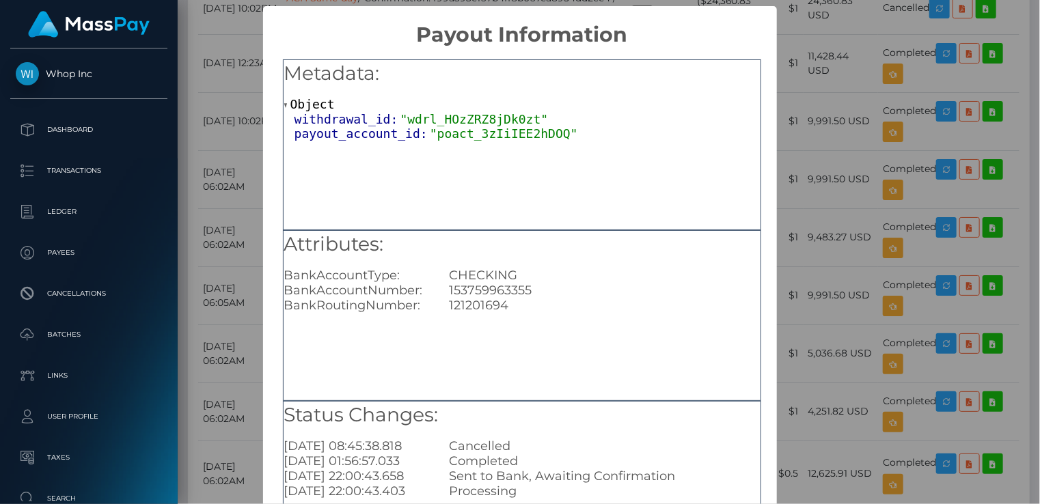
click at [209, 91] on div "× Payout Information Metadata: Object withdrawal_id: "wdrl_HOzZRZ8jDk0zt" payou…" at bounding box center [520, 252] width 1040 height 504
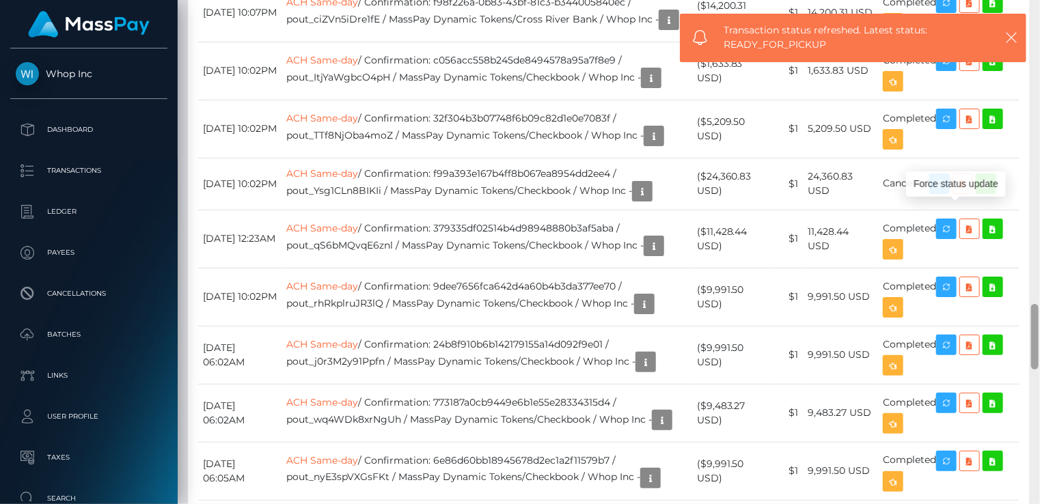
scroll to position [2362, 0]
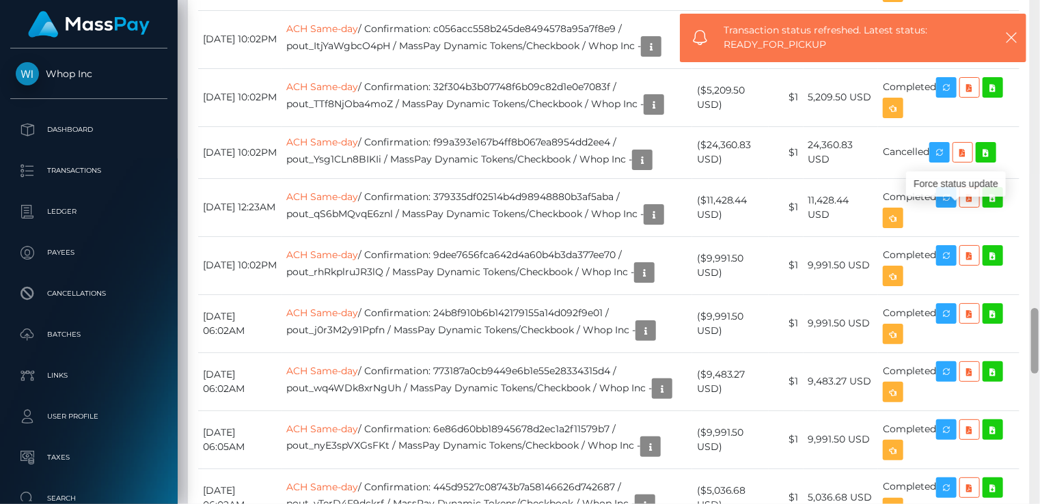
drag, startPoint x: 1037, startPoint y: 314, endPoint x: 1038, endPoint y: 324, distance: 11.0
click at [1038, 324] on div at bounding box center [1035, 341] width 8 height 66
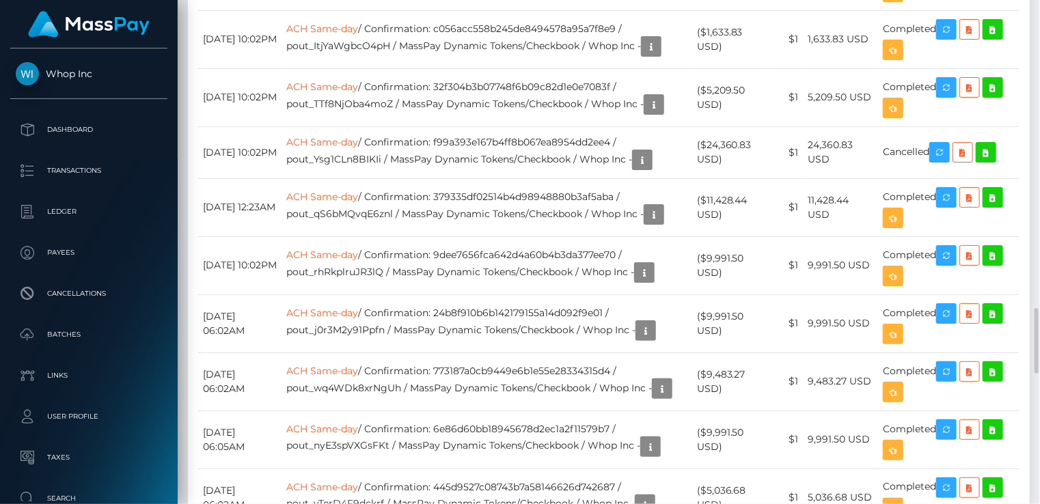
scroll to position [164, 260]
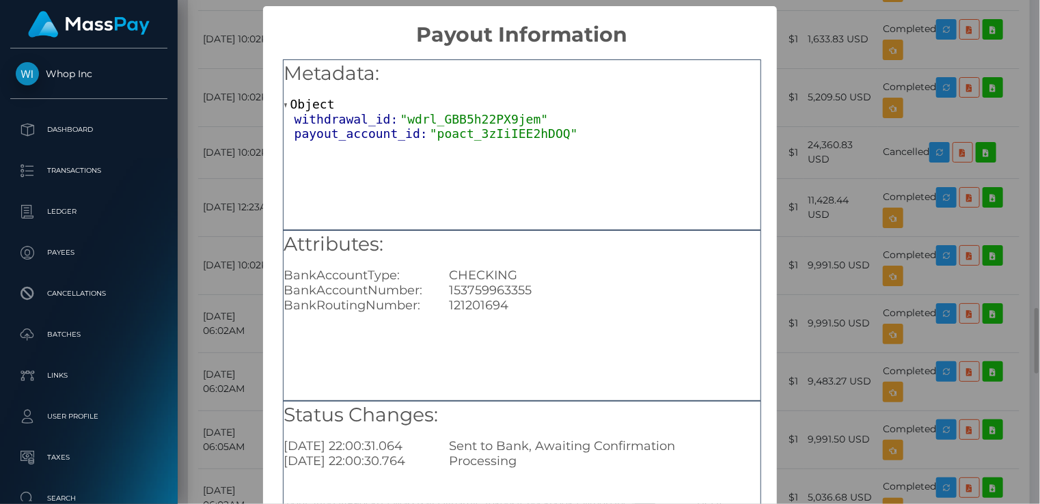
scroll to position [0, 0]
click at [805, 49] on div "× Payout Information Metadata: Object withdrawal_id: "wdrl_GBB5h22PX9jem" payou…" at bounding box center [520, 252] width 1040 height 504
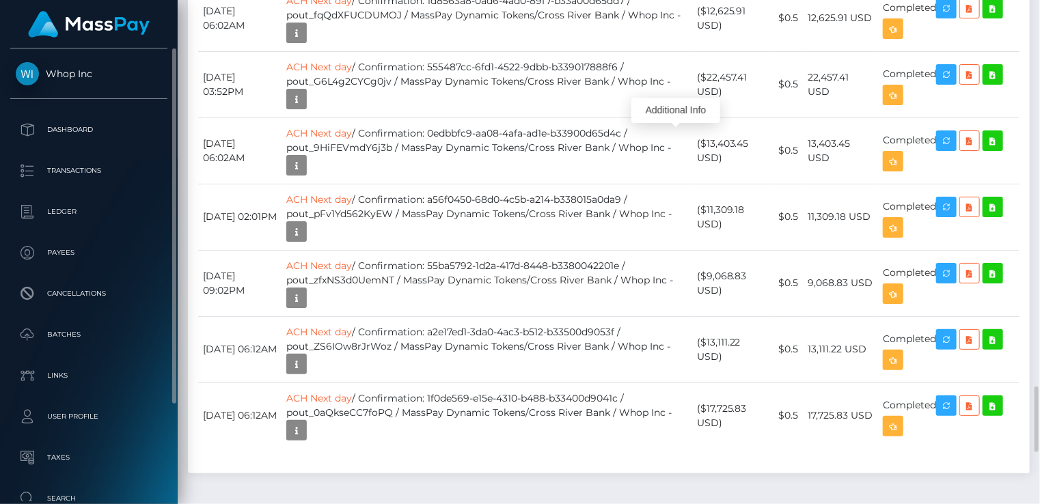
scroll to position [164, 260]
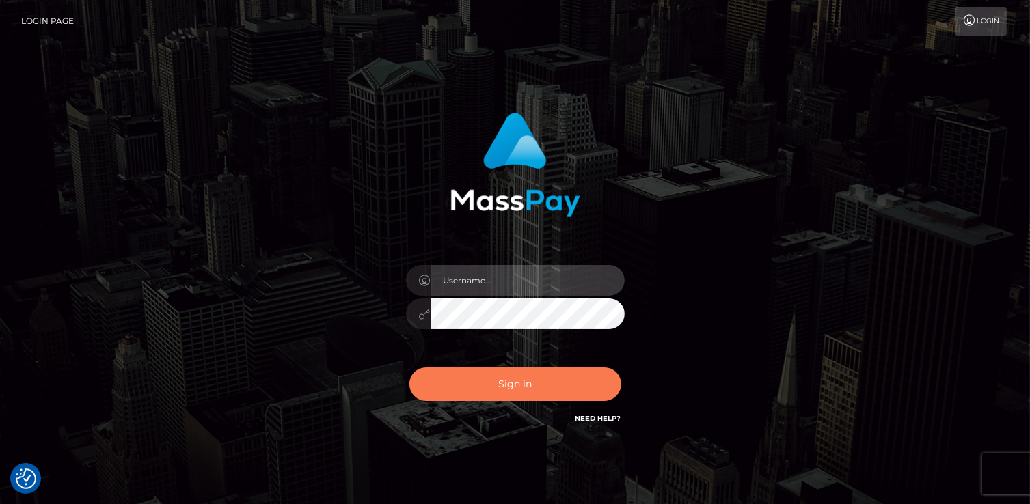
type input "catalinad"
click at [524, 398] on button "Sign in" at bounding box center [515, 384] width 212 height 33
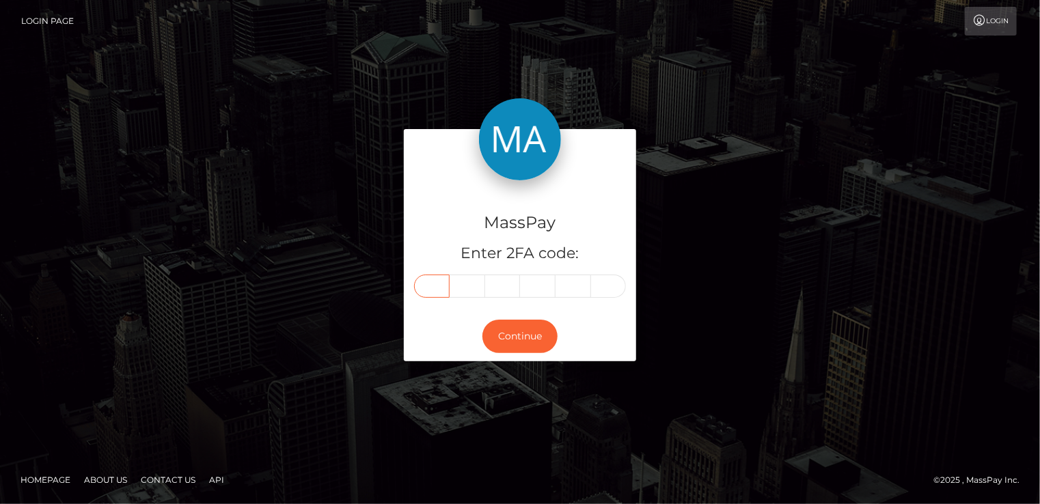
click at [445, 289] on input "text" at bounding box center [432, 286] width 36 height 23
type input "4"
type input "6"
type input "4"
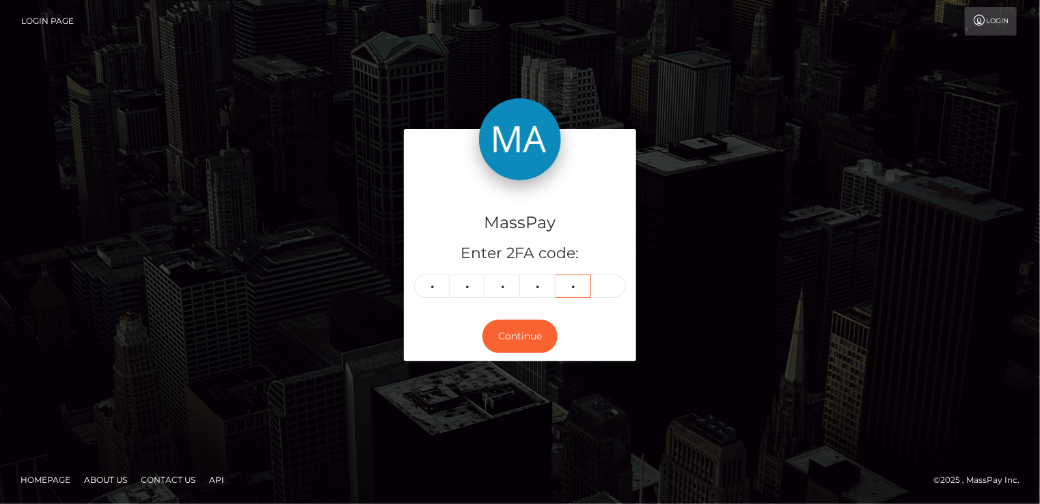
type input "7"
type input "1"
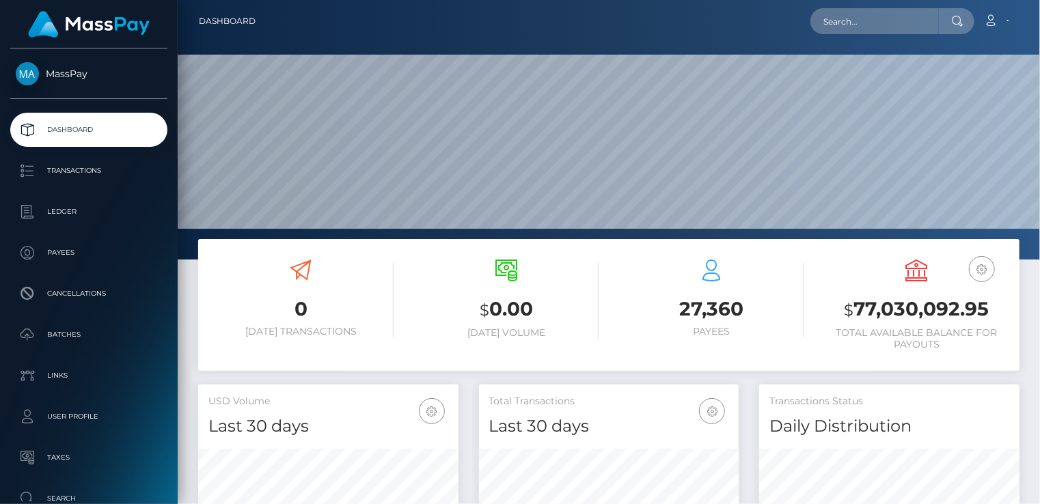
scroll to position [242, 260]
click at [849, 29] on input "text" at bounding box center [874, 21] width 128 height 26
paste input "PY62358183"
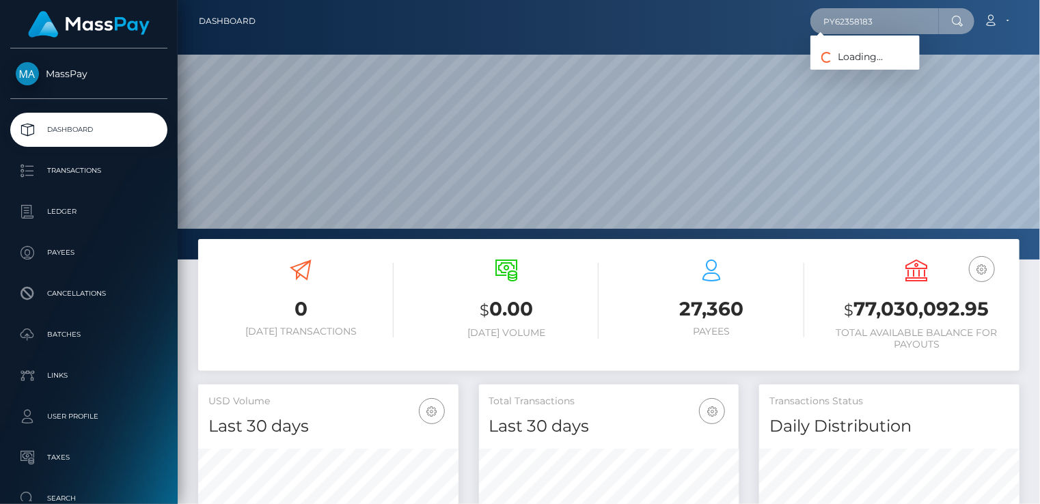
type input "PY62358183"
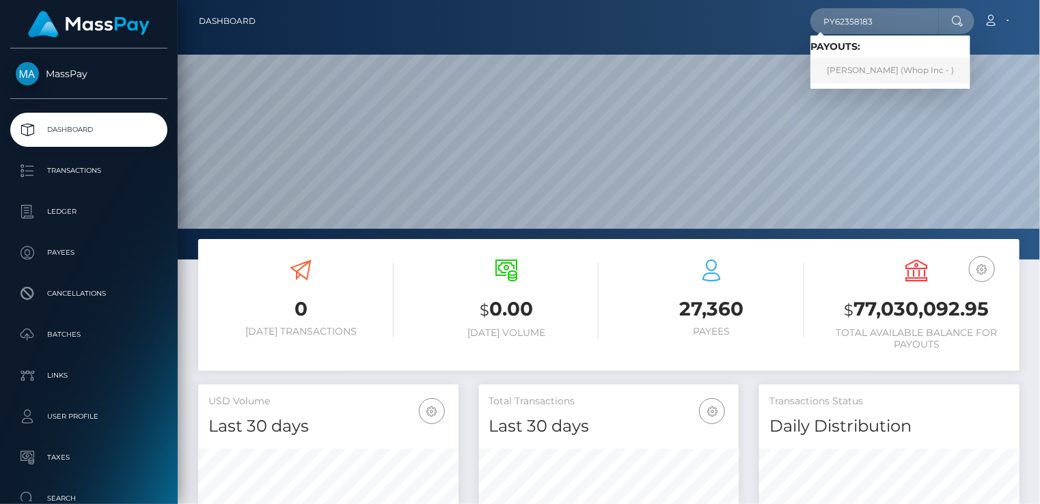
click at [850, 69] on link "Jawad Khan (Whop Inc - )" at bounding box center [890, 70] width 160 height 25
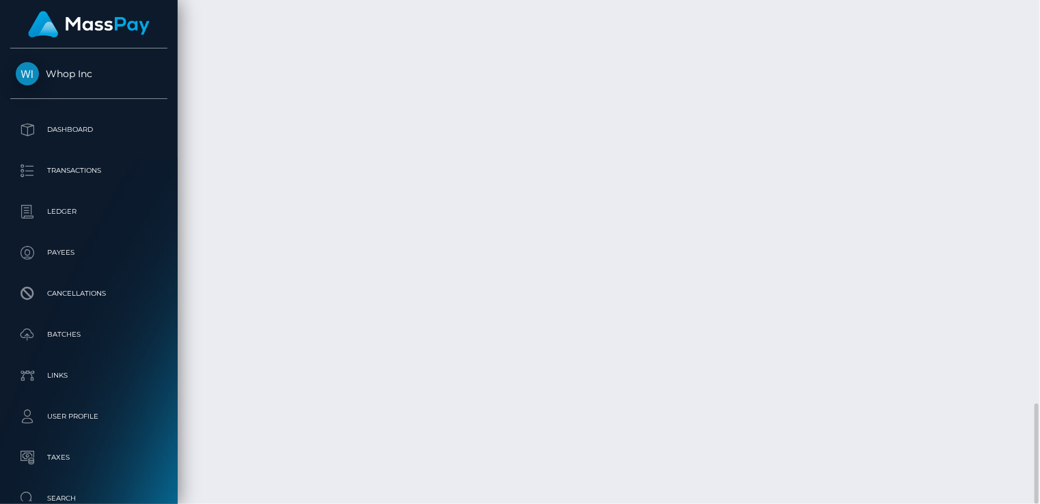
scroll to position [164, 260]
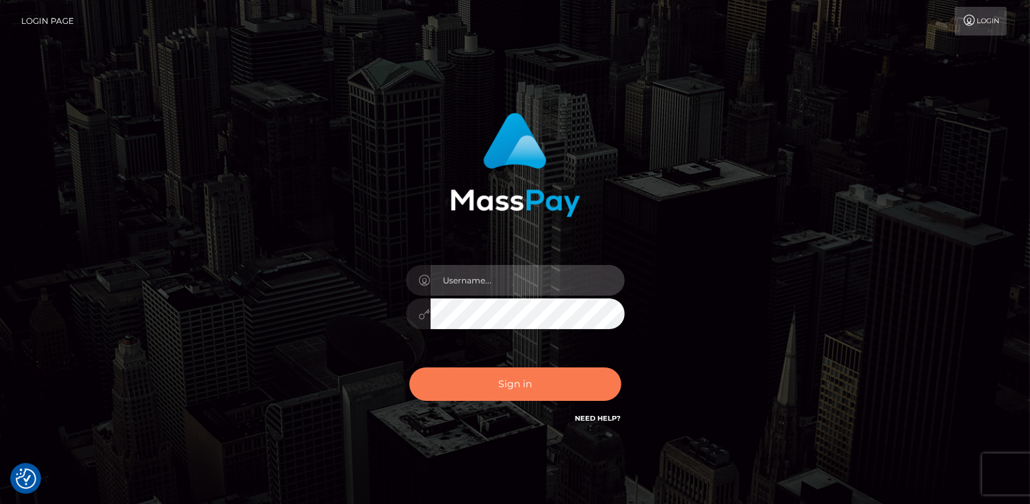
type input "catalinad"
click at [560, 396] on button "Sign in" at bounding box center [515, 384] width 212 height 33
type input "catalinad"
click at [577, 388] on button "Sign in" at bounding box center [515, 384] width 212 height 33
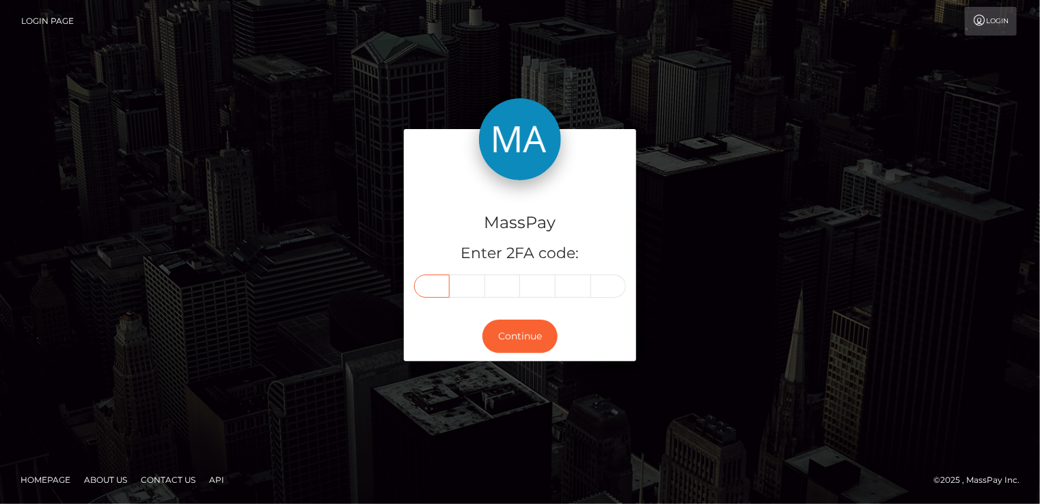
click at [441, 281] on input "text" at bounding box center [432, 286] width 36 height 23
type input "4"
type input "3"
type input "5"
type input "9"
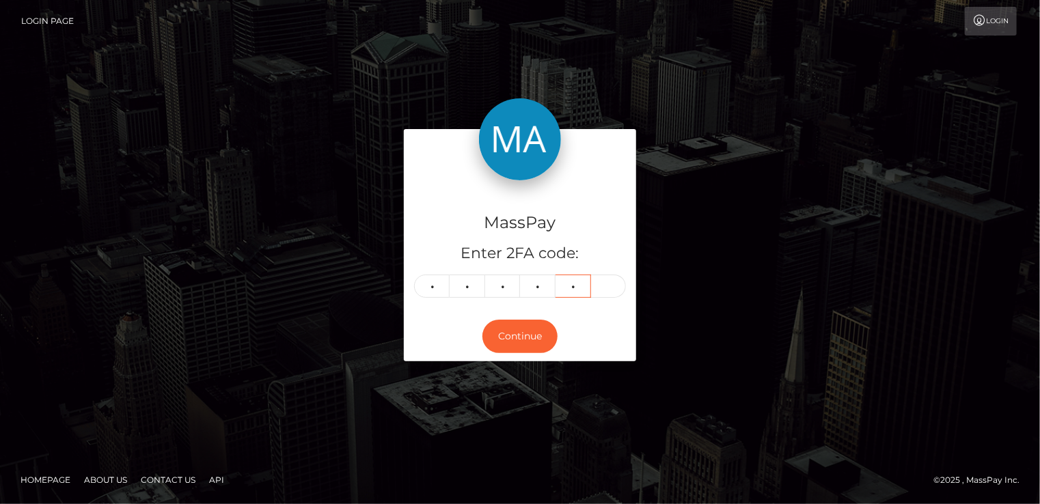
type input "1"
type input "6"
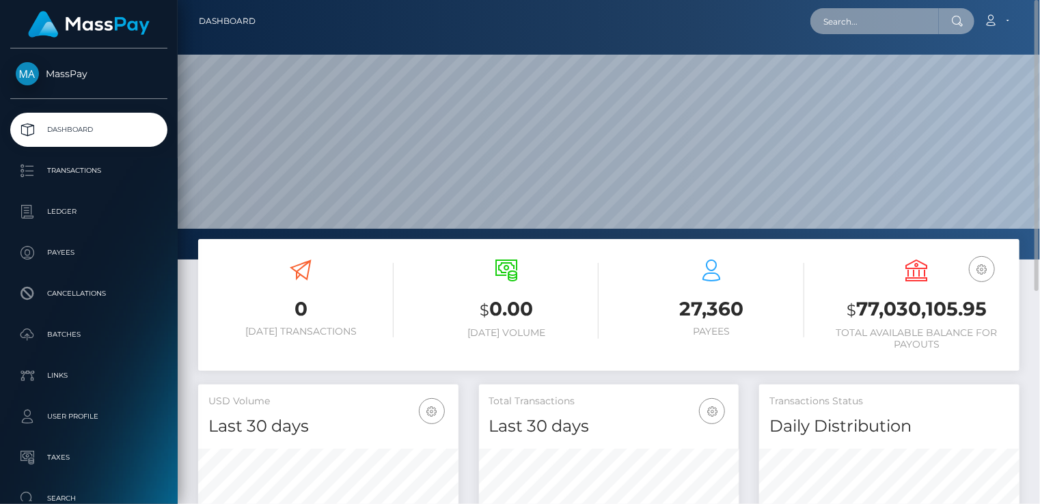
paste input "PY62358183"
type input "PY62358183"
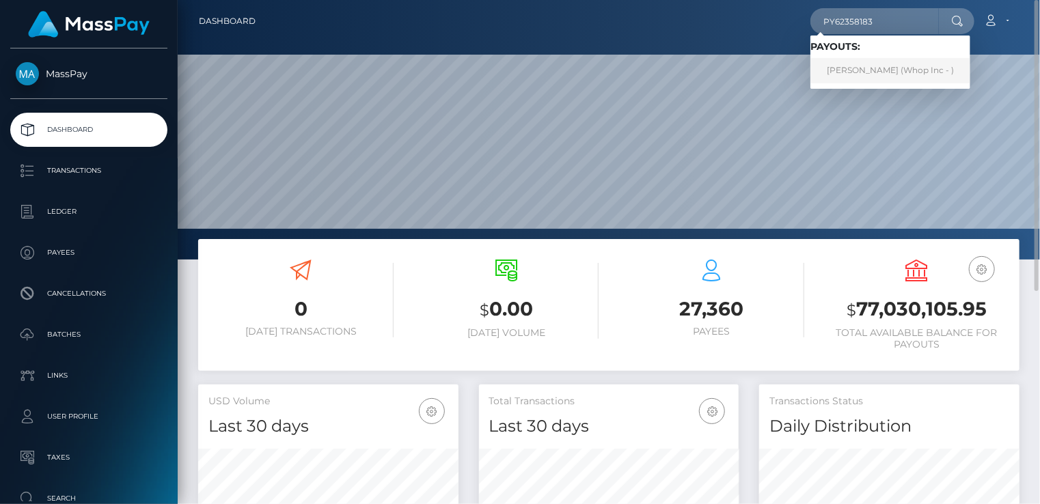
click at [844, 78] on link "[PERSON_NAME] (Whop Inc - )" at bounding box center [890, 70] width 160 height 25
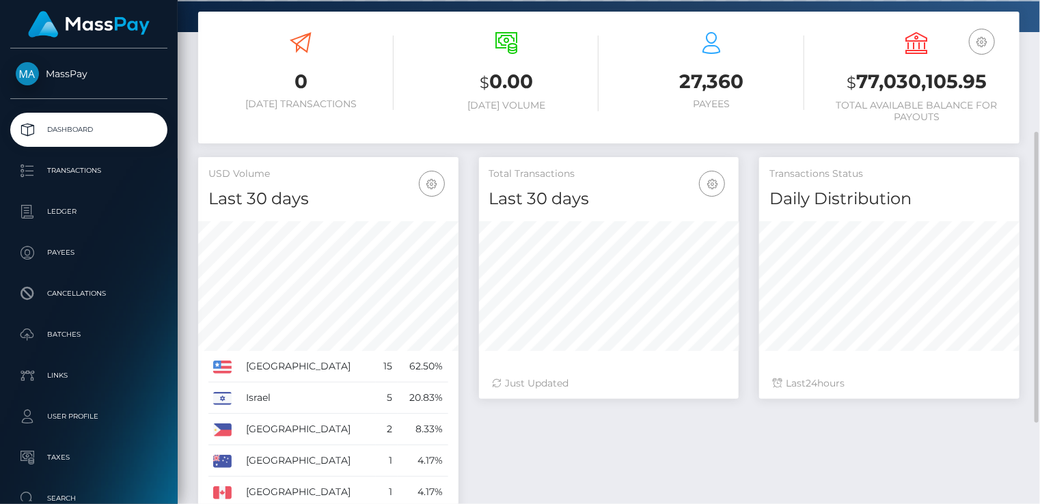
scroll to position [368, 0]
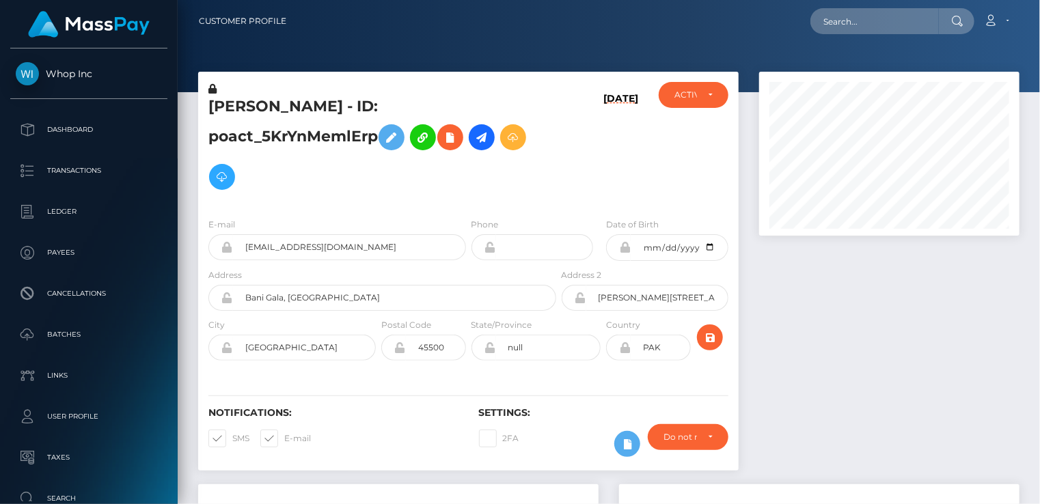
scroll to position [164, 260]
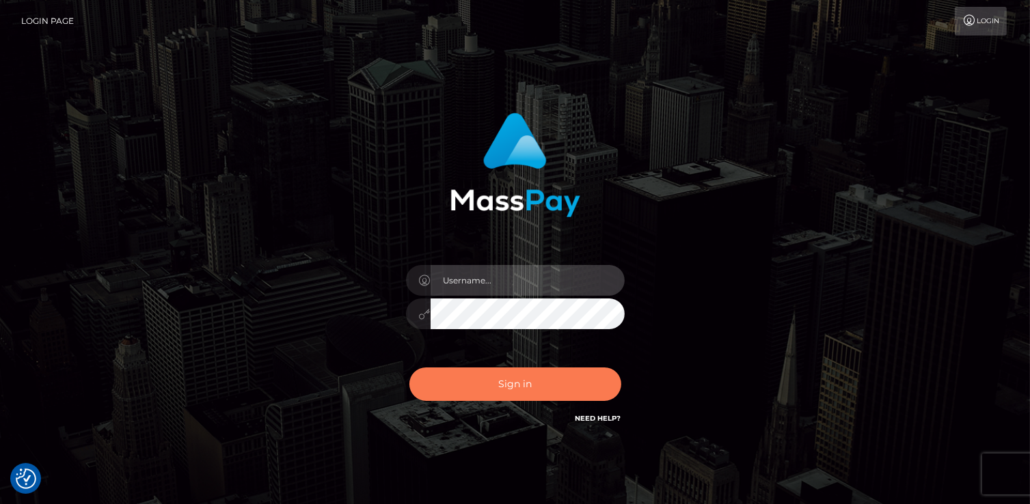
type input "catalinad"
click at [545, 375] on button "Sign in" at bounding box center [515, 384] width 212 height 33
type input "catalinad"
click at [495, 389] on button "Sign in" at bounding box center [515, 384] width 212 height 33
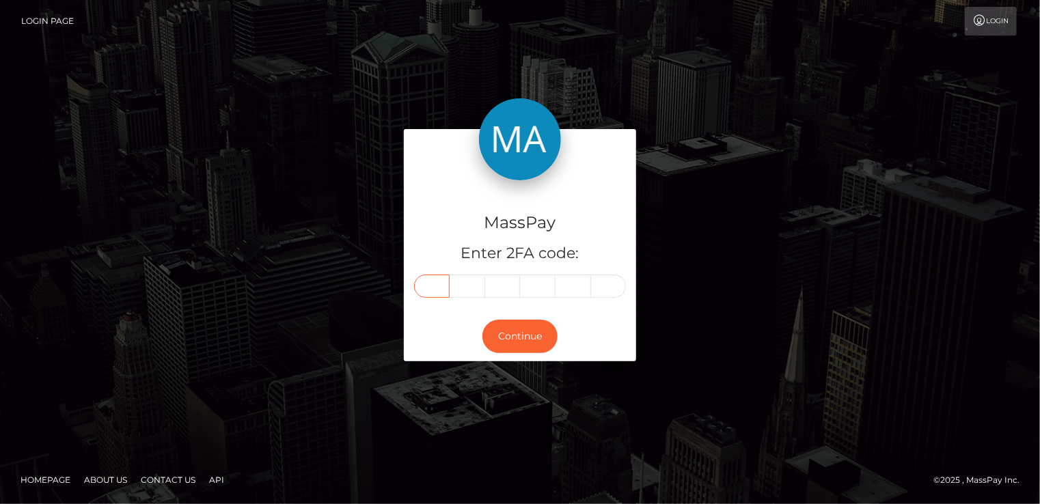
click at [430, 291] on input "text" at bounding box center [432, 286] width 36 height 23
type input "0"
type input "9"
type input "1"
type input "5"
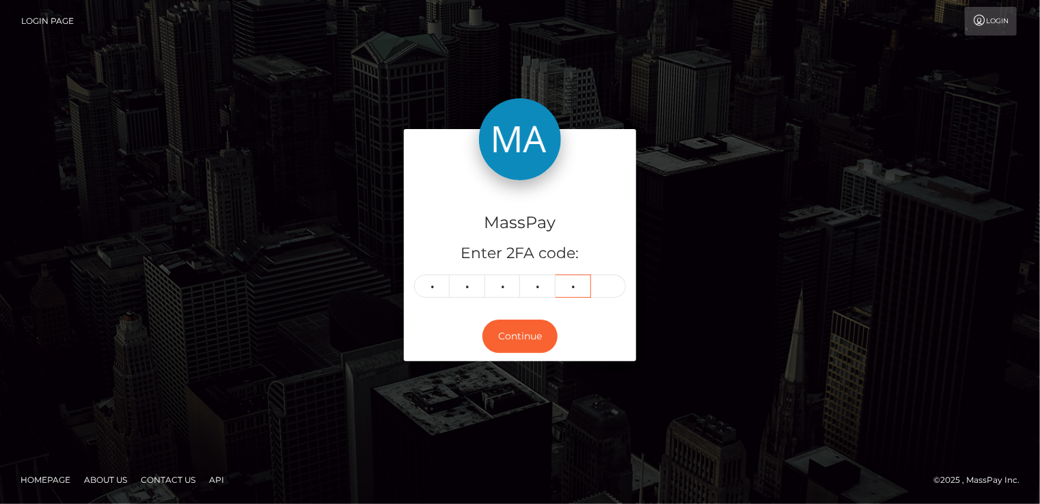
type input "9"
type input "3"
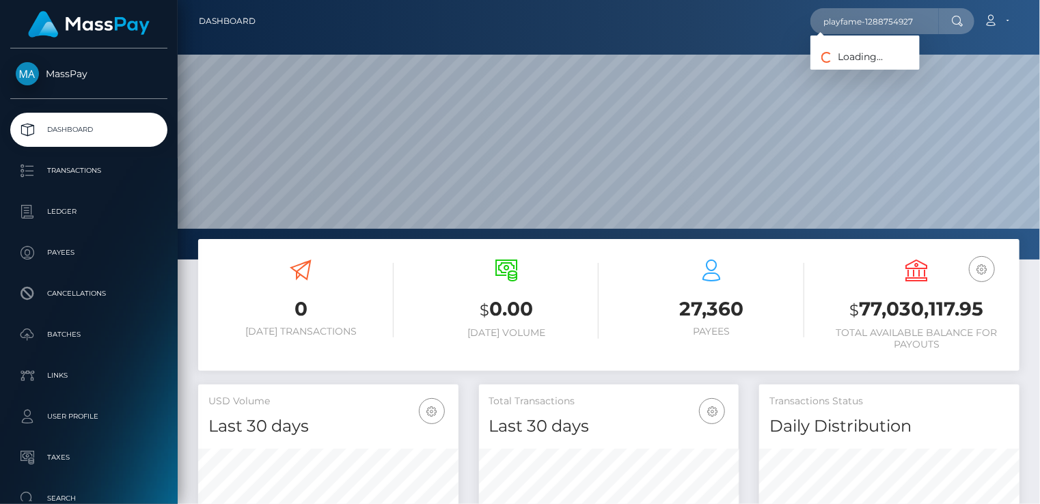
scroll to position [242, 260]
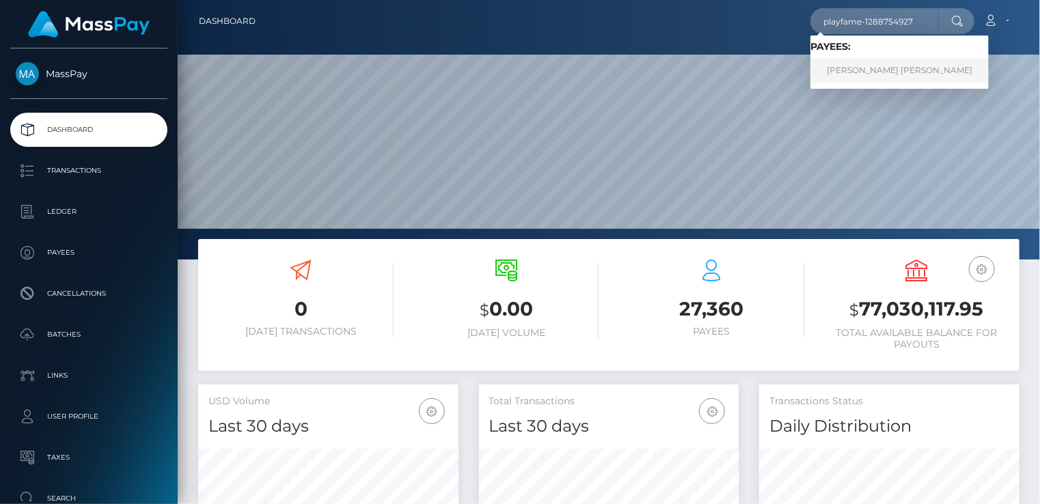
click at [874, 70] on link "EILEEN THERESA WILSON" at bounding box center [899, 70] width 178 height 25
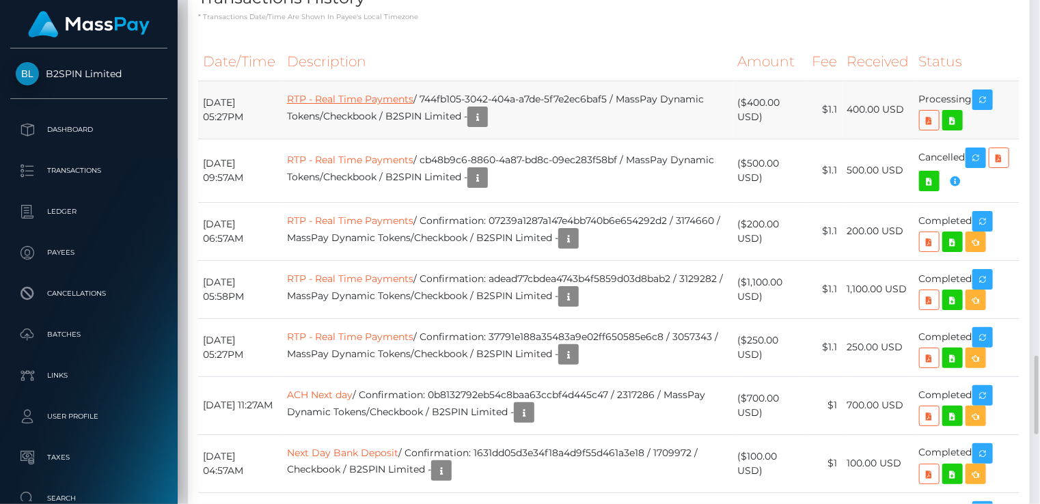
scroll to position [164, 260]
drag, startPoint x: 202, startPoint y: 63, endPoint x: 973, endPoint y: 80, distance: 771.5
click at [977, 81] on tr "August 25, 2025 05:27PM RTP - Real Time Payments / 744fb105-3042-404a-a7de-5f7e…" at bounding box center [608, 110] width 821 height 58
copy tbody "August 25, 2025 05:27PM RTP - Real Time Payments / 744fb105-3042-404a-a7de-5f7e…"
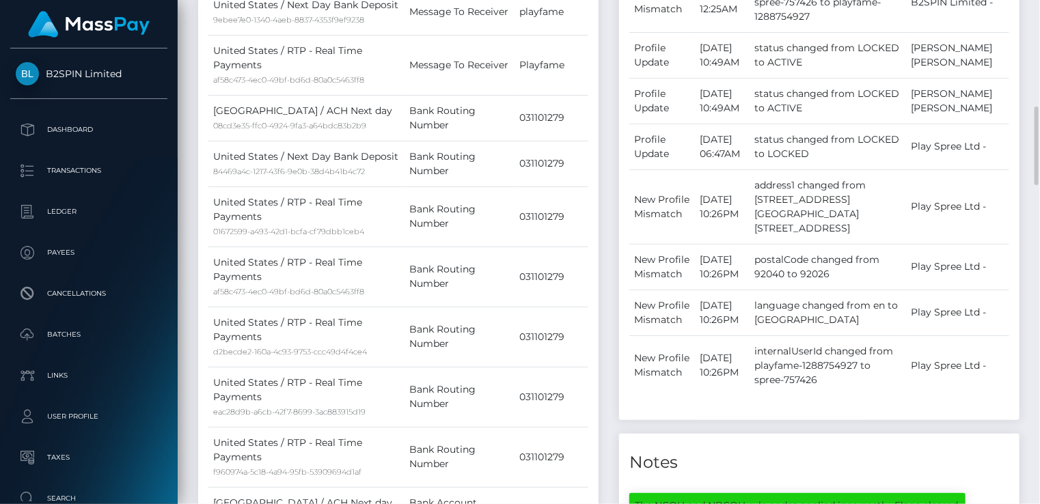
scroll to position [0, 0]
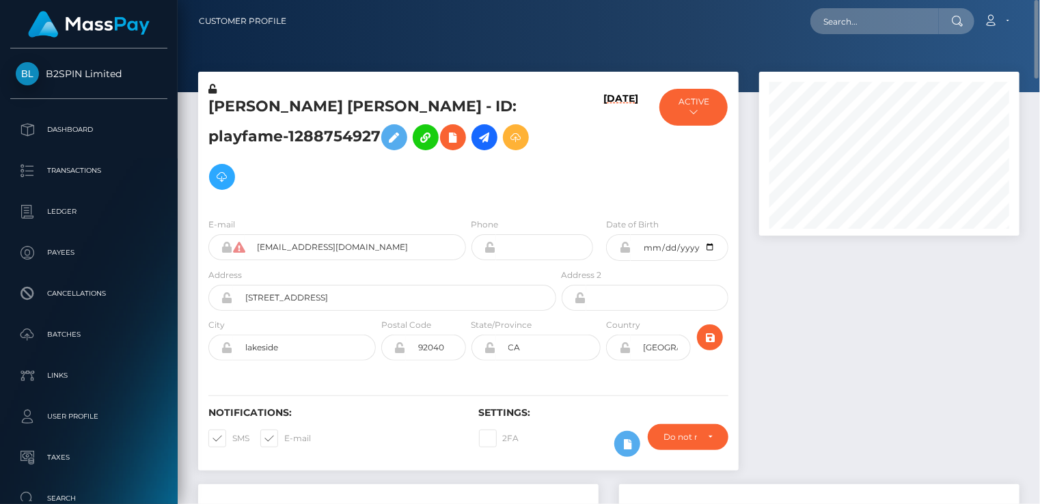
click at [260, 111] on h5 "EILEEN THERESA WILSON - ID: playfame-1288754927" at bounding box center [378, 146] width 340 height 100
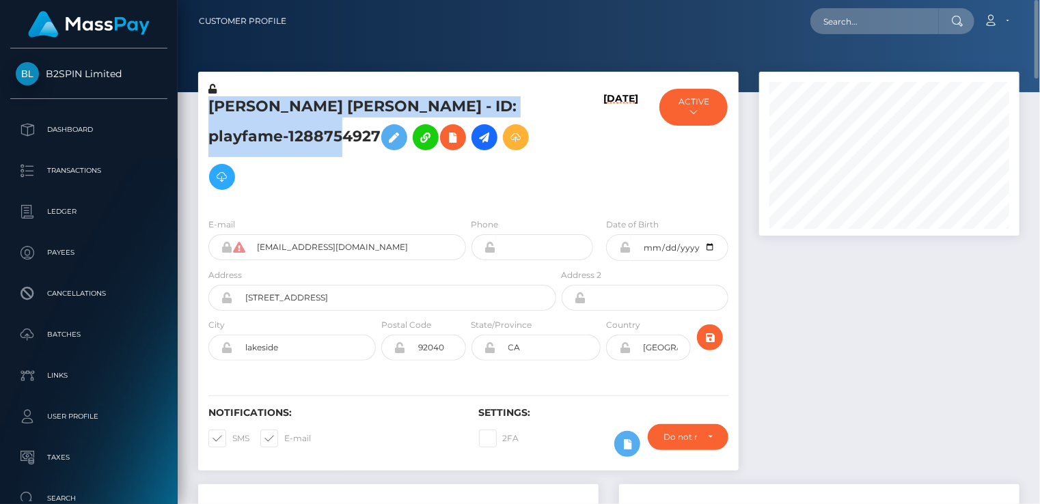
click at [260, 110] on h5 "EILEEN THERESA WILSON - ID: playfame-1288754927" at bounding box center [378, 146] width 340 height 100
copy h5 "EILEEN THERESA WILSON - ID: playfame-1288754927"
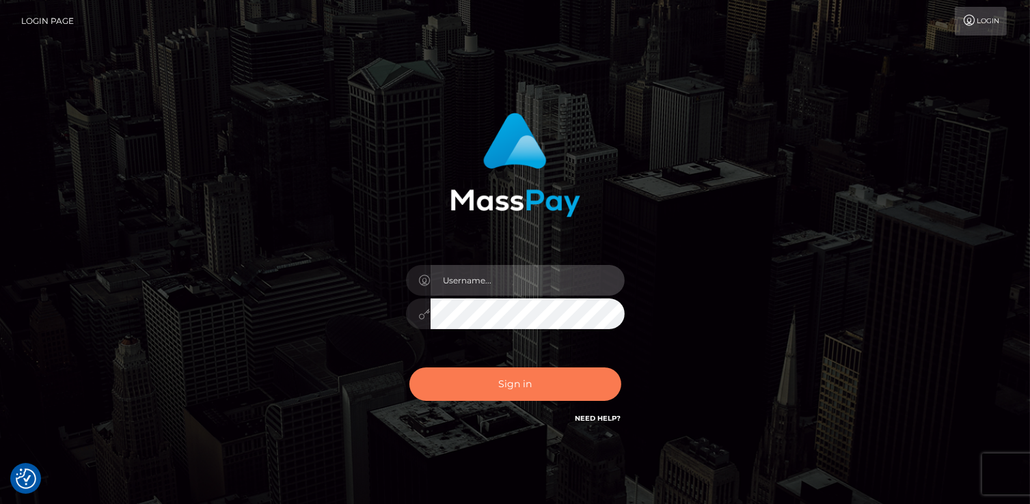
type input "catalinad"
click at [556, 390] on button "Sign in" at bounding box center [515, 384] width 212 height 33
type input "catalinad"
click at [527, 398] on button "Sign in" at bounding box center [515, 384] width 212 height 33
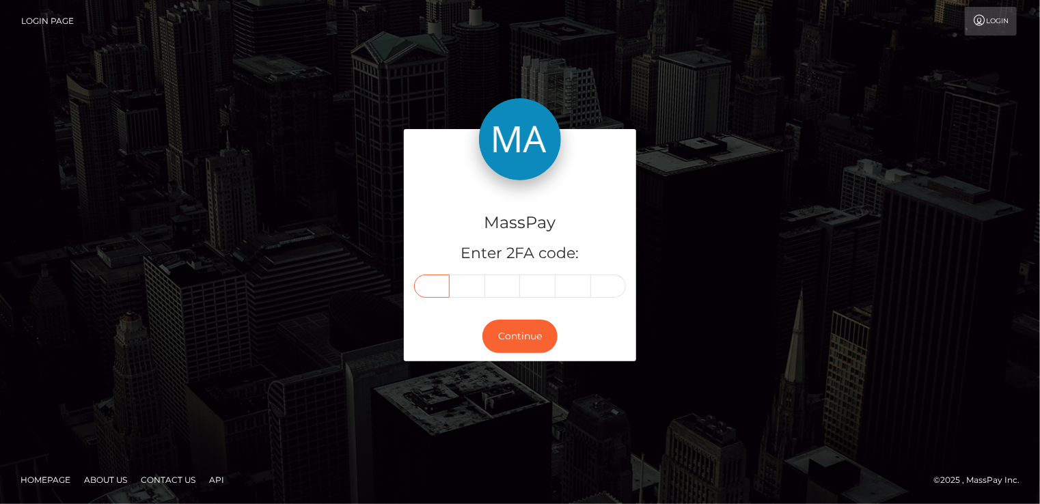
click at [425, 286] on input "text" at bounding box center [432, 286] width 36 height 23
type input "1"
type input "3"
type input "5"
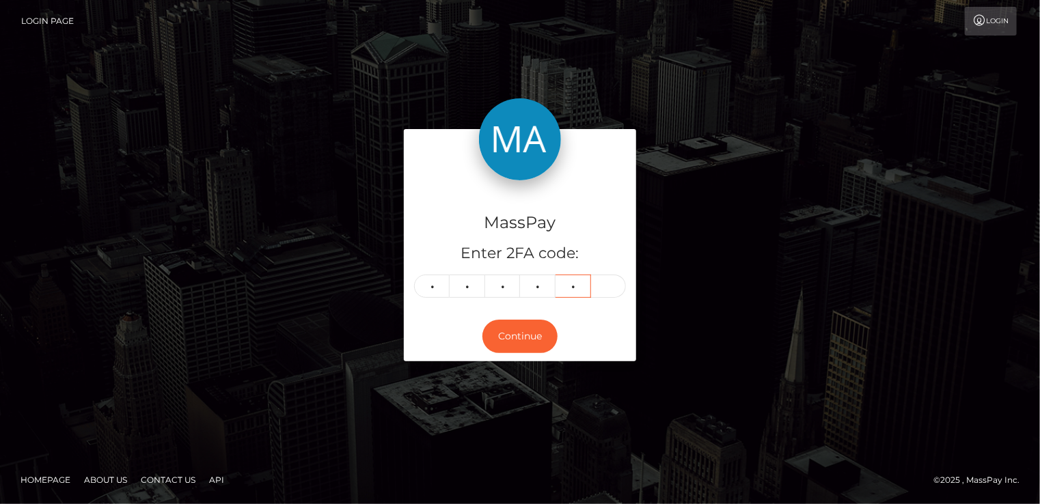
type input "1"
type input "4"
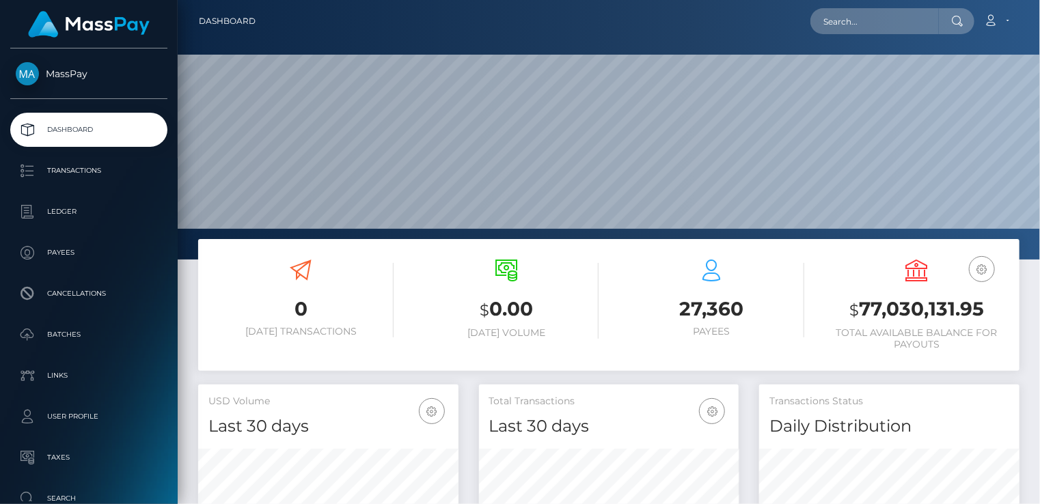
scroll to position [242, 260]
paste input "MSP1bd0e224fa4ca33"
type input "MSP1bd0e224fa4ca33"
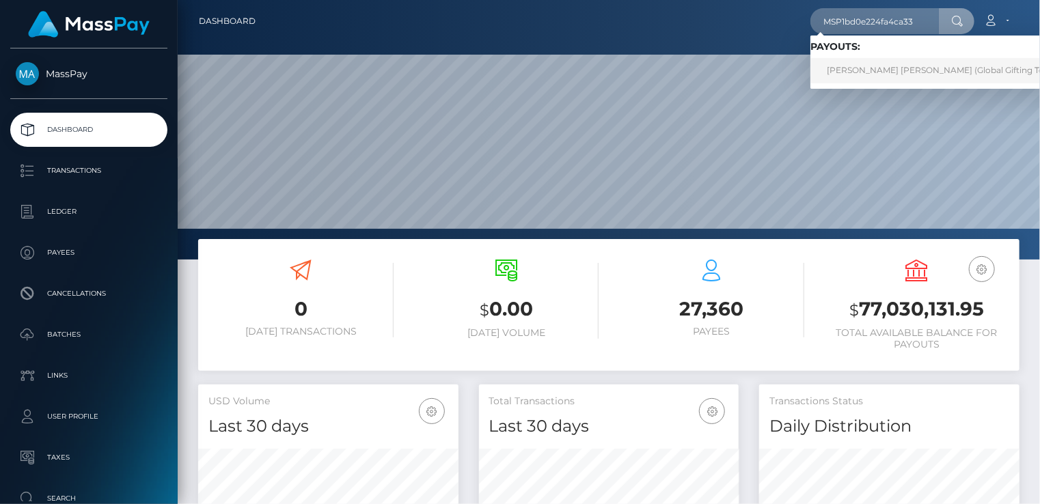
click at [870, 77] on link "MAURICIO SEBASTIAN HENRIQUEZ REYES (Global Gifting Technologies Inc - Throne)" at bounding box center [984, 70] width 349 height 25
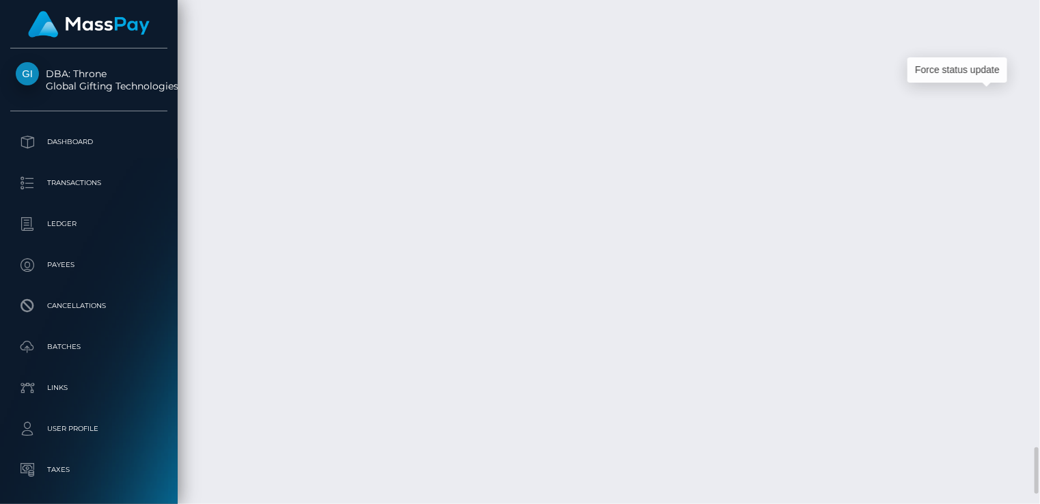
scroll to position [164, 260]
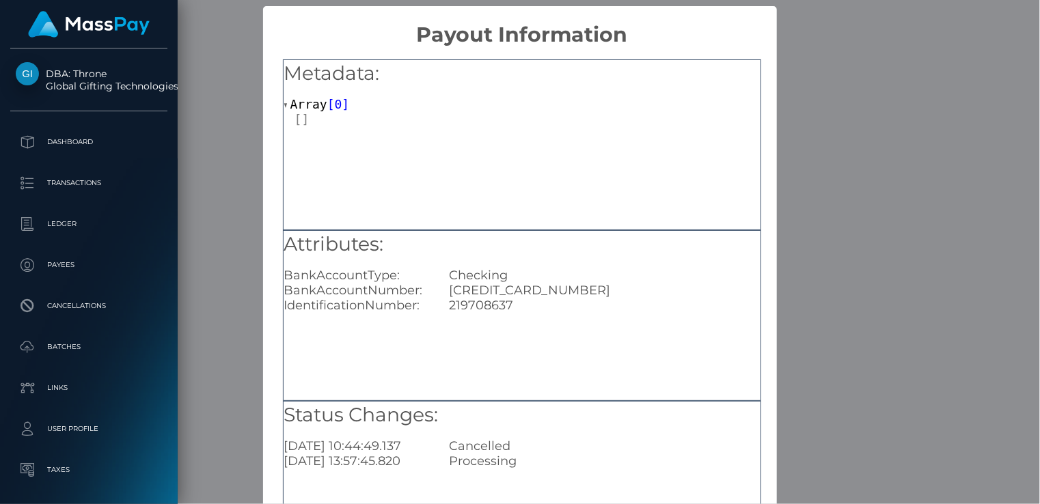
click at [243, 69] on div "× Payout Information Metadata: Array [ 0 ] Attributes: BankAccountType: Checkin…" at bounding box center [520, 252] width 1040 height 504
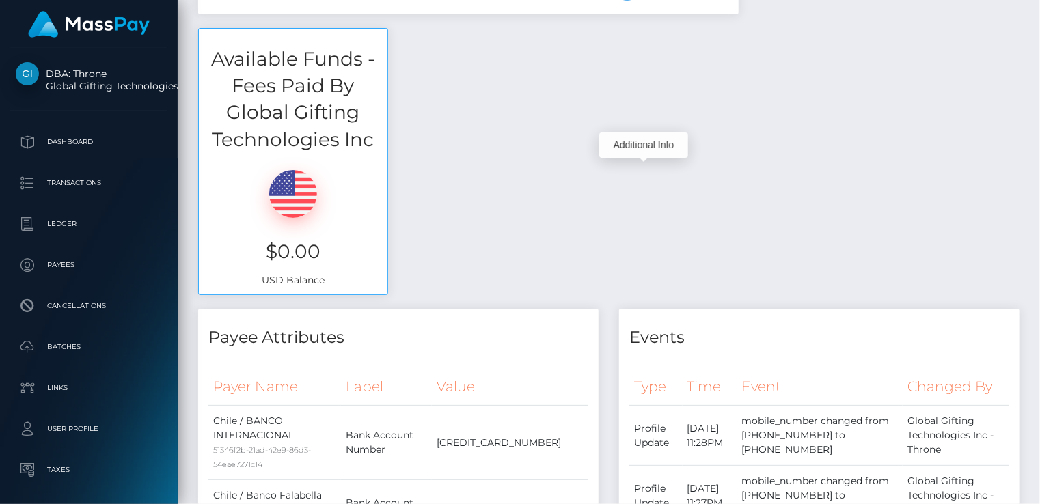
scroll to position [0, 0]
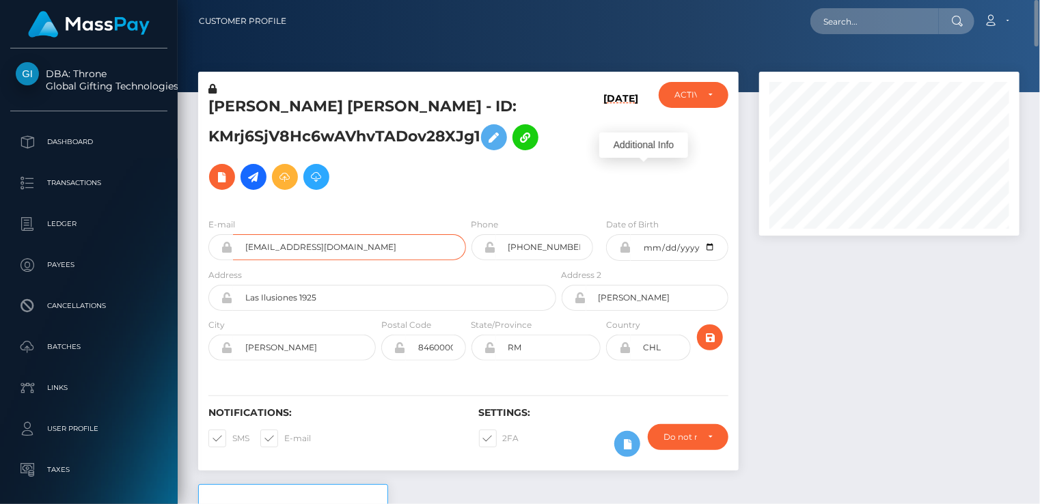
click at [302, 250] on input "ratenjoyer@gmail.com" at bounding box center [349, 247] width 233 height 26
click at [262, 106] on h5 "MAURICIO SEBASTIAN HENRIQUEZ REYES - ID: KMrj6SjV8Hc6wAVhvTADov28XJg1" at bounding box center [378, 146] width 340 height 100
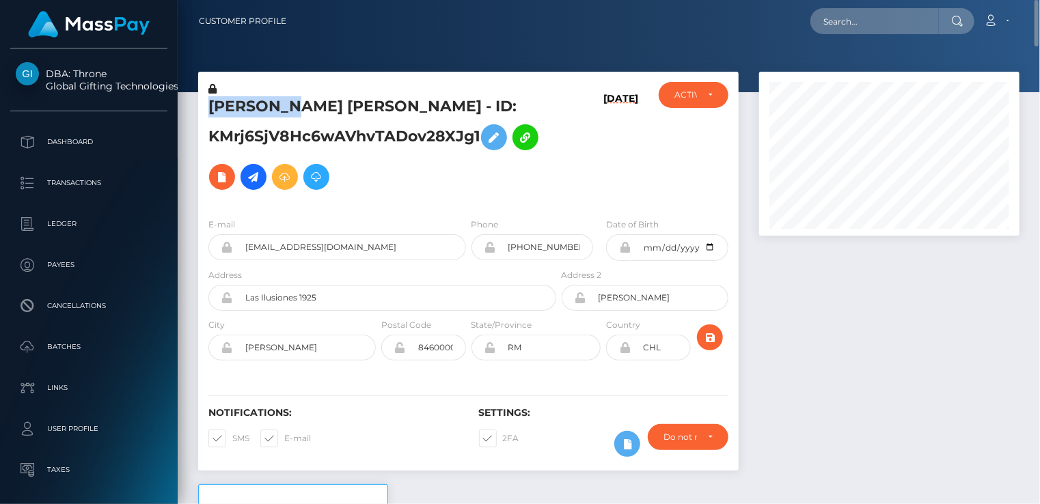
copy h5 "MAURICIO"
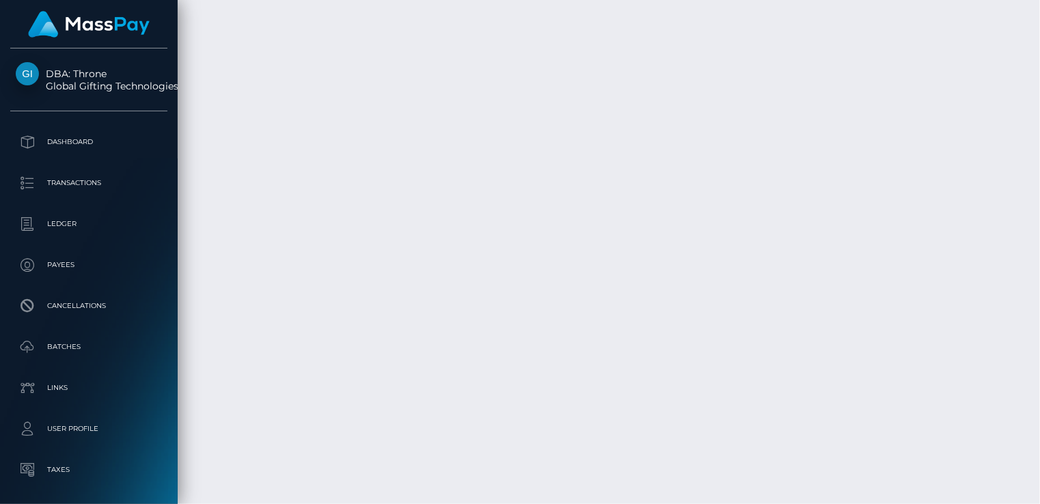
scroll to position [4661, 0]
drag, startPoint x: 201, startPoint y: 314, endPoint x: 279, endPoint y: 312, distance: 77.9
copy td "August 27, 2025"
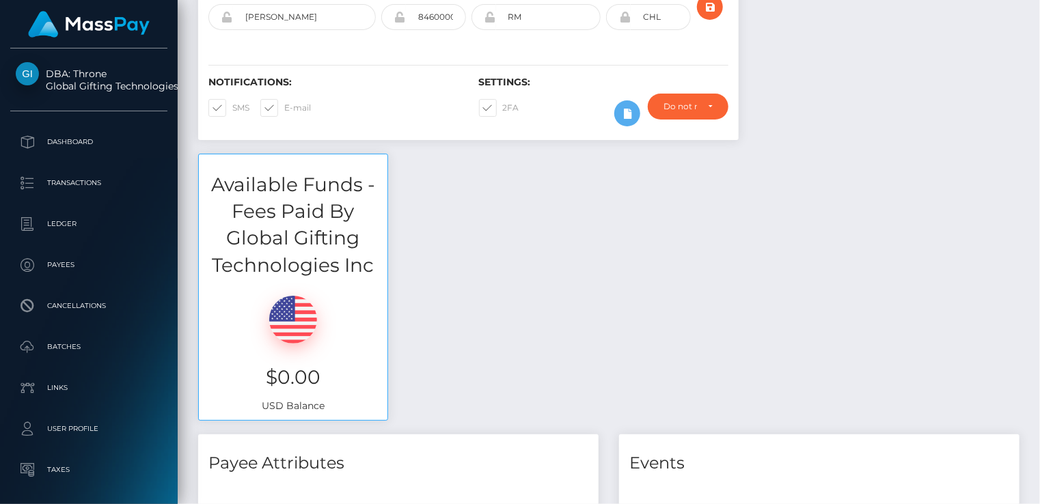
scroll to position [0, 0]
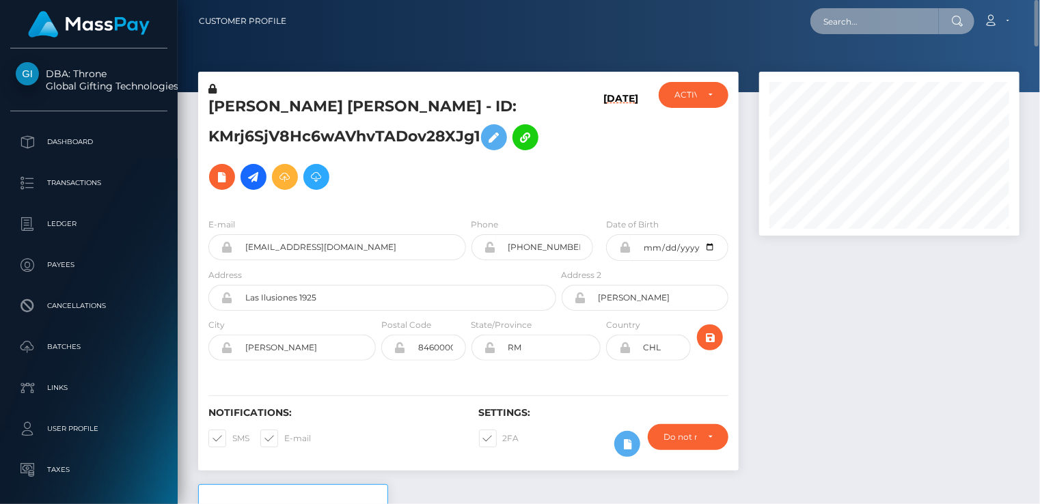
paste input "MSPbd4ebdc9e819a4f"
type input "MSPbd4ebdc9e819a4f"
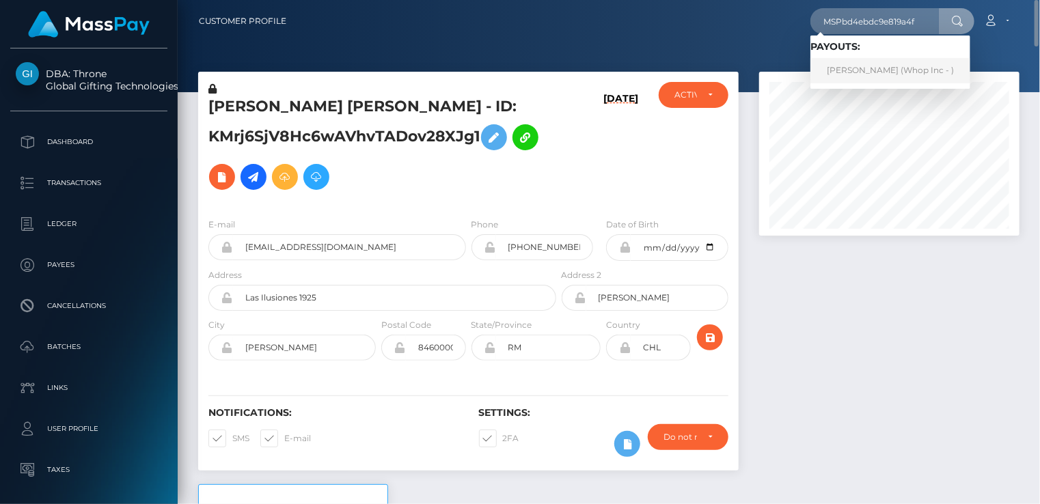
click at [879, 66] on link "MUHAMMAD WALID VOHRA (Whop Inc - )" at bounding box center [890, 70] width 160 height 25
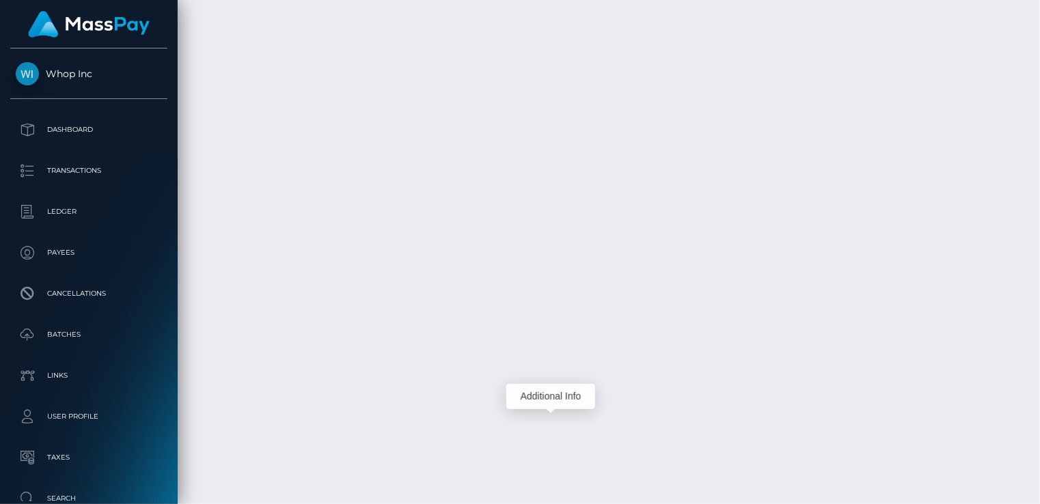
scroll to position [164, 260]
copy td "MSPbd4ebdc9e819a4f"
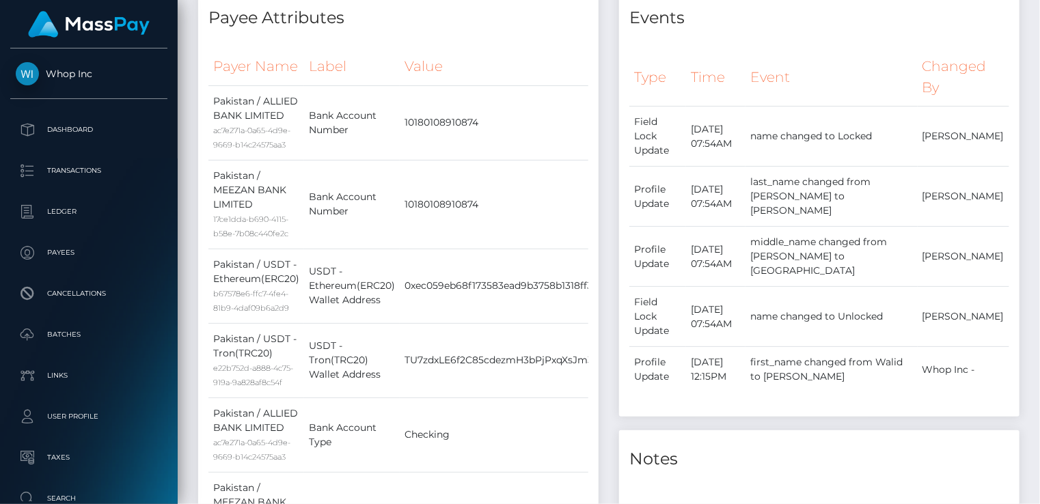
scroll to position [0, 0]
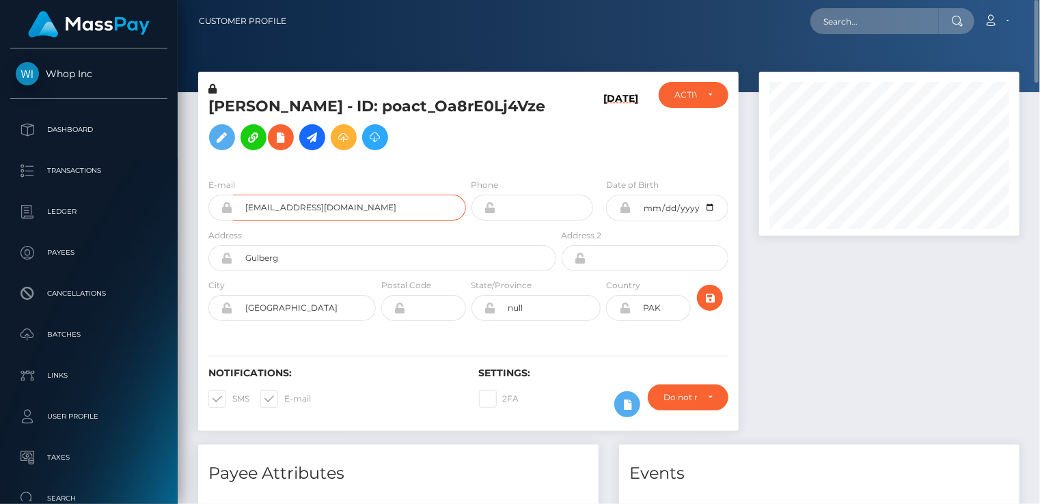
click at [326, 221] on input "justfeelit98+43c3b06dc1@gmail.com" at bounding box center [349, 208] width 233 height 26
click at [276, 105] on h5 "MUHAMMAD WALID VOHRA - ID: poact_Oa8rE0Lj4Vze" at bounding box center [378, 126] width 340 height 61
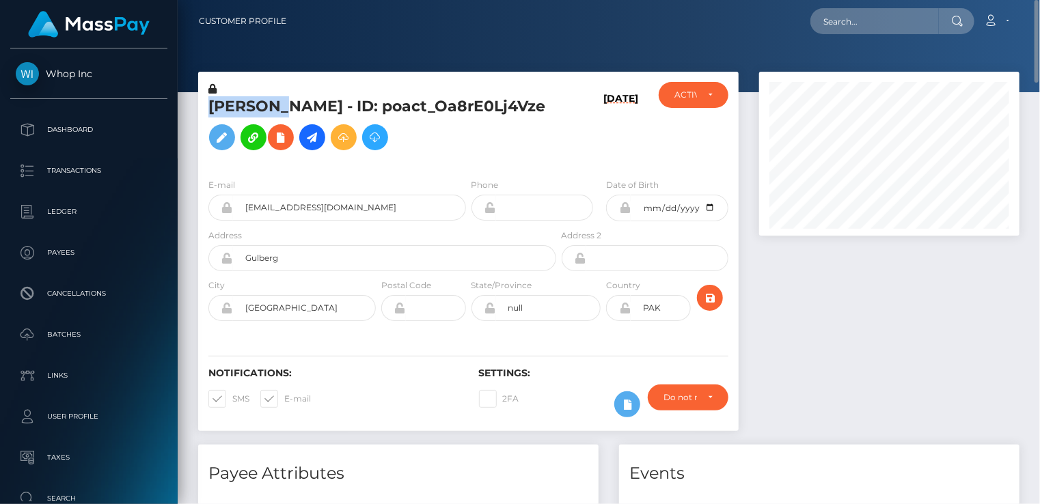
copy h5 "MUHAMMAD"
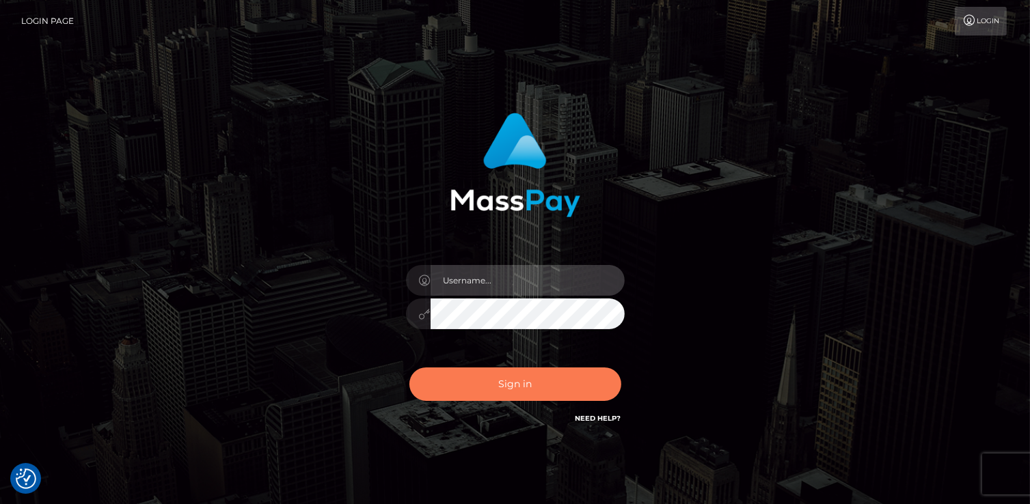
type input "catalinad"
click at [542, 385] on button "Sign in" at bounding box center [515, 384] width 212 height 33
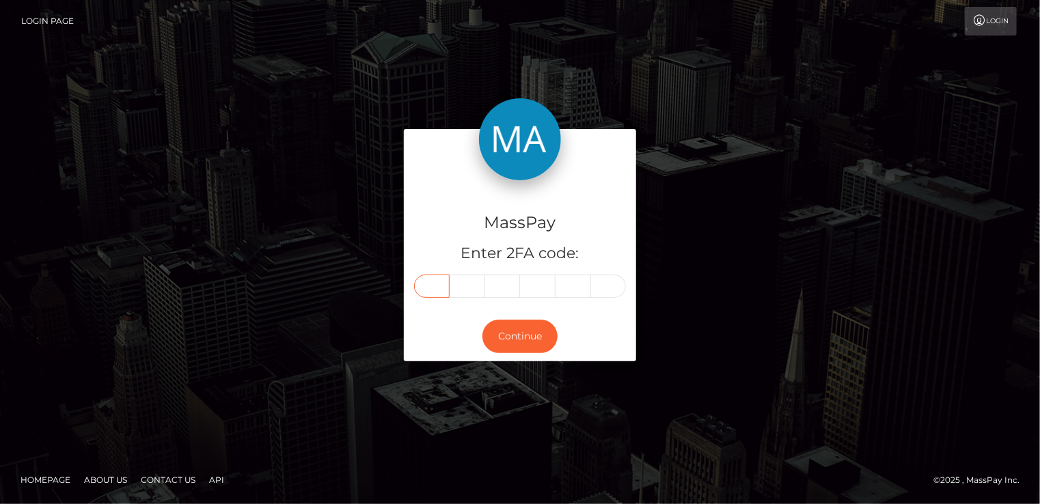
click at [434, 287] on input "text" at bounding box center [432, 286] width 36 height 23
type input "4"
type input "7"
type input "1"
type input "5"
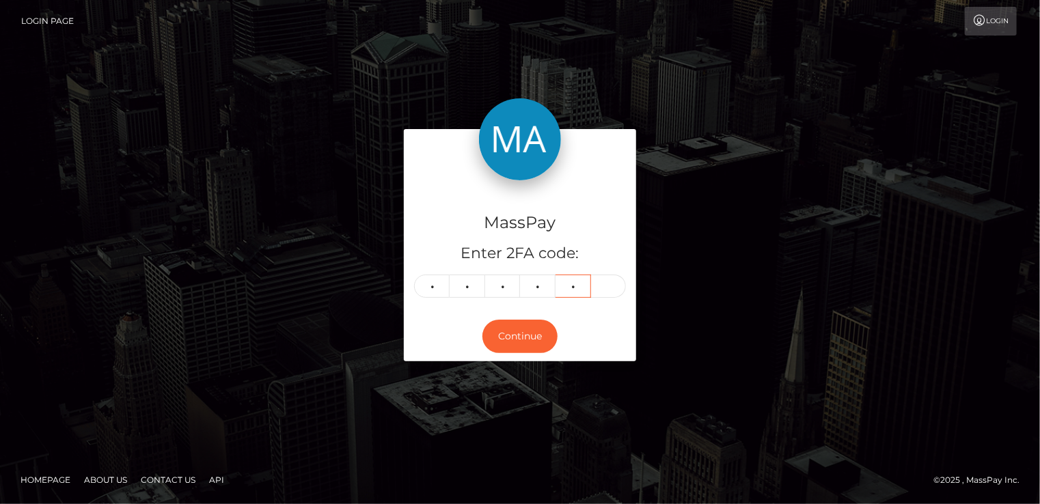
type input "4"
type input "9"
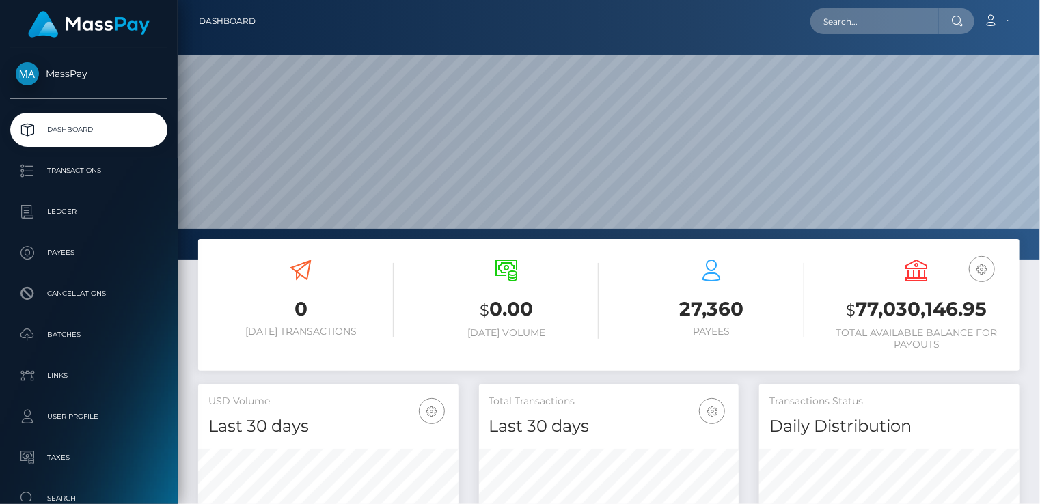
scroll to position [242, 260]
click at [846, 21] on input "text" at bounding box center [874, 21] width 128 height 26
paste input "MSP1157e1aebebd772"
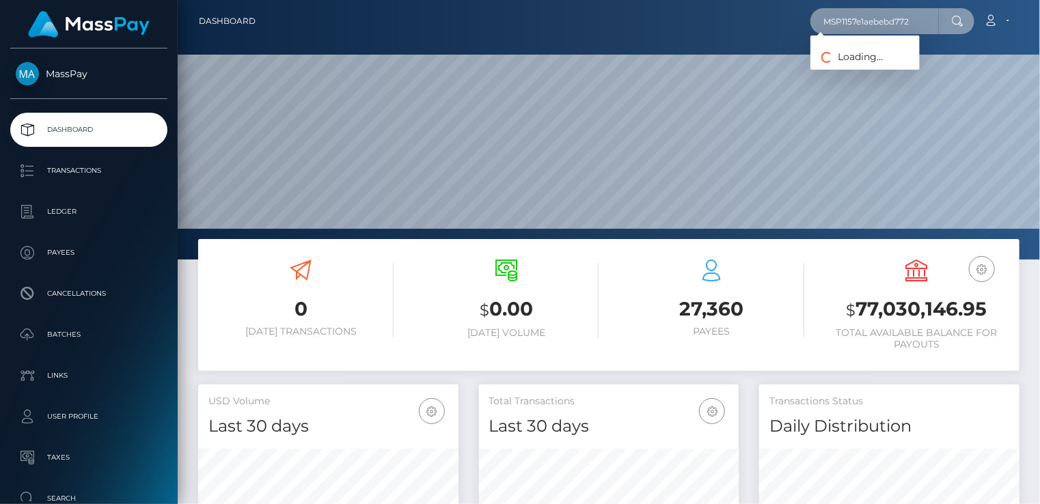
type input "MSP1157e1aebebd772"
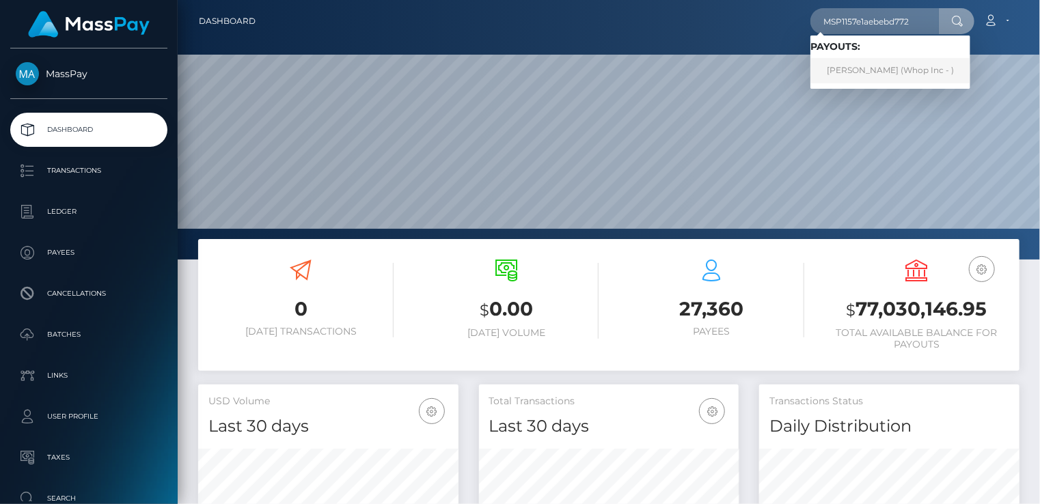
click at [835, 69] on link "BISMILLAH SHARIF (Whop Inc - )" at bounding box center [890, 70] width 160 height 25
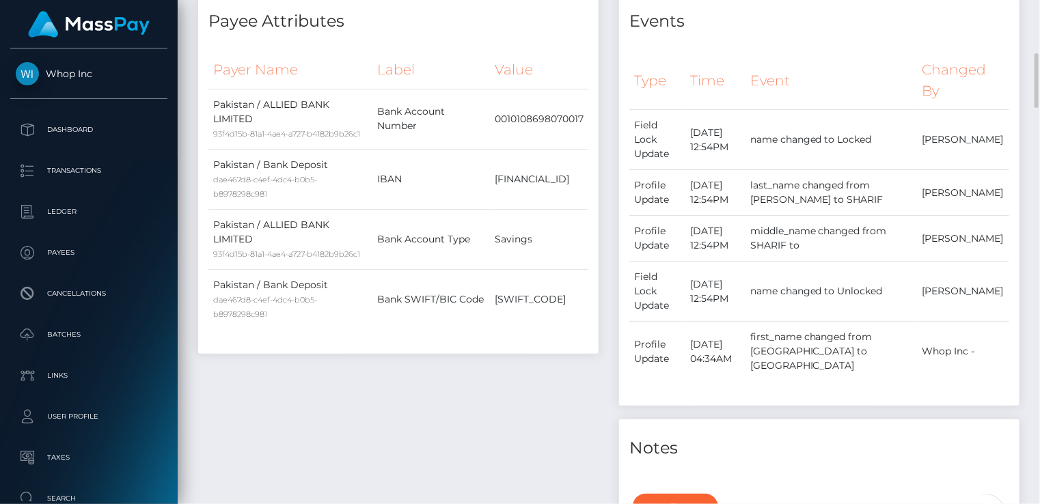
scroll to position [36, 0]
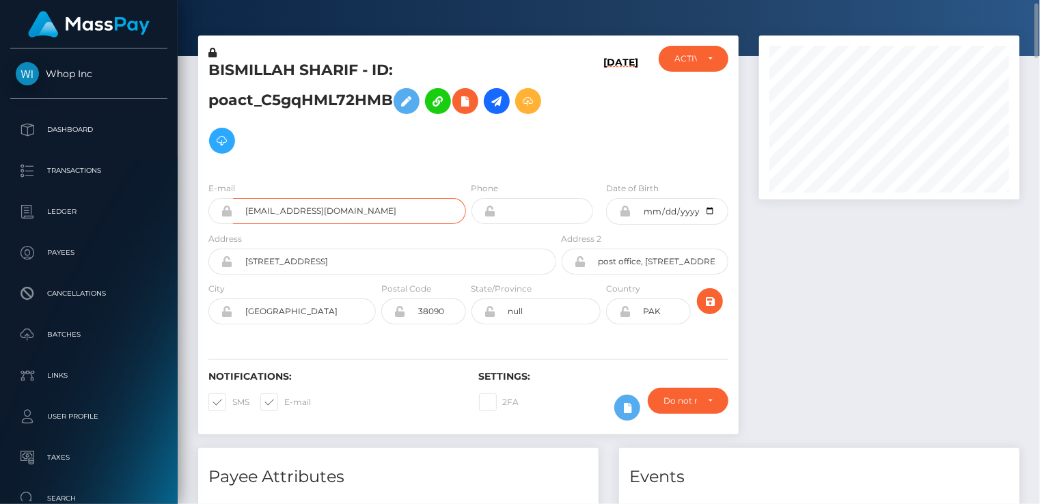
click at [316, 211] on input "[EMAIL_ADDRESS][DOMAIN_NAME]" at bounding box center [349, 211] width 233 height 26
click at [316, 211] on input "deafulters1278+b1df39d4f2@gmail.com" at bounding box center [349, 211] width 233 height 26
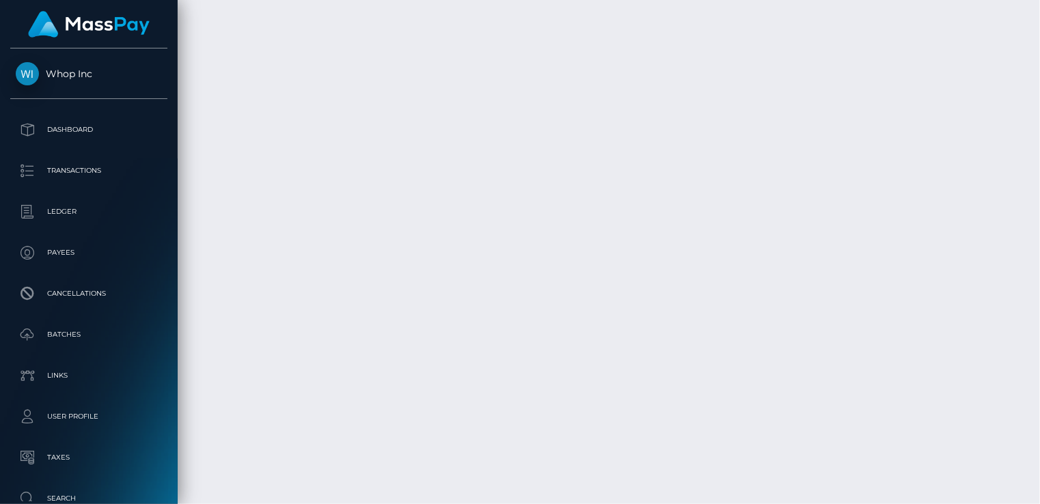
scroll to position [4139, 0]
copy td "MSP1157e1aebebd772"
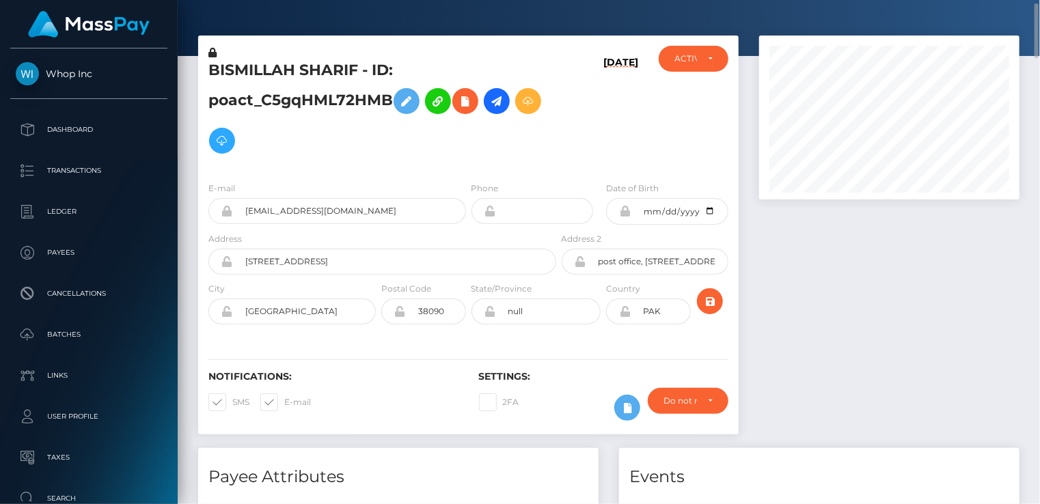
scroll to position [0, 0]
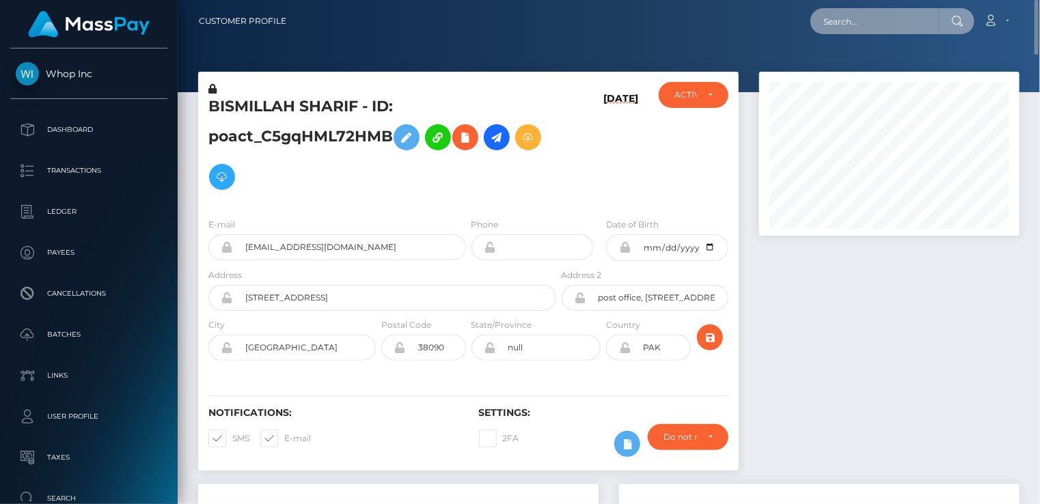
click at [885, 21] on input "text" at bounding box center [874, 21] width 128 height 26
paste input "MSPcd3d4a7a222a8c0"
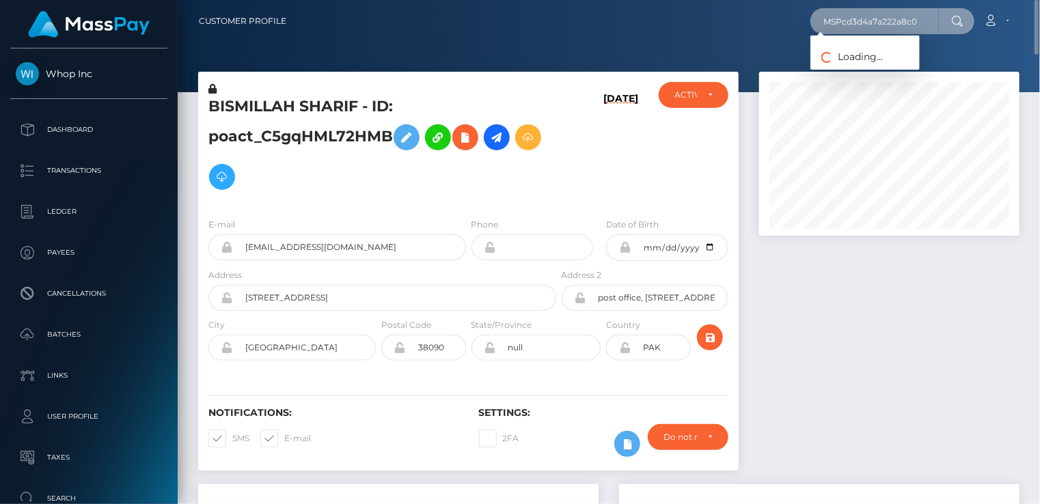
type input "MSPcd3d4a7a222a8c0"
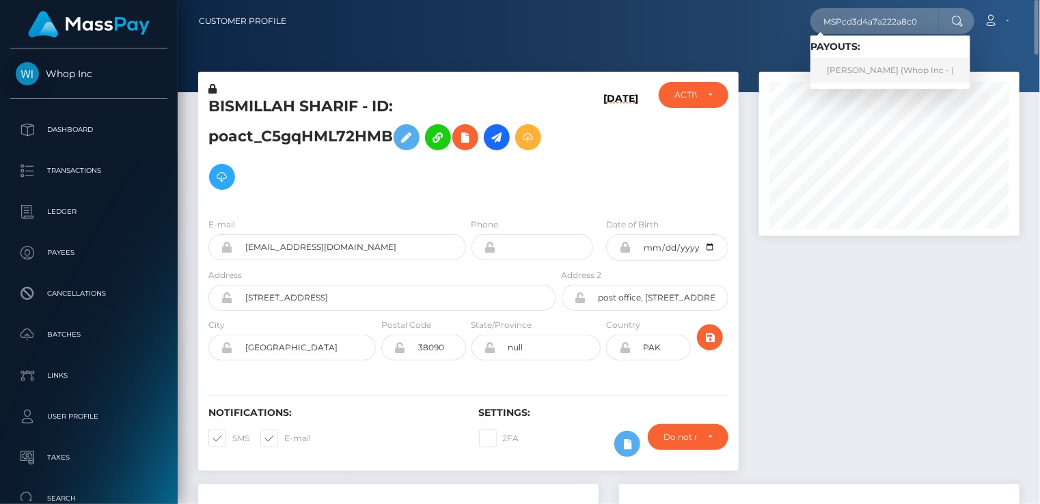
click at [898, 74] on link "MUHAMMAD HASSAN MAISAM Maisam (Whop Inc - )" at bounding box center [890, 70] width 160 height 25
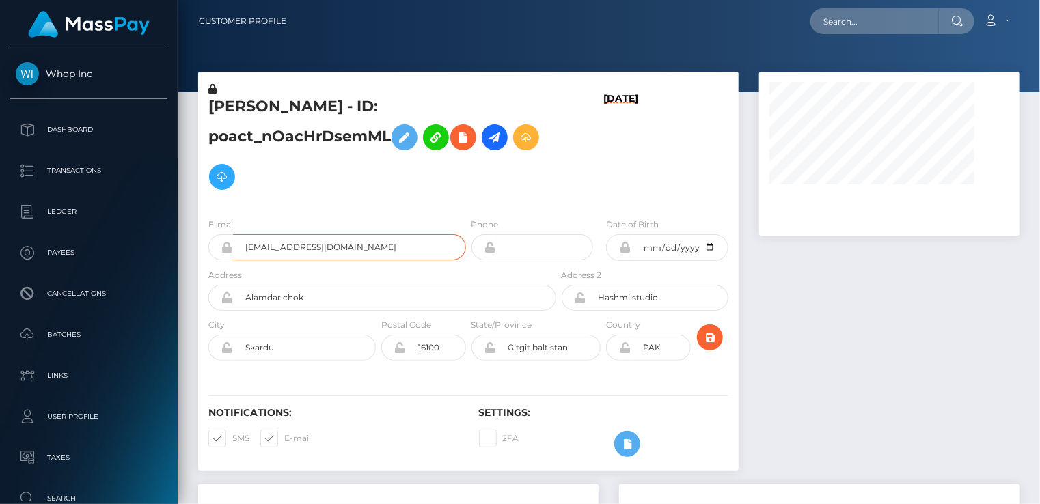
click at [281, 251] on input "[EMAIL_ADDRESS][DOMAIN_NAME]" at bounding box center [349, 247] width 233 height 26
click at [281, 250] on input "[EMAIL_ADDRESS][DOMAIN_NAME]" at bounding box center [349, 247] width 233 height 26
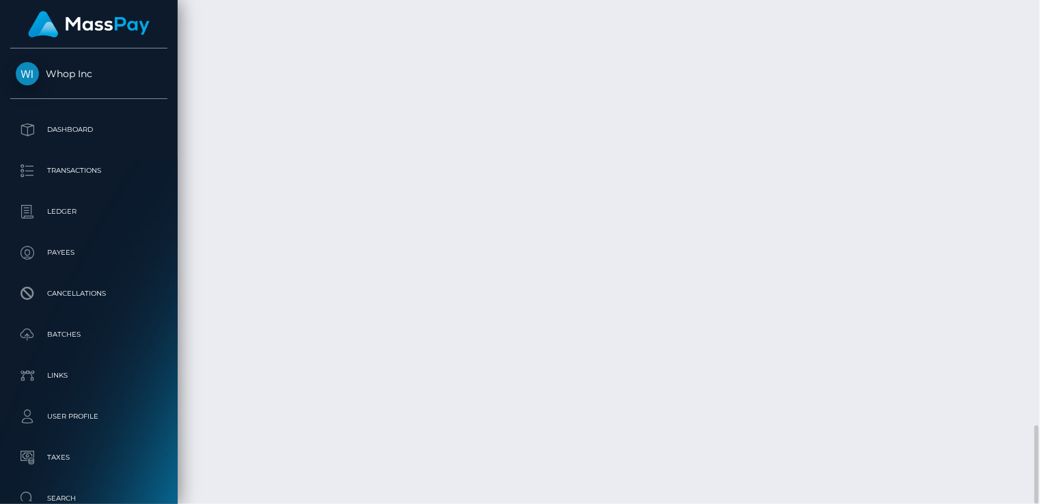
scroll to position [164, 260]
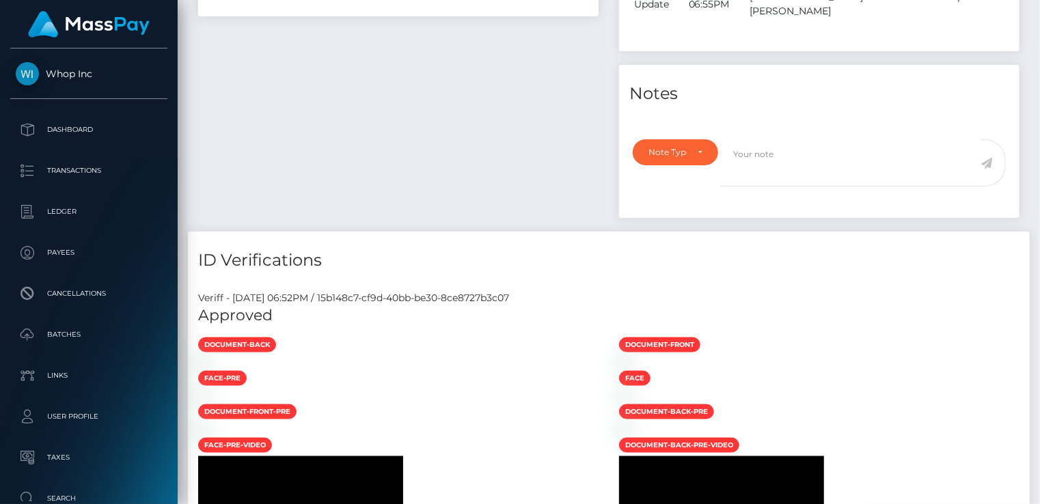
scroll to position [0, 0]
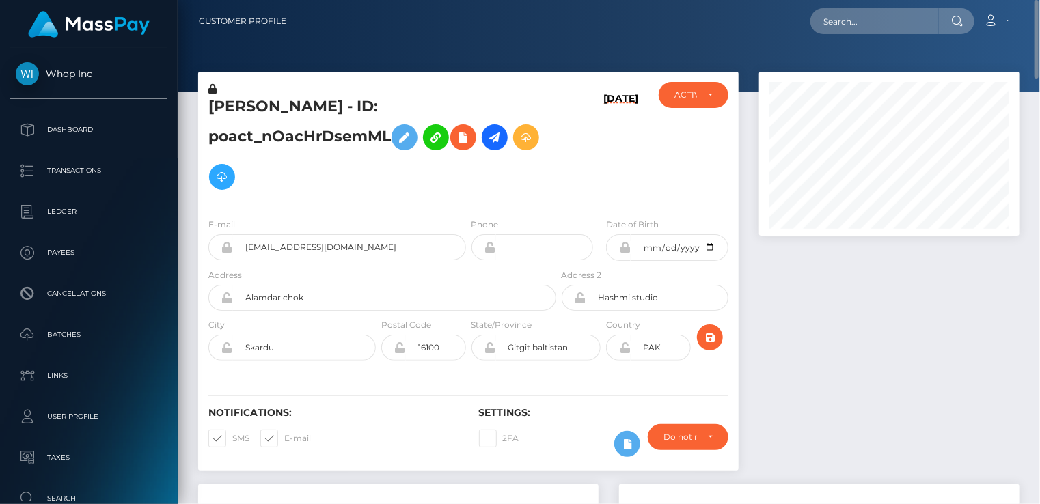
click at [279, 103] on h5 "[PERSON_NAME] - ID: poact_nOacHrDsemML" at bounding box center [378, 146] width 340 height 100
copy h5 "MUHAMMAD"
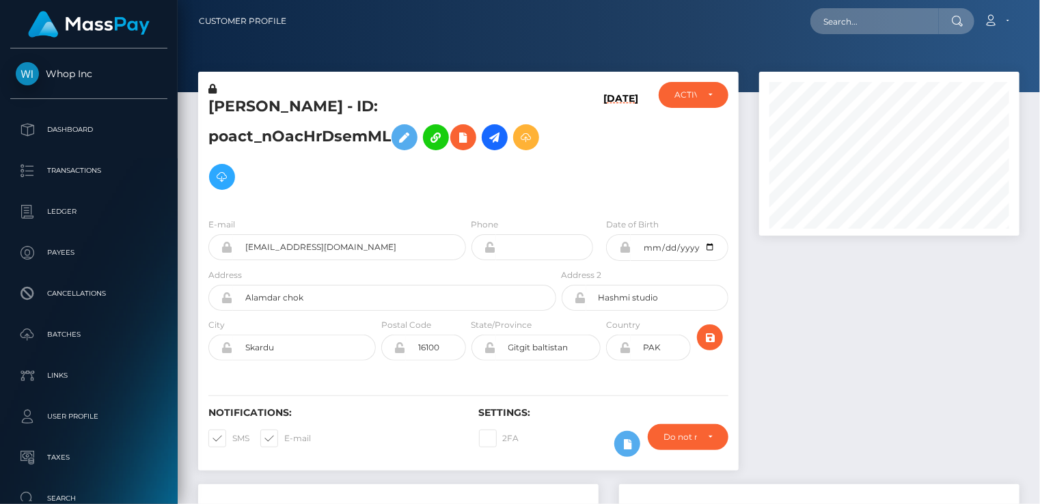
click at [446, 470] on div "Notifications: SMS E-mail Settings: 2FA" at bounding box center [468, 422] width 540 height 96
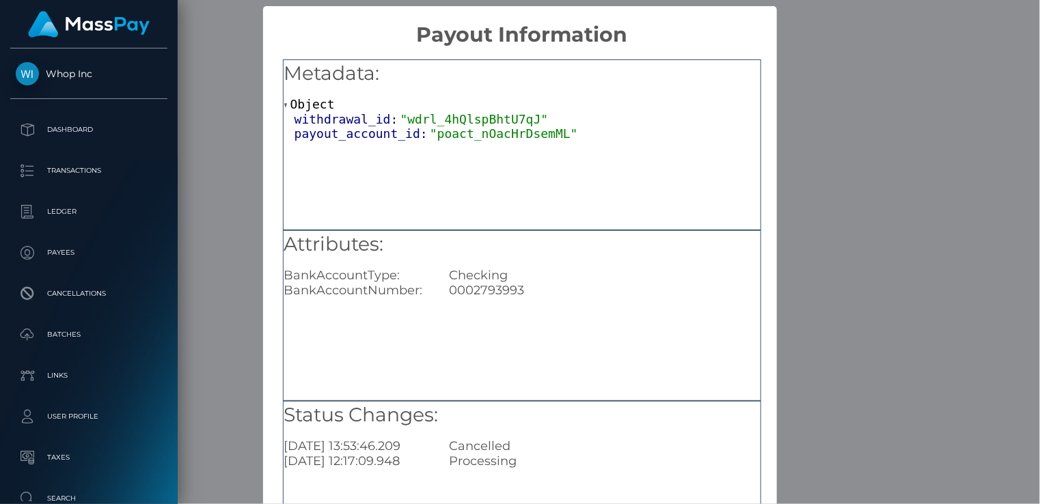
click at [846, 285] on div "× Payout Information Metadata: Object withdrawal_id: "wdrl_4hQlspBhtU7qJ" payou…" at bounding box center [520, 252] width 1040 height 504
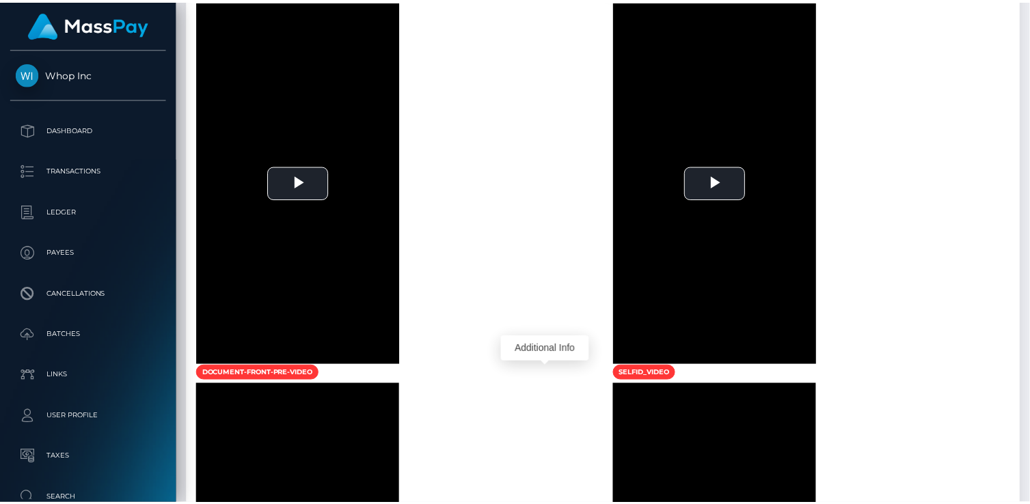
scroll to position [452, 0]
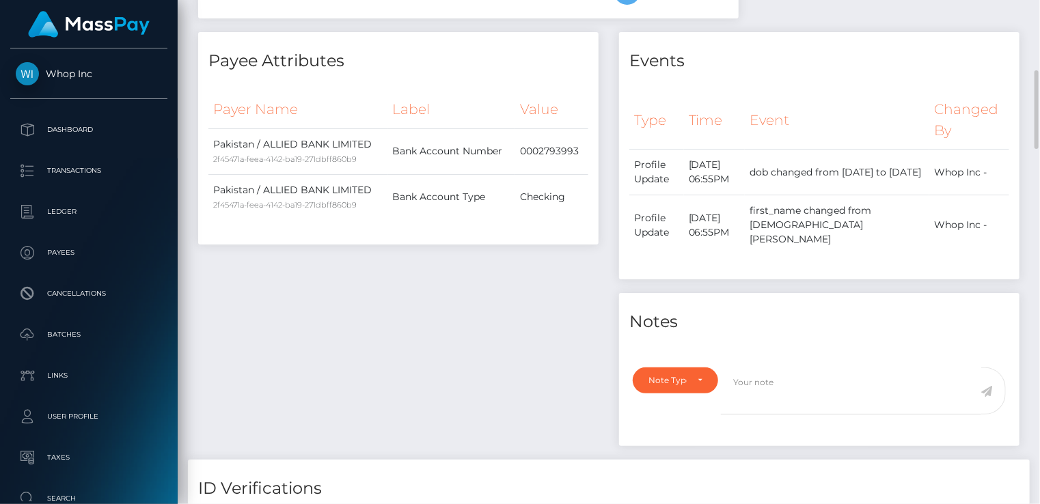
click at [779, 477] on h4 "ID Verifications" at bounding box center [608, 489] width 821 height 24
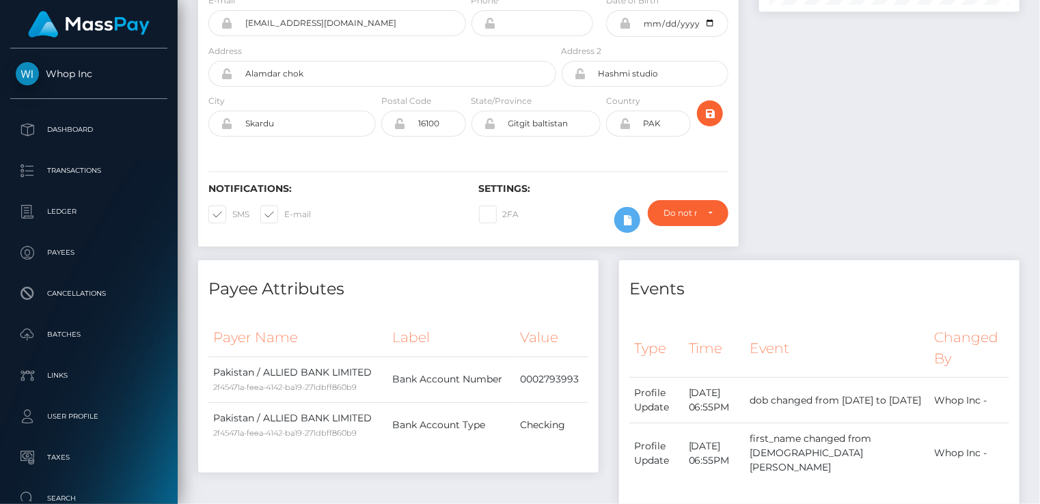
scroll to position [0, 0]
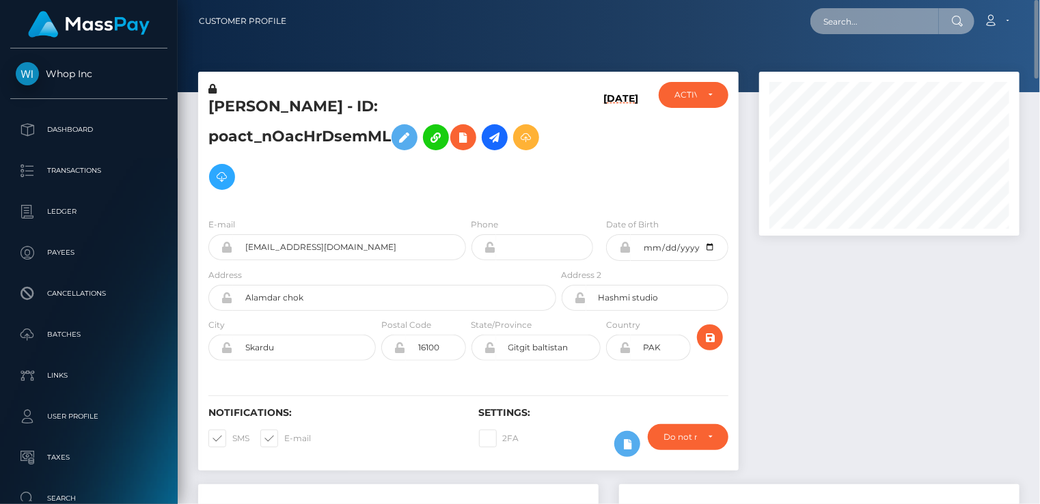
paste input "MSP4ba22c2f7bcb042"
type input "MSP4ba22c2f7bcb042"
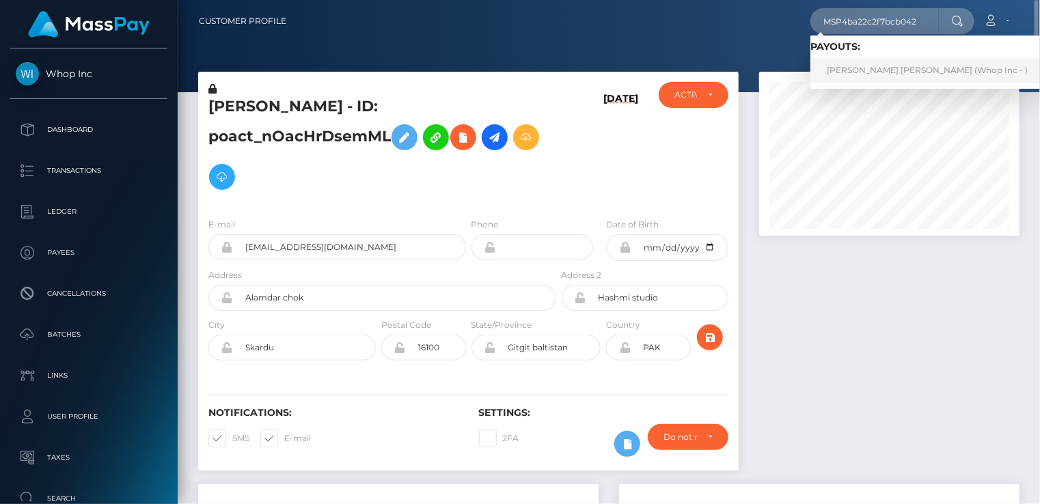
click at [848, 62] on link "[PERSON_NAME] [PERSON_NAME] (Whop Inc - )" at bounding box center [927, 70] width 234 height 25
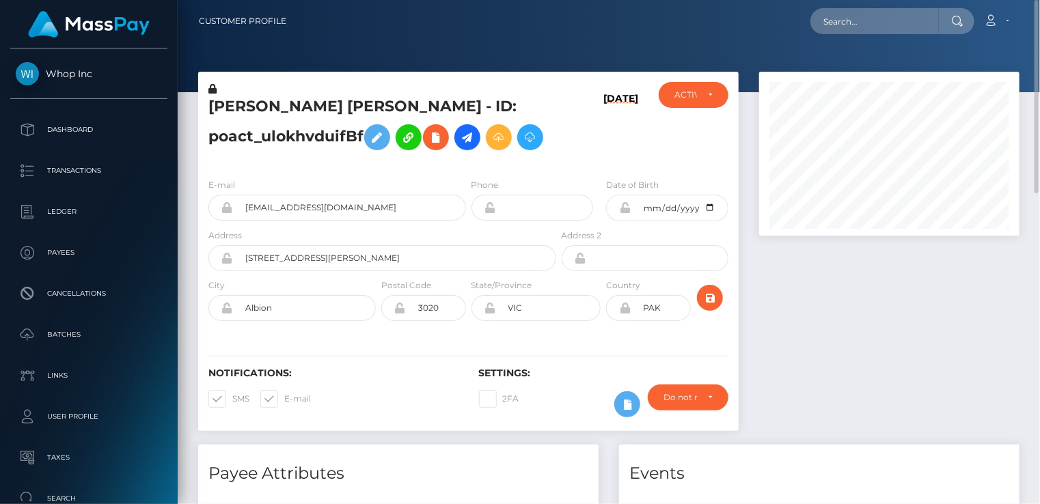
click at [246, 107] on h5 "[PERSON_NAME] [PERSON_NAME] - ID: poact_ulokhvduifBf" at bounding box center [378, 126] width 340 height 61
copy h5 "NAJAF"
click at [284, 206] on input "[EMAIL_ADDRESS][DOMAIN_NAME]" at bounding box center [349, 208] width 233 height 26
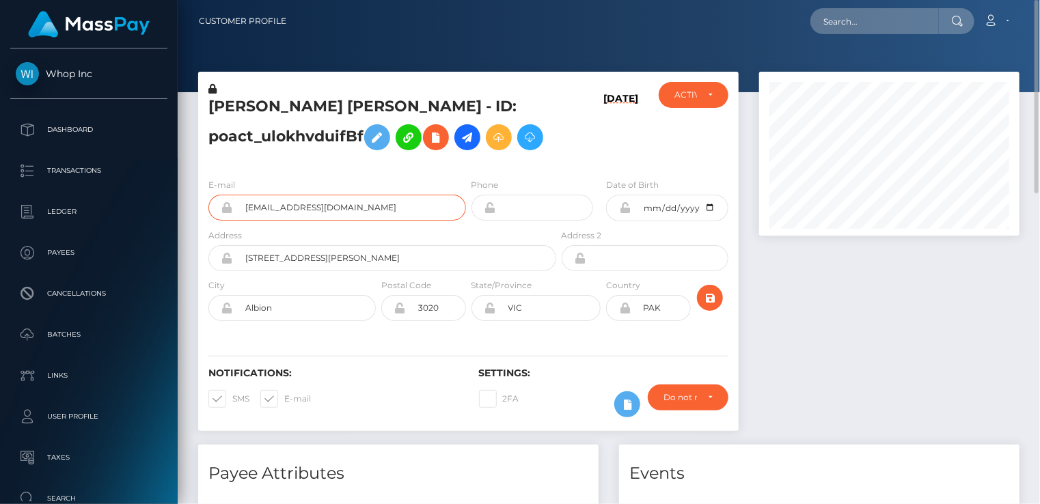
click at [284, 206] on input "[EMAIL_ADDRESS][DOMAIN_NAME]" at bounding box center [349, 208] width 233 height 26
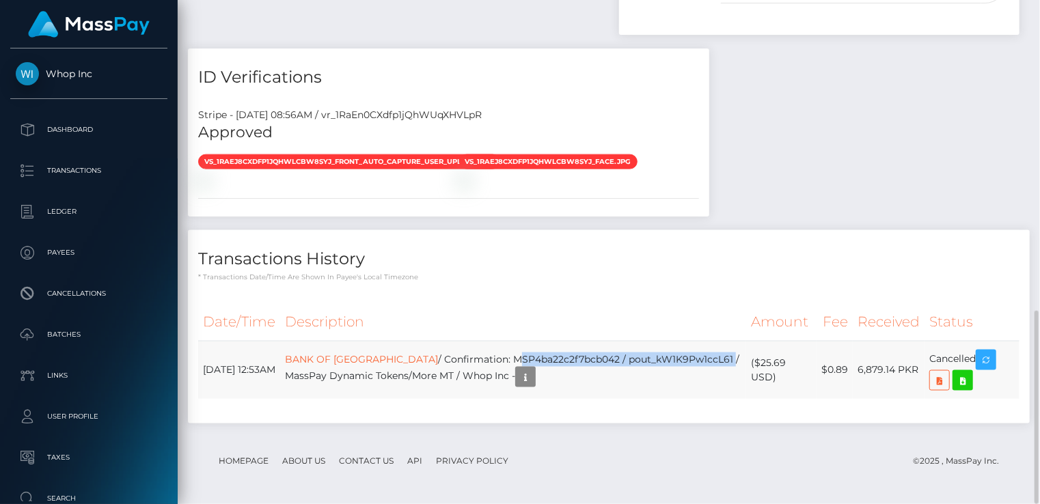
drag, startPoint x: 477, startPoint y: 359, endPoint x: 695, endPoint y: 356, distance: 218.6
click at [695, 356] on td "BANK OF PUNJAB / Confirmation: MSP4ba22c2f7bcb042 / pout_kW1K9Pw1ccL61 / MassPa…" at bounding box center [513, 370] width 466 height 58
copy td "MSP4ba22c2f7bcb042 / pout_kW1K9Pw1ccL61"
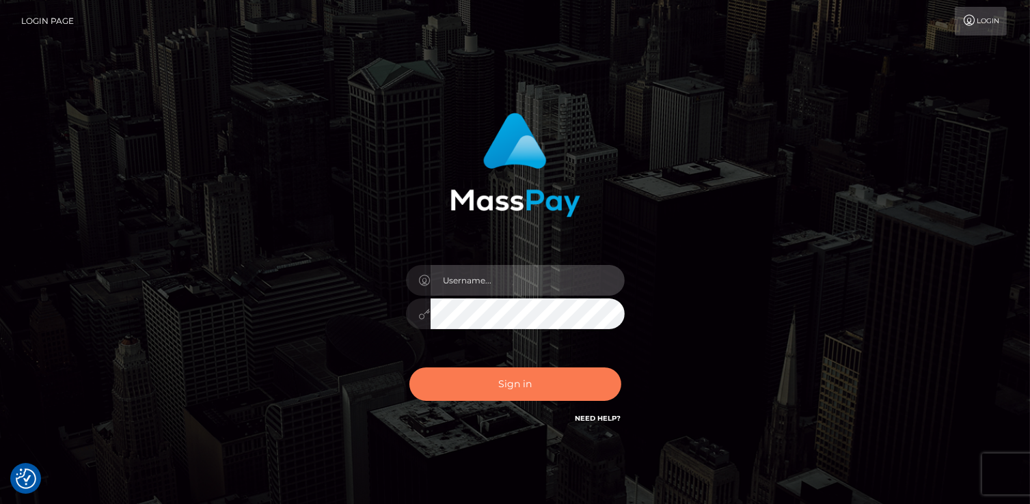
type input "catalinad"
click at [583, 393] on button "Sign in" at bounding box center [515, 384] width 212 height 33
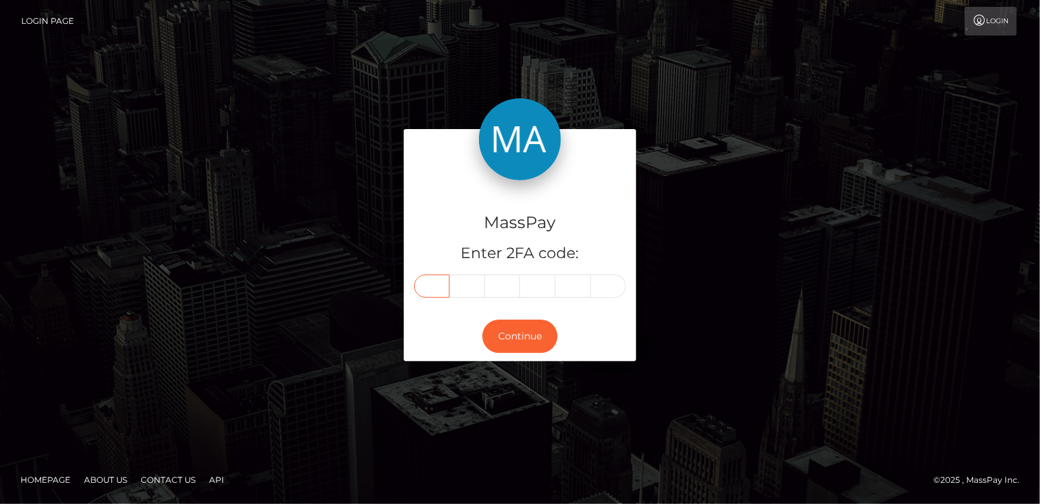
click at [448, 286] on input "text" at bounding box center [432, 286] width 36 height 23
type input "2"
type input "9"
type input "7"
type input "6"
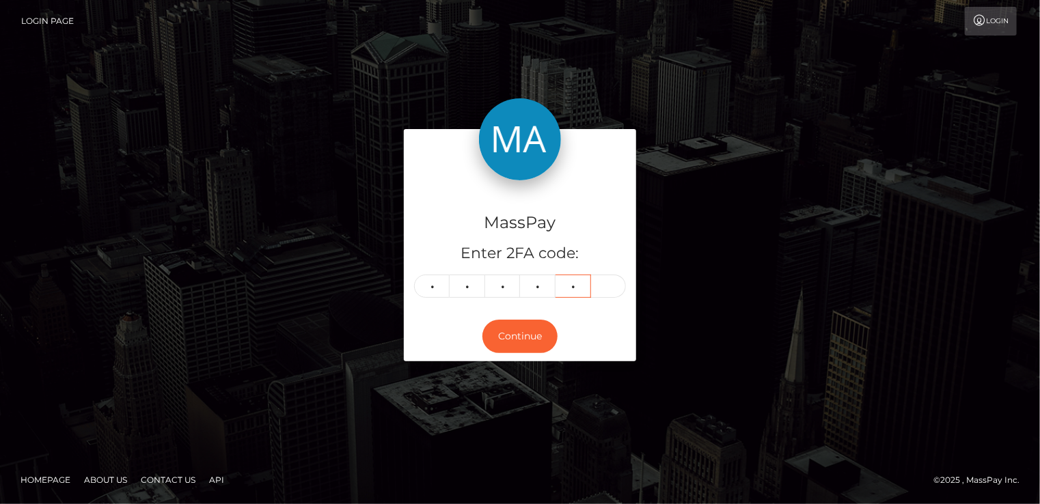
type input "6"
type input "0"
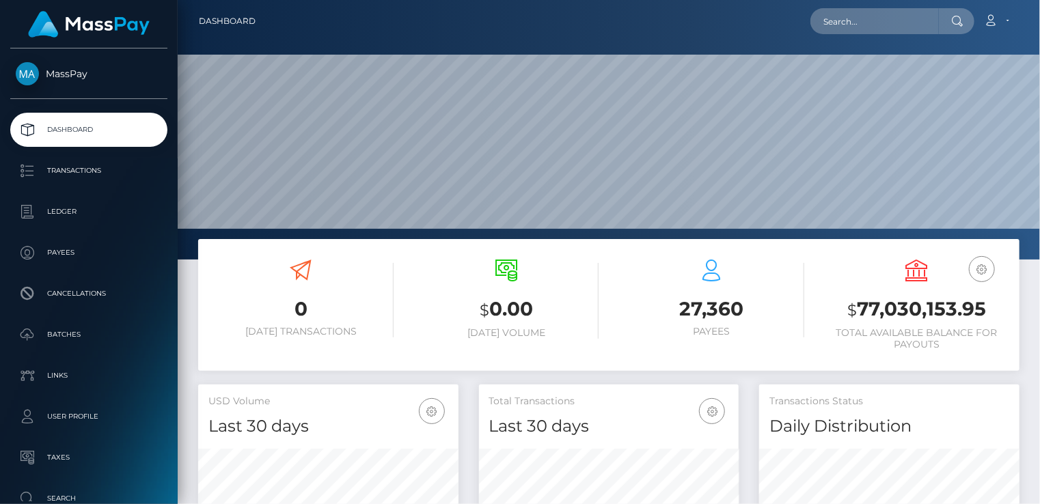
scroll to position [242, 260]
paste input "[EMAIL_ADDRESS][DOMAIN_NAME]"
type input "[EMAIL_ADDRESS][DOMAIN_NAME]"
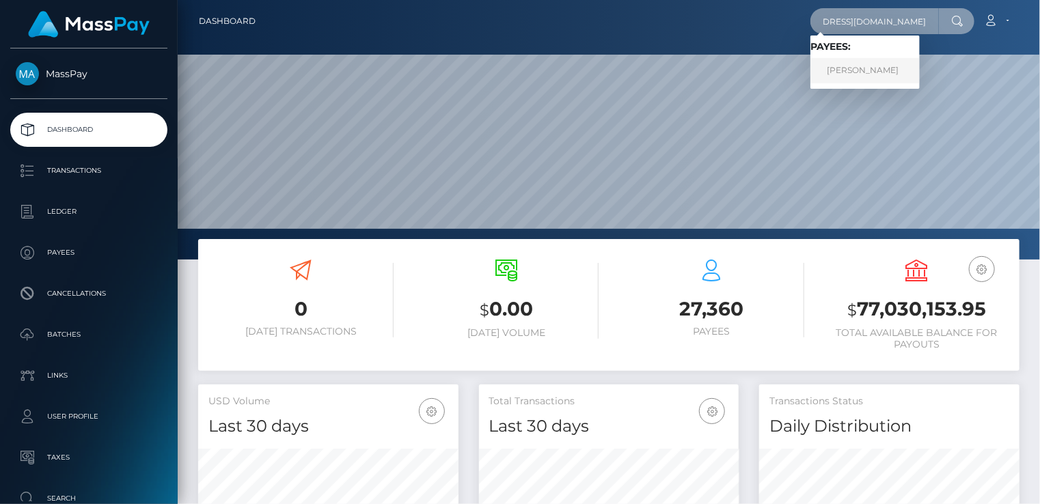
scroll to position [0, 0]
click at [879, 72] on link "[PERSON_NAME]" at bounding box center [864, 70] width 109 height 25
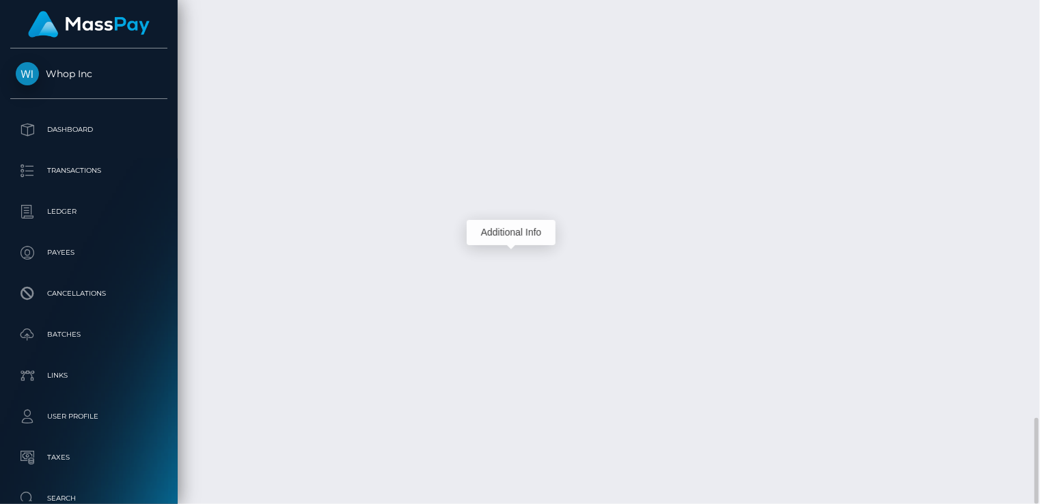
scroll to position [164, 260]
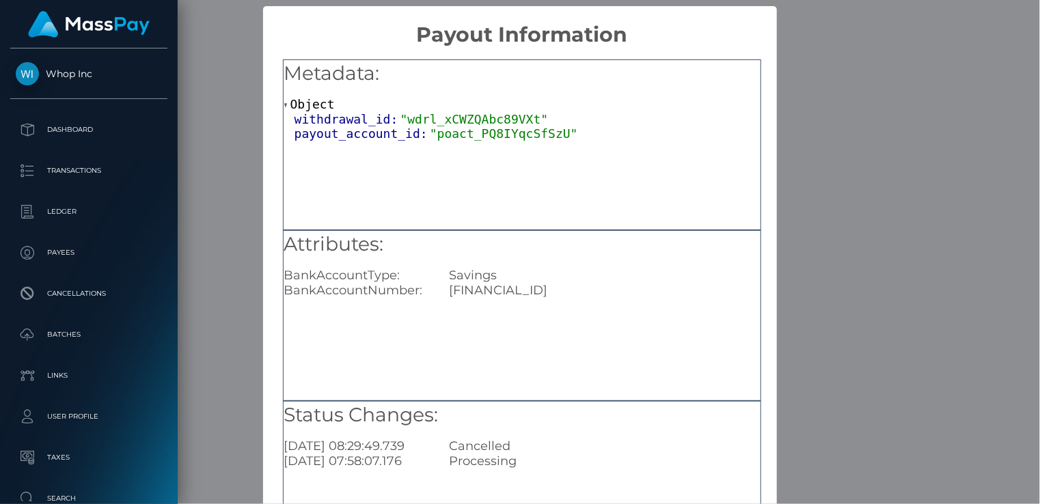
click at [881, 72] on div "× Payout Information Metadata: Object withdrawal_id: "wdrl_xCWZQAbc89VXt" payou…" at bounding box center [520, 252] width 1040 height 504
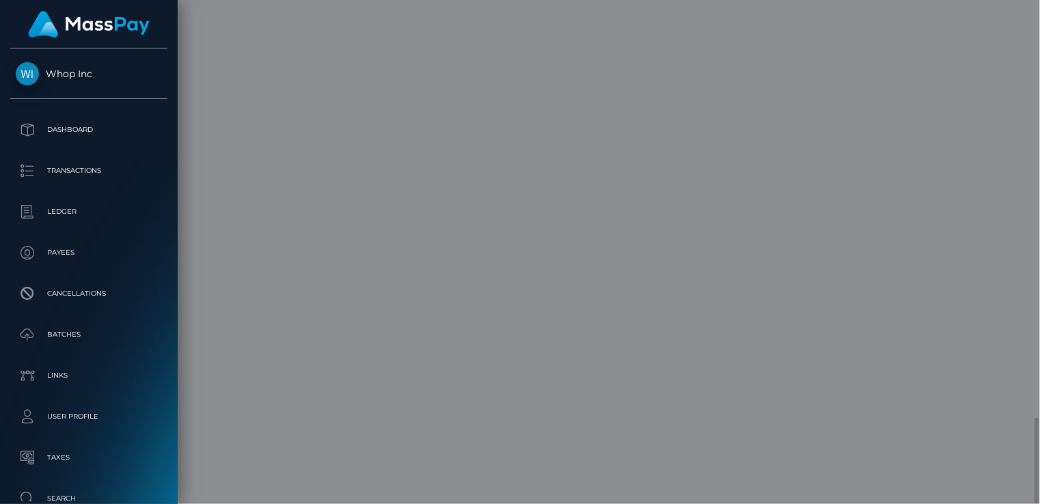
scroll to position [0, 0]
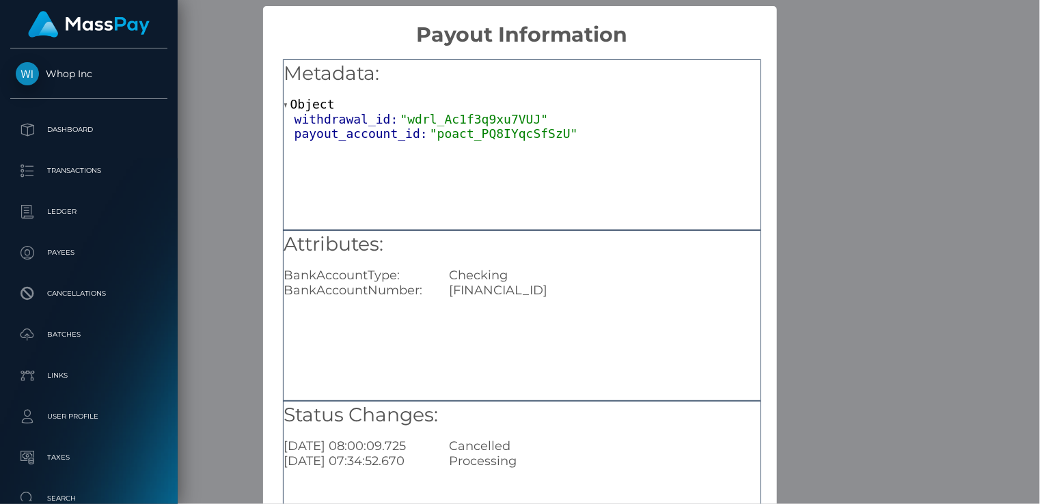
click at [787, 171] on div "× Payout Information Metadata: Object withdrawal_id: "wdrl_Ac1f3q9xu7VUJ" payou…" at bounding box center [520, 252] width 1040 height 504
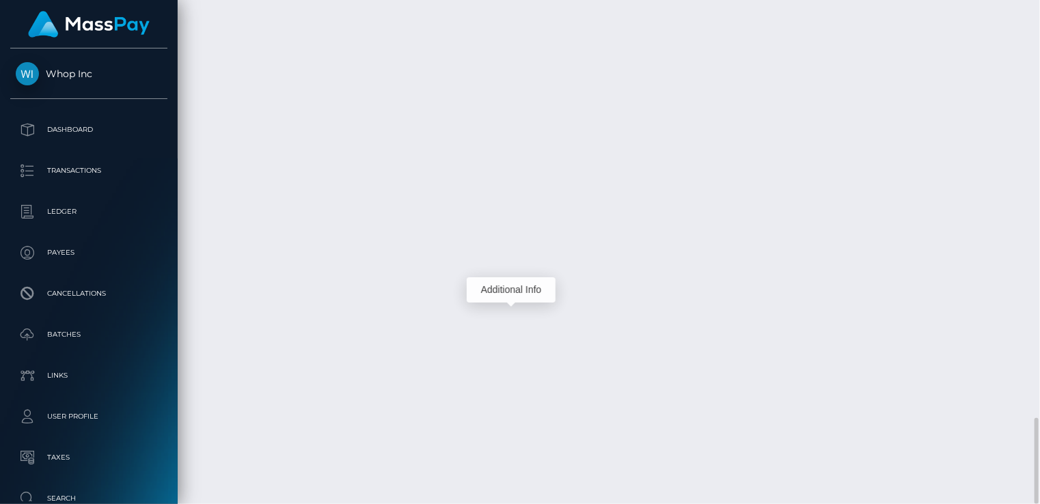
scroll to position [164, 260]
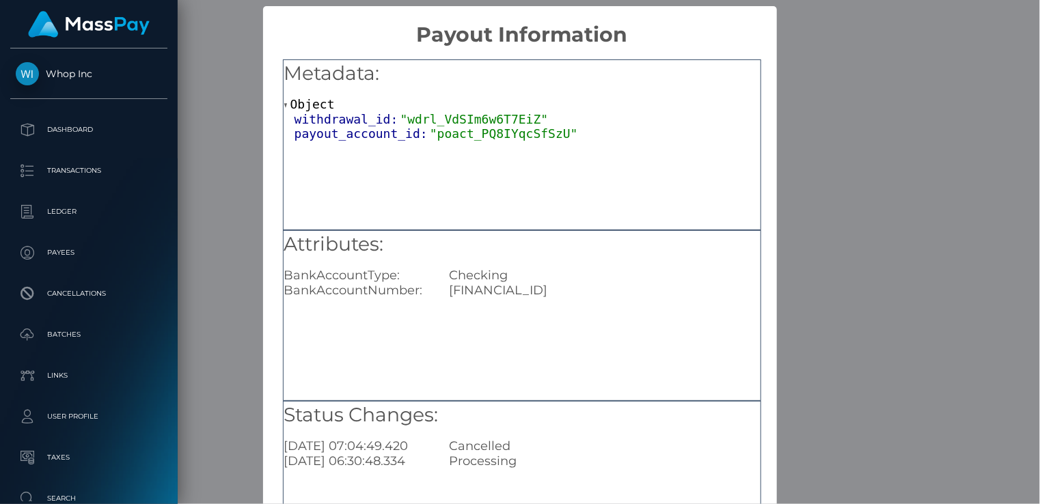
click at [793, 74] on div "× Payout Information Metadata: Object withdrawal_id: "wdrl_VdSIm6w6T7EiZ" payou…" at bounding box center [520, 252] width 1040 height 504
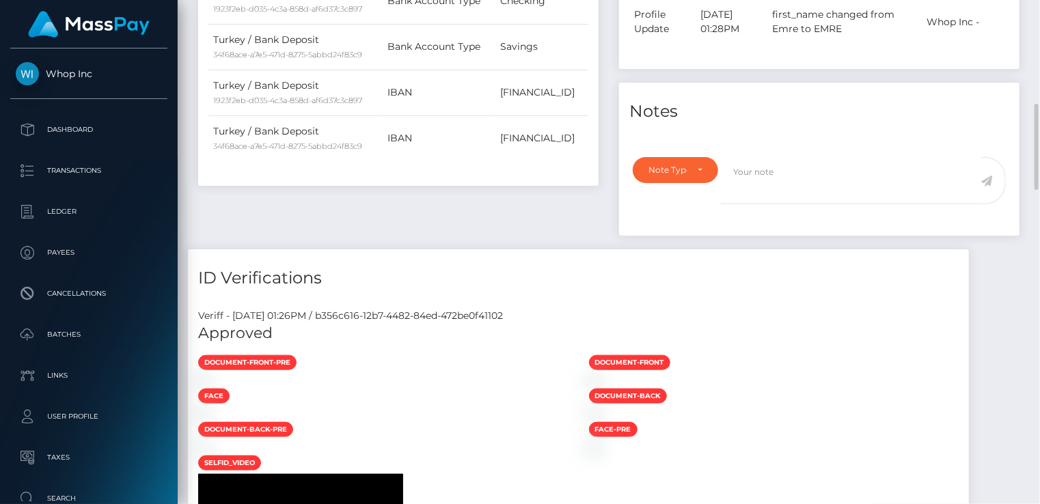
scroll to position [0, 0]
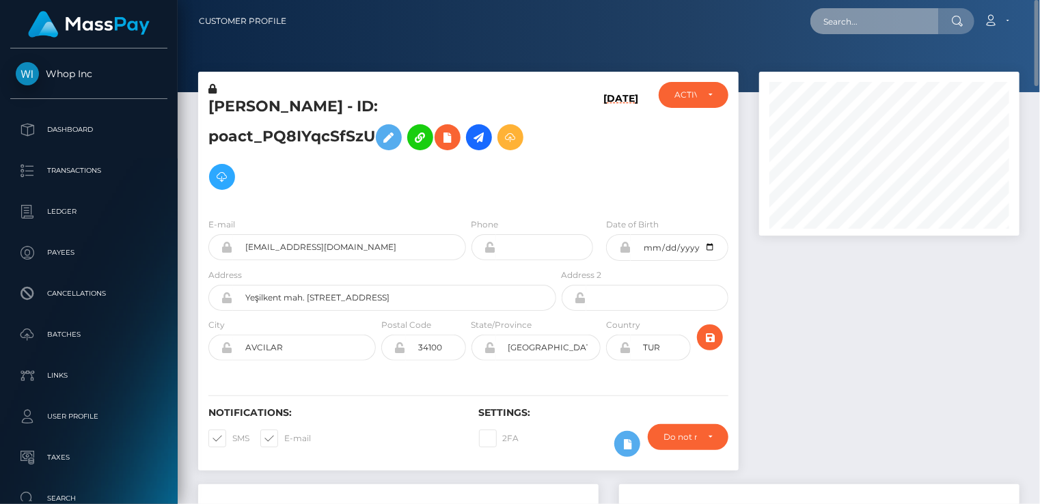
click at [863, 27] on input "text" at bounding box center [874, 21] width 128 height 26
paste input "MSP5be0387dc3f44ae"
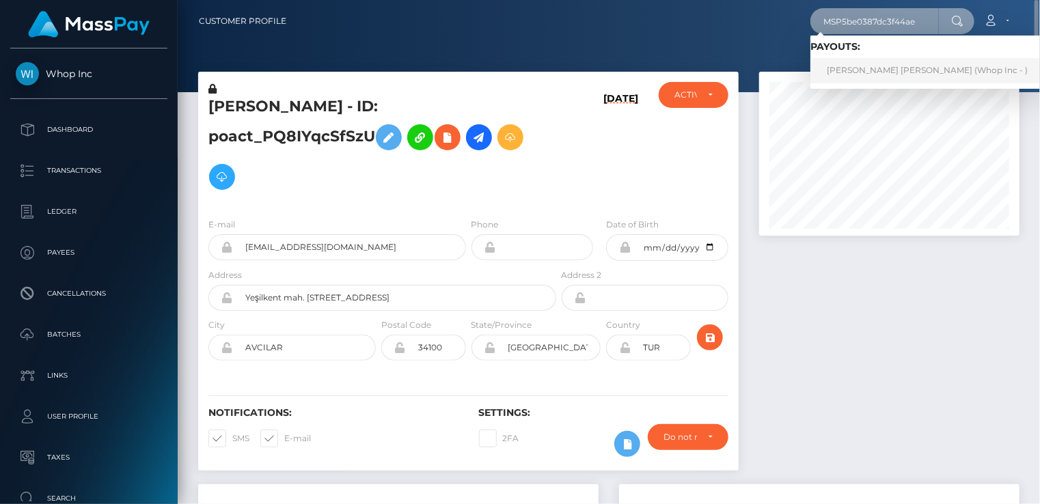
type input "MSP5be0387dc3f44ae"
click at [851, 69] on link "SYED ZUHAIR HUSSIAN khizar (Whop Inc - )" at bounding box center [927, 70] width 234 height 25
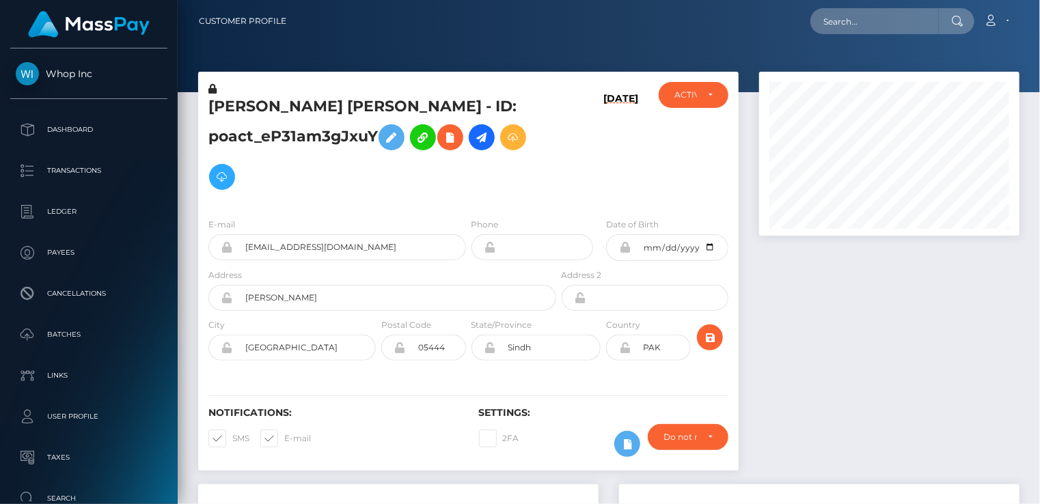
scroll to position [164, 260]
paste input "MSP5be0387dc3f44ae"
type input "MSP5be0387dc3f44ae"
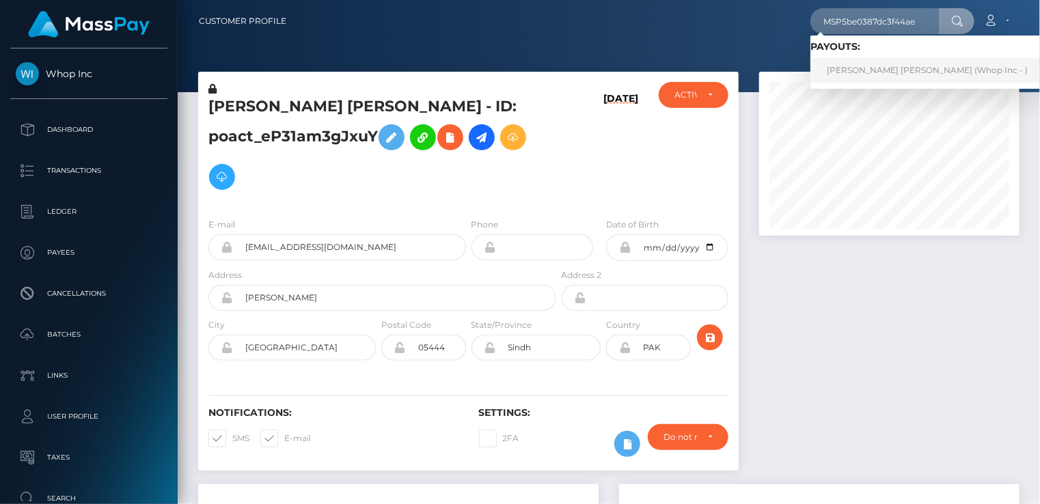
click at [870, 71] on link "SYED ZUHAIR HUSSIAN khizar (Whop Inc - )" at bounding box center [927, 70] width 234 height 25
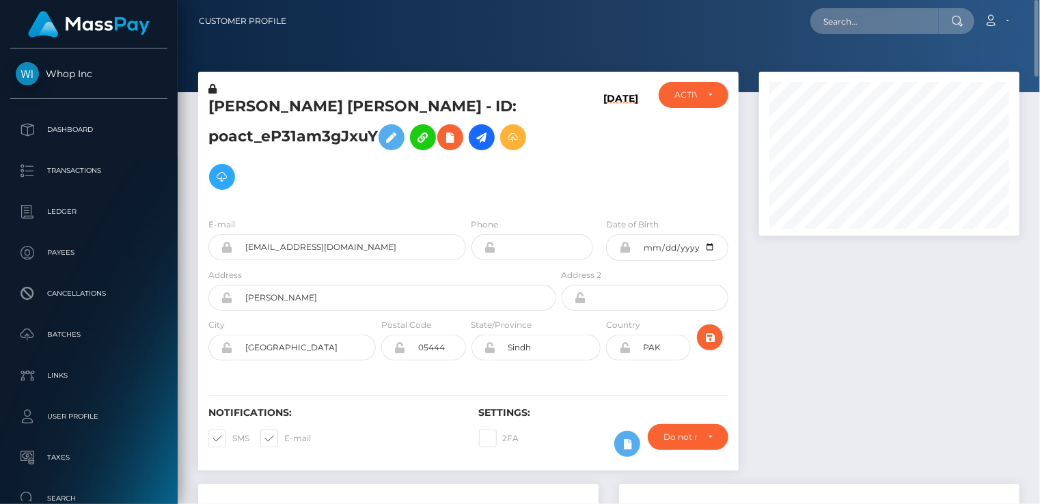
click at [243, 102] on h5 "[PERSON_NAME] [PERSON_NAME] - ID: poact_eP31am3gJxuY" at bounding box center [378, 146] width 340 height 100
copy h5 "SYED"
click at [805, 468] on div at bounding box center [889, 278] width 281 height 413
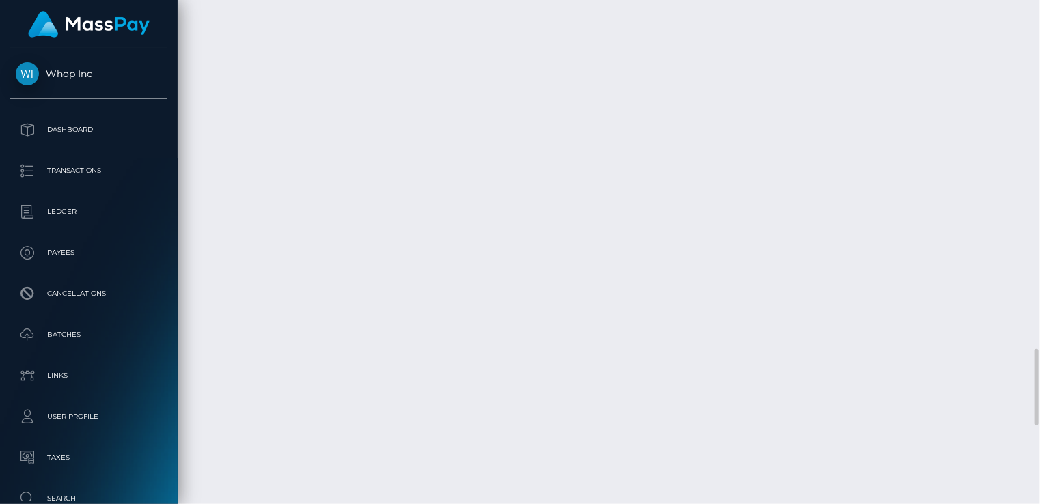
scroll to position [2789, 0]
drag, startPoint x: 504, startPoint y: 299, endPoint x: 723, endPoint y: 300, distance: 218.6
copy td "MSP5be0387dc3f44ae / pout_wal7AhztSpnq8"
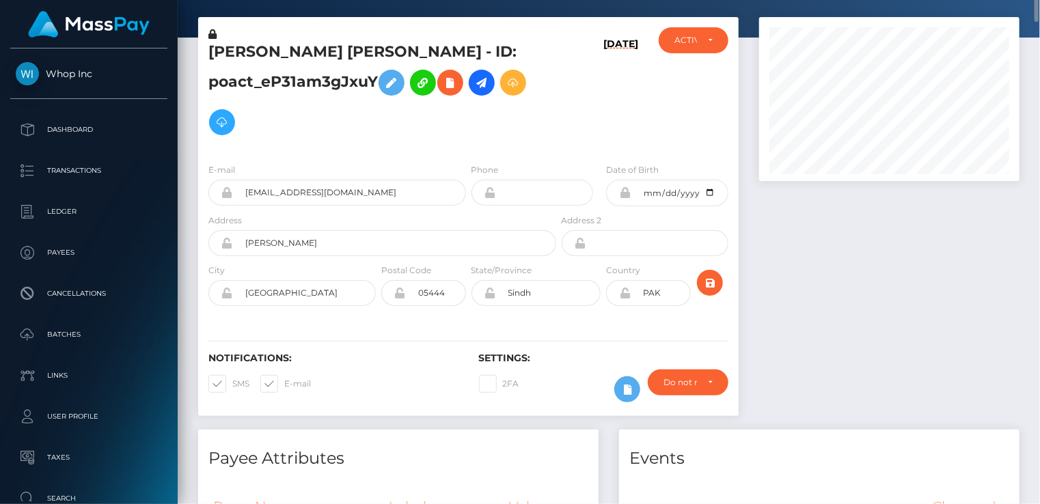
scroll to position [0, 0]
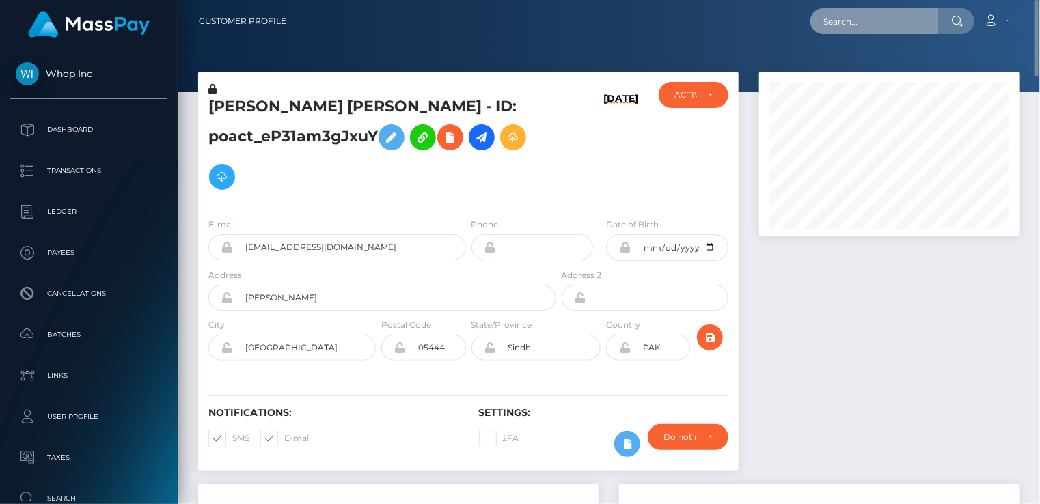
click at [847, 23] on input "text" at bounding box center [874, 21] width 128 height 26
paste input "MSPeb3352f5a6691fc"
type input "MSPeb3352f5a6691fc"
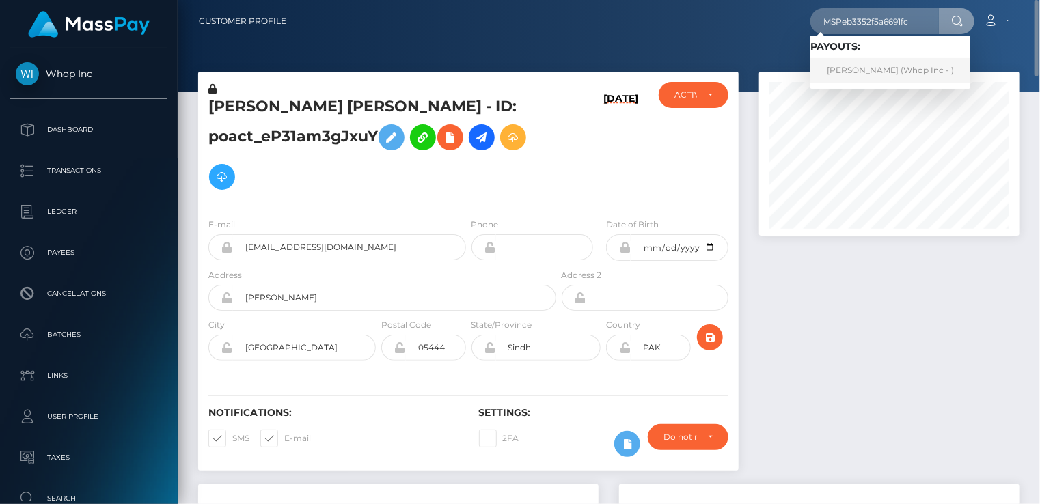
click at [880, 77] on link "UMAR AFZAL Afzal (Whop Inc - )" at bounding box center [890, 70] width 160 height 25
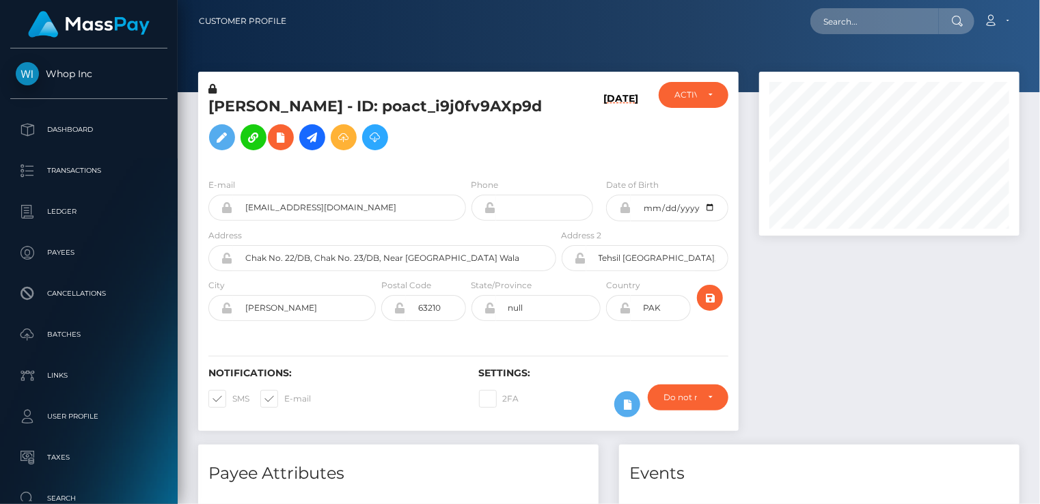
scroll to position [164, 260]
paste input "MSPeb3352f5a6691fc"
type input "MSPeb3352f5a6691fc"
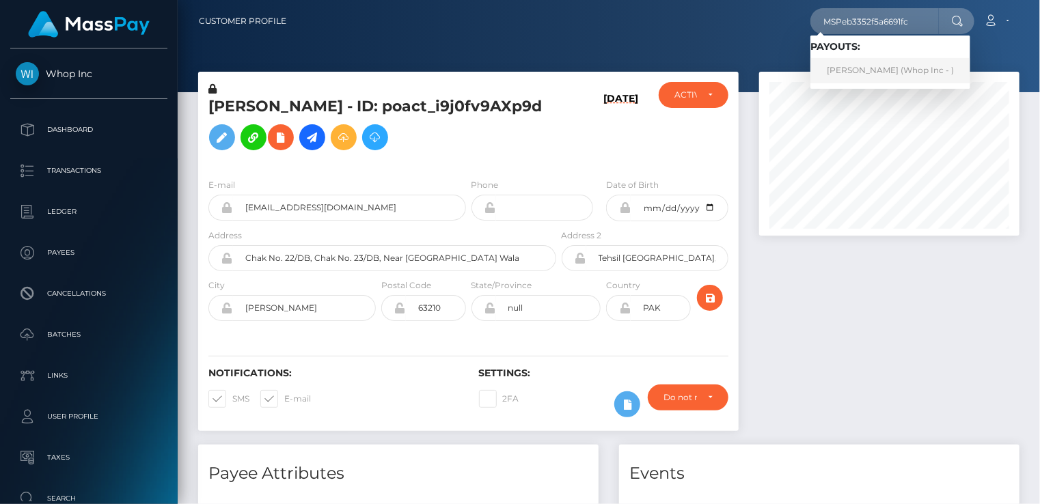
click at [882, 70] on link "[PERSON_NAME] (Whop Inc - )" at bounding box center [890, 70] width 160 height 25
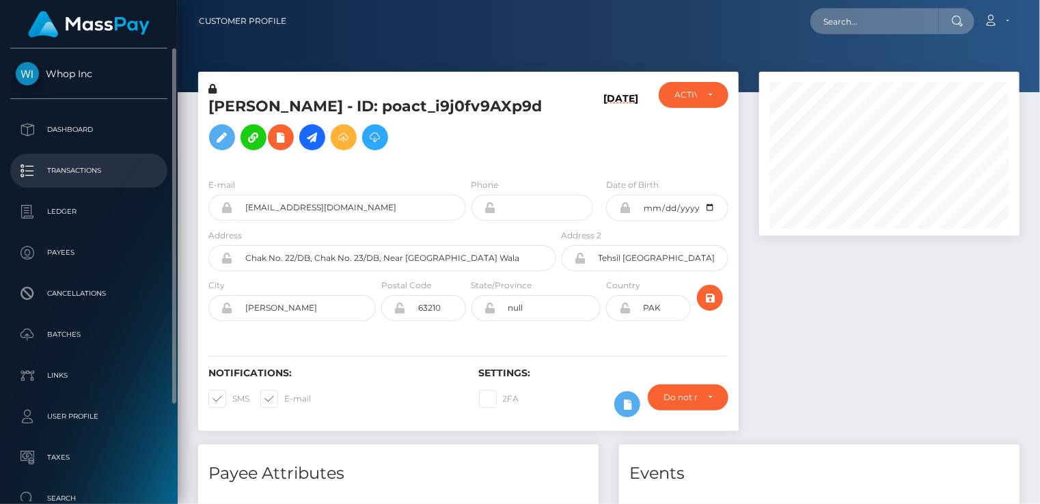
scroll to position [164, 260]
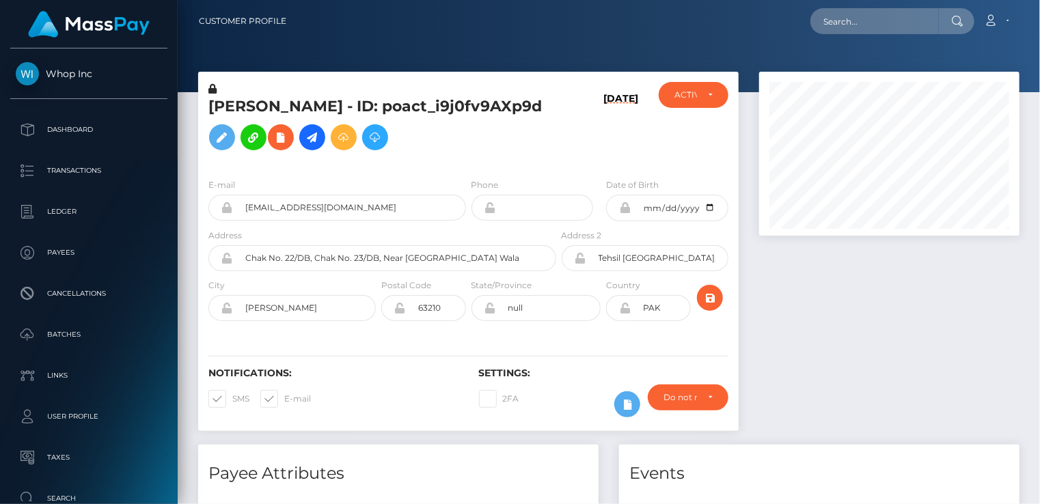
click at [806, 445] on div at bounding box center [889, 258] width 281 height 373
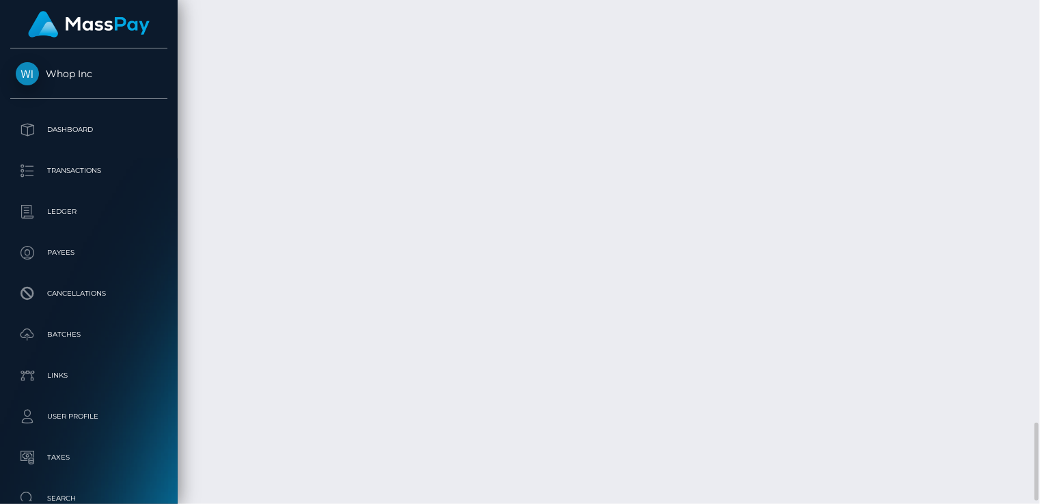
scroll to position [2752, 0]
drag, startPoint x: 503, startPoint y: 244, endPoint x: 715, endPoint y: 238, distance: 211.8
copy td "MSPeb3352f5a6691fc / pout_dRHxXhNJSiXqg"
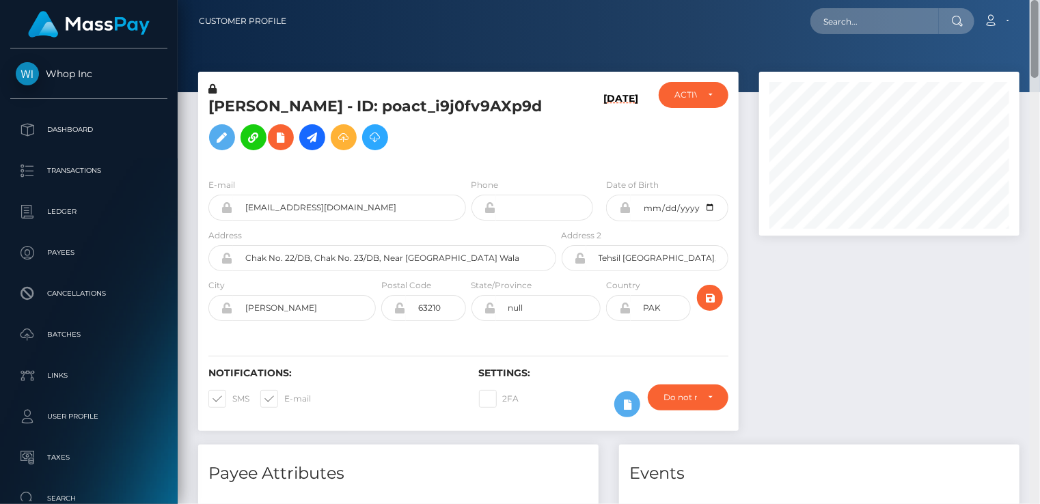
scroll to position [504, 0]
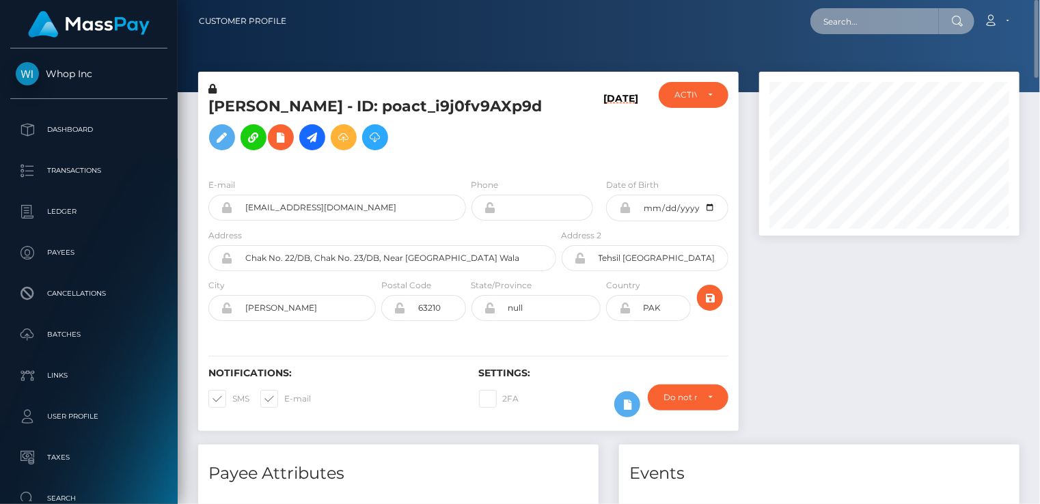
paste input "MSP7A90AEE4E3ADC8E"
type input "MSP7A90AEE4E3ADC8E"
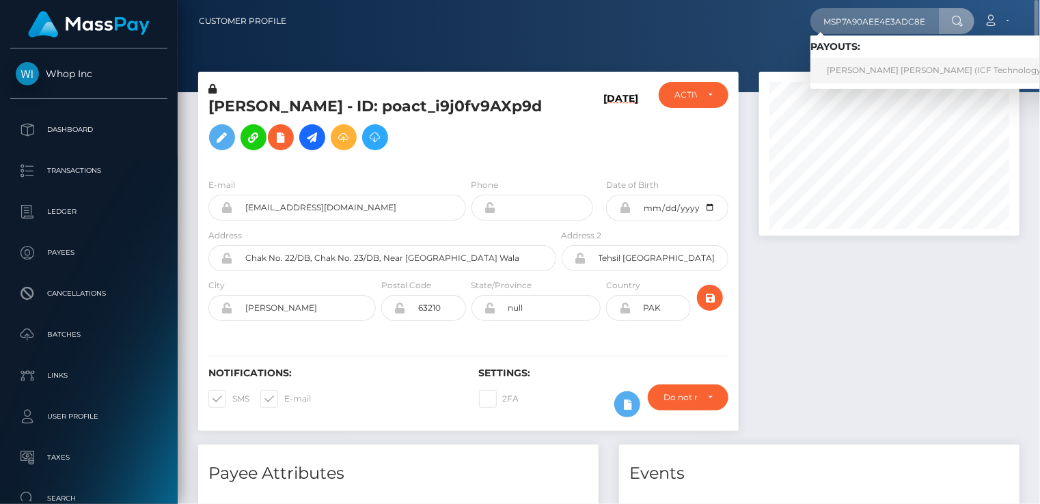
scroll to position [0, 0]
click at [870, 74] on link "Diana Carolina Erazo Benavides (ICF Technology, Inc. - )" at bounding box center [948, 70] width 277 height 25
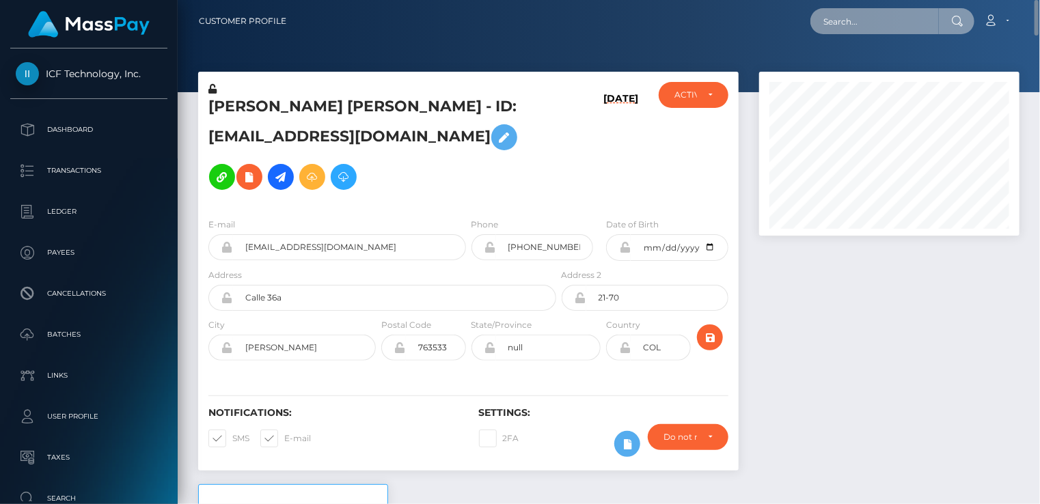
paste input "emremert19942014+35e02408c6@gmail.com"
type input "emremert19942014+35e02408c6@gmail.com"
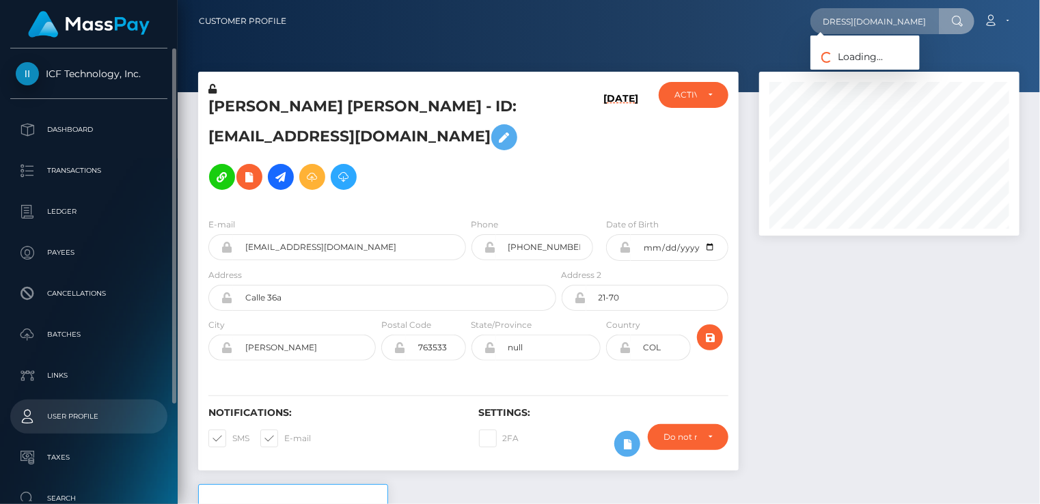
scroll to position [0, 0]
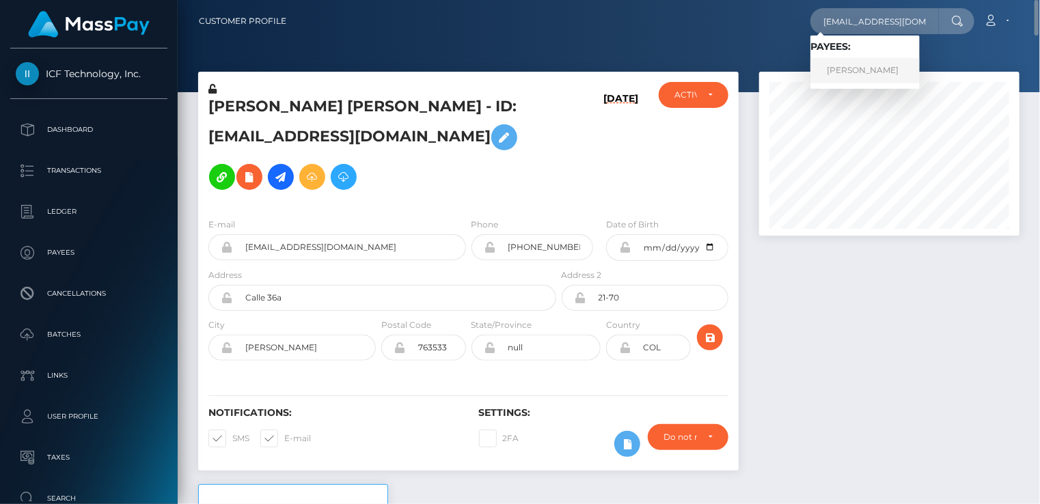
click at [894, 76] on link "EMRE GÜNDOĞDU" at bounding box center [864, 70] width 109 height 25
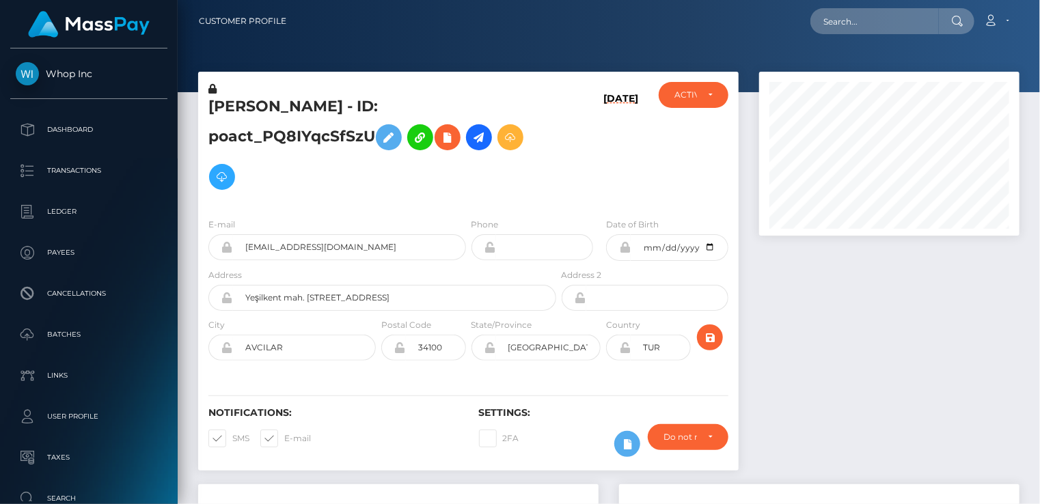
scroll to position [164, 260]
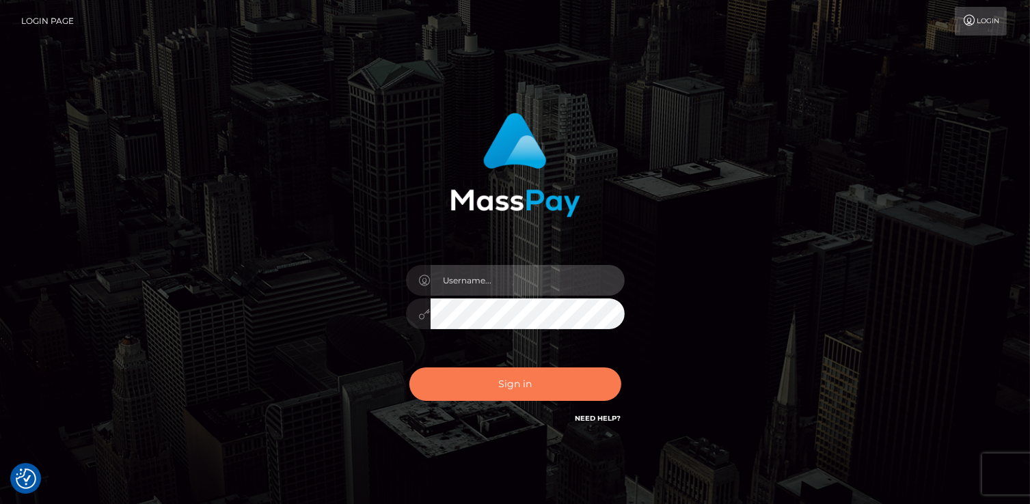
type input "catalinad"
click at [568, 387] on button "Sign in" at bounding box center [515, 384] width 212 height 33
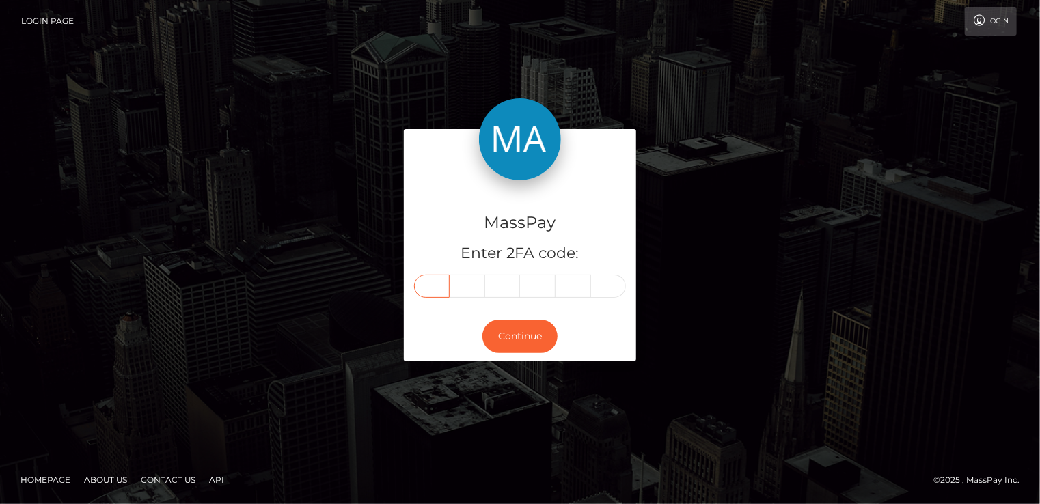
click at [424, 290] on input "text" at bounding box center [432, 286] width 36 height 23
type input "7"
type input "0"
type input "7"
type input "5"
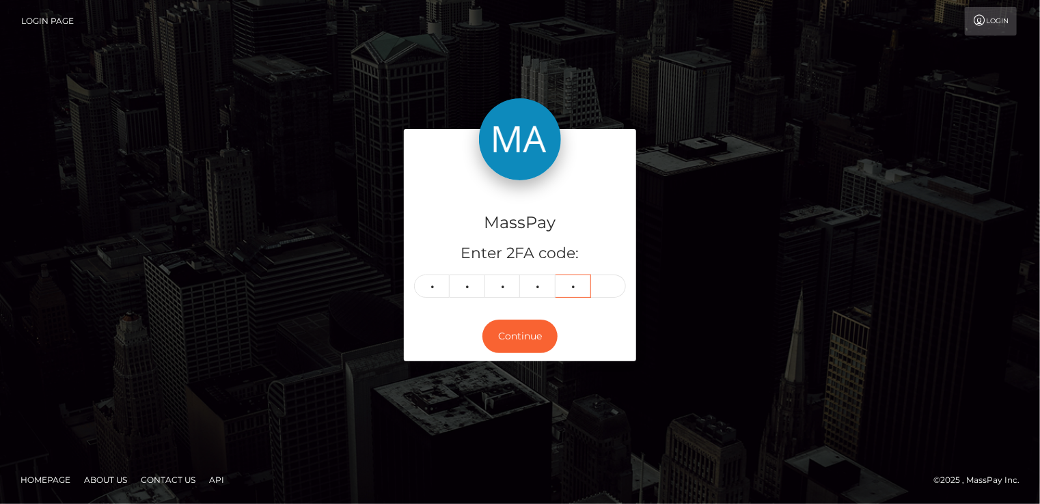
type input "3"
type input "9"
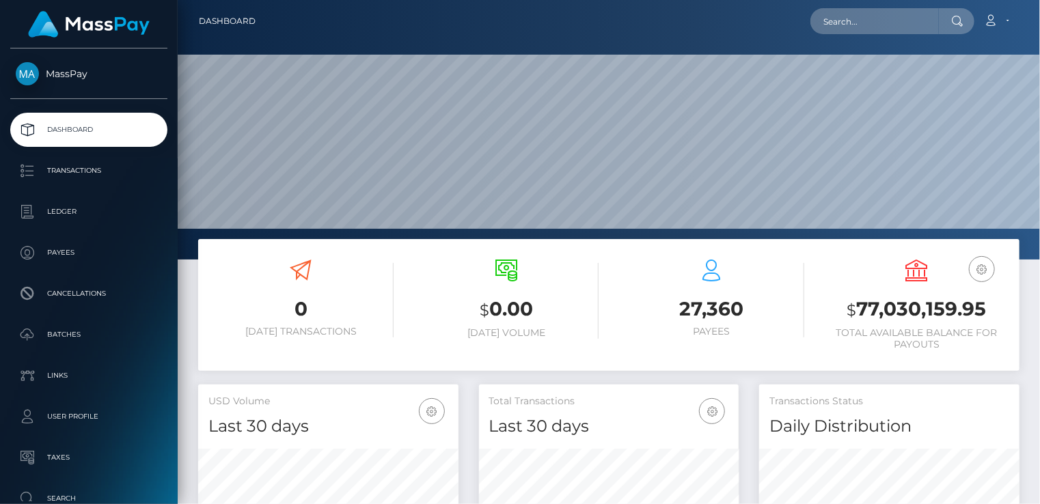
scroll to position [242, 260]
paste input "[EMAIL_ADDRESS][DOMAIN_NAME]"
type input "[EMAIL_ADDRESS][DOMAIN_NAME]"
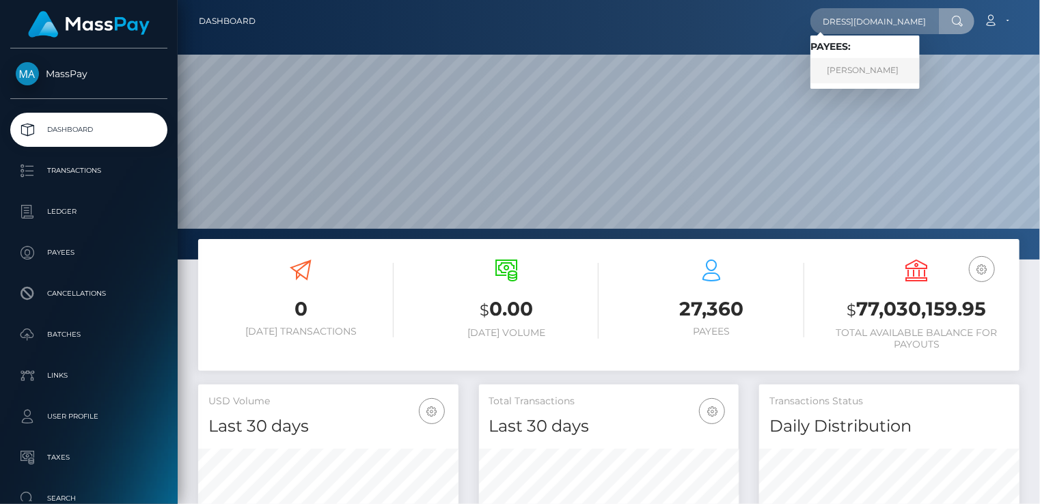
scroll to position [0, 0]
click at [880, 80] on link "EMRE GÜNDOĞDU" at bounding box center [864, 70] width 109 height 25
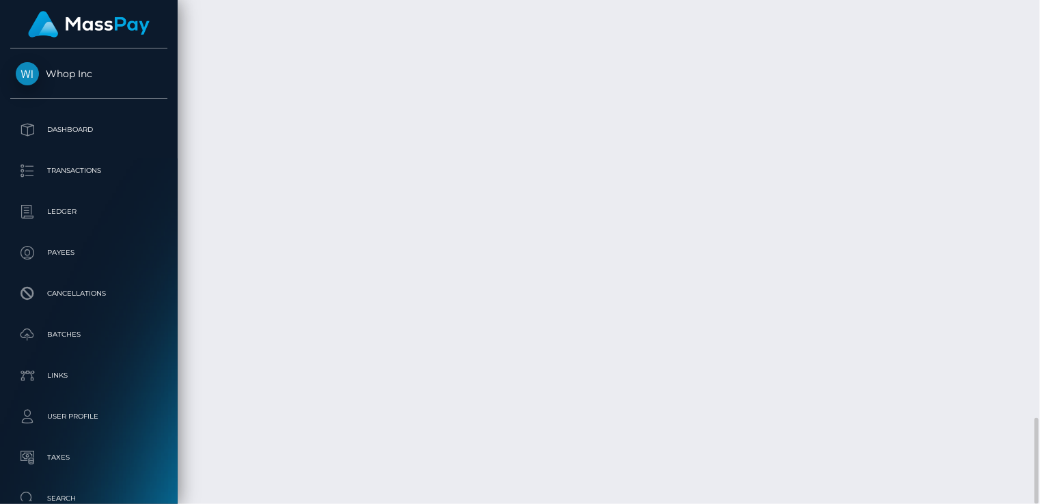
scroll to position [164, 260]
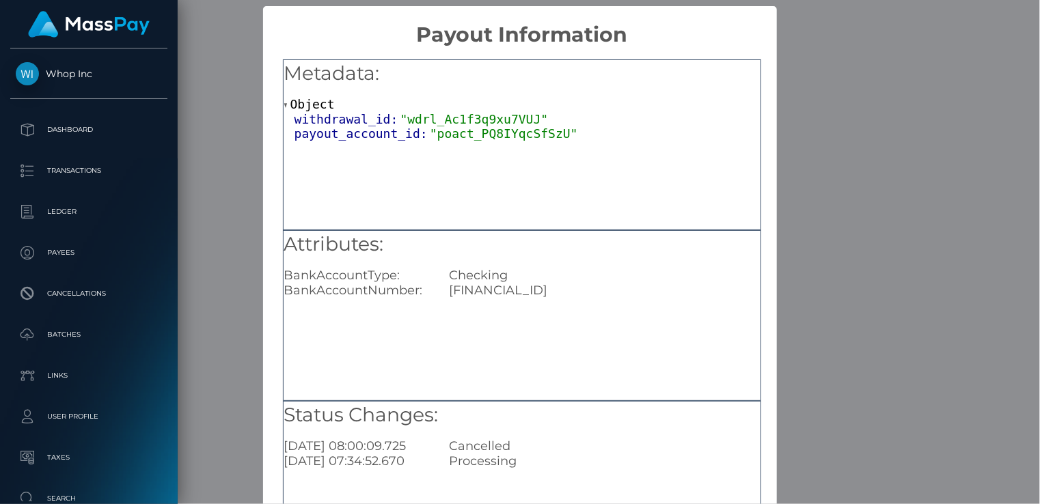
click at [801, 121] on div "× Payout Information Metadata: Object withdrawal_id: "wdrl_Ac1f3q9xu7VUJ" payou…" at bounding box center [520, 252] width 1040 height 504
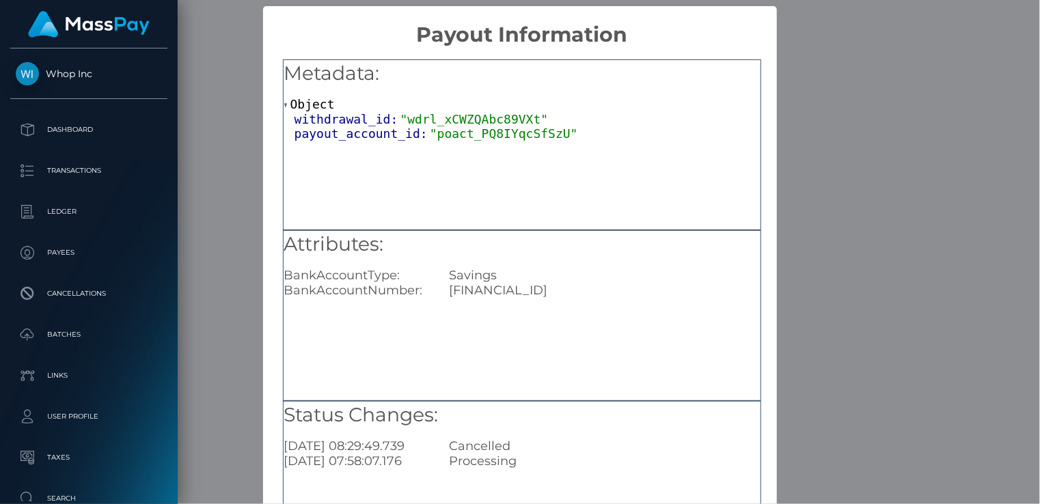
click at [885, 151] on div "× Payout Information Metadata: Object withdrawal_id: "wdrl_xCWZQAbc89VXt" payou…" at bounding box center [520, 252] width 1040 height 504
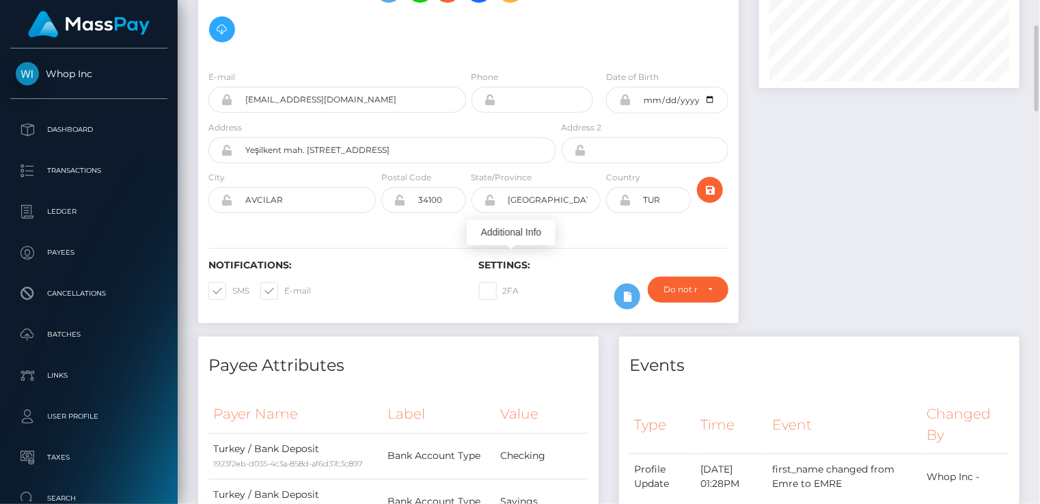
scroll to position [0, 0]
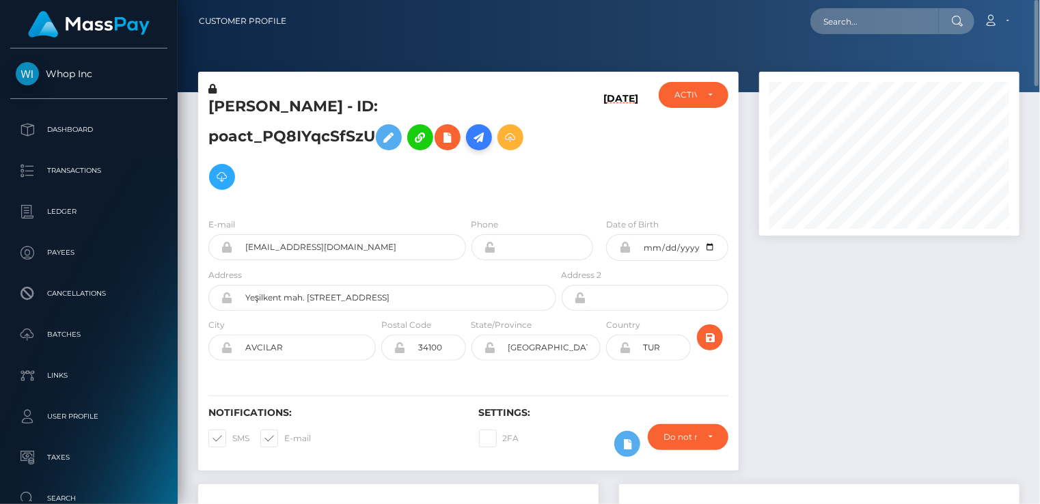
click at [481, 142] on icon at bounding box center [479, 137] width 16 height 17
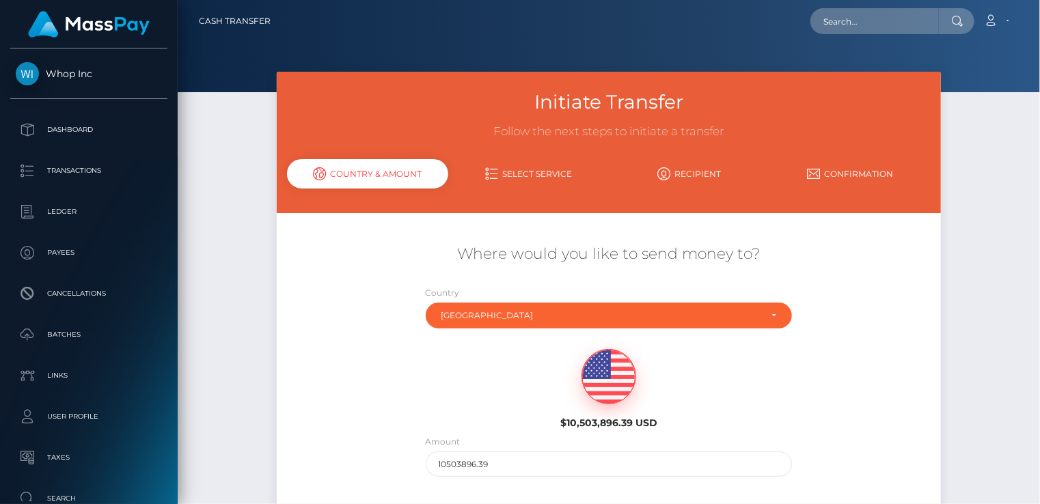
scroll to position [124, 0]
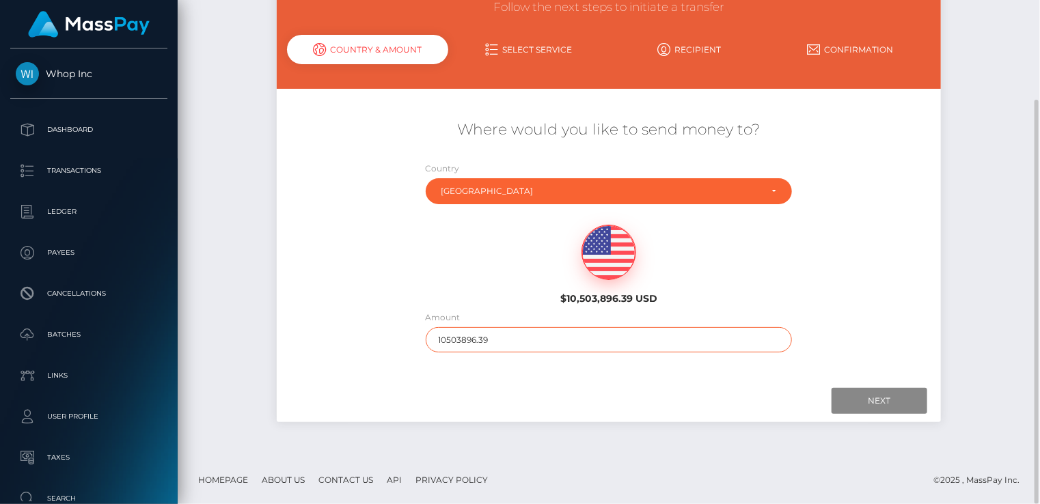
drag, startPoint x: 525, startPoint y: 340, endPoint x: 393, endPoint y: 339, distance: 131.2
click at [393, 339] on div "Where would you like to send money to? Country Abkhazia Afghanistan Albania Alg…" at bounding box center [609, 236] width 664 height 247
type input "100"
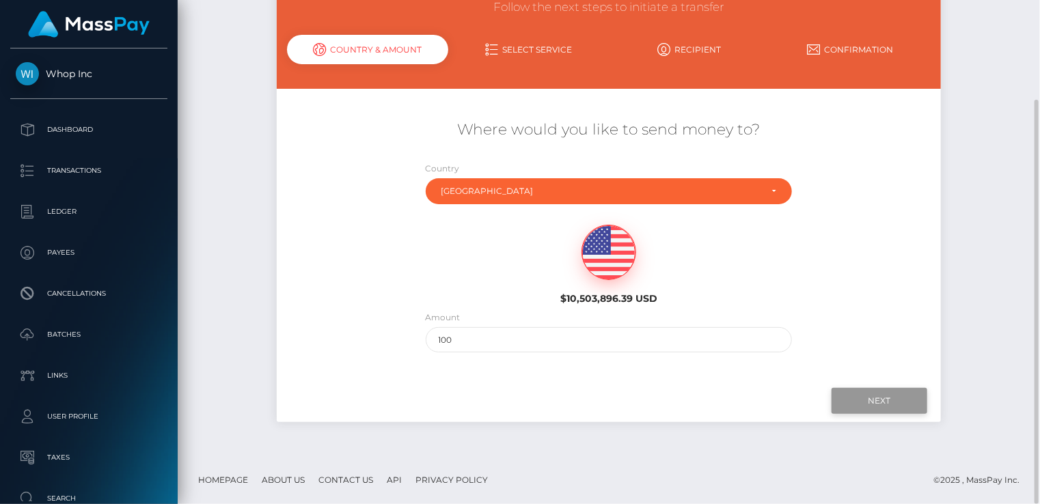
click at [903, 404] on input "Next" at bounding box center [879, 401] width 96 height 26
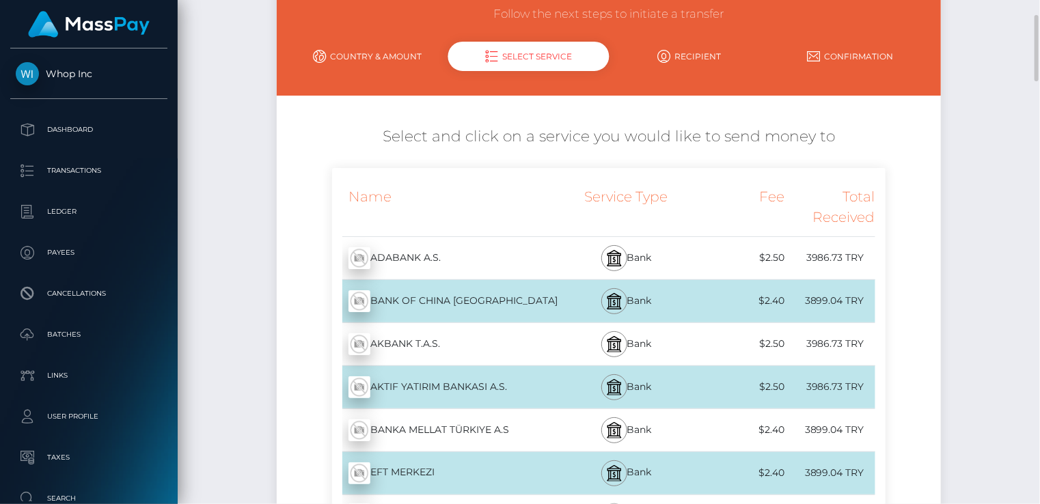
scroll to position [0, 0]
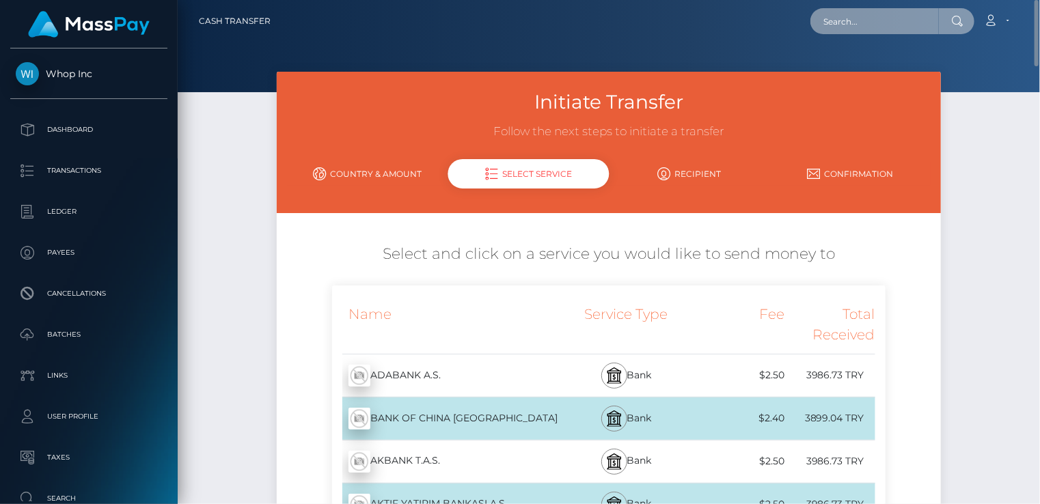
paste input "[EMAIL_ADDRESS][DOMAIN_NAME]"
type input "[EMAIL_ADDRESS][DOMAIN_NAME]"
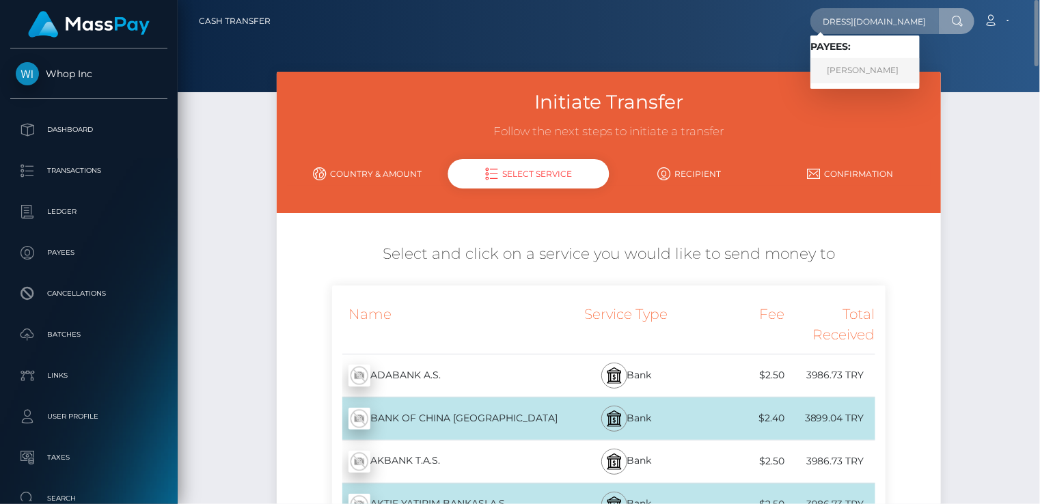
scroll to position [0, 0]
click at [864, 69] on link "EMRE GÜNDOĞDU" at bounding box center [864, 70] width 109 height 25
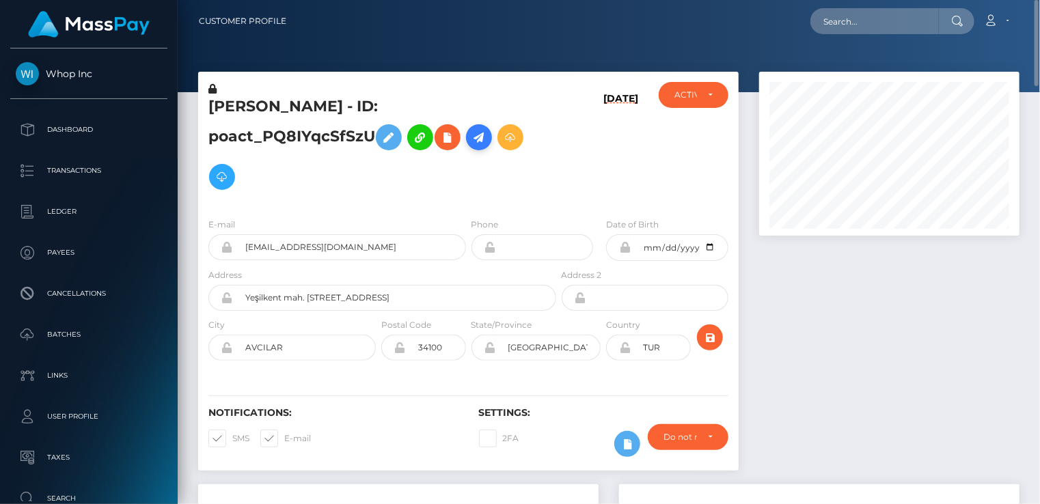
click at [486, 143] on icon at bounding box center [479, 137] width 16 height 17
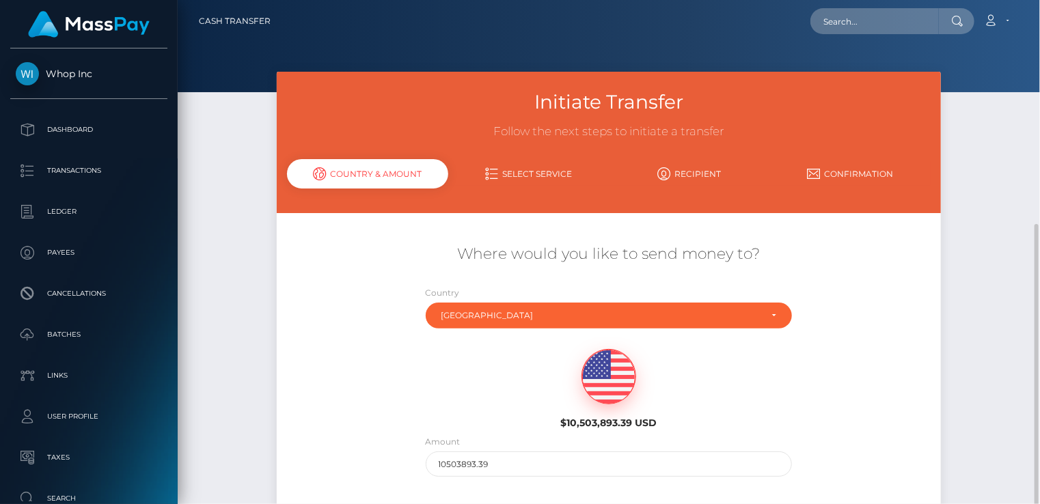
scroll to position [124, 0]
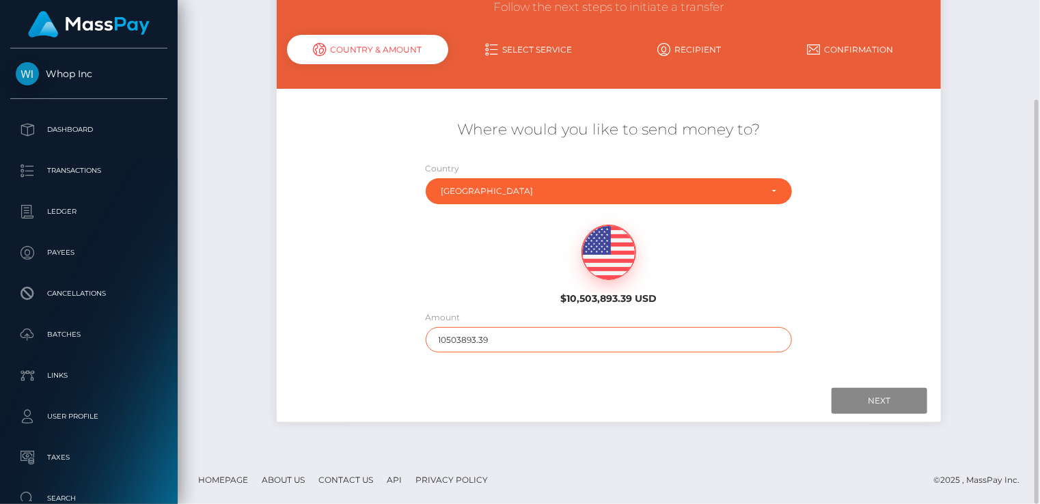
drag, startPoint x: 525, startPoint y: 340, endPoint x: 425, endPoint y: 331, distance: 100.9
click at [426, 331] on div "Amount 10503893.39" at bounding box center [609, 331] width 367 height 42
type input "100"
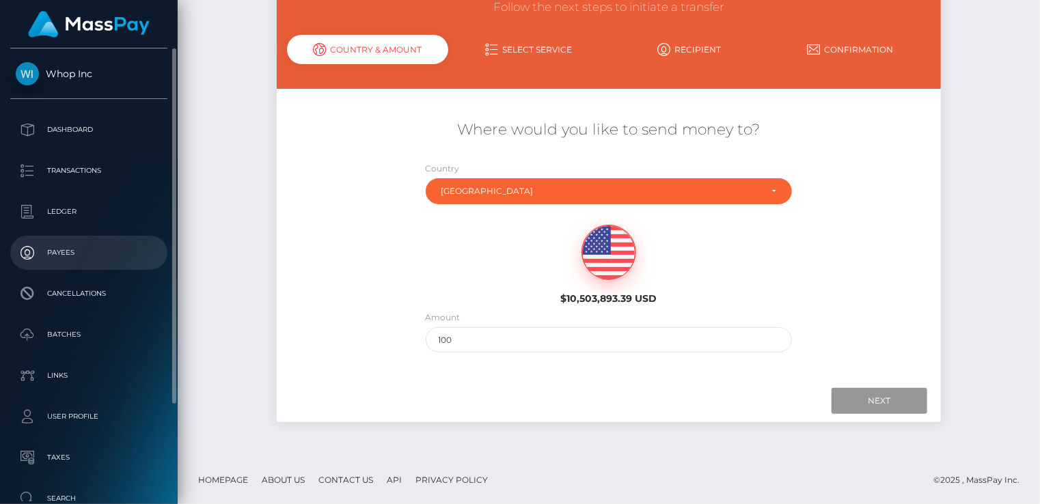
drag, startPoint x: 850, startPoint y: 406, endPoint x: 82, endPoint y: 249, distance: 783.6
click at [850, 405] on input "Next" at bounding box center [879, 401] width 96 height 26
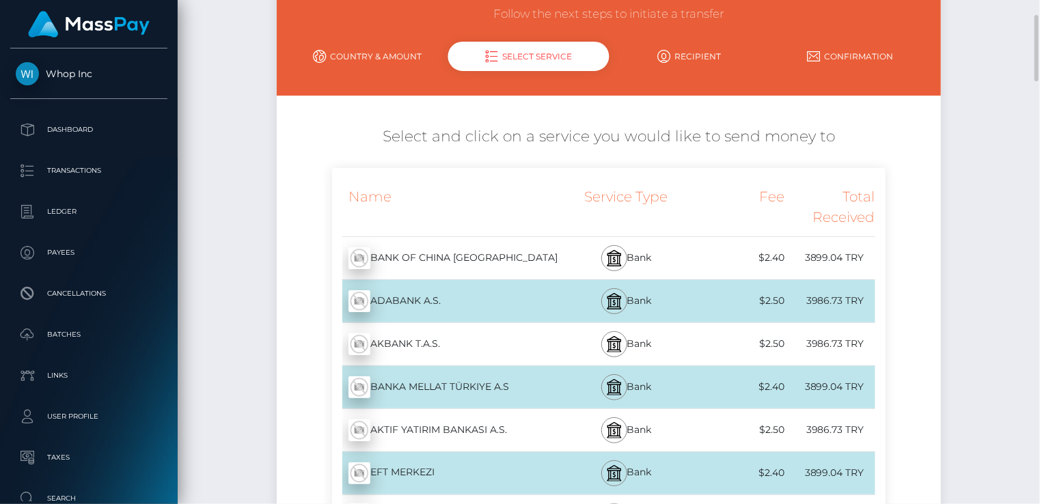
scroll to position [0, 0]
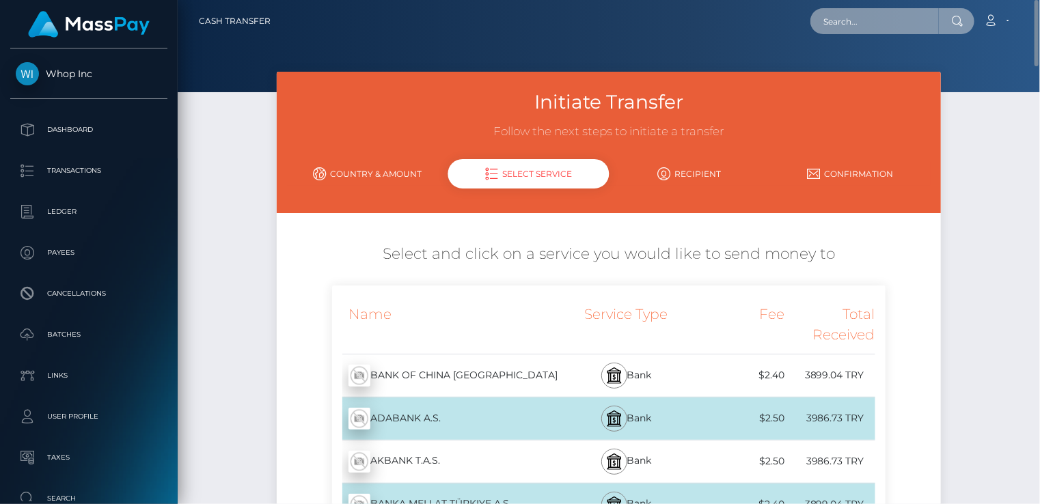
paste input "[EMAIL_ADDRESS][DOMAIN_NAME]"
type input "[EMAIL_ADDRESS][DOMAIN_NAME]"
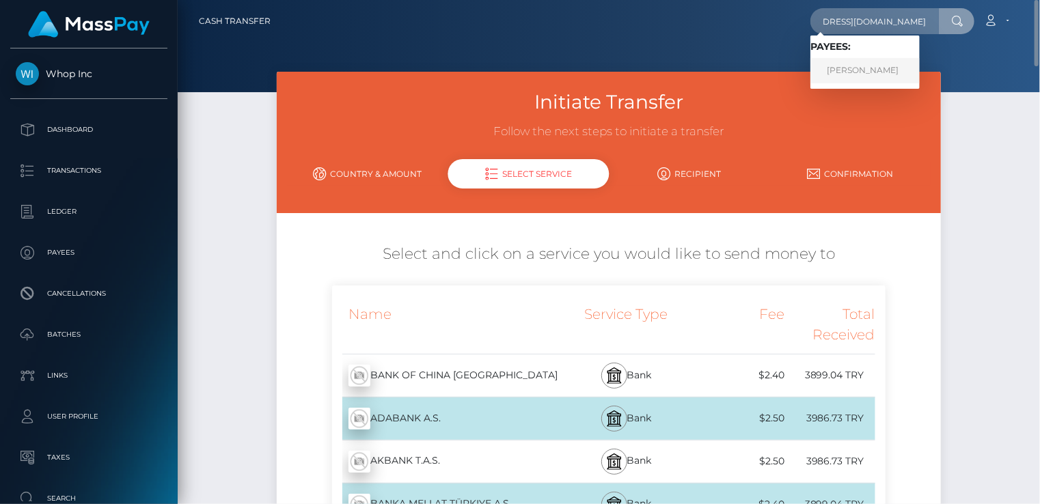
click at [883, 64] on link "EMRE GÜNDOĞDU" at bounding box center [864, 70] width 109 height 25
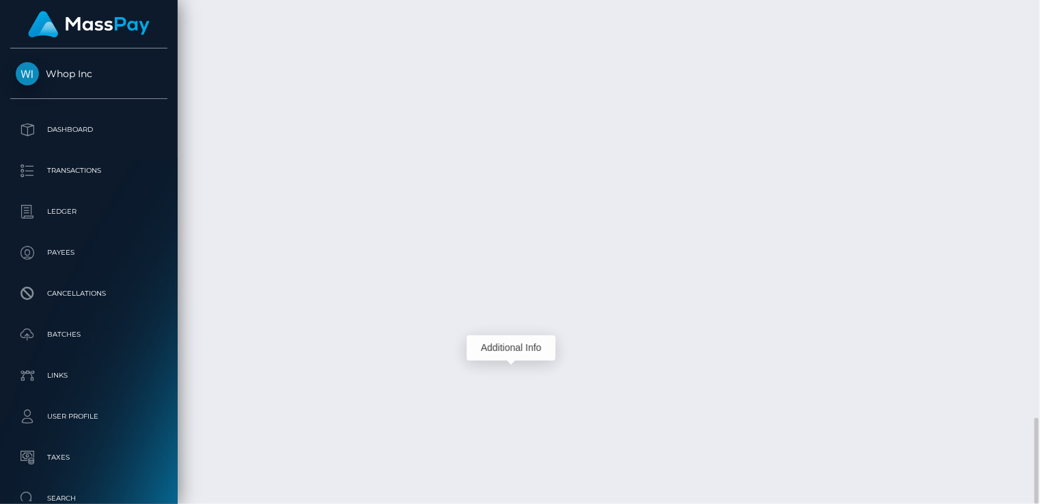
scroll to position [164, 260]
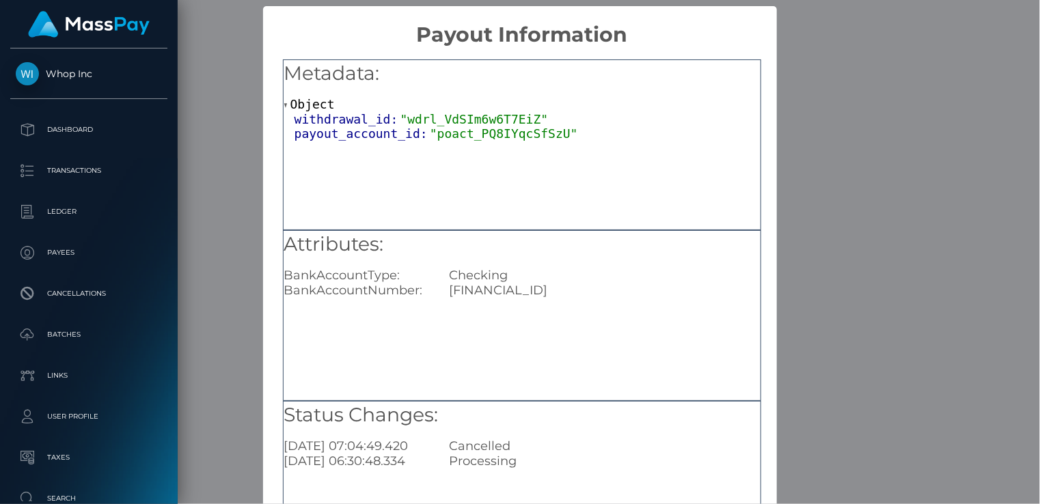
click at [829, 146] on div "× Payout Information Metadata: Object withdrawal_id: "wdrl_VdSIm6w6T7EiZ" payou…" at bounding box center [520, 252] width 1040 height 504
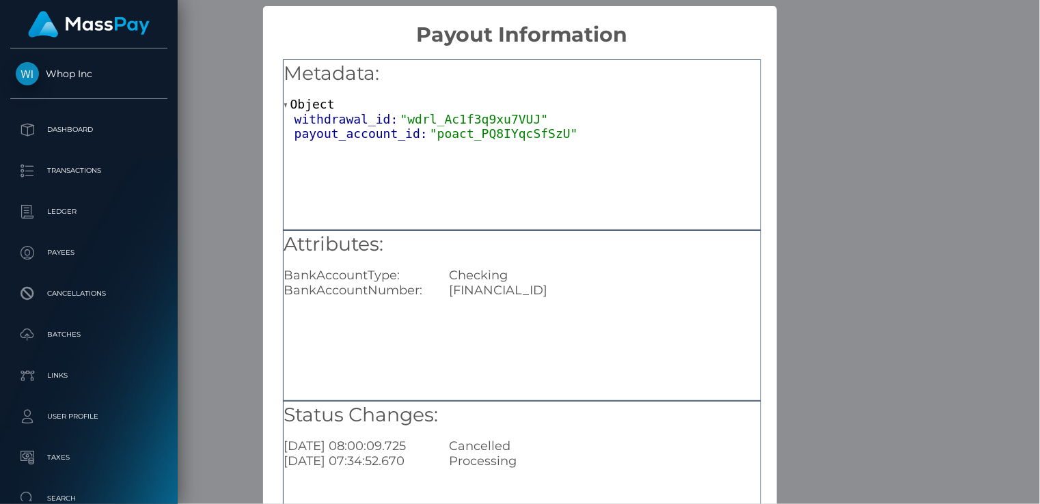
click at [861, 132] on div "× Payout Information Metadata: Object withdrawal_id: "wdrl_Ac1f3q9xu7VUJ" payou…" at bounding box center [520, 252] width 1040 height 504
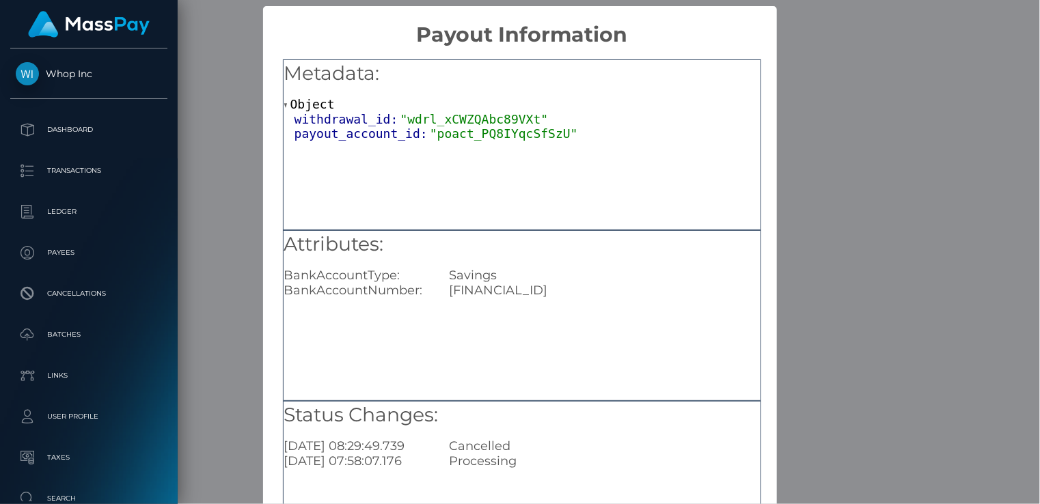
click at [467, 291] on div "TR330001000368670103965002" at bounding box center [604, 290] width 331 height 15
copy div "TR330001000368670103965002"
click at [664, 317] on div "Attributes: BankAccountType: Savings BankAccountNumber: TR330001000368670103965…" at bounding box center [522, 315] width 478 height 171
click at [618, 305] on div "Attributes: BankAccountType: Savings BankAccountNumber: TR330001000368670103965…" at bounding box center [522, 315] width 478 height 171
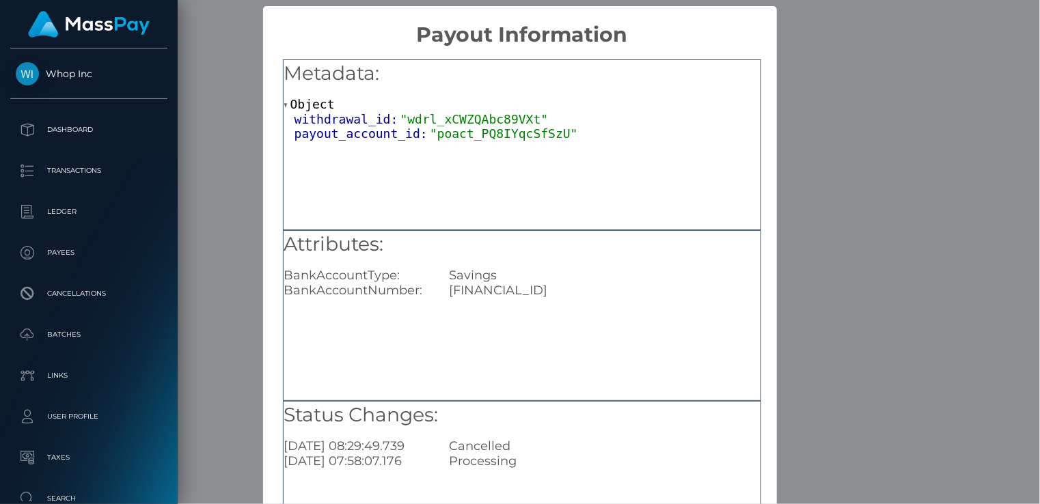
drag, startPoint x: 611, startPoint y: 293, endPoint x: 647, endPoint y: 292, distance: 35.6
click at [647, 292] on div "TR330001000368670103965002" at bounding box center [604, 290] width 331 height 15
copy div "5002"
click at [851, 72] on div "× Payout Information Metadata: Object withdrawal_id: "wdrl_xCWZQAbc89VXt" payou…" at bounding box center [520, 252] width 1040 height 504
click at [850, 71] on div "× Payout Information Metadata: Object withdrawal_id: "wdrl_xCWZQAbc89VXt" payou…" at bounding box center [520, 252] width 1040 height 504
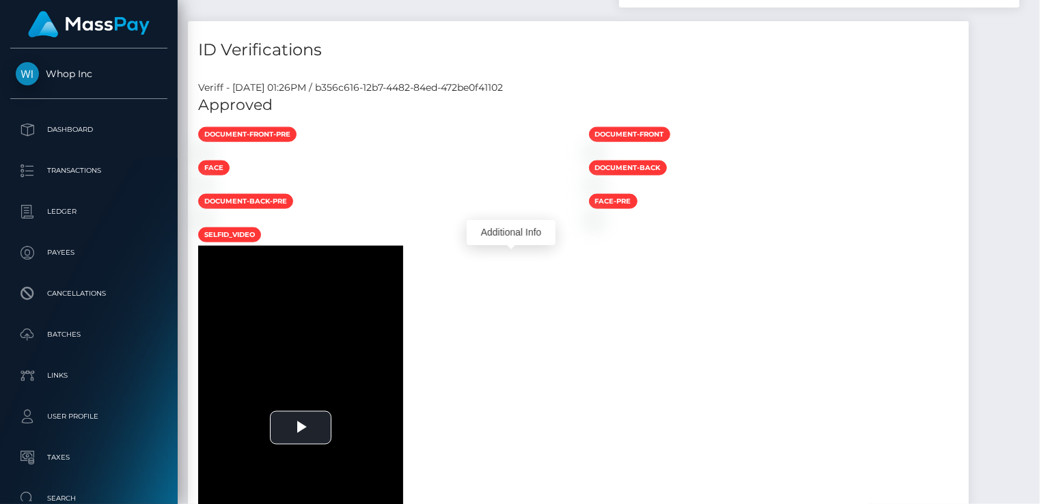
scroll to position [0, 0]
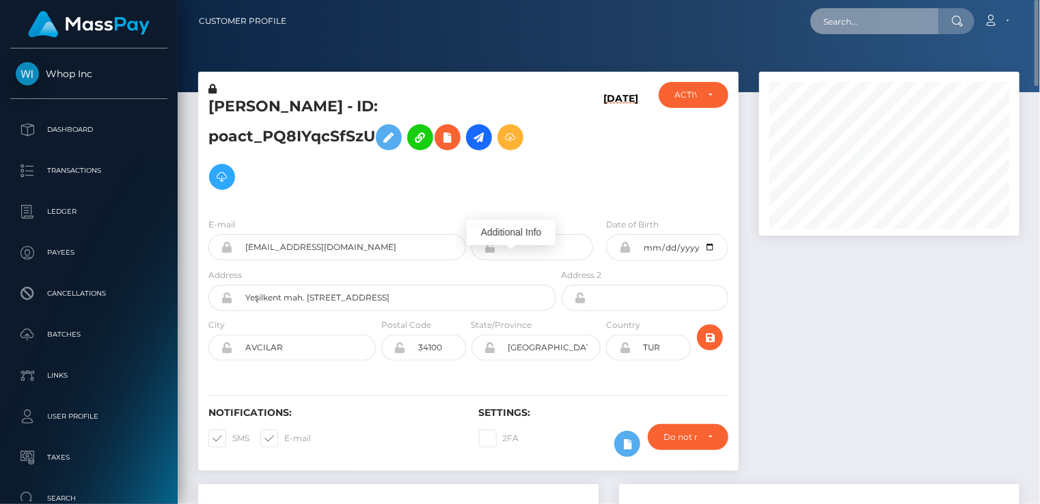
click at [880, 19] on input "text" at bounding box center [874, 21] width 128 height 26
paste input "MSP21be047780f3753"
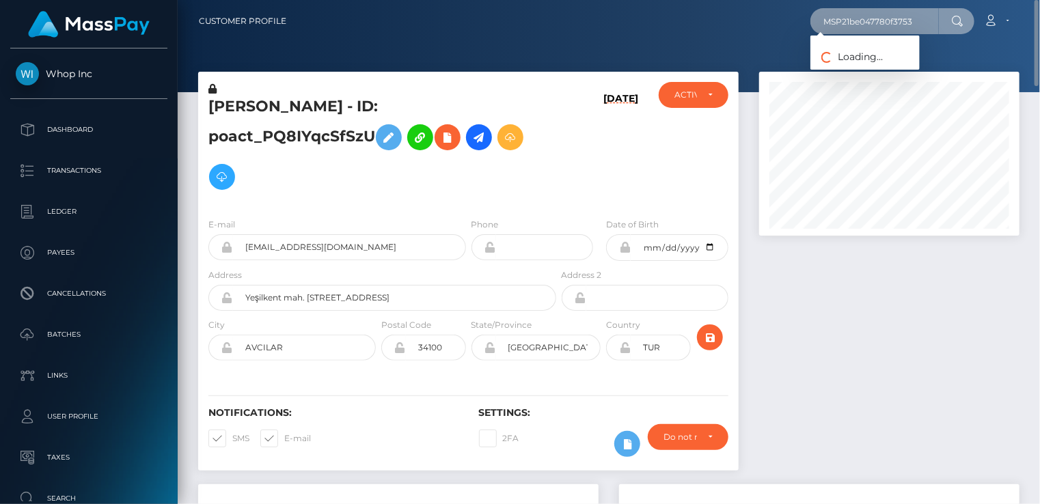
type input "MSP21be047780f3753"
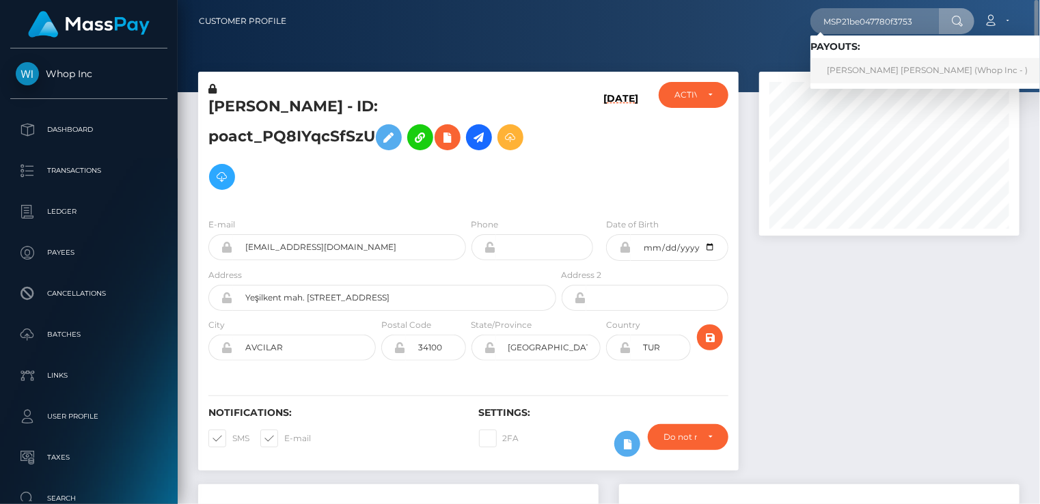
click at [945, 74] on link "CRISTIAN DAMIAN CORREA TELIZ (Whop Inc - )" at bounding box center [927, 70] width 234 height 25
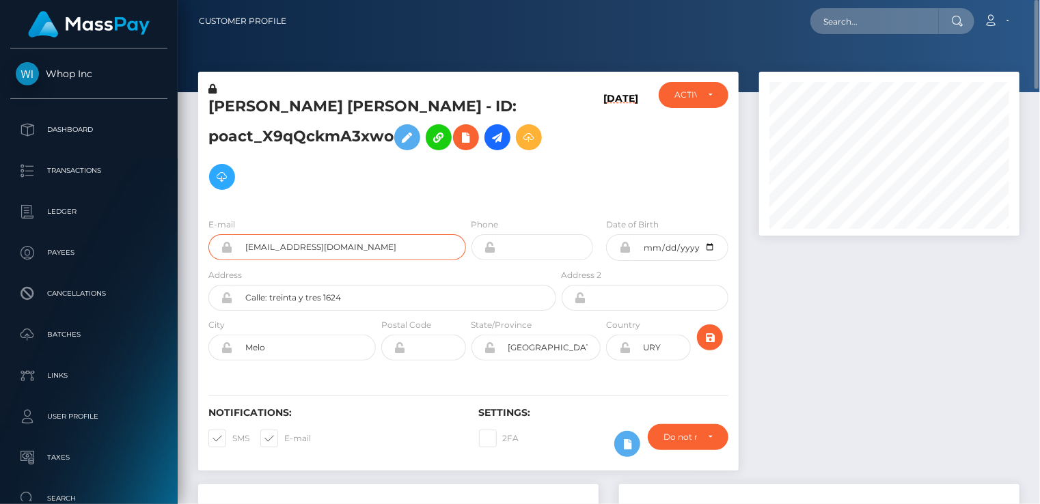
click at [310, 253] on input "correatraderfx+1f0050198c@gmail.com" at bounding box center [349, 247] width 233 height 26
click at [929, 478] on div at bounding box center [889, 278] width 281 height 413
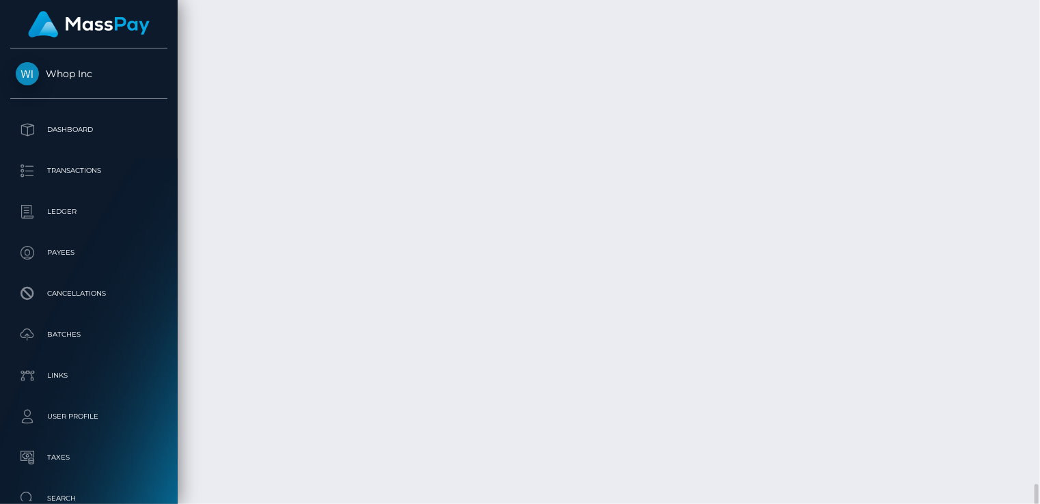
scroll to position [2348, 0]
drag, startPoint x: 444, startPoint y: 359, endPoint x: 669, endPoint y: 359, distance: 225.4
copy td "MSP21be047780f3753 / pout_JRkCG6ZLoMwLE"
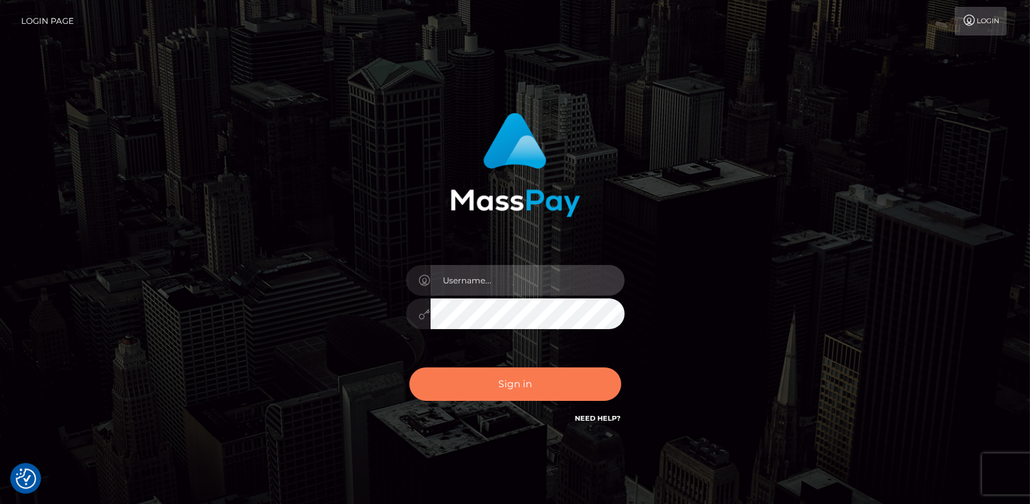
type input "catalinad"
click at [543, 383] on button "Sign in" at bounding box center [515, 384] width 212 height 33
type input "catalinad"
click at [508, 383] on button "Sign in" at bounding box center [515, 384] width 212 height 33
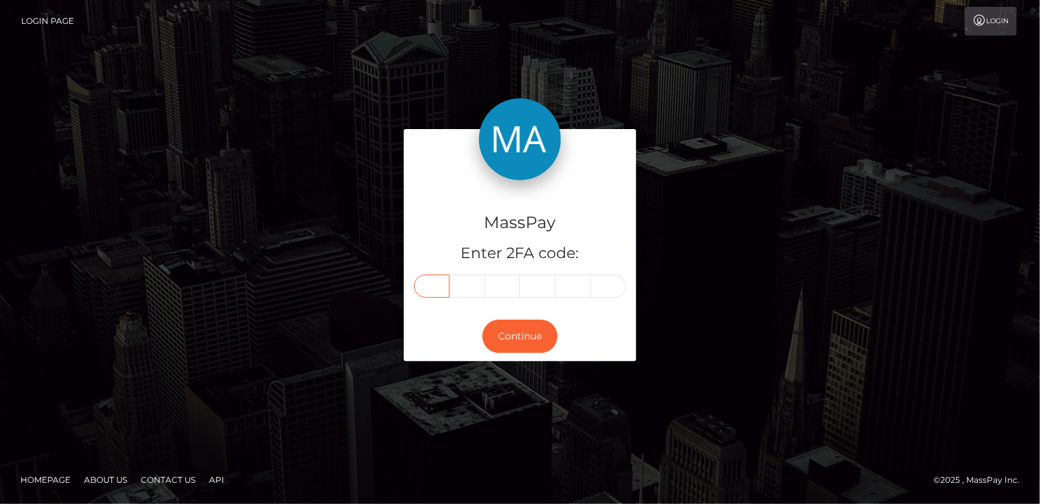
click at [434, 284] on input "text" at bounding box center [432, 286] width 36 height 23
type input "5"
type input "1"
type input "7"
type input "8"
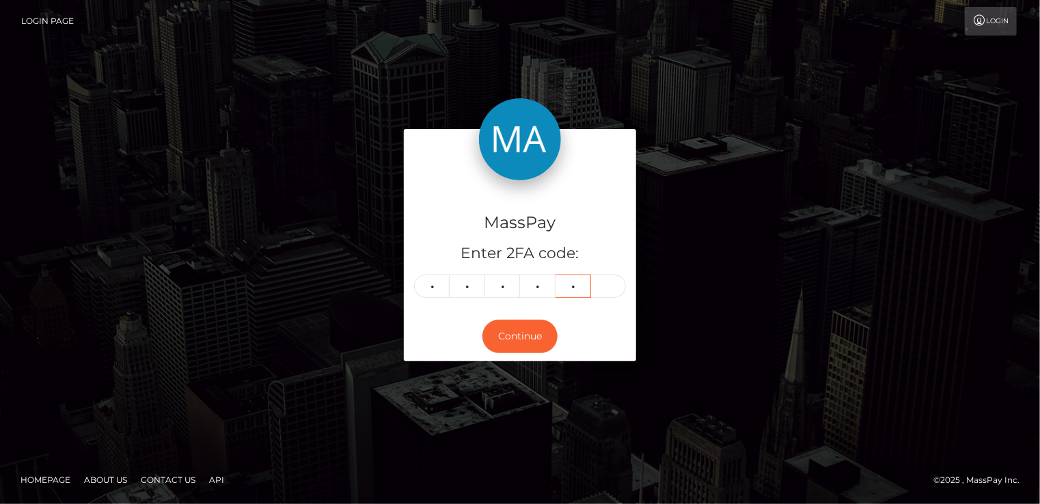
type input "0"
type input "5"
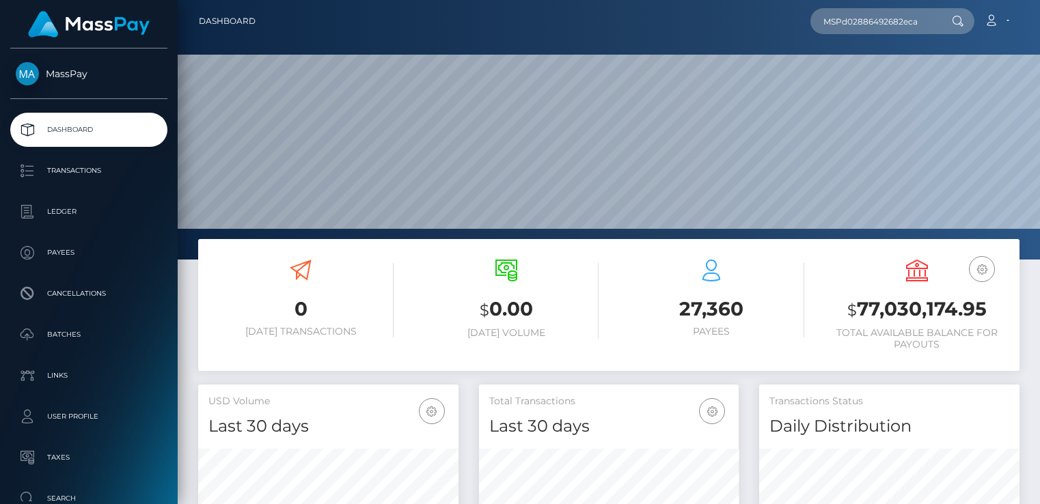
type input "MSPd02886492682eca"
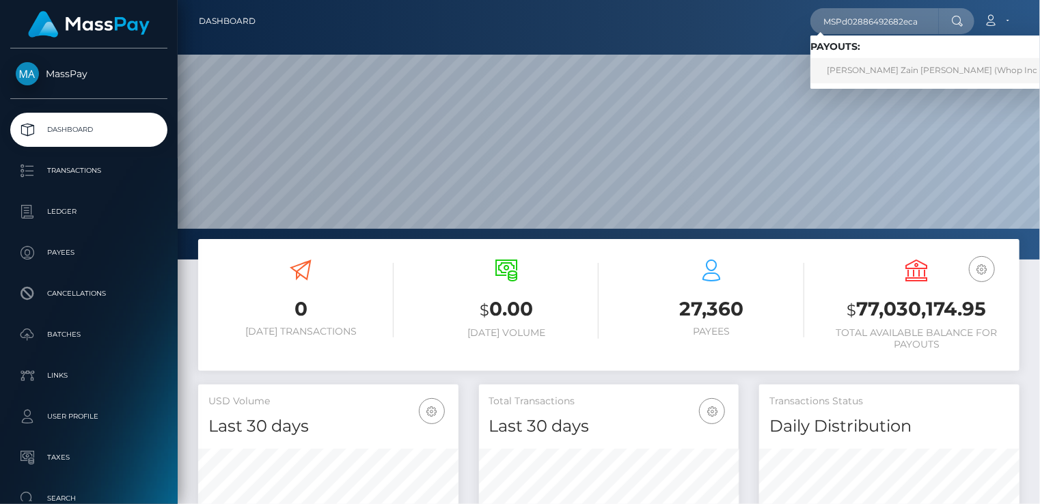
click at [872, 72] on link "Rana Muhammad Zain Zahid (Whop Inc - )" at bounding box center [936, 70] width 253 height 25
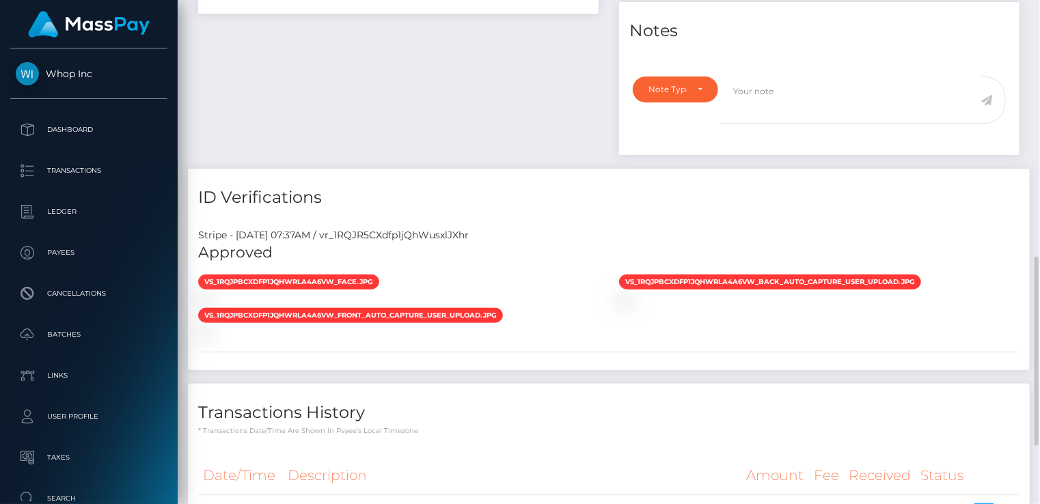
scroll to position [836, 0]
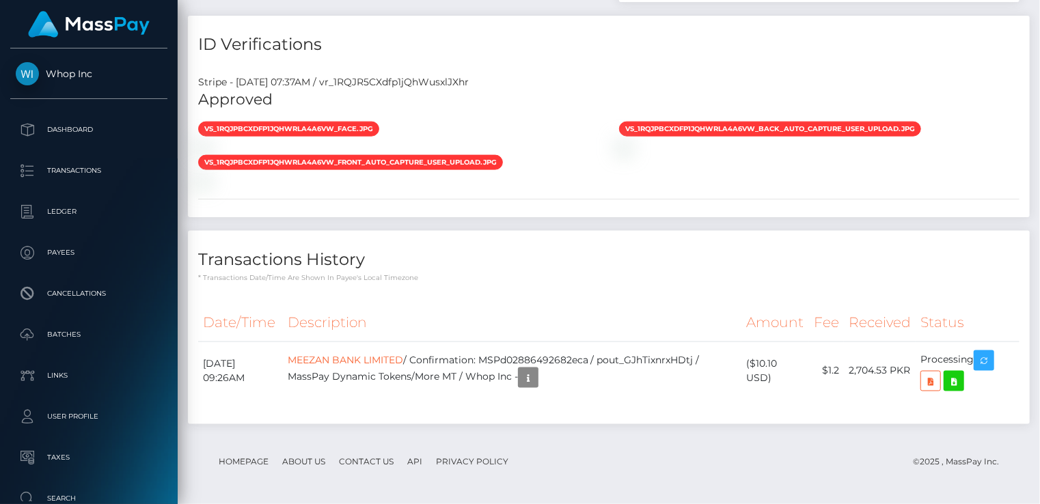
click at [984, 361] on div "Force status update" at bounding box center [957, 346] width 100 height 34
click at [605, 273] on p "* Transactions date/time are shown in payee's local timezone" at bounding box center [608, 278] width 821 height 10
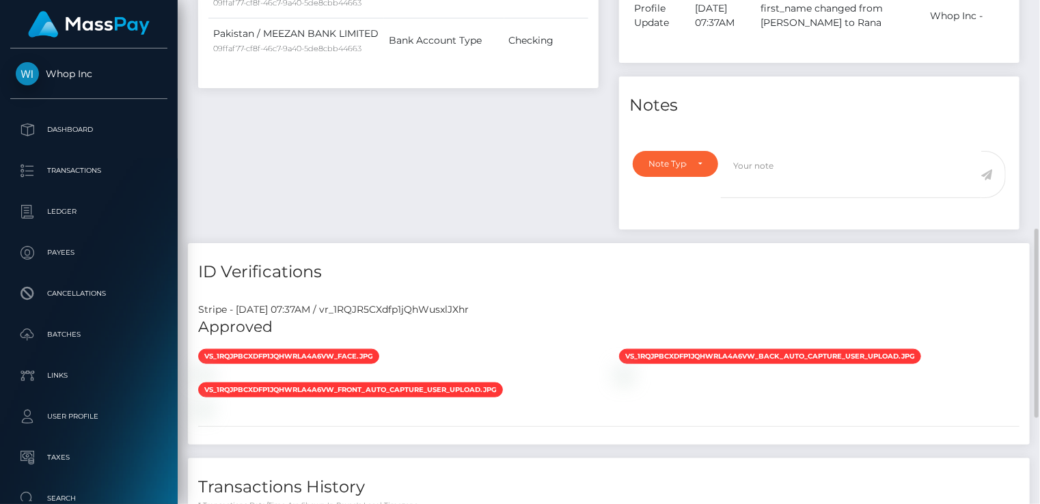
scroll to position [0, 0]
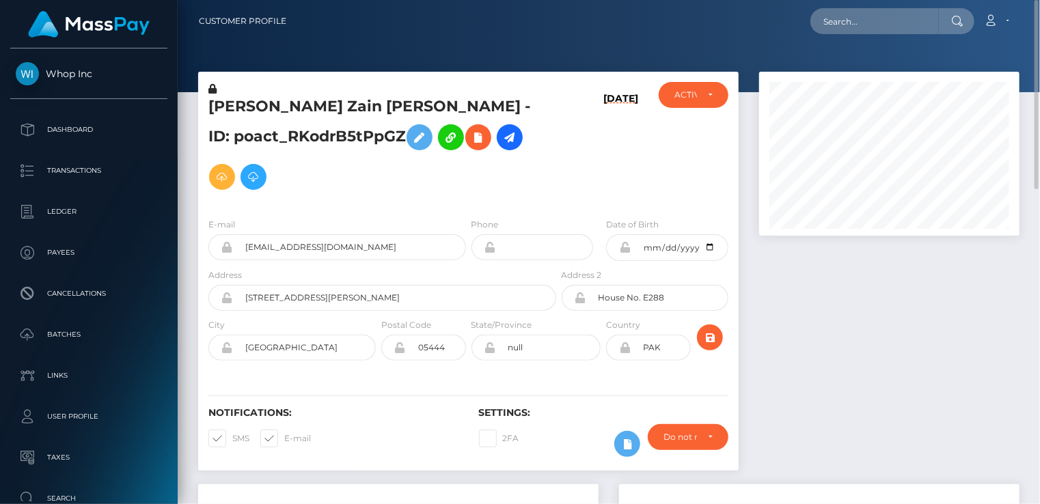
click at [299, 128] on h5 "Rana Muhammad Zain Zahid - ID: poact_RKodrB5tPpGZ" at bounding box center [378, 146] width 340 height 100
copy h5 "poact_RKodrB5tPpGZ"
paste input "emremert19942014+35e02408c6@gmail.com"
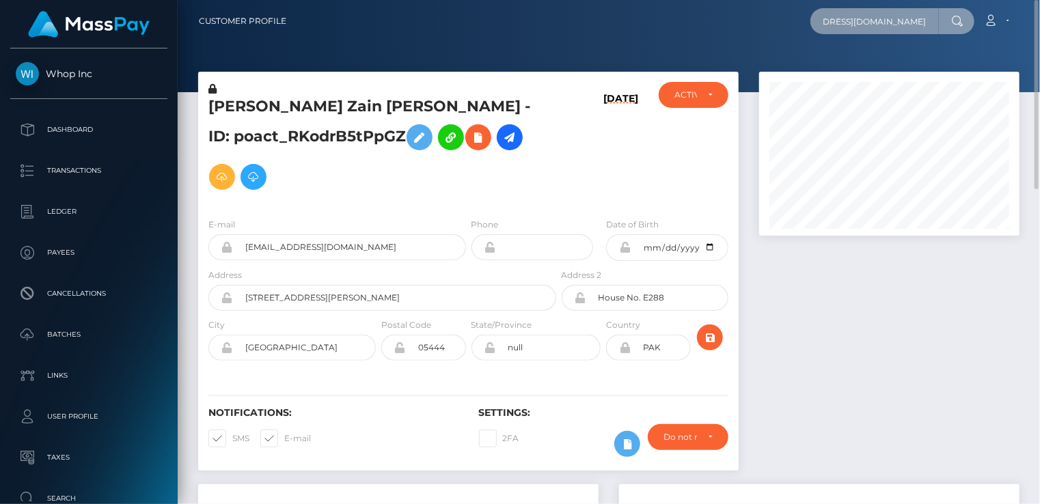
click at [926, 20] on input "emremert19942014+35e02408c6@gmail.com" at bounding box center [874, 21] width 128 height 26
type input "emremert19942014+35e02408c6@gmail.com"
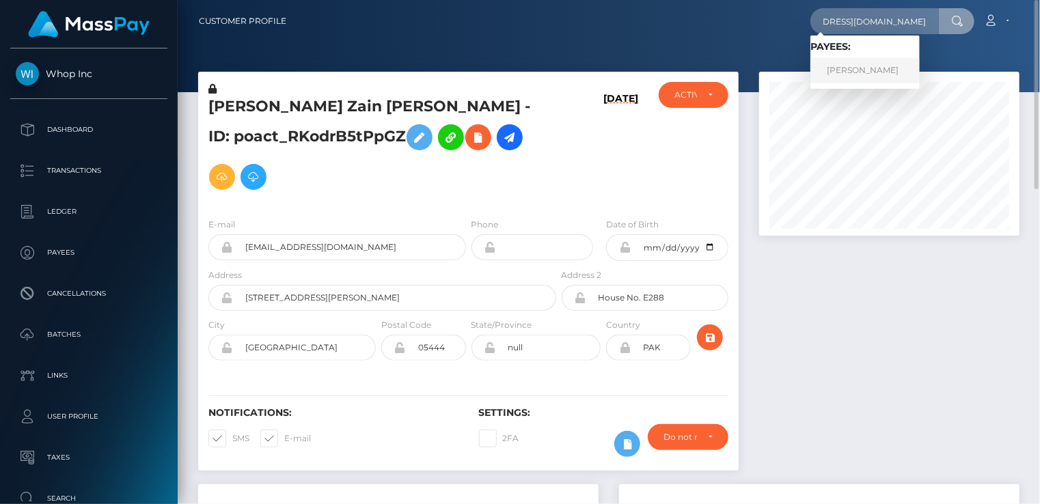
scroll to position [0, 0]
click at [885, 67] on link "EMRE GÜNDOĞDU" at bounding box center [864, 70] width 109 height 25
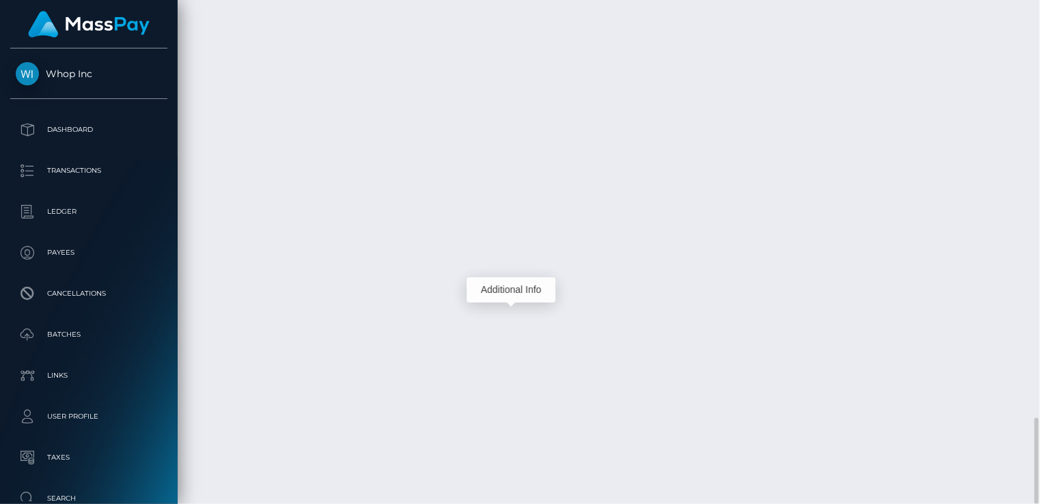
scroll to position [164, 260]
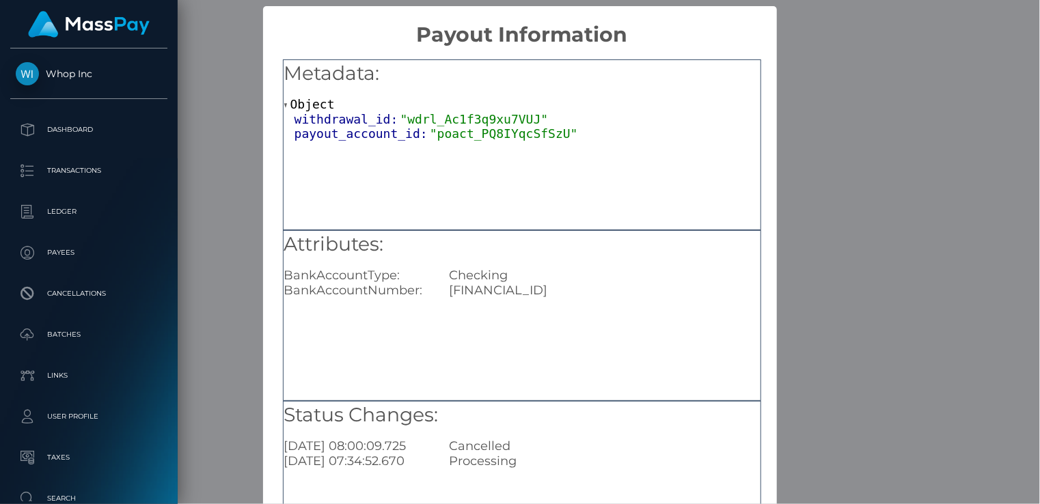
click at [916, 135] on div "× Payout Information Metadata: Object withdrawal_id: "wdrl_Ac1f3q9xu7VUJ" payou…" at bounding box center [520, 252] width 1040 height 504
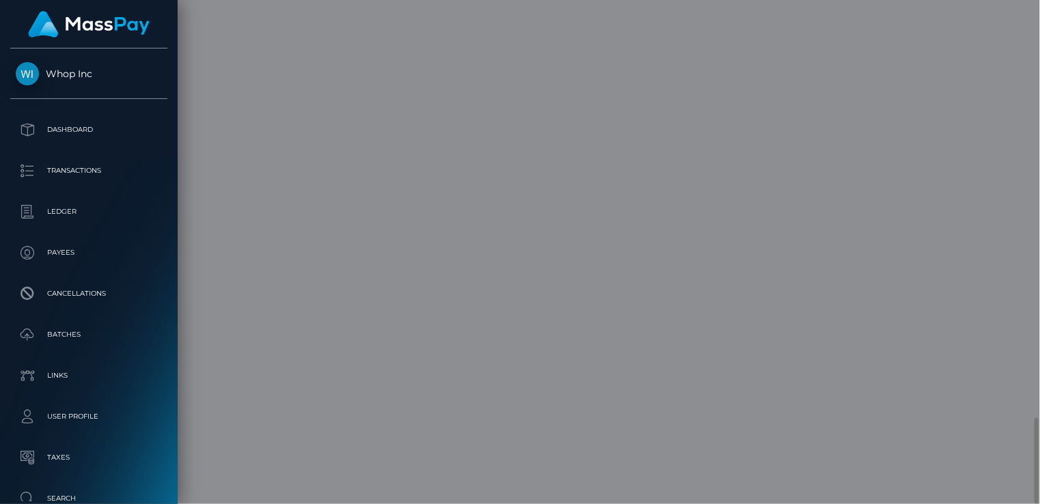
scroll to position [0, 0]
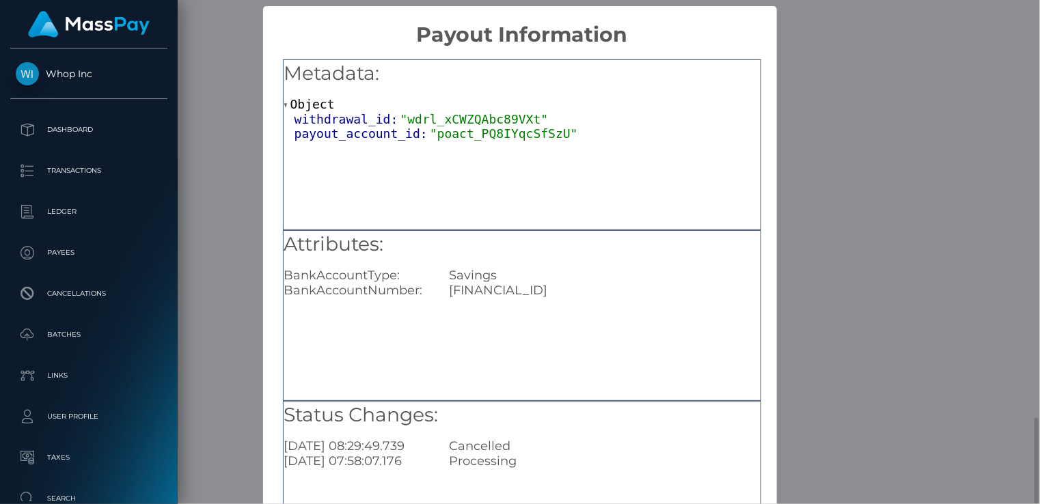
click at [515, 266] on div "Metadata: Object withdrawal_id: "wdrl_xCWZQAbc89VXt" payout_account_id: "poact_…" at bounding box center [522, 311] width 518 height 528
click at [911, 124] on div "× Payout Information Metadata: Object withdrawal_id: "wdrl_xCWZQAbc89VXt" payou…" at bounding box center [520, 252] width 1040 height 504
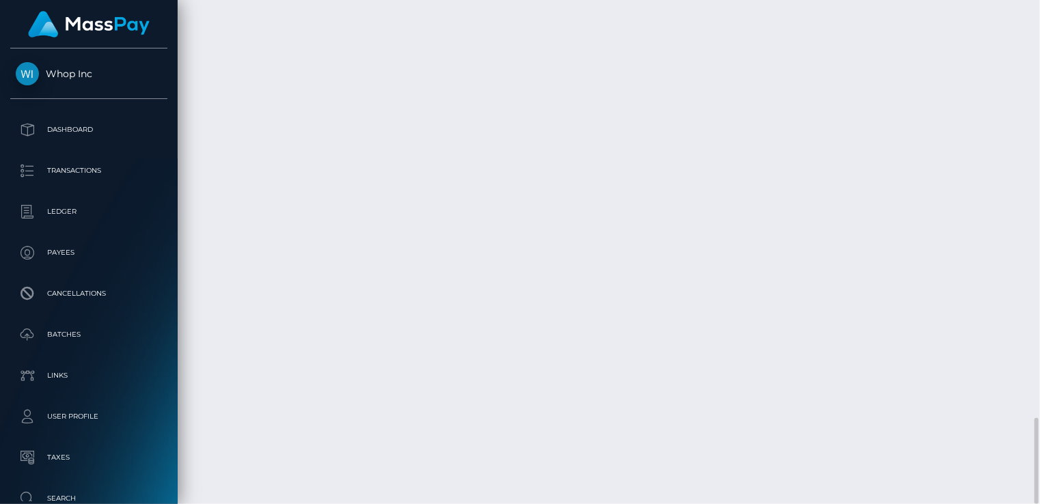
scroll to position [164, 260]
click at [467, 242] on div "Additional Info" at bounding box center [511, 232] width 89 height 25
copy td "MSP112157cf8117a88"
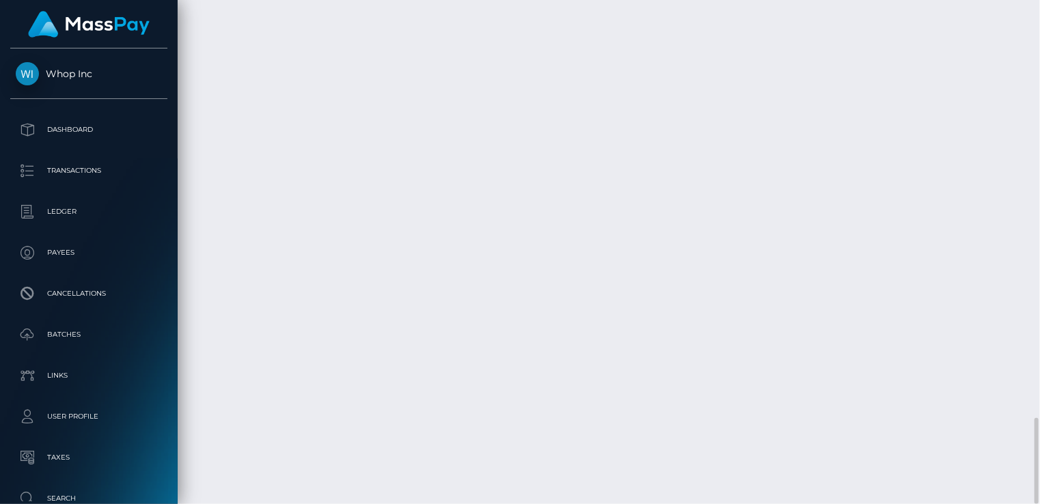
copy td "MSPbcf8a9061ccfd6a"
copy td "MSP70823a41d8fd887"
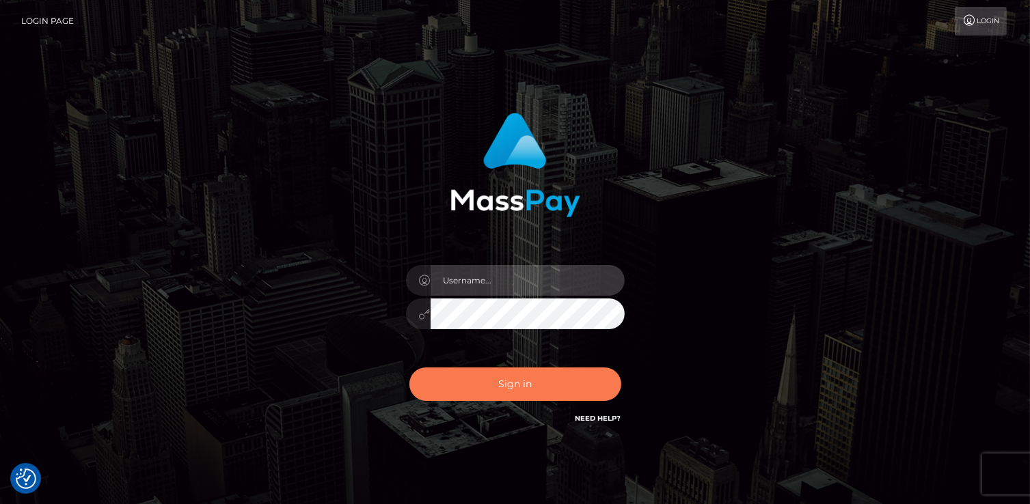
type input "catalinad"
click at [570, 391] on button "Sign in" at bounding box center [515, 384] width 212 height 33
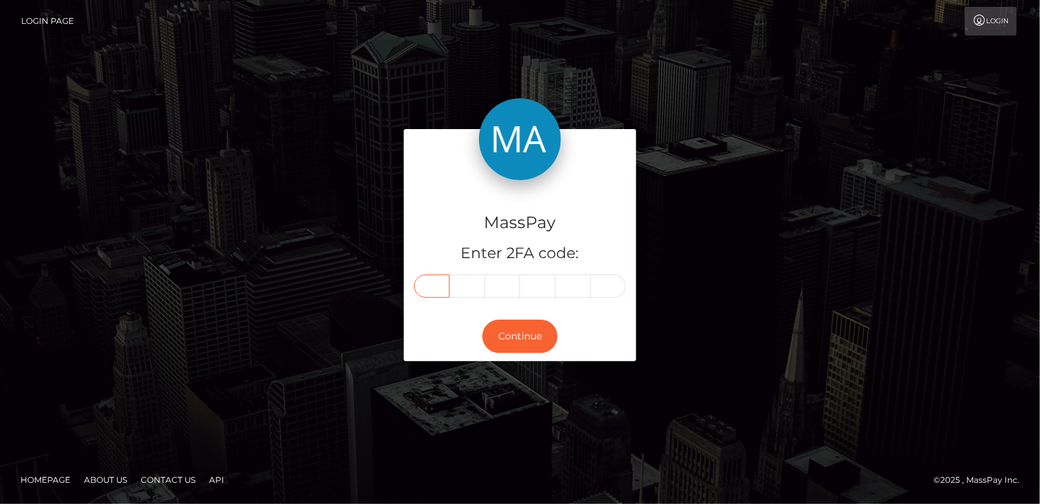
click at [434, 290] on input "text" at bounding box center [432, 286] width 36 height 23
click at [438, 284] on input "text" at bounding box center [432, 286] width 36 height 23
type input "7"
type input "1"
type input "9"
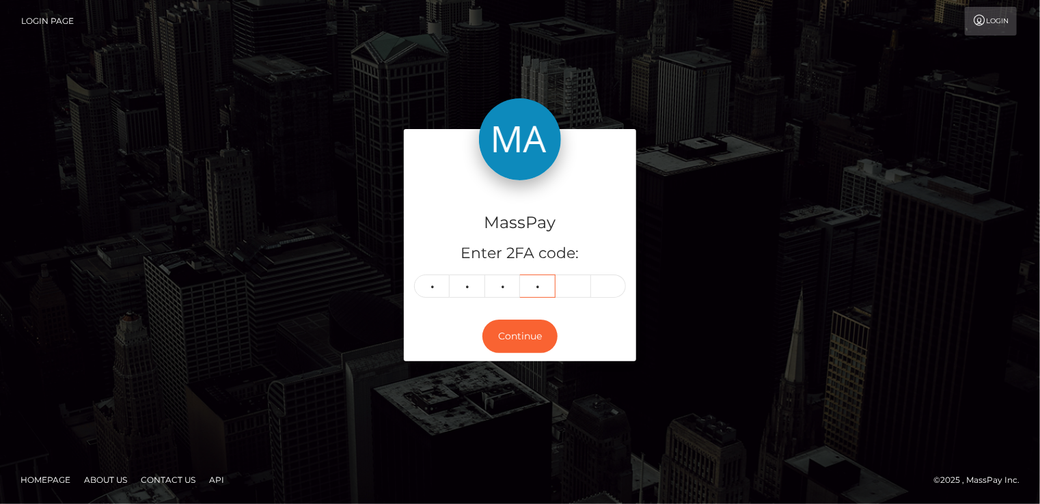
type input "1"
type input "8"
type input "9"
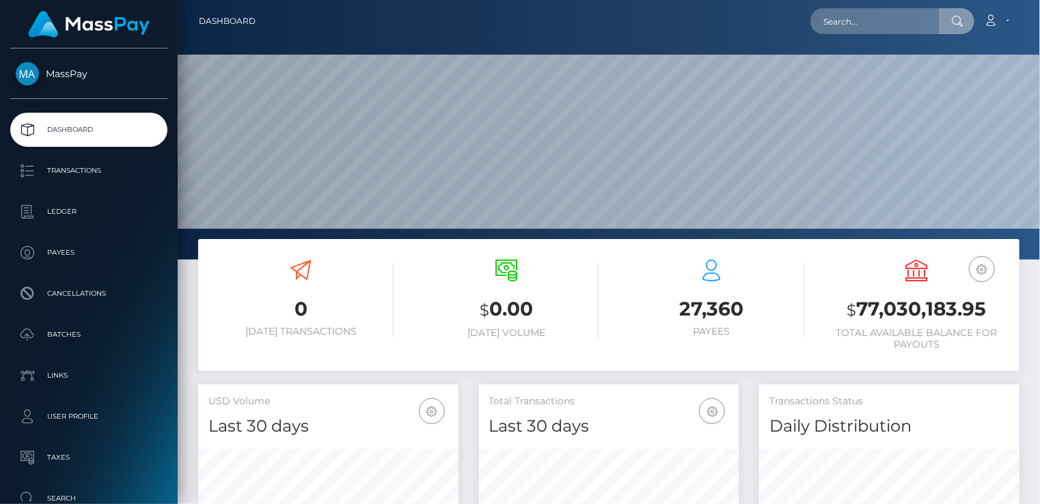
scroll to position [242, 260]
type input "poact_kv2p7ssVSBqr"
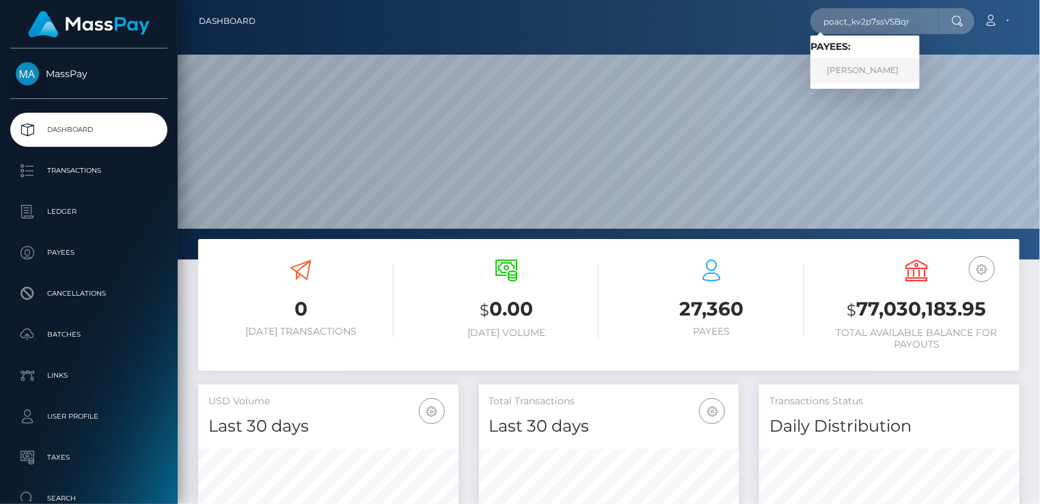
click at [876, 74] on link "Ali Raza" at bounding box center [864, 70] width 109 height 25
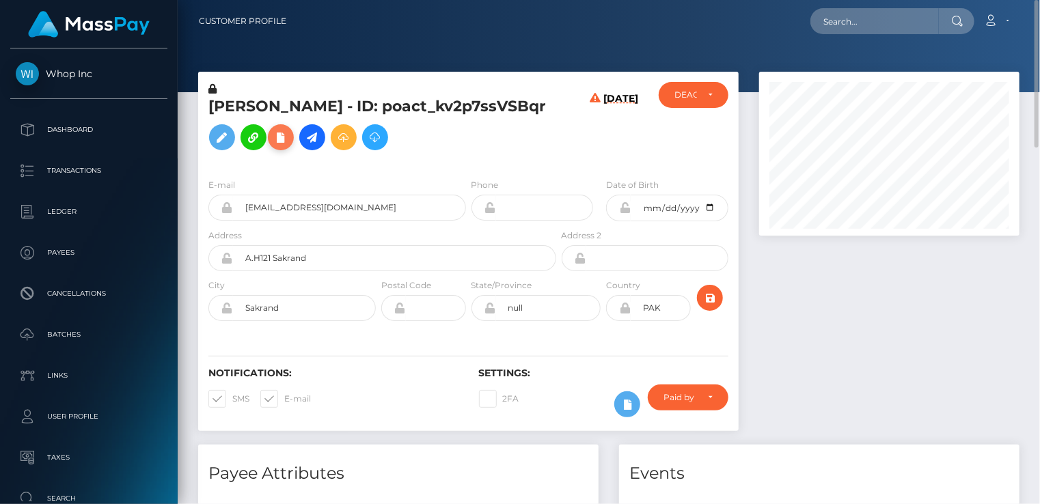
click at [273, 146] on icon at bounding box center [281, 137] width 16 height 17
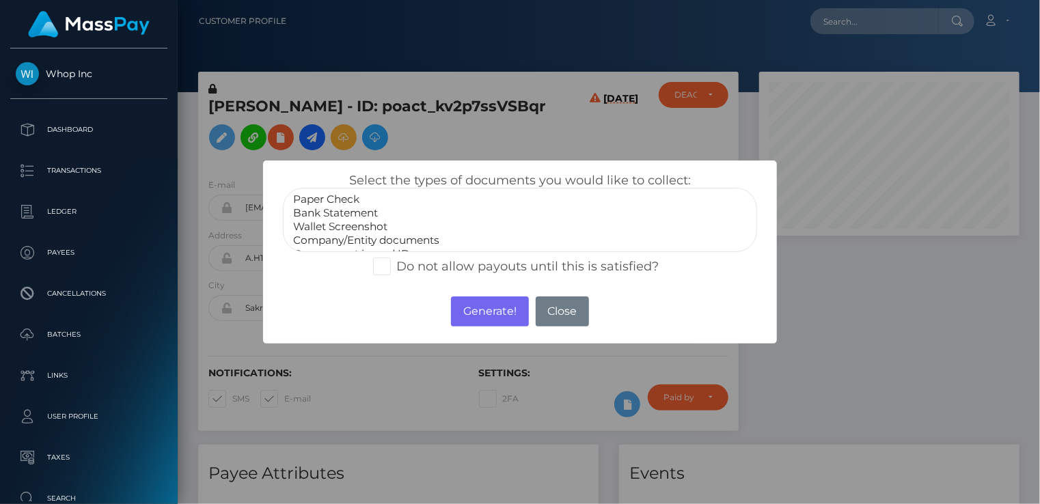
scroll to position [27, 0]
select select "Government issued ID"
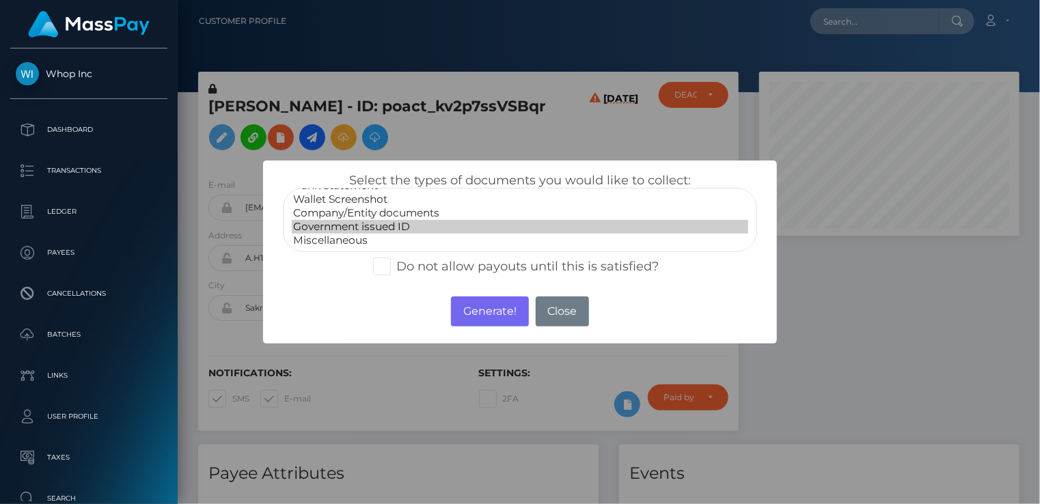
click at [377, 227] on option "Government issued ID" at bounding box center [520, 227] width 457 height 14
click at [512, 312] on button "Generate!" at bounding box center [489, 311] width 77 height 30
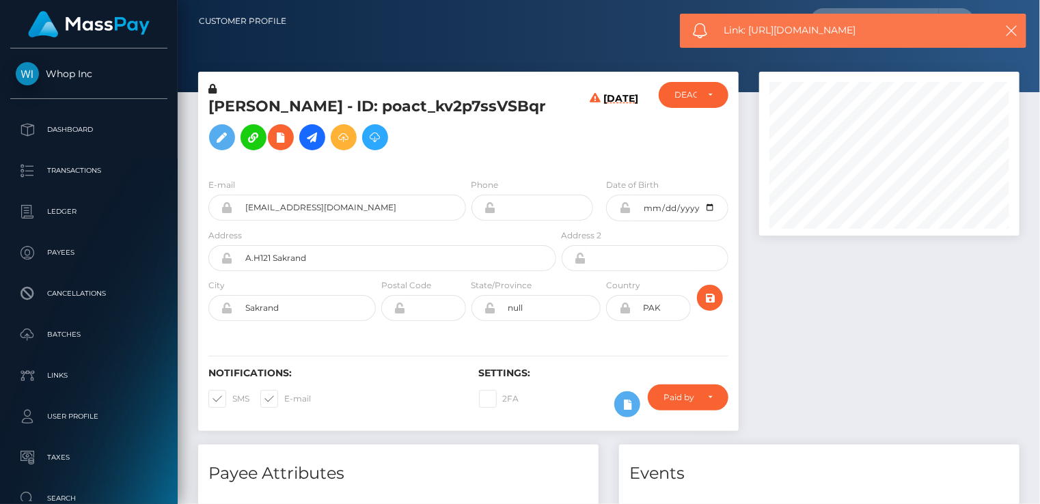
click at [762, 33] on span "Link: https://l.maspay.io/ghgIu" at bounding box center [852, 30] width 257 height 14
copy span "Link: https://l.maspay.io/ghgIu"
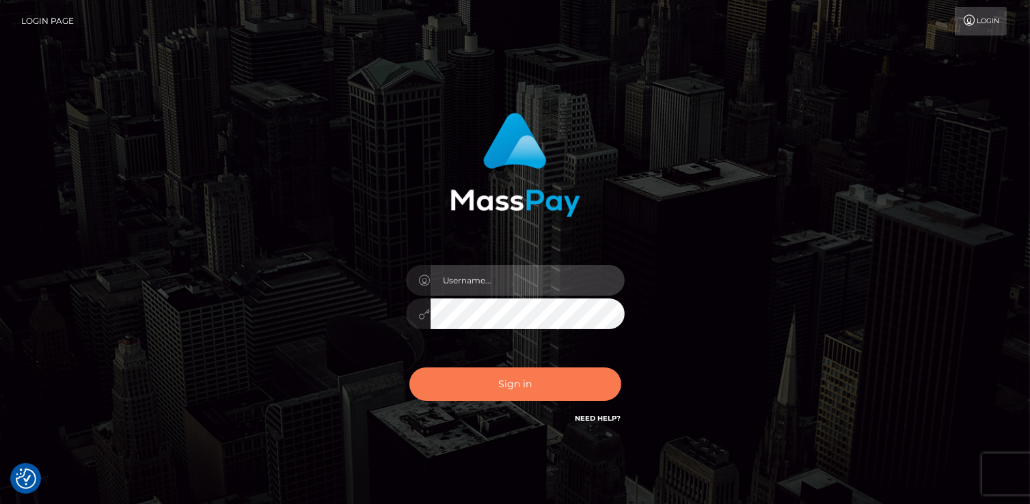
type input "catalinad"
click at [566, 396] on button "Sign in" at bounding box center [515, 384] width 212 height 33
type input "catalinad"
click at [571, 385] on button "Sign in" at bounding box center [515, 384] width 212 height 33
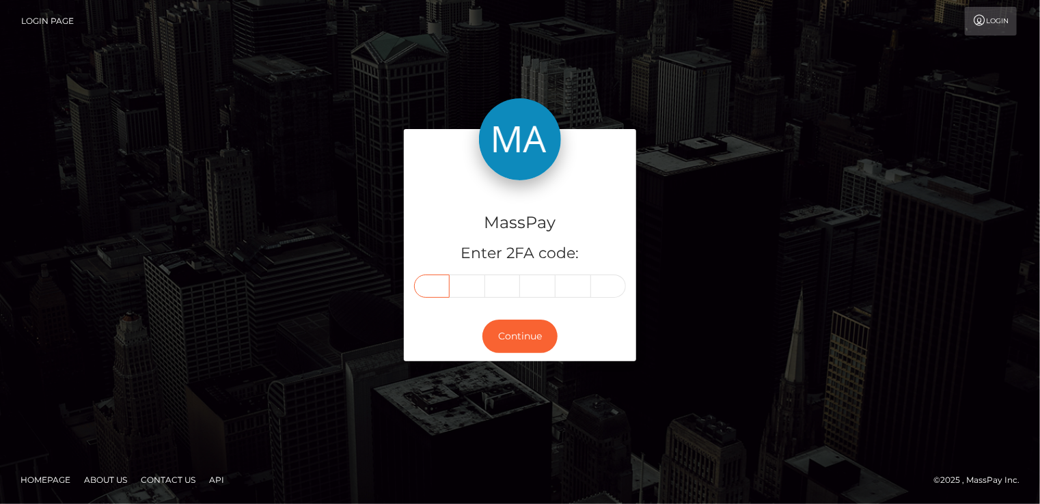
click at [432, 289] on input "text" at bounding box center [432, 286] width 36 height 23
type input "2"
type input "7"
type input "8"
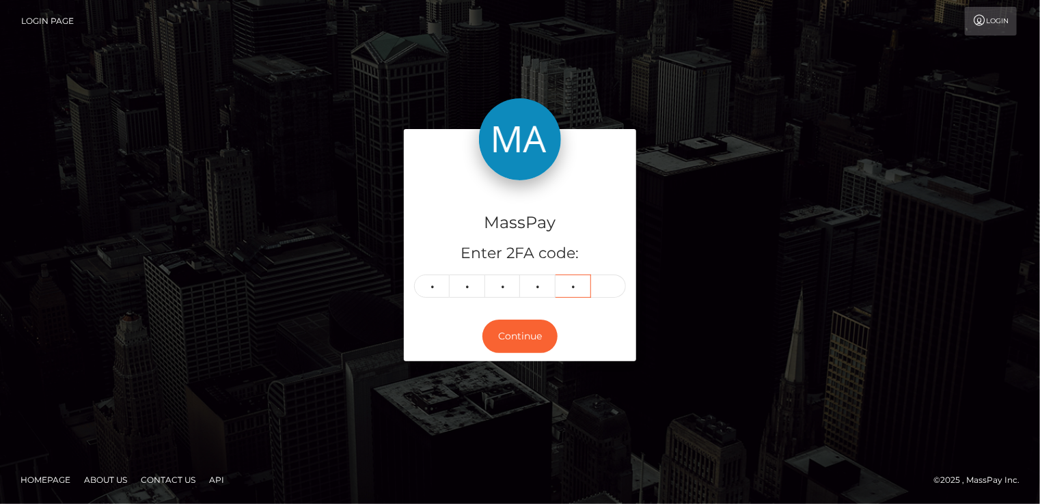
type input "2"
type input "9"
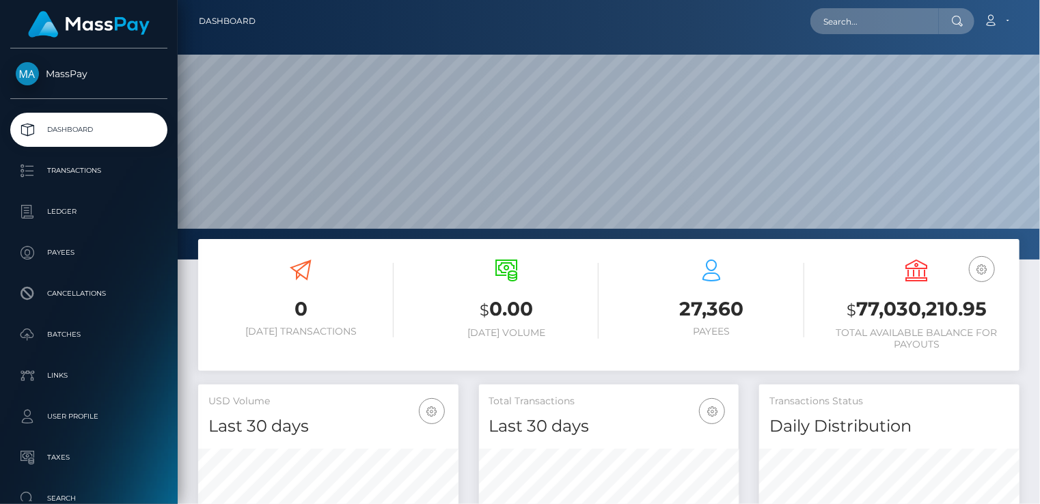
scroll to position [242, 260]
click at [856, 25] on input "text" at bounding box center [874, 21] width 128 height 26
paste input "poact_JFL721PRy9KG"
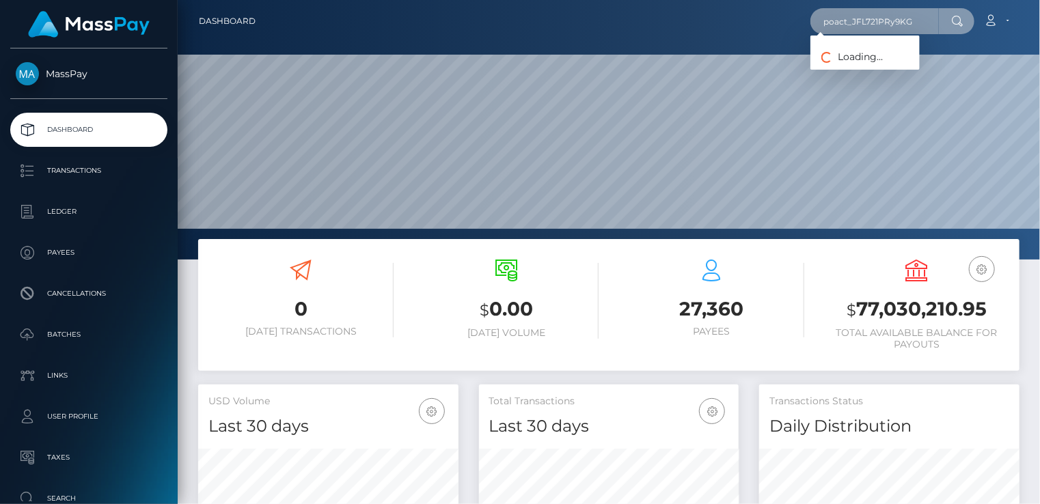
type input "poact_JFL721PRy9KG"
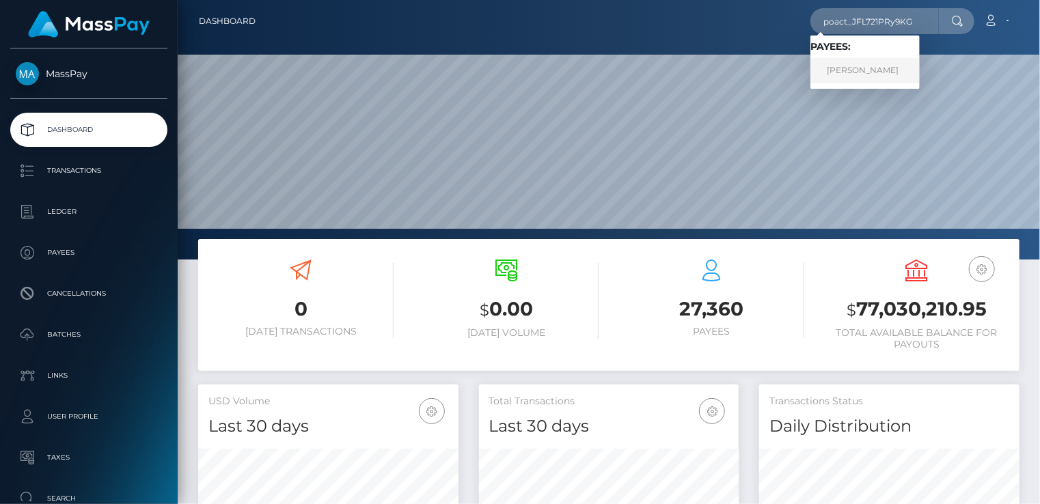
click at [884, 70] on link "ORLANDO VELAZQUEZ-VARGAS" at bounding box center [864, 70] width 109 height 25
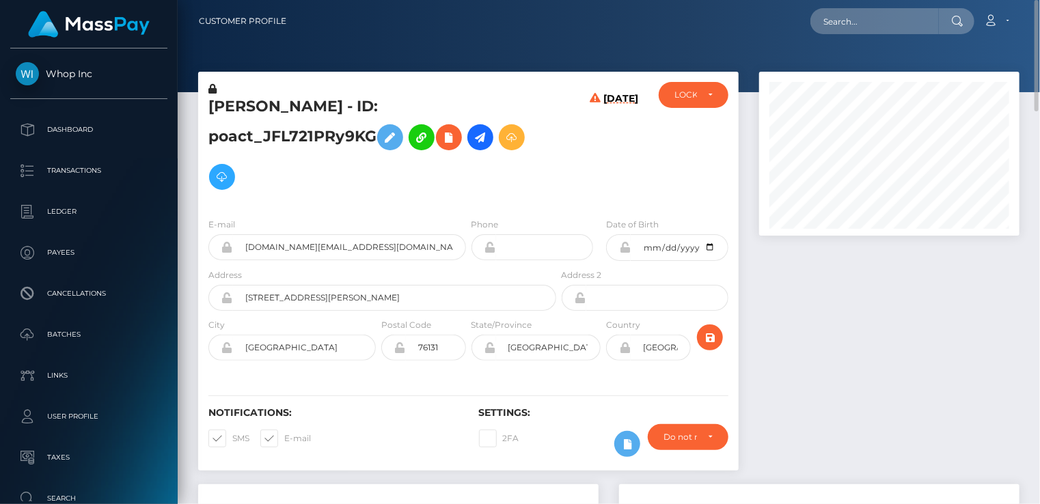
click at [347, 109] on h5 "[PERSON_NAME] - ID: poact_JFL721PRy9KG" at bounding box center [378, 146] width 340 height 100
click at [347, 109] on h5 "ORLANDO VELAZQUEZ-VARGAS - ID: poact_JFL721PRy9KG" at bounding box center [378, 146] width 340 height 100
copy h5 "ORLANDO VELAZQUEZ-VARGAS - ID: poact_JFL721PRy9KG"
click at [896, 25] on input "text" at bounding box center [874, 21] width 128 height 26
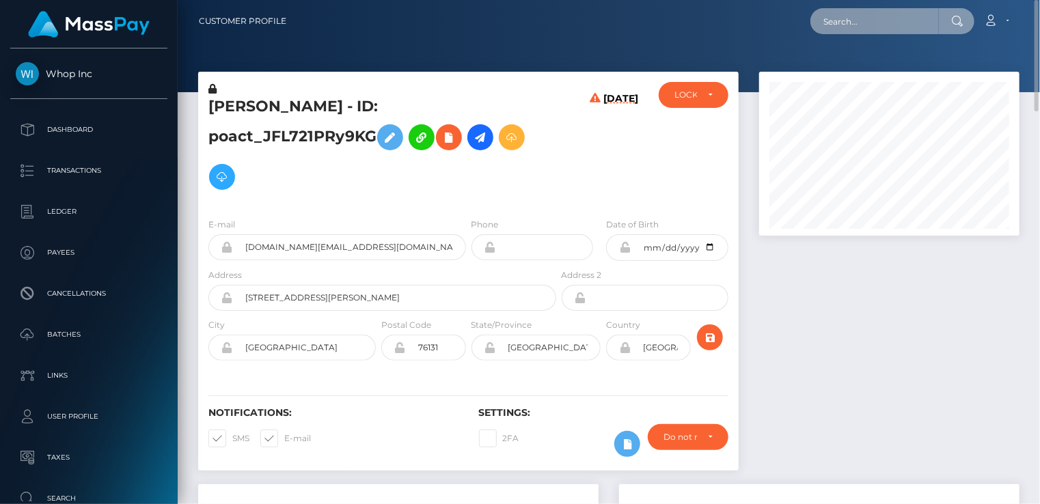
paste input "poact_kv2p7ssVSBqr"
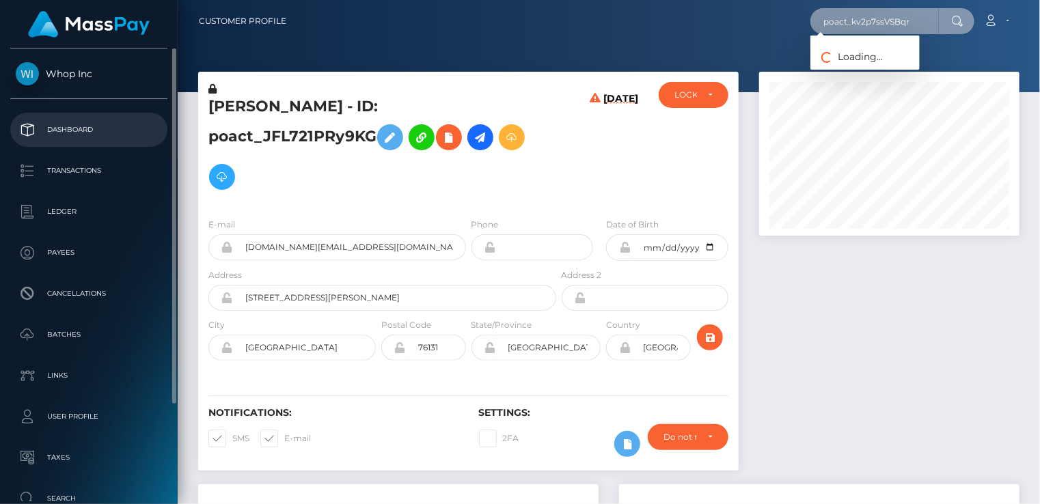
type input "poact_kv2p7ssVSBqr"
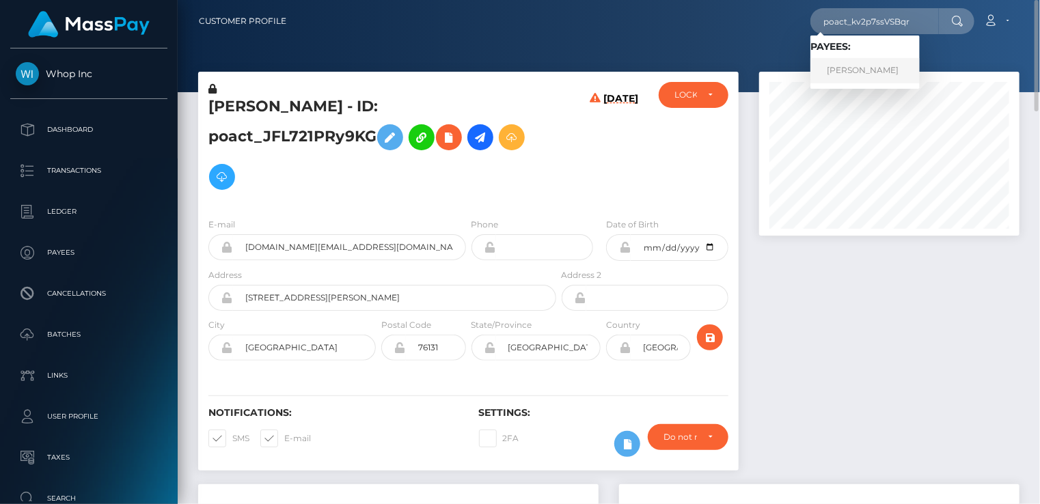
click at [858, 69] on link "Ali Raza" at bounding box center [864, 70] width 109 height 25
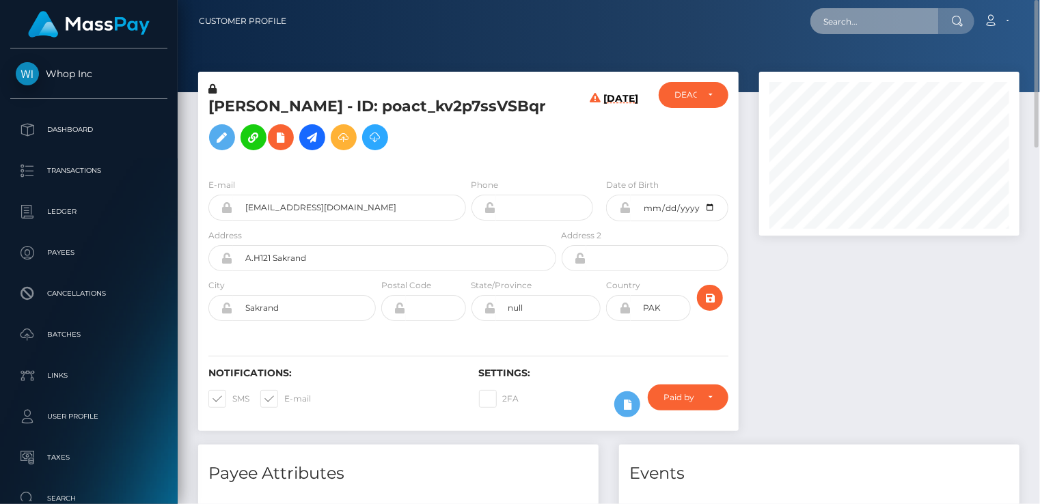
click at [897, 20] on input "text" at bounding box center [874, 21] width 128 height 26
paste input "poact_gAvFhdfh4Tc7"
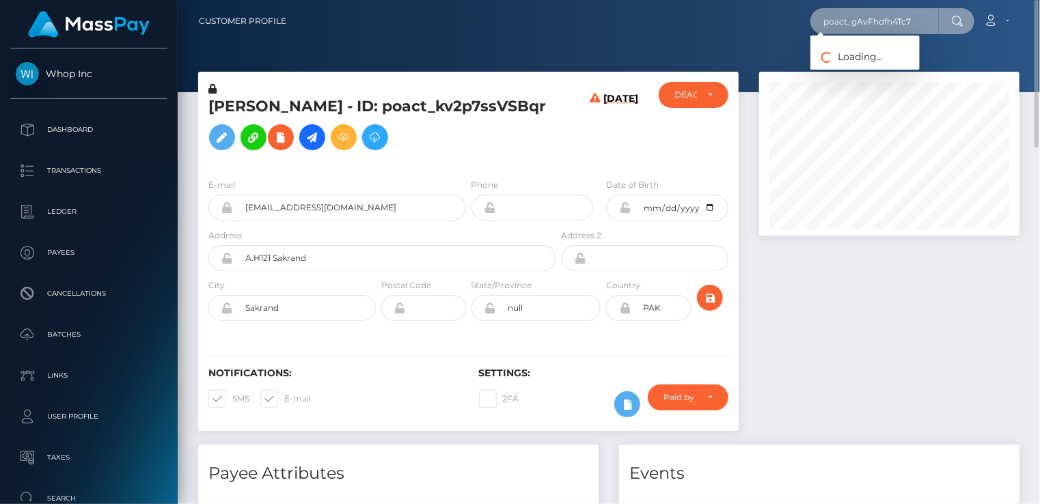
type input "poact_gAvFhdfh4Tc7"
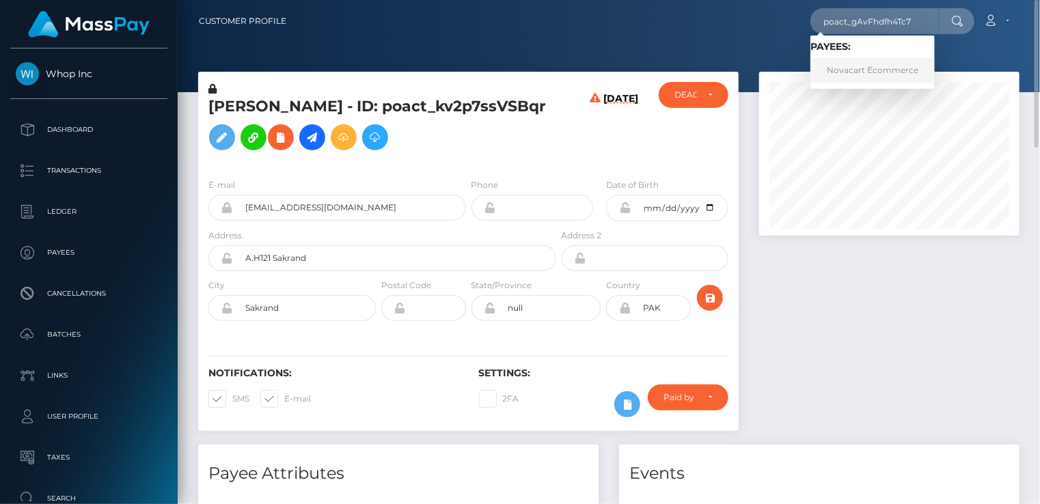
click at [836, 83] on link "Novacart Ecommerce" at bounding box center [872, 70] width 124 height 25
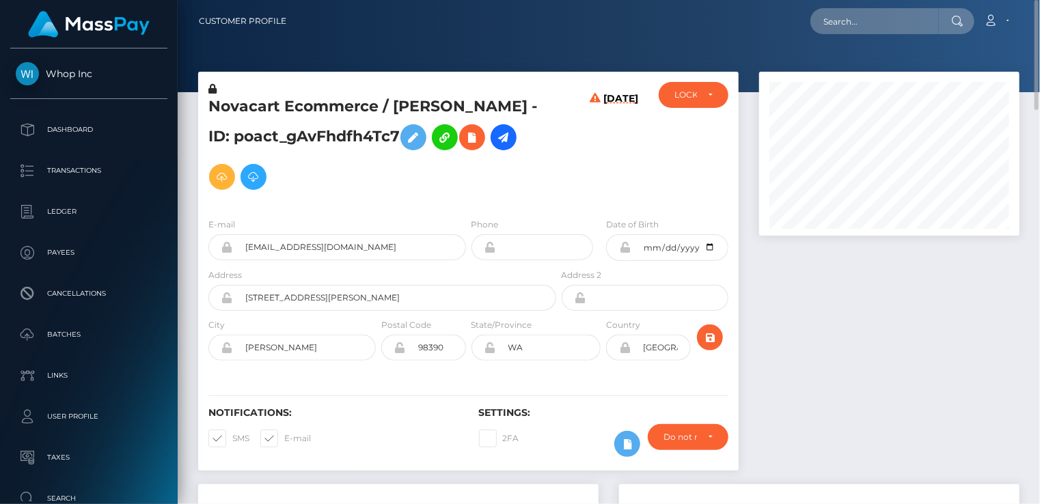
click at [309, 116] on h5 "Novacart Ecommerce / SERGEY M RUDENKO - ID: poact_gAvFhdfh4Tc7" at bounding box center [378, 146] width 340 height 100
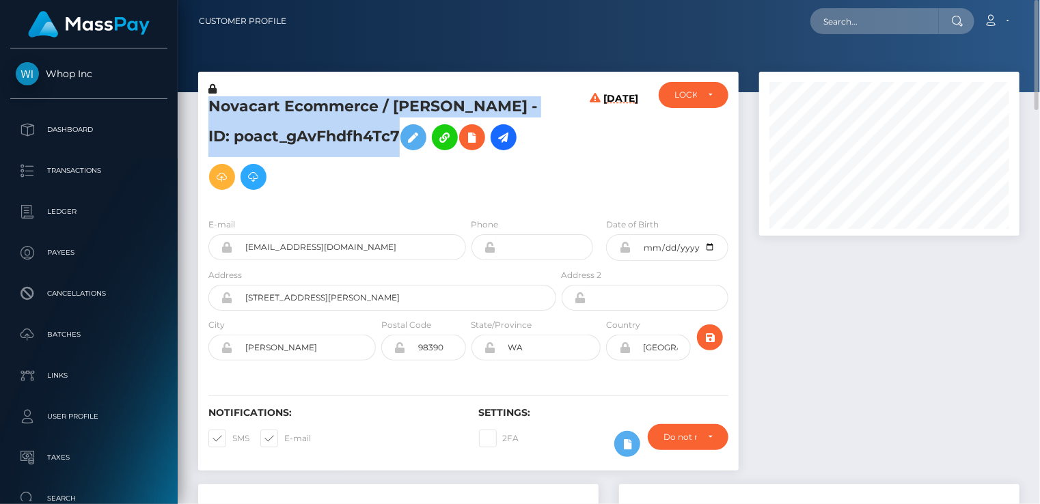
click at [309, 116] on h5 "Novacart Ecommerce / SERGEY M RUDENKO - ID: poact_gAvFhdfh4Tc7" at bounding box center [378, 146] width 340 height 100
copy h5 "Novacart Ecommerce / SERGEY M RUDENKO - ID: poact_gAvFhdfh4Tc7"
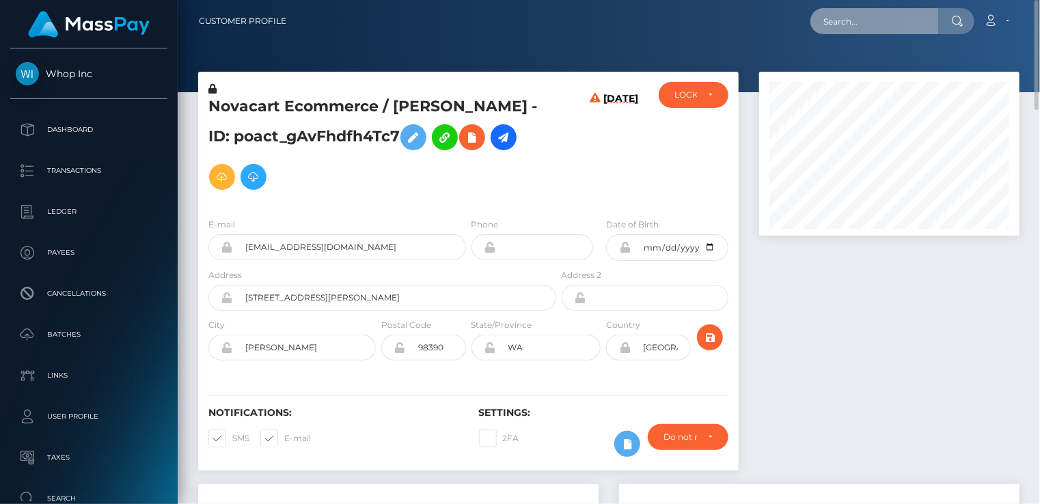
click at [835, 23] on input "text" at bounding box center [874, 21] width 128 height 26
paste input "poact_5ZmxSH7fjhta's"
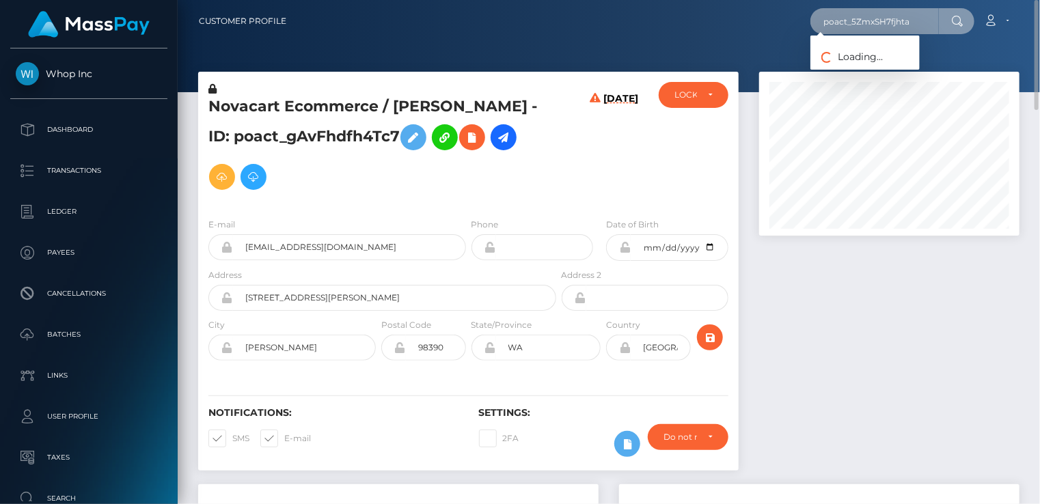
type input "poact_5ZmxSH7fjhta"
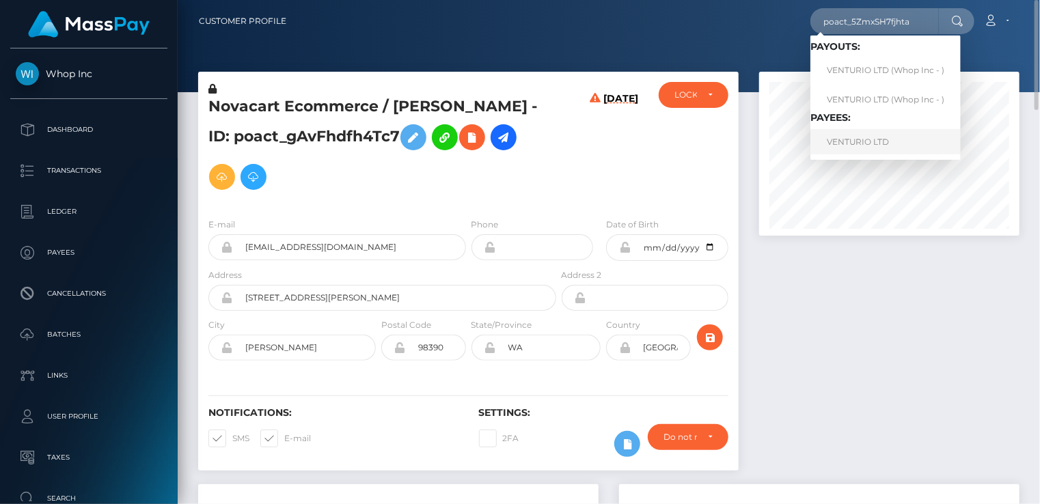
click at [866, 141] on link "VENTURIO LTD" at bounding box center [885, 141] width 150 height 25
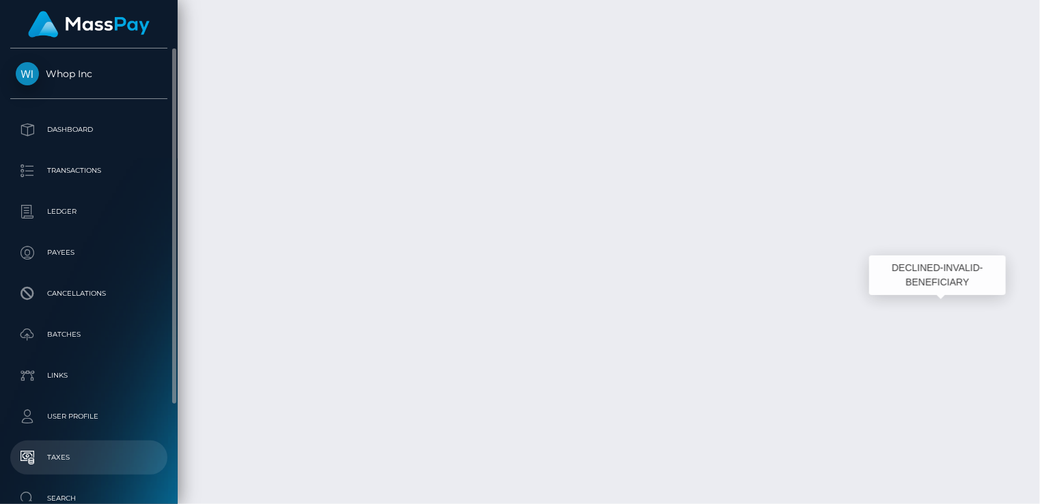
scroll to position [164, 260]
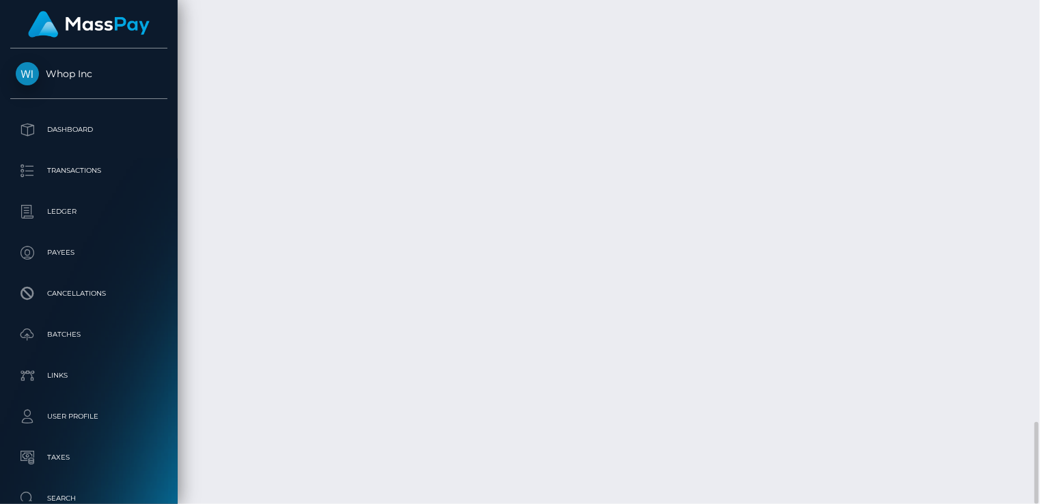
drag, startPoint x: 803, startPoint y: 491, endPoint x: 816, endPoint y: 469, distance: 24.8
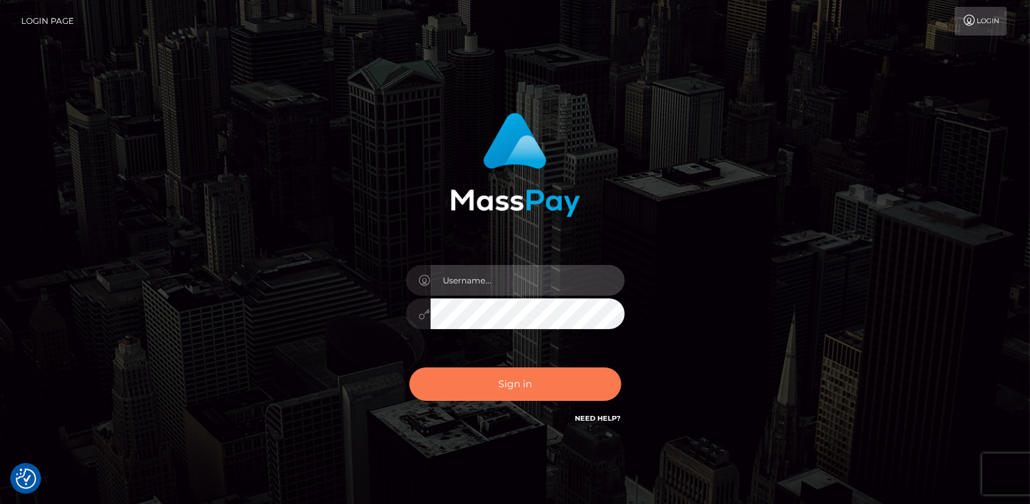
type input "catalinad"
click at [532, 388] on button "Sign in" at bounding box center [515, 384] width 212 height 33
type input "catalinad"
click at [541, 386] on button "Sign in" at bounding box center [515, 384] width 212 height 33
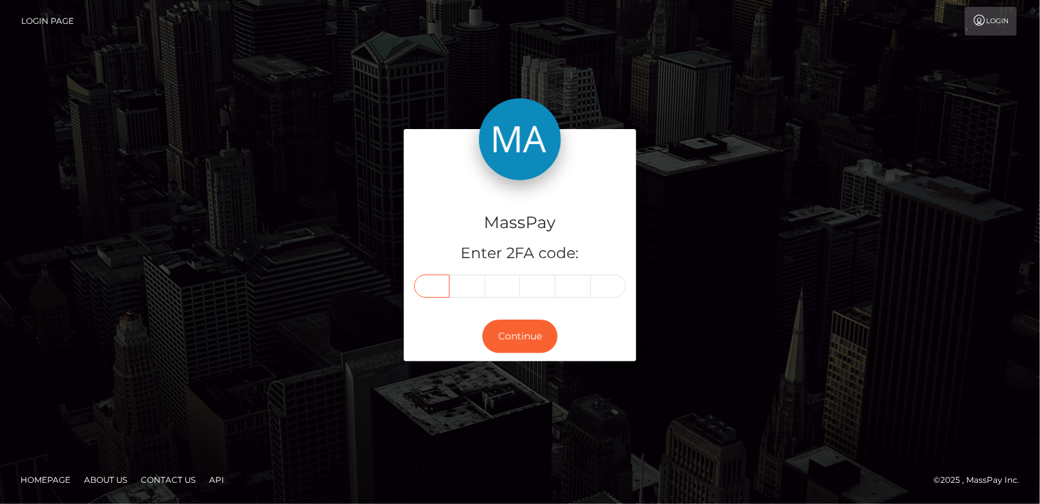
click at [445, 292] on input "text" at bounding box center [432, 286] width 36 height 23
type input "3"
type input "4"
type input "3"
type input "6"
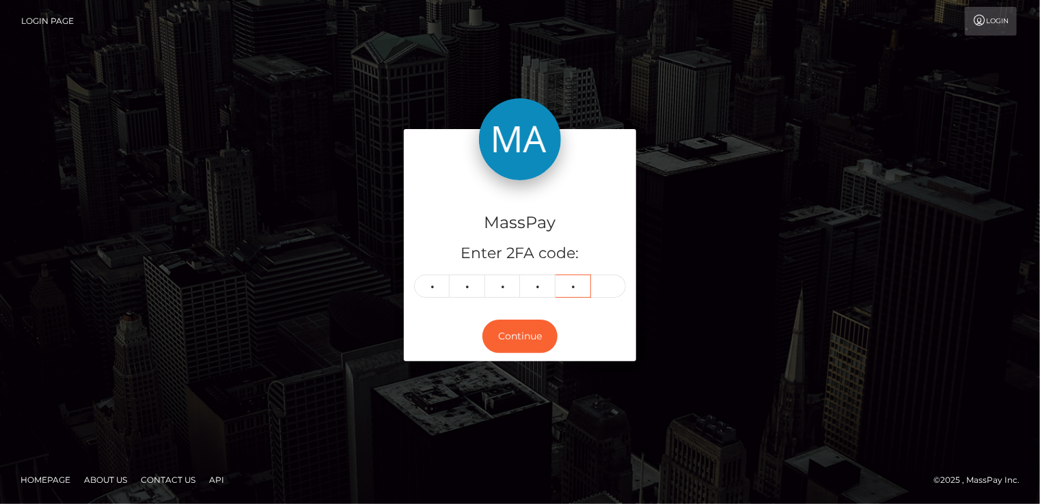
type input "4"
click at [540, 337] on button "Continue" at bounding box center [519, 336] width 75 height 33
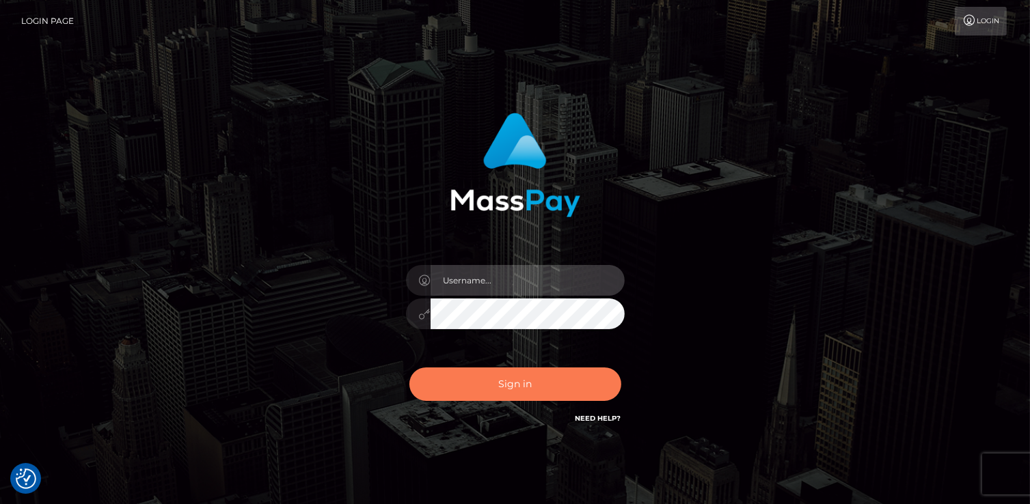
type input "catalinad"
click at [538, 383] on button "Sign in" at bounding box center [515, 384] width 212 height 33
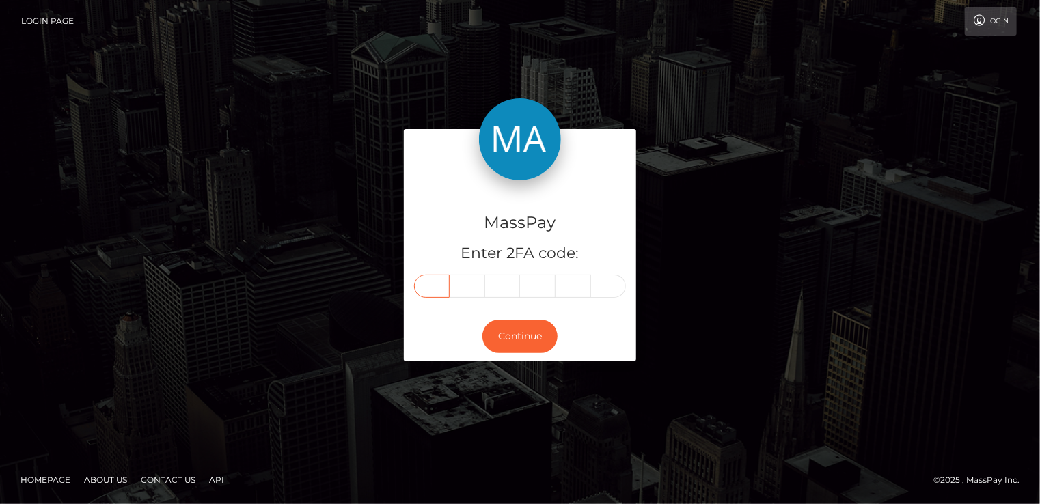
click at [440, 284] on input "text" at bounding box center [432, 286] width 36 height 23
type input "9"
type input "1"
type input "8"
type input "2"
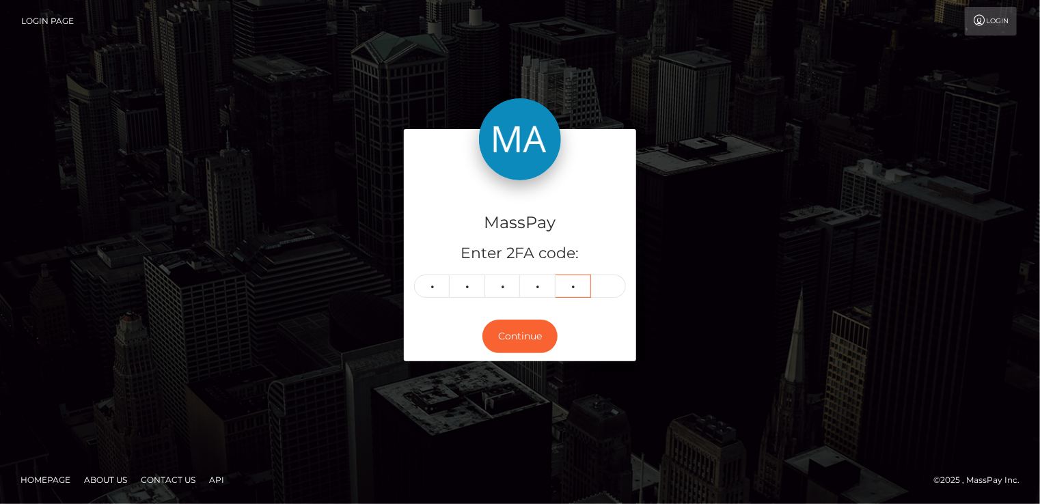
type input "1"
type input "7"
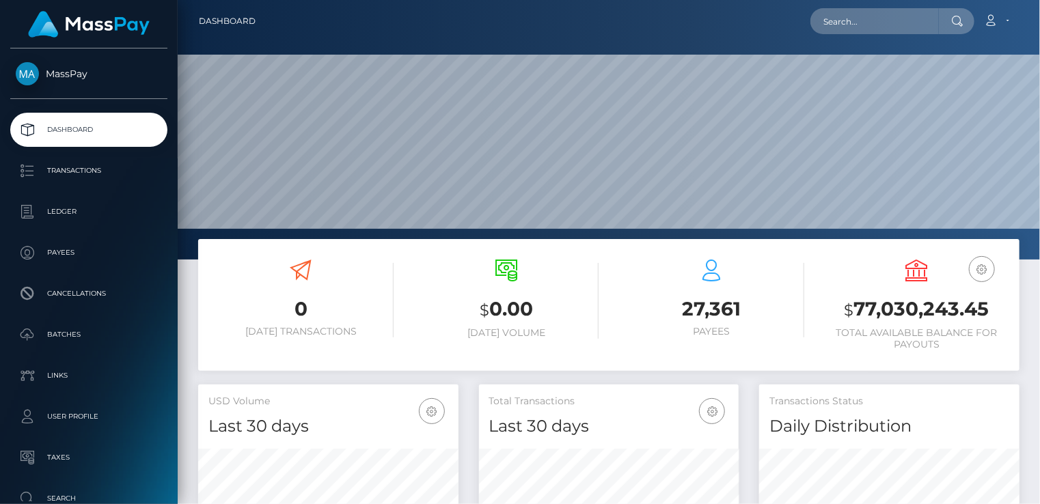
scroll to position [242, 260]
paste input "[EMAIL_ADDRESS][DOMAIN_NAME]"
type input "[EMAIL_ADDRESS][DOMAIN_NAME]"
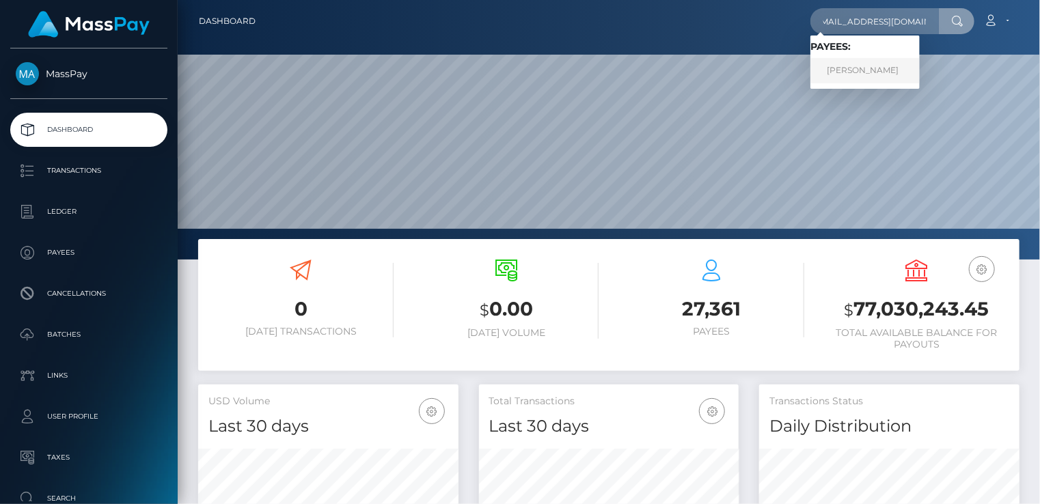
scroll to position [0, 0]
click at [883, 72] on link "heidi vegemite" at bounding box center [864, 70] width 109 height 25
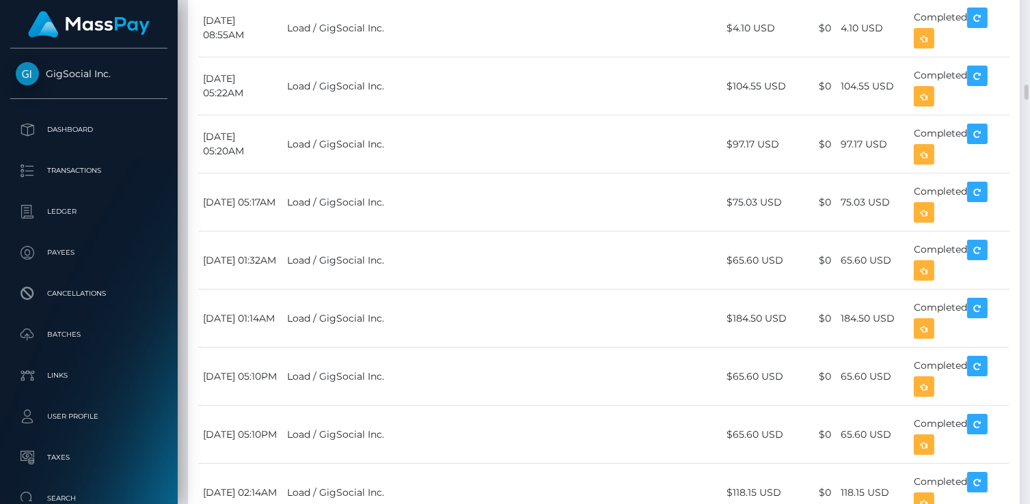
scroll to position [682985, 682888]
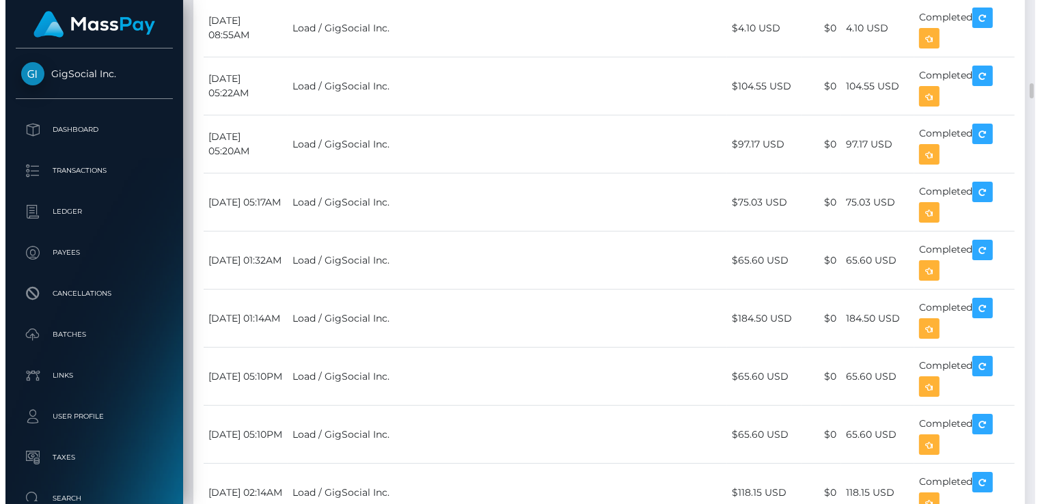
scroll to position [3190, 0]
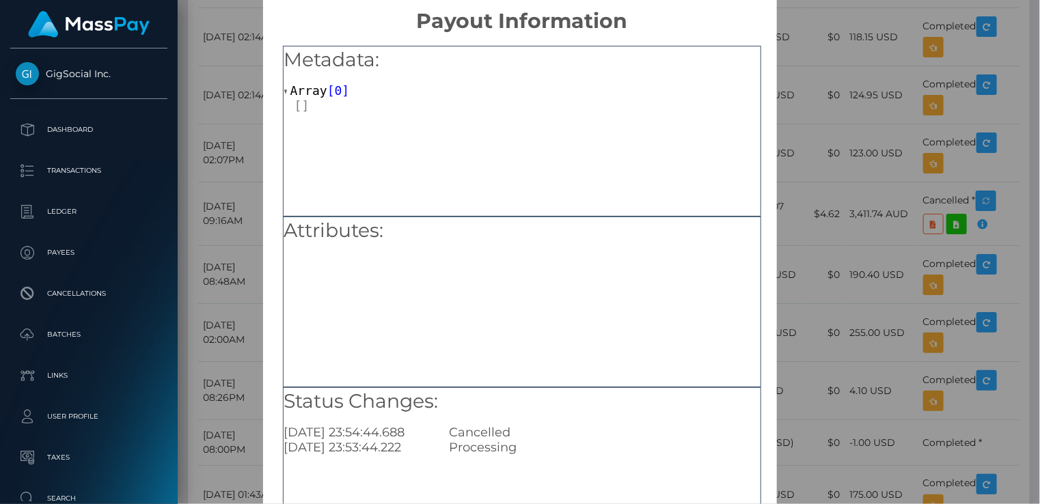
scroll to position [0, 0]
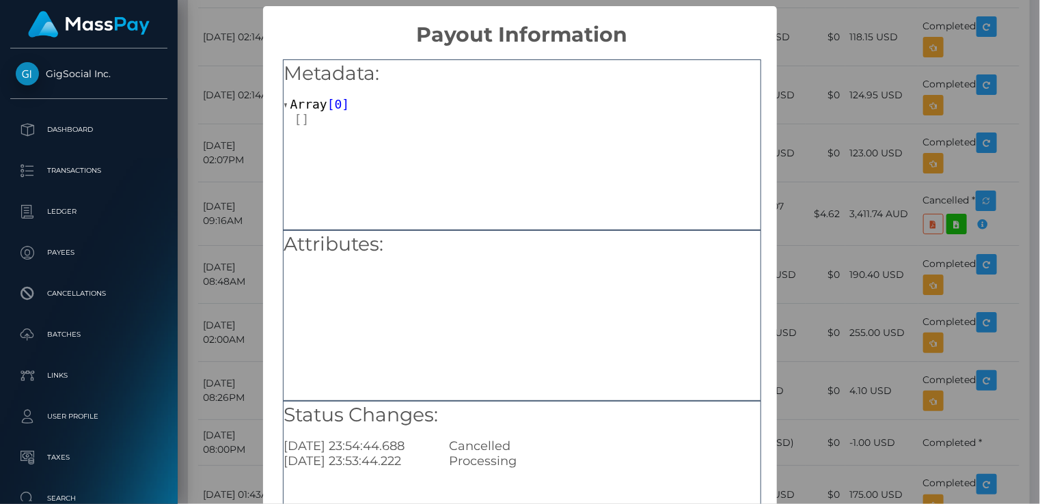
click at [230, 85] on div "× Payout Information Metadata: Array [ 0 ] Attributes: Status Changes: 2025-08-…" at bounding box center [520, 252] width 1040 height 504
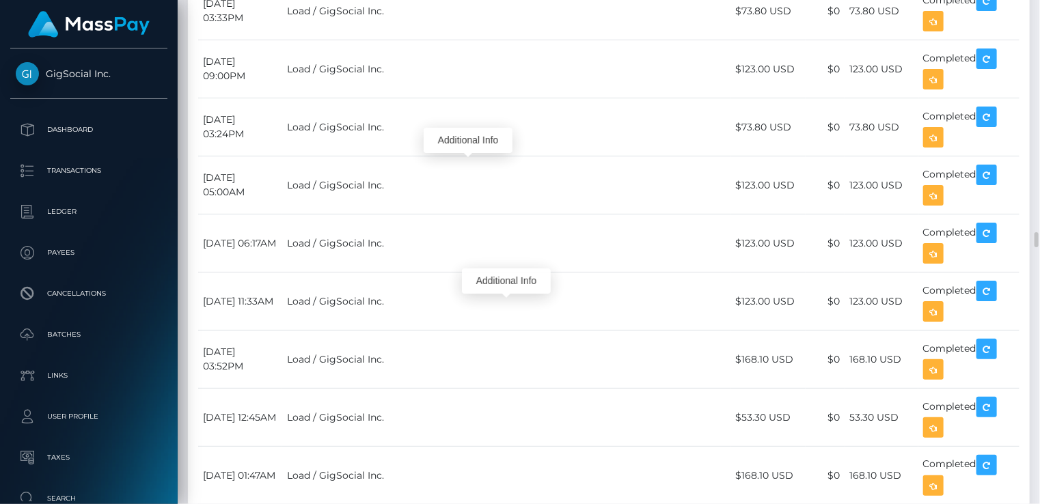
scroll to position [164, 260]
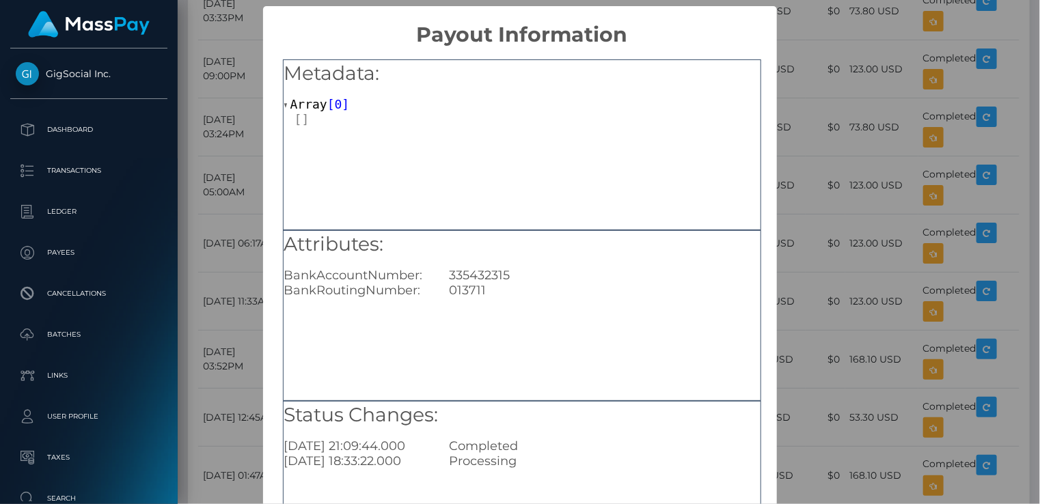
click at [220, 106] on div "× Payout Information Metadata: Array [ 0 ] Attributes: BankAccountNumber: 33543…" at bounding box center [520, 252] width 1040 height 504
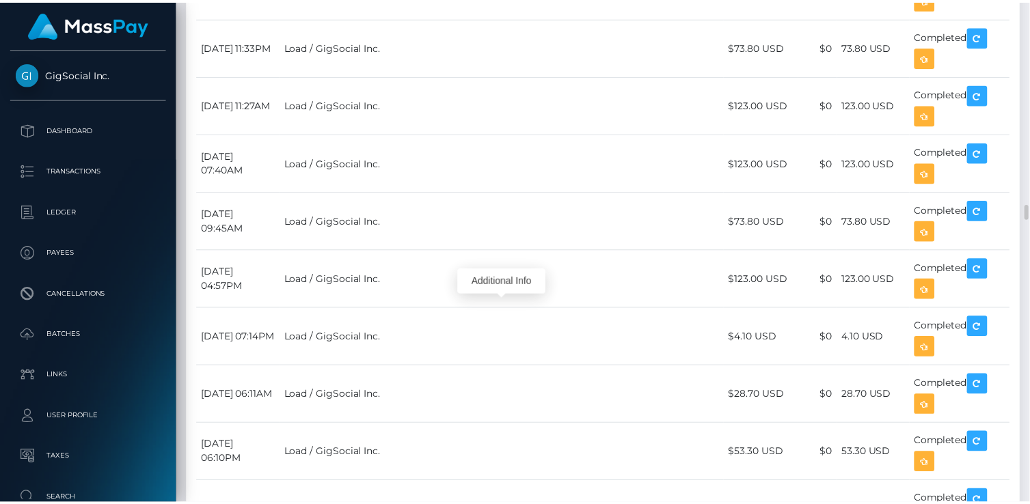
scroll to position [7293, 0]
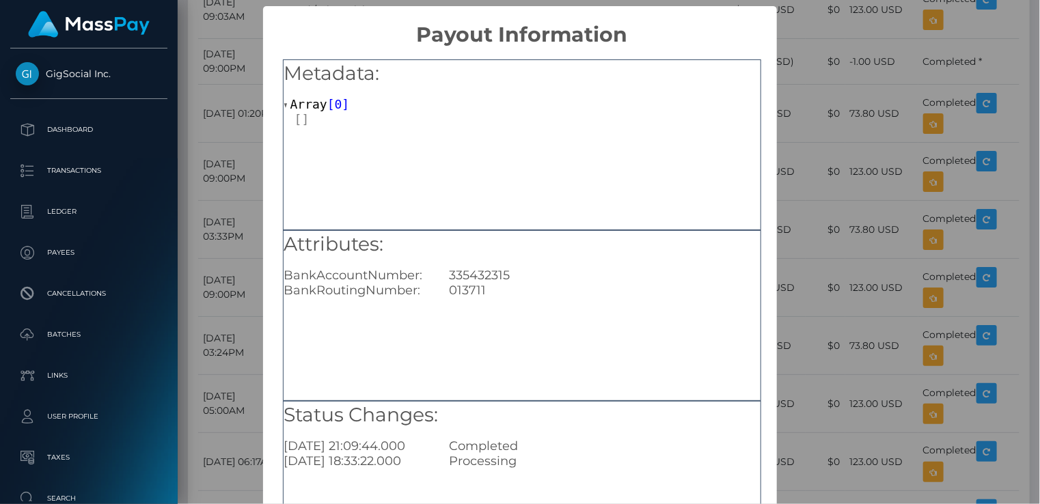
click at [817, 40] on div "× Payout Information Metadata: Array [ 0 ] Attributes: BankAccountNumber: 33543…" at bounding box center [520, 252] width 1040 height 504
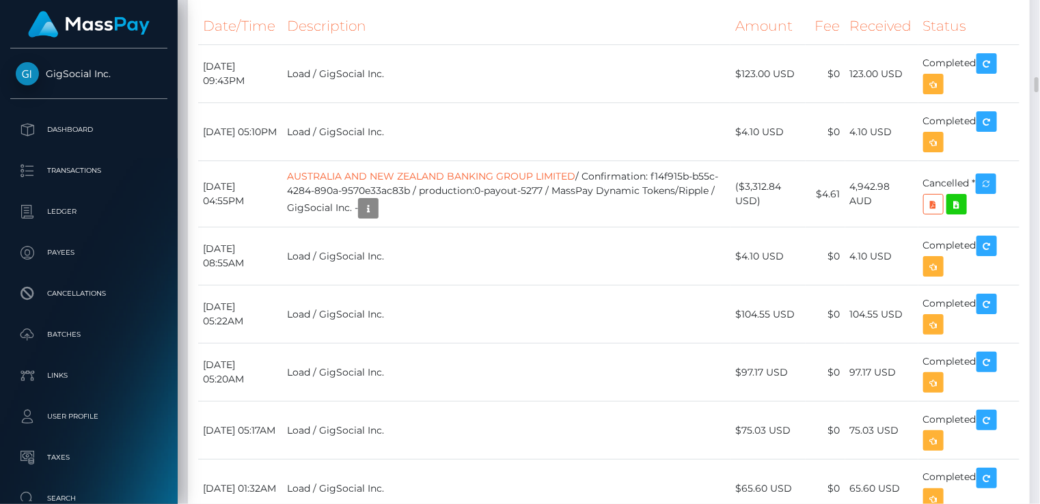
scroll to position [2962, 0]
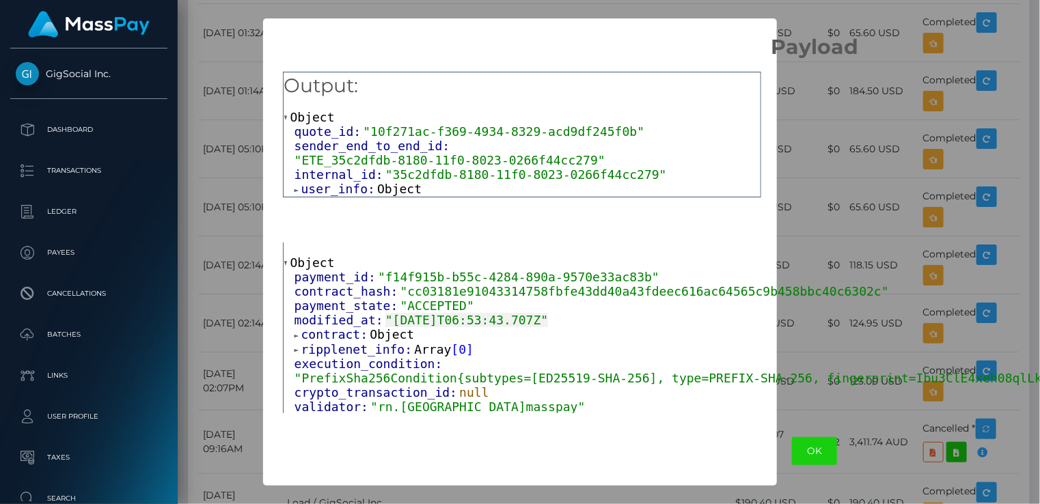
scroll to position [0, 0]
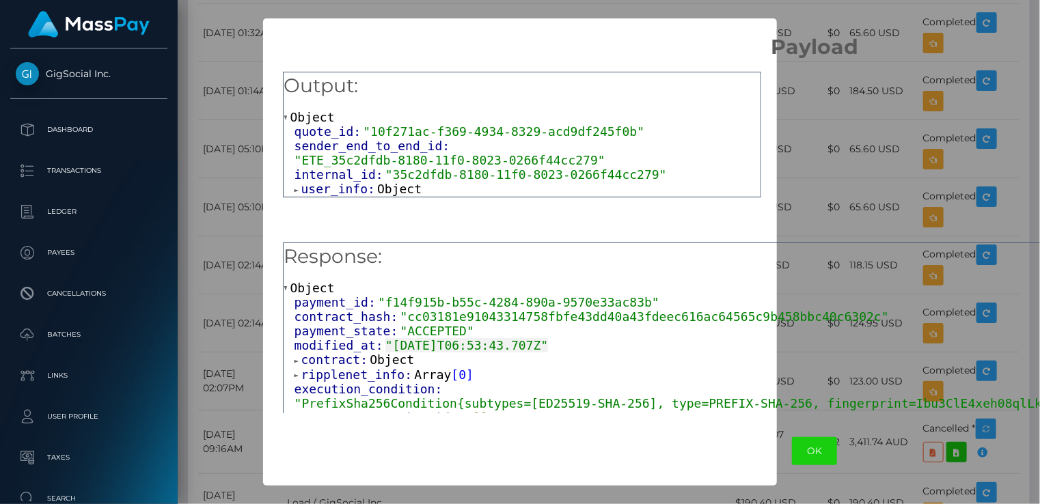
click at [210, 22] on div "× Payload Output: Object quote_id: "10f271ac-f369-4934-8329-acd9df245f0b" sende…" at bounding box center [520, 252] width 1040 height 504
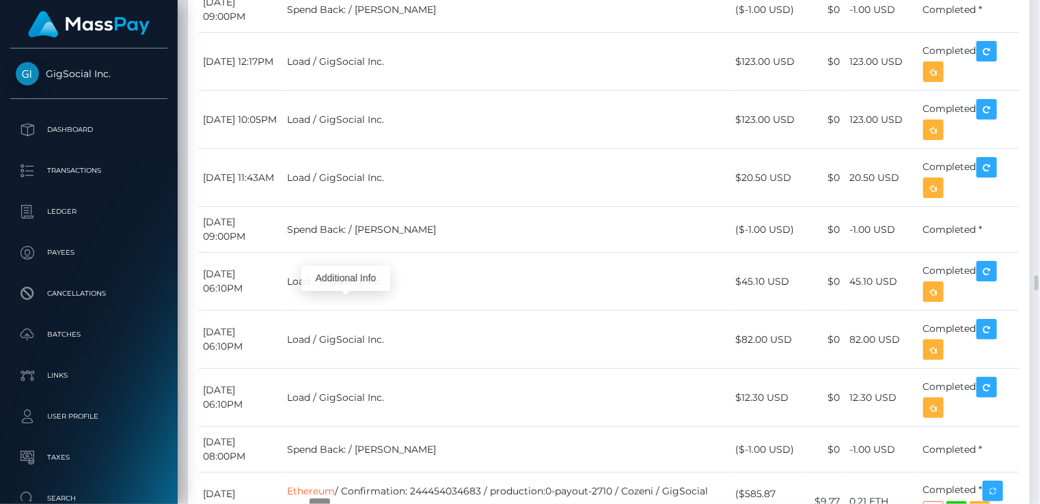
scroll to position [164, 260]
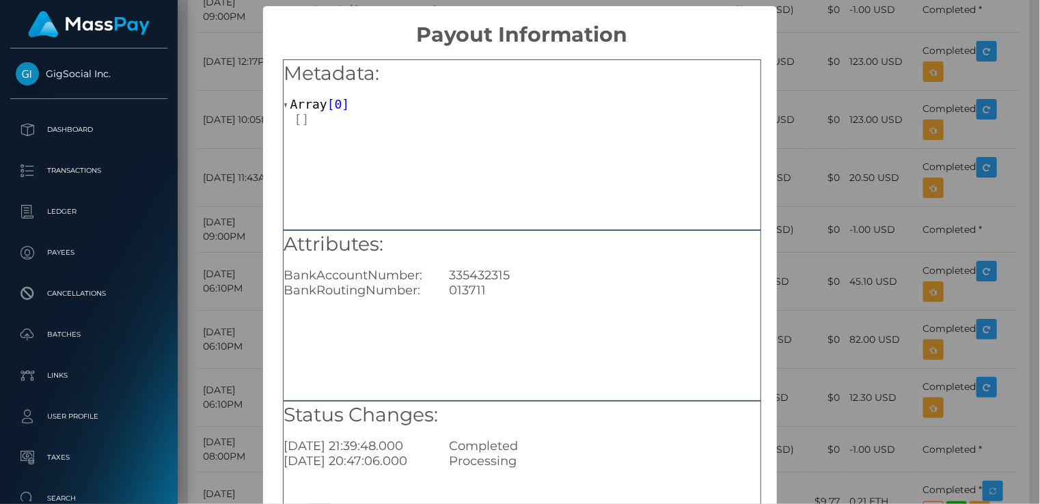
click at [203, 98] on div "× Payout Information Metadata: Array [ 0 ] Attributes: BankAccountNumber: 33543…" at bounding box center [520, 252] width 1040 height 504
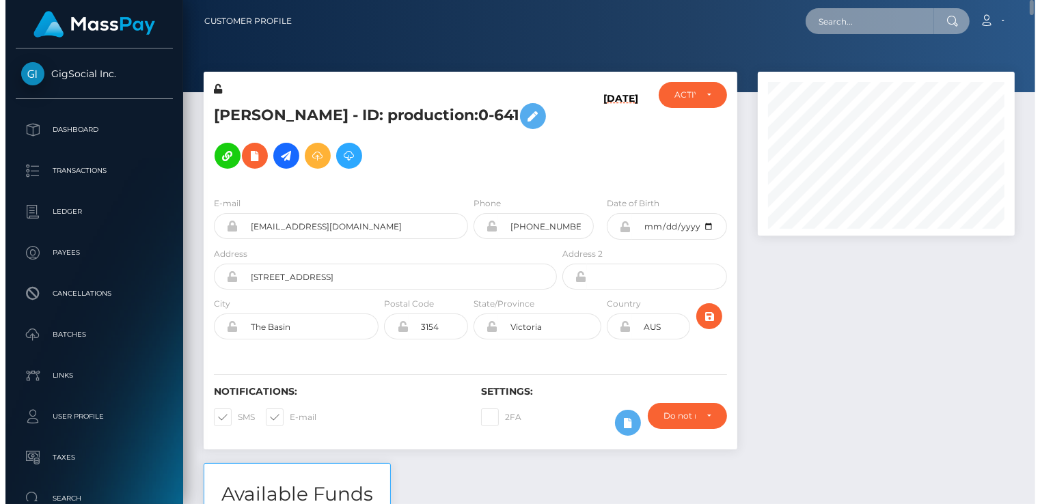
scroll to position [682985, 682888]
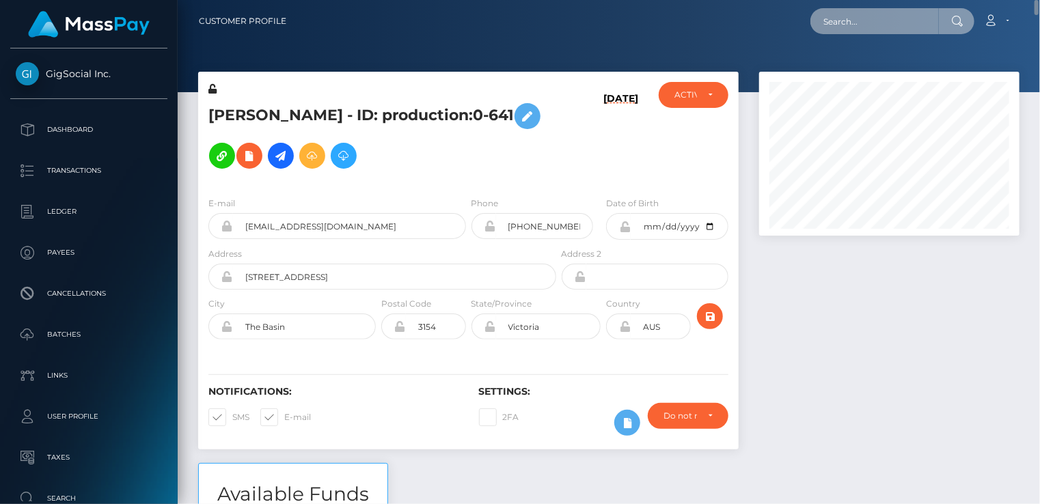
paste input "103774429"
type input "103774429"
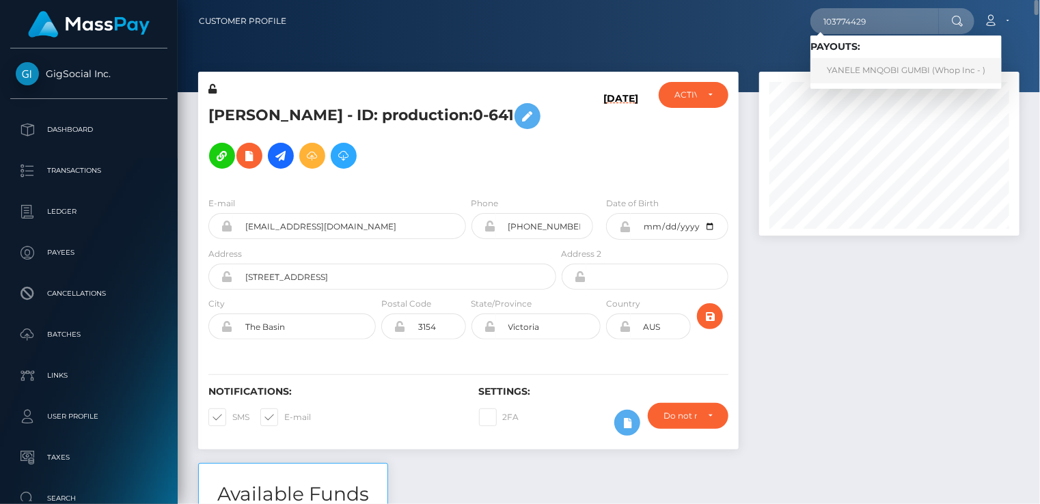
click at [863, 72] on link "YANELE MNQOBI GUMBI (Whop Inc - )" at bounding box center [905, 70] width 191 height 25
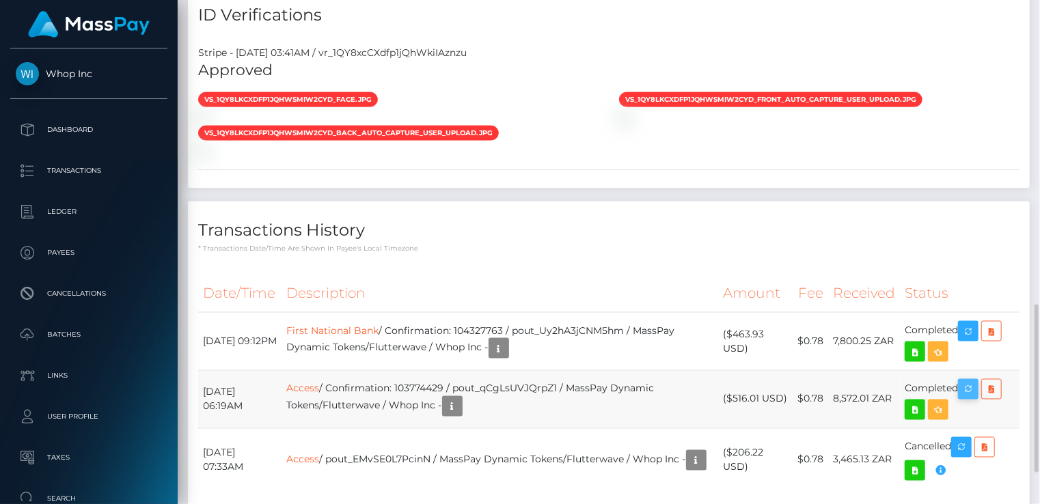
scroll to position [164, 260]
drag, startPoint x: 978, startPoint y: 391, endPoint x: 335, endPoint y: 350, distance: 643.5
click at [976, 391] on icon "button" at bounding box center [968, 389] width 16 height 17
